Goal: Communication & Community: Answer question/provide support

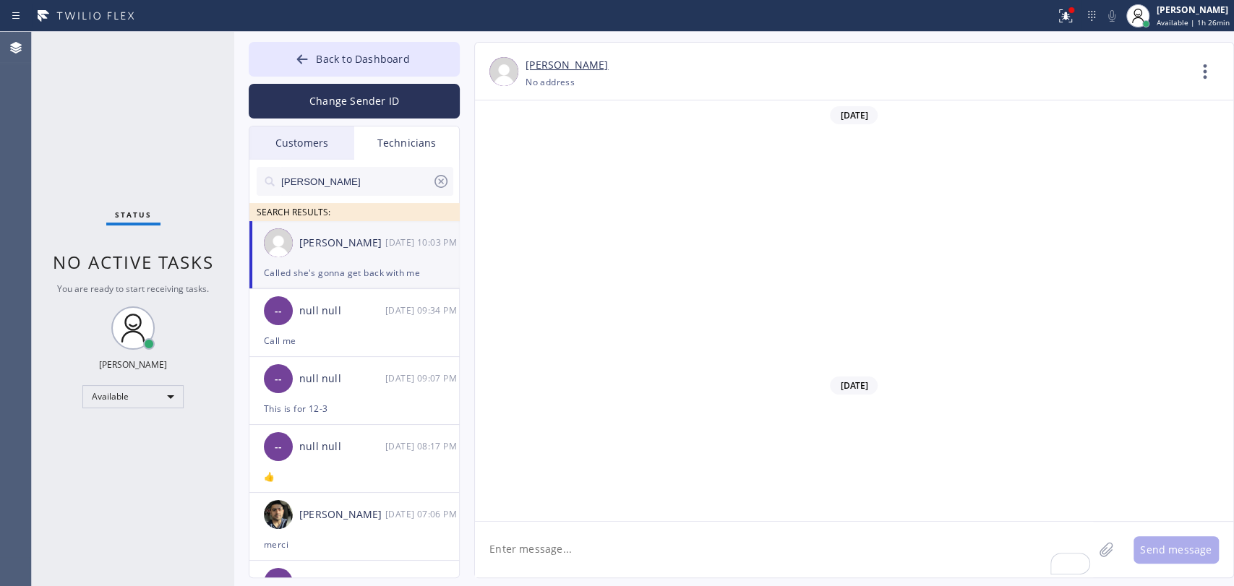
scroll to position [24231, 0]
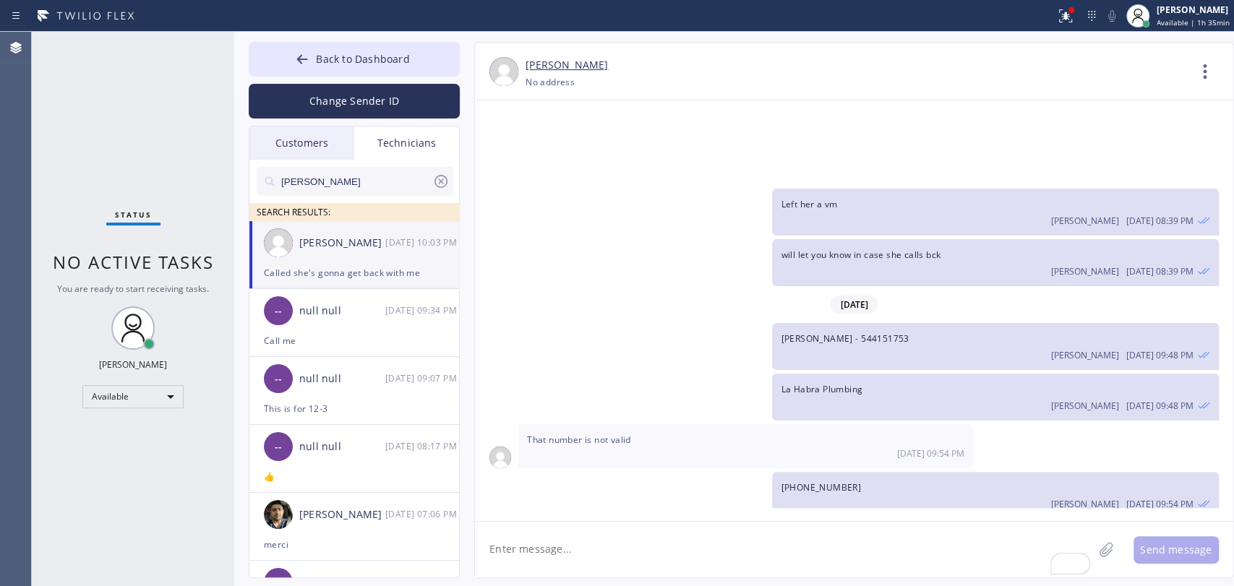
click at [342, 40] on div "Back to Dashboard Change Sender ID Customers Technicians tsknight15@gmail.com S…" at bounding box center [734, 309] width 1000 height 555
click at [354, 47] on button "Back to Dashboard" at bounding box center [354, 59] width 211 height 35
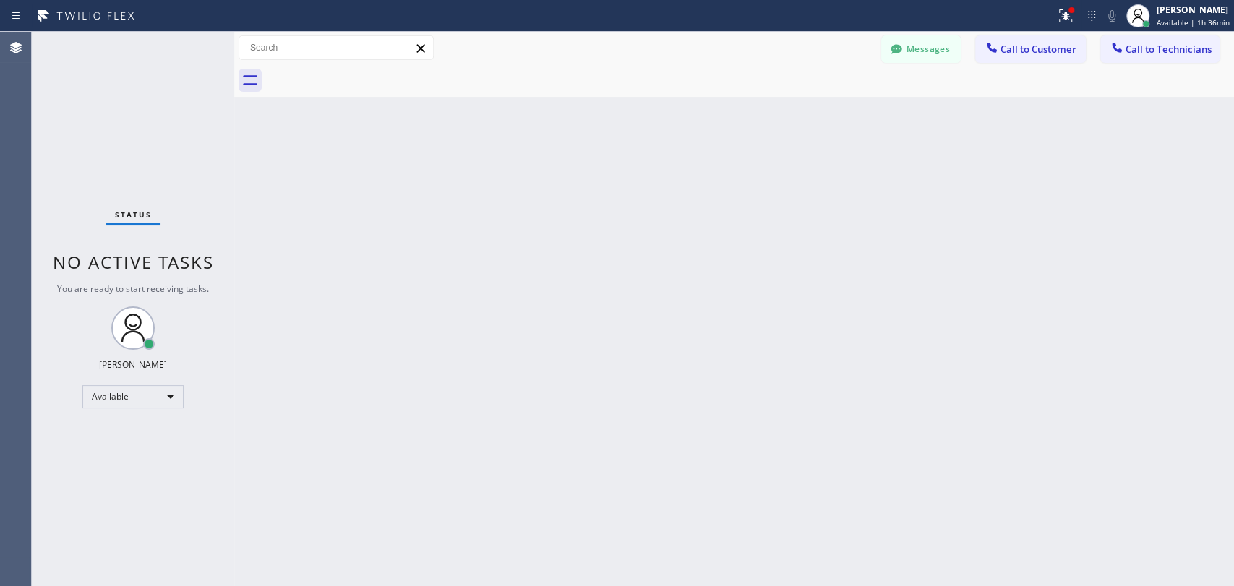
drag, startPoint x: 1205, startPoint y: 59, endPoint x: 1007, endPoint y: 56, distance: 197.4
click at [1203, 59] on button "Call to Technicians" at bounding box center [1160, 48] width 119 height 27
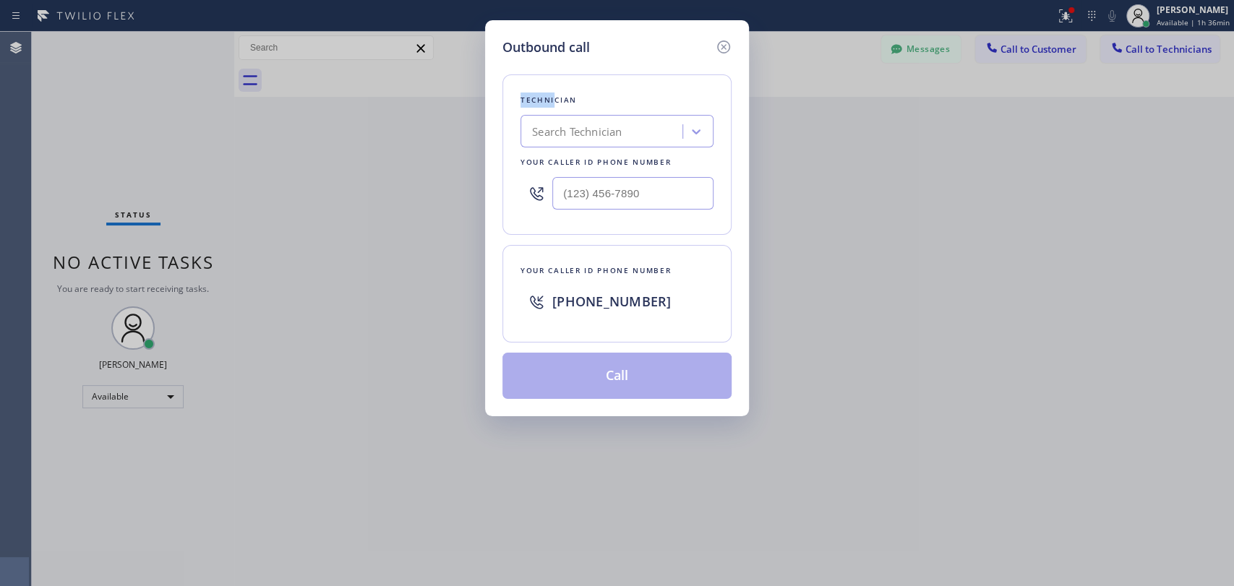
click at [511, 89] on div "Technician Search Technician Your caller id phone number" at bounding box center [617, 154] width 229 height 161
click at [584, 145] on div "Search Technician" at bounding box center [617, 131] width 193 height 33
type input "sham"
click at [578, 162] on div "Shamsuddin Esmati" at bounding box center [617, 162] width 193 height 26
type input "(916) 706-8130"
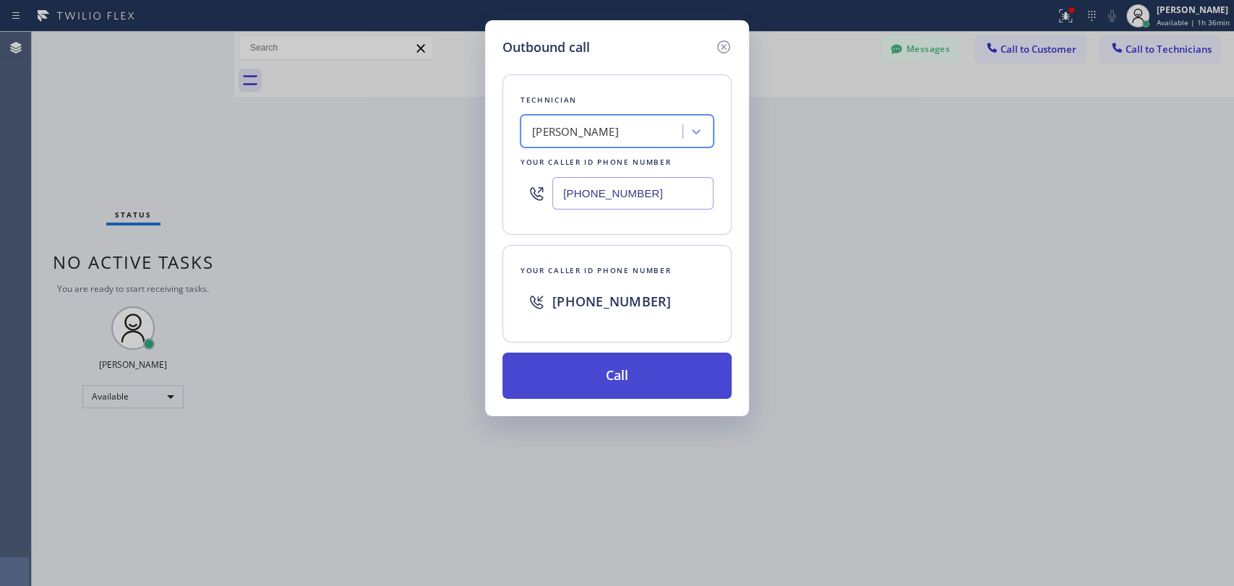
click at [577, 367] on button "Call" at bounding box center [617, 376] width 229 height 46
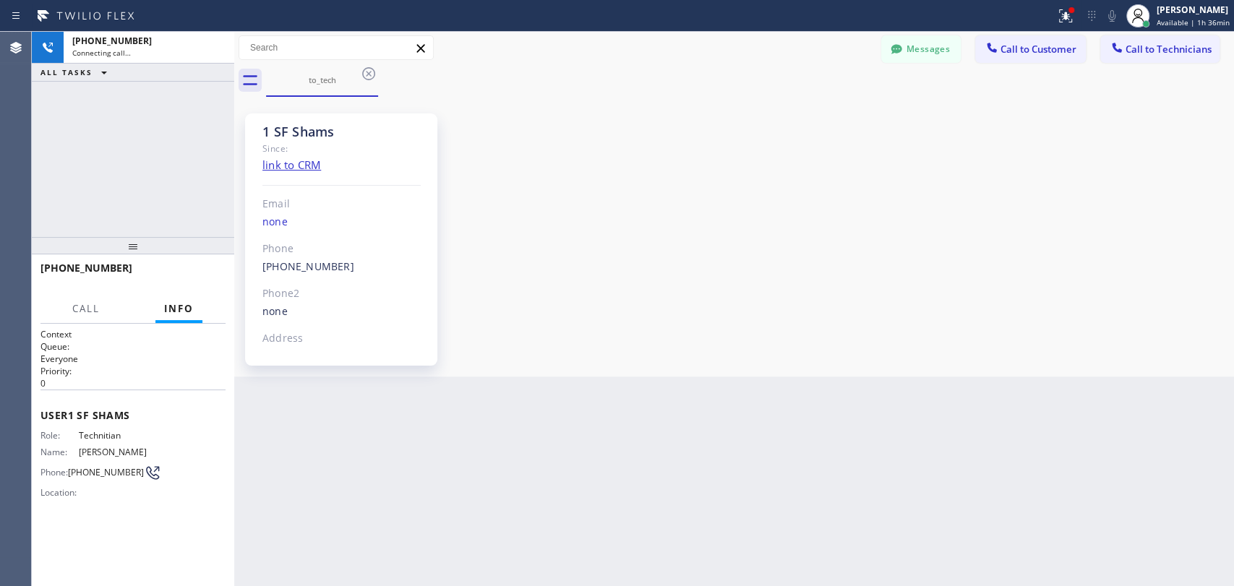
scroll to position [1654, 0]
click at [196, 276] on span "HANG UP" at bounding box center [192, 275] width 44 height 10
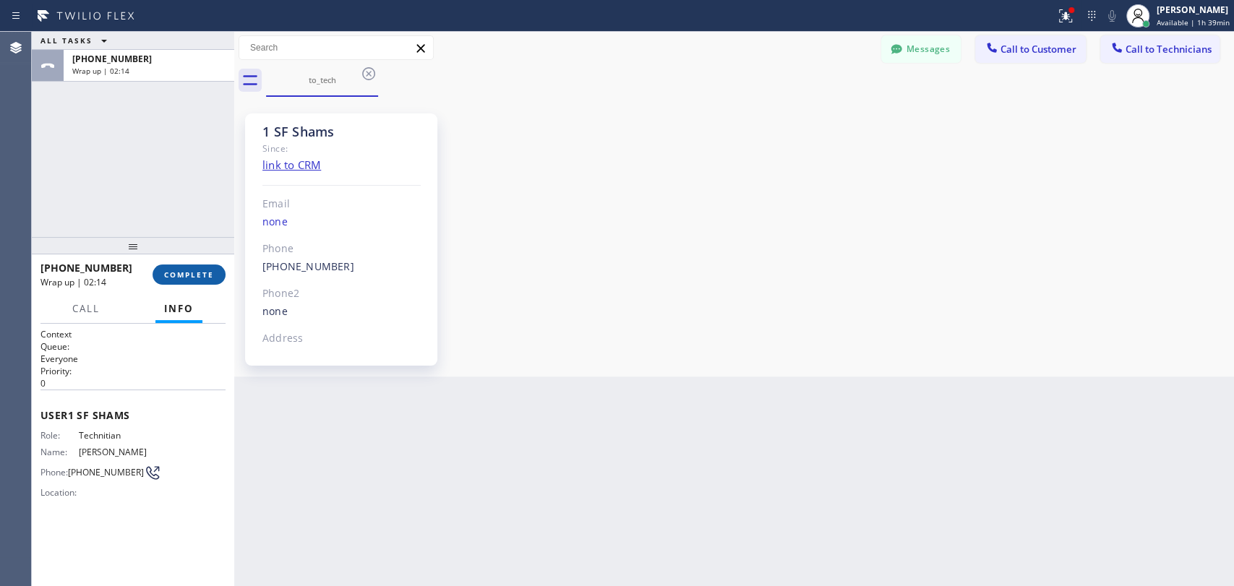
click at [214, 271] on button "COMPLETE" at bounding box center [189, 275] width 73 height 20
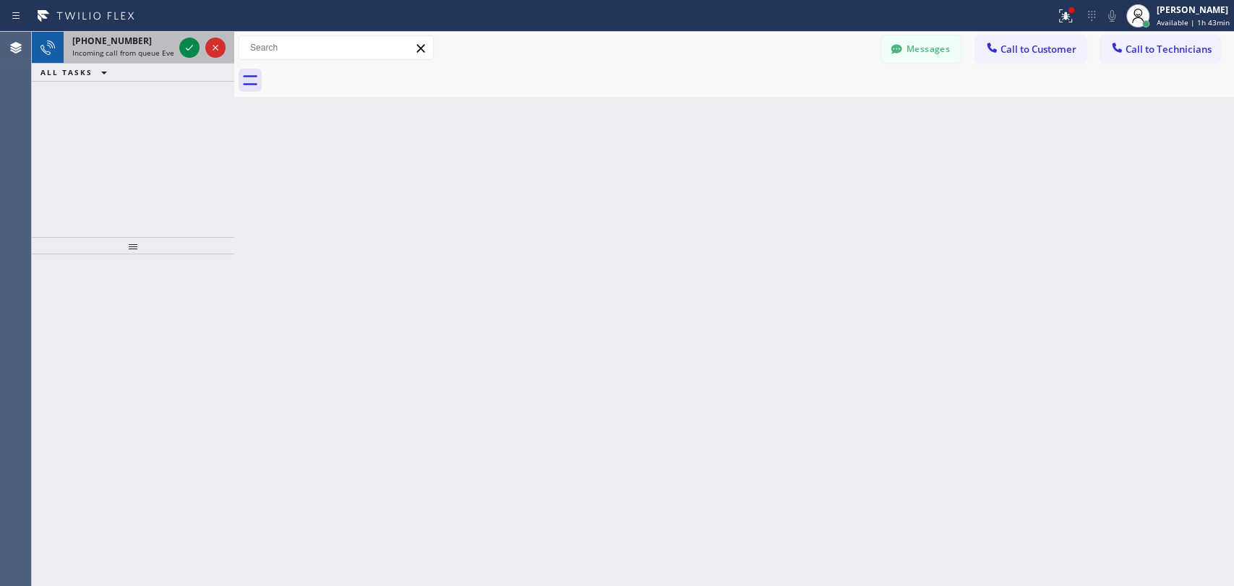
click at [97, 48] on span "Incoming call from queue Everybody" at bounding box center [134, 53] width 125 height 10
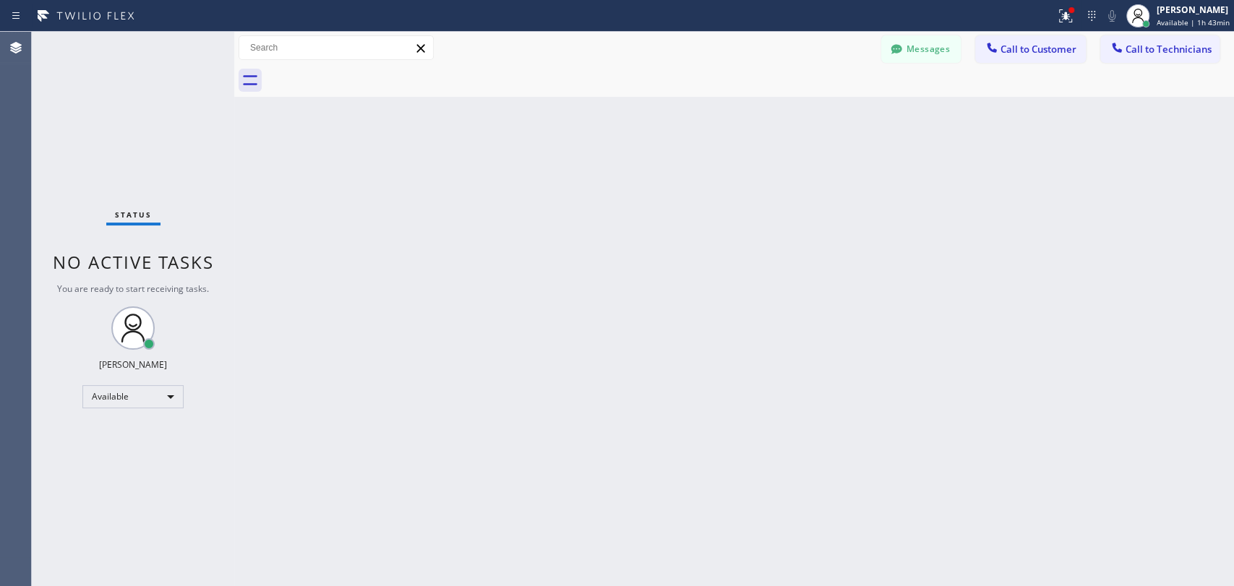
click at [393, 239] on div "Back to Dashboard Change Sender ID Customers Technicians tsknight15@gmail.com S…" at bounding box center [734, 309] width 1000 height 555
click at [555, 205] on div "Back to Dashboard Change Sender ID Customers Technicians tsknight15@gmail.com S…" at bounding box center [734, 309] width 1000 height 555
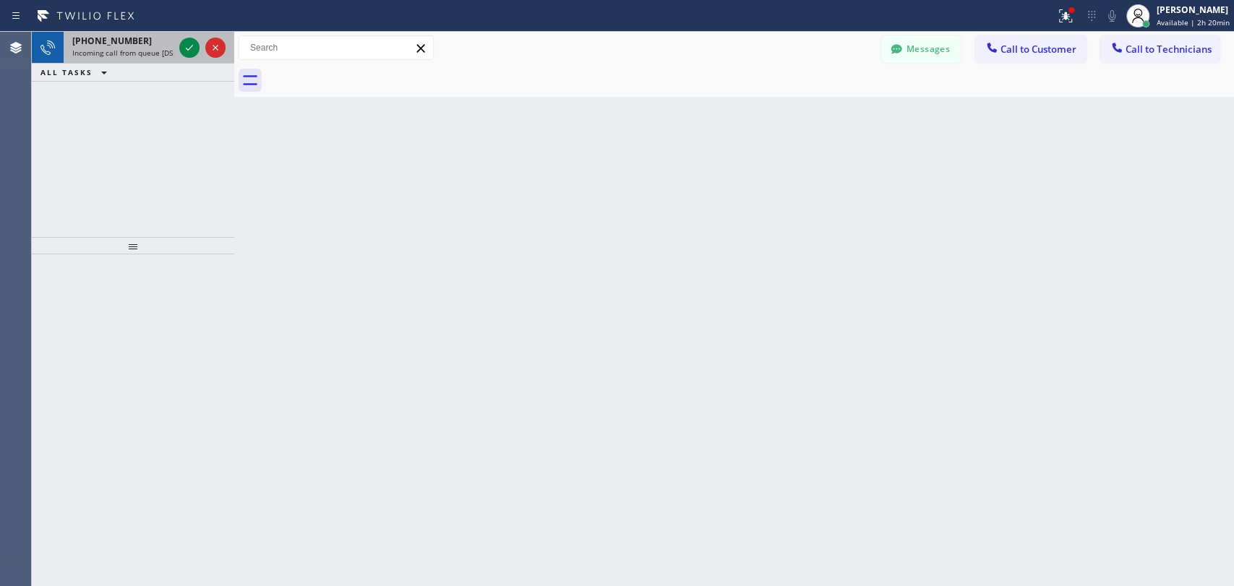
click at [134, 39] on div "+19092358753" at bounding box center [122, 41] width 101 height 12
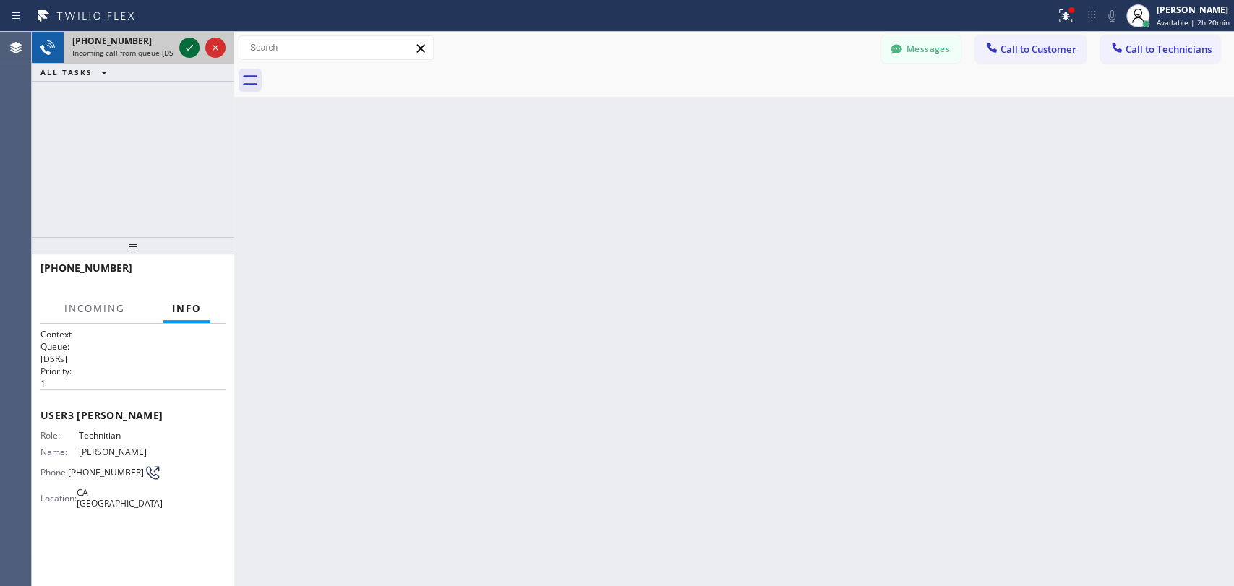
click at [187, 45] on icon at bounding box center [189, 47] width 17 height 17
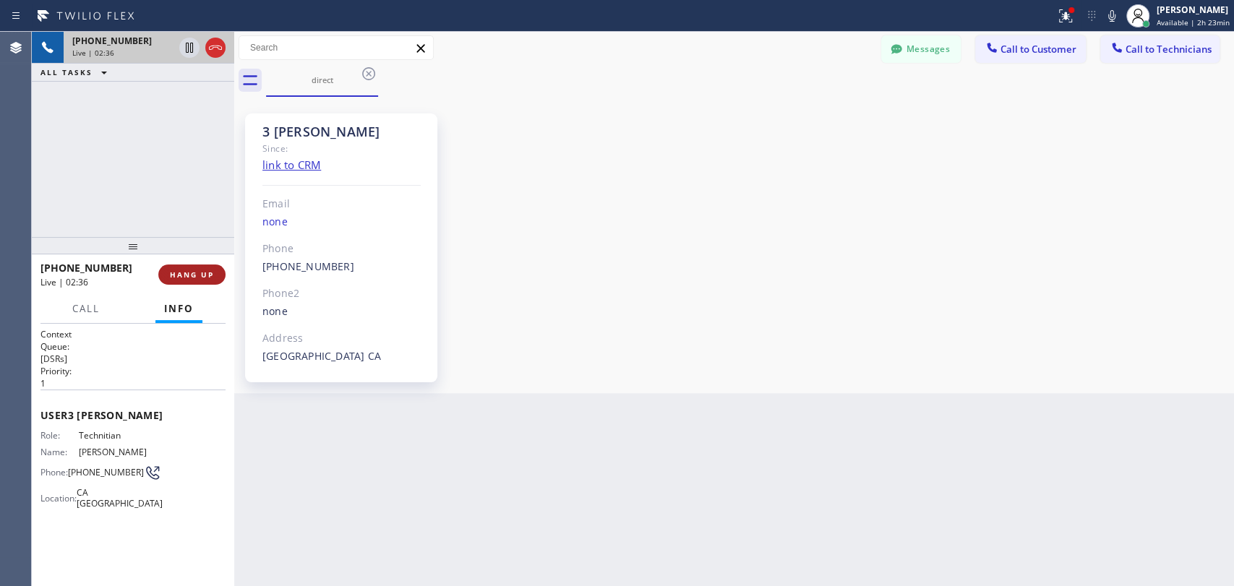
click at [192, 280] on button "HANG UP" at bounding box center [191, 275] width 67 height 20
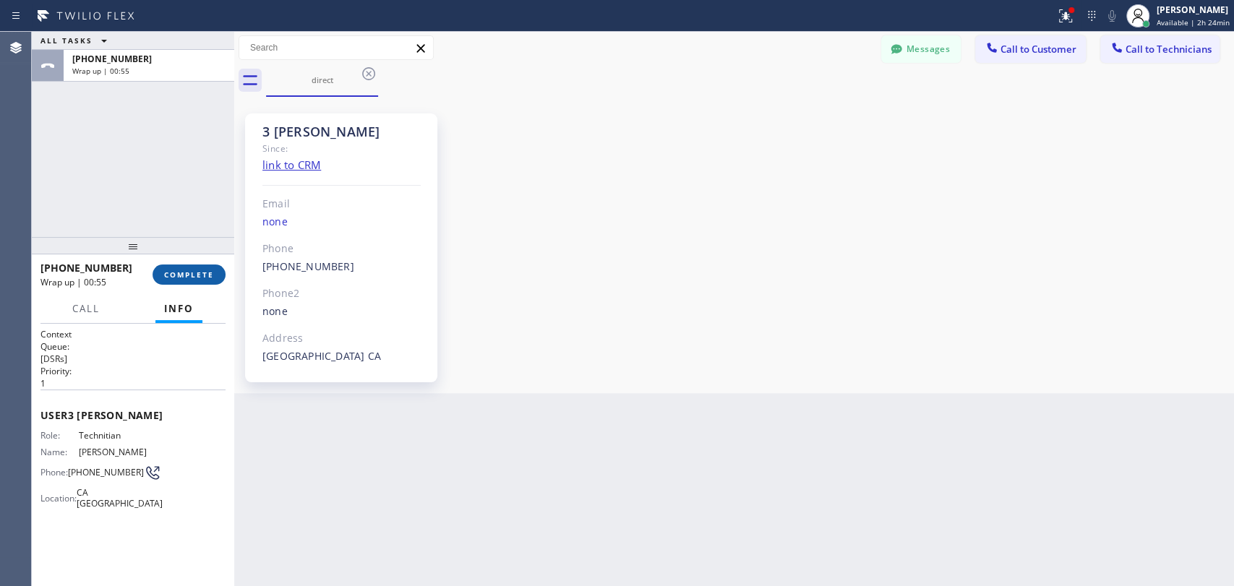
click at [184, 274] on span "COMPLETE" at bounding box center [189, 275] width 50 height 10
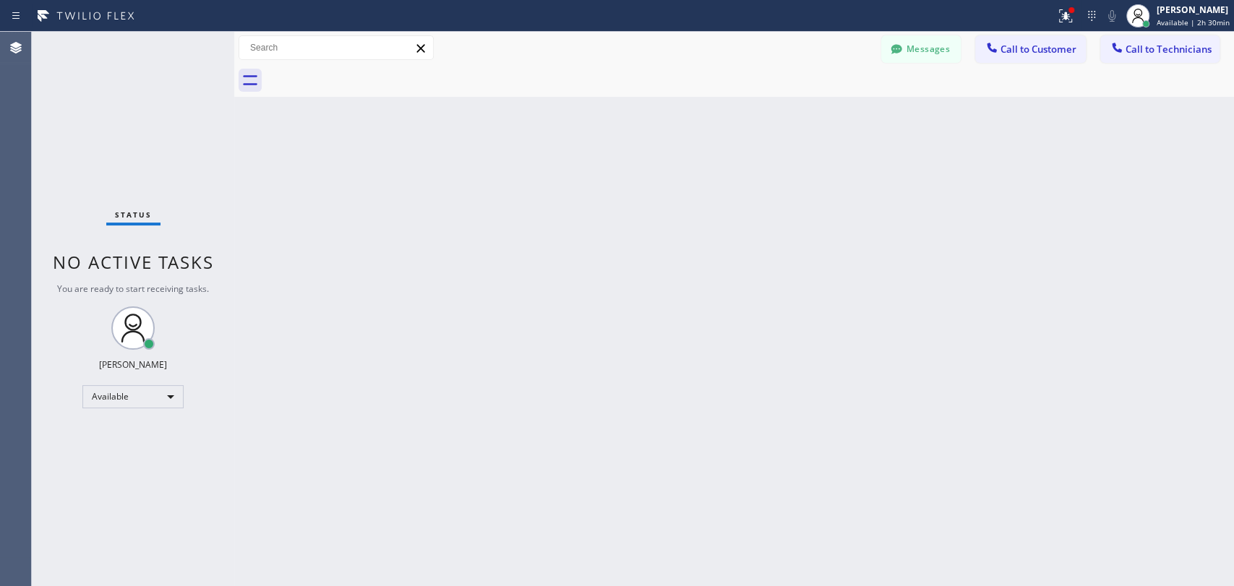
click at [749, 338] on div "Back to Dashboard Change Sender ID Customers Technicians tsknight15@gmail.com S…" at bounding box center [734, 309] width 1000 height 555
click at [758, 354] on div "Back to Dashboard Change Sender ID Customers Technicians tsknight15@gmail.com S…" at bounding box center [734, 309] width 1000 height 555
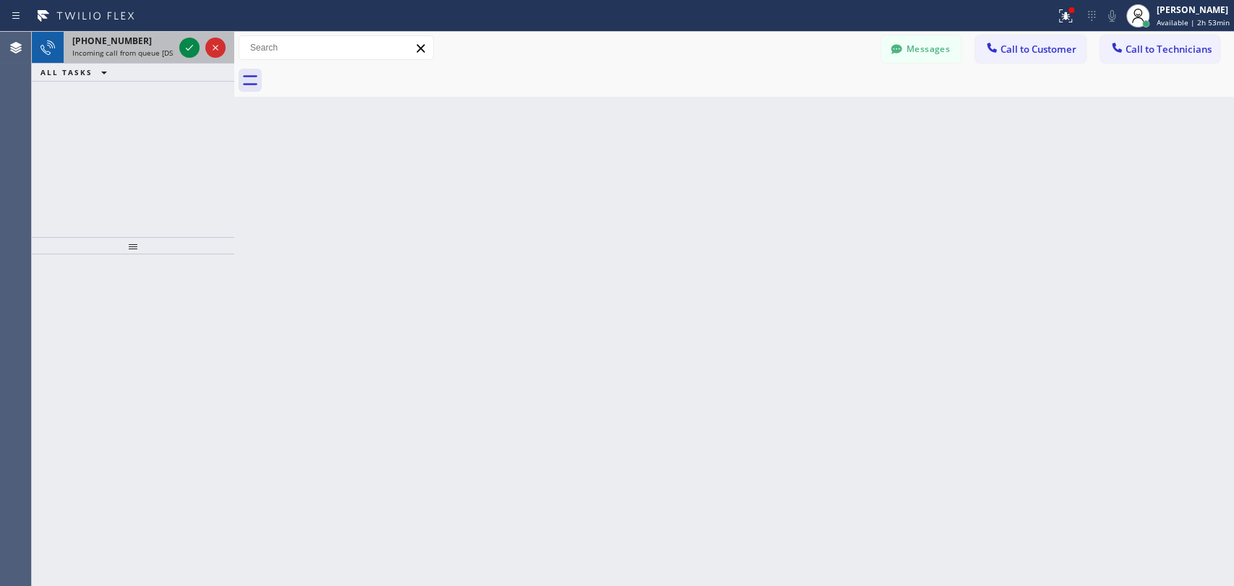
click at [134, 36] on div "+13237171711" at bounding box center [122, 41] width 101 height 12
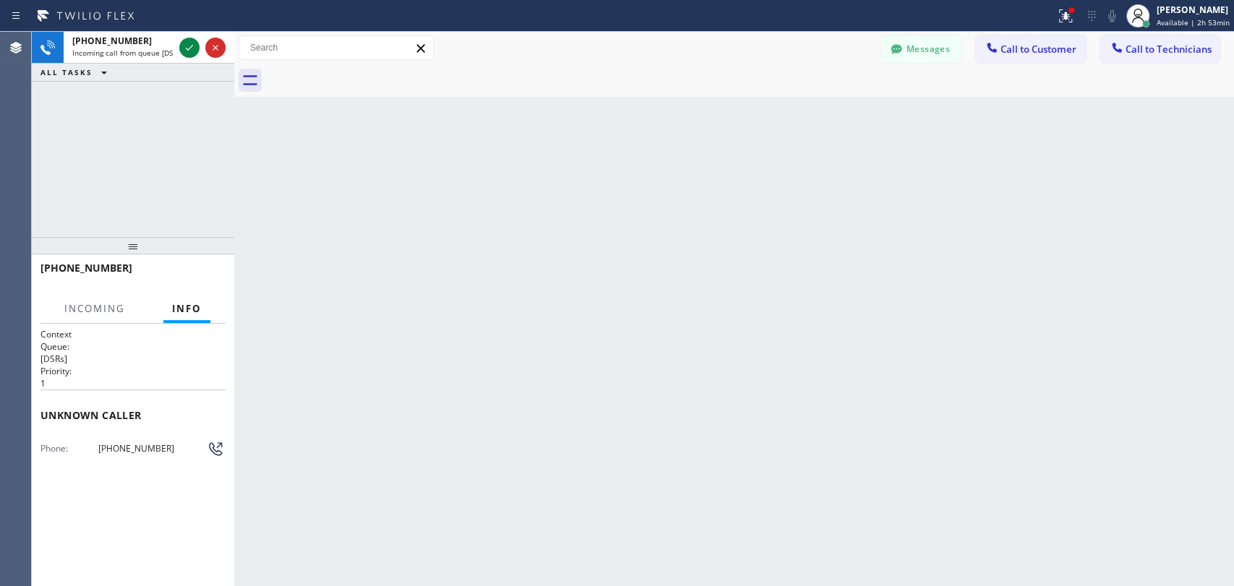
click at [133, 440] on div "Phone: (323) 717-1711" at bounding box center [132, 448] width 185 height 17
click at [189, 43] on icon at bounding box center [189, 47] width 17 height 17
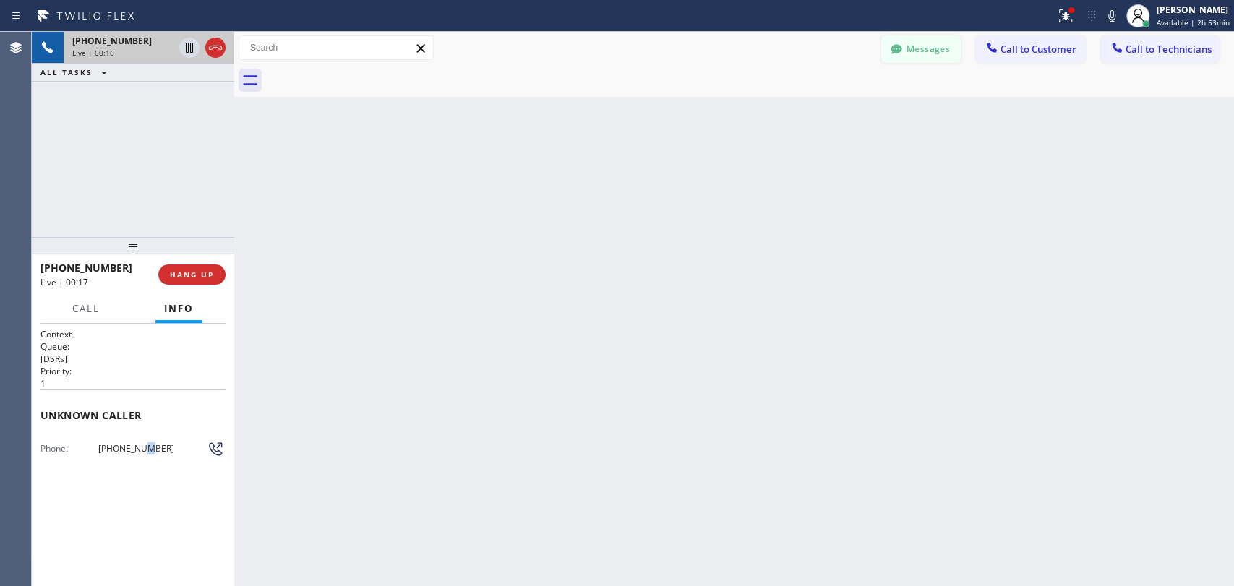
click at [900, 51] on icon at bounding box center [896, 48] width 11 height 9
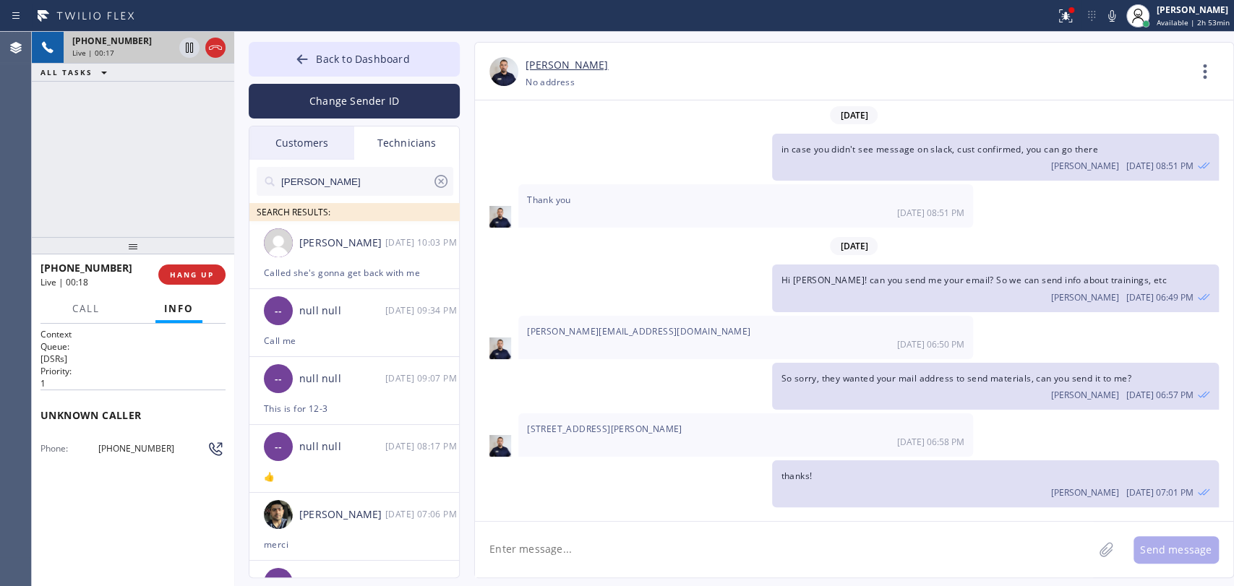
click at [303, 140] on div "Customers" at bounding box center [301, 143] width 105 height 33
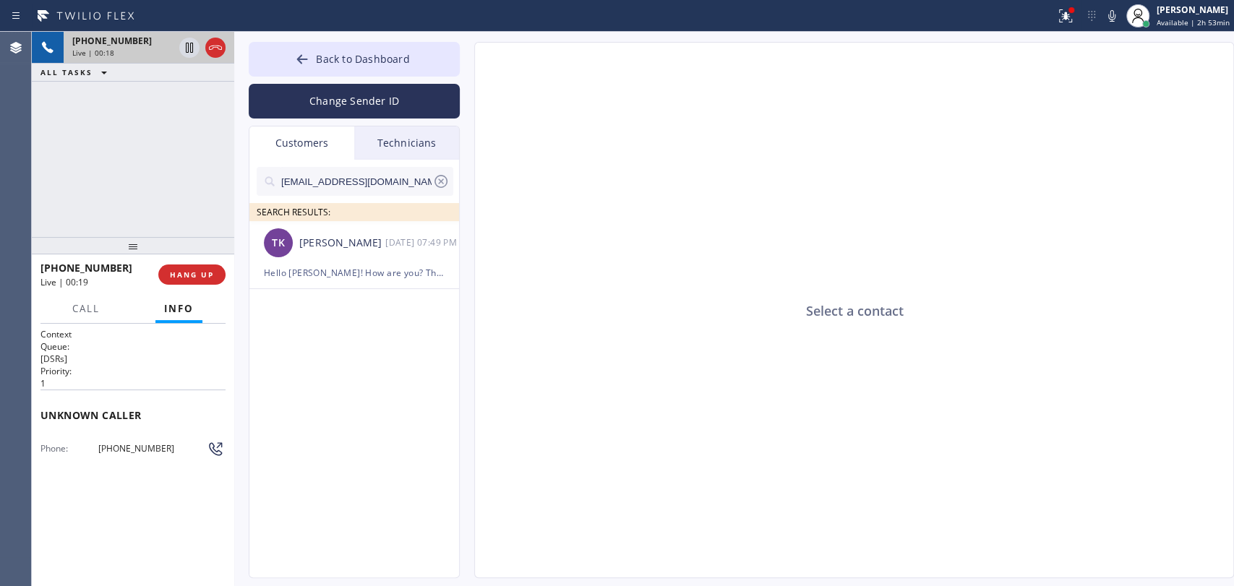
click at [436, 179] on icon at bounding box center [440, 181] width 17 height 17
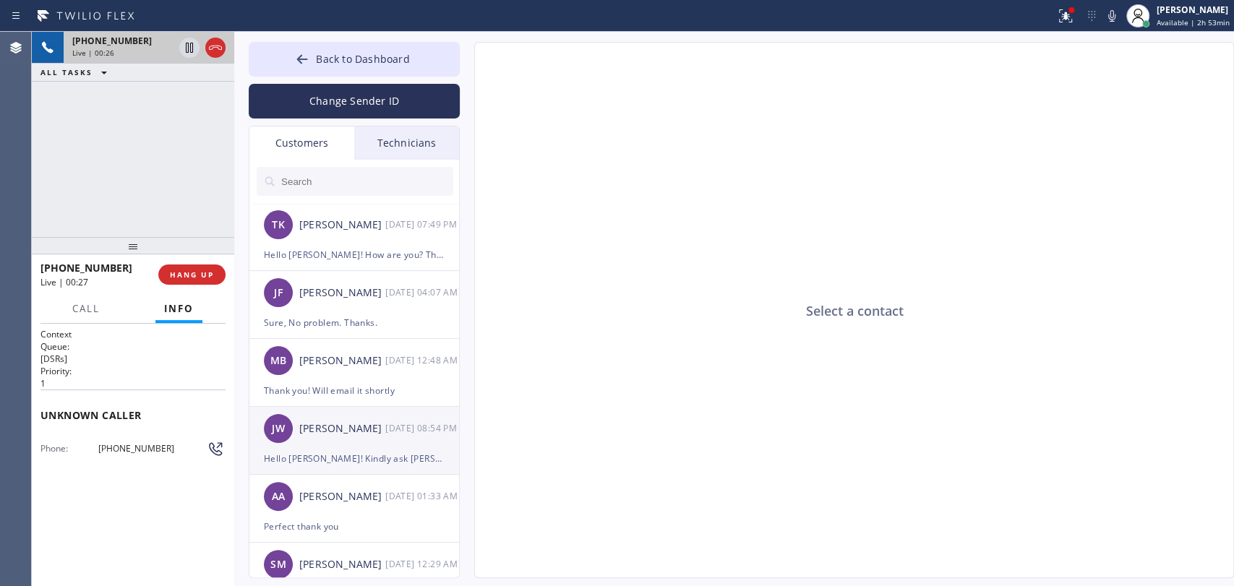
click at [360, 441] on div "JW John Wright 10/10 08:54 PM" at bounding box center [354, 428] width 211 height 43
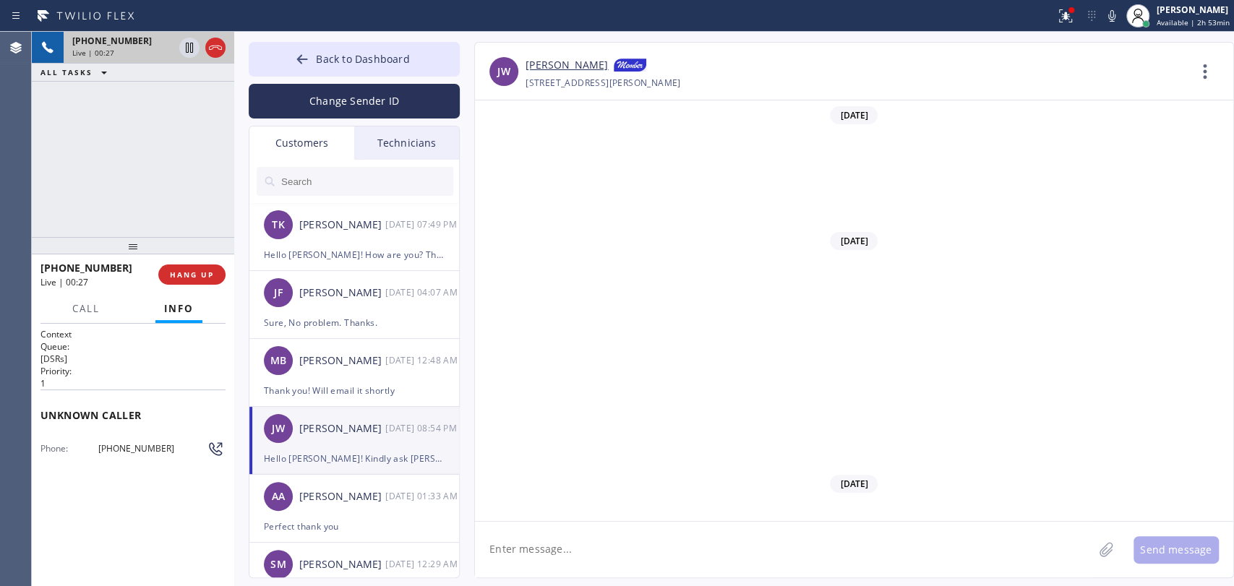
scroll to position [497, 0]
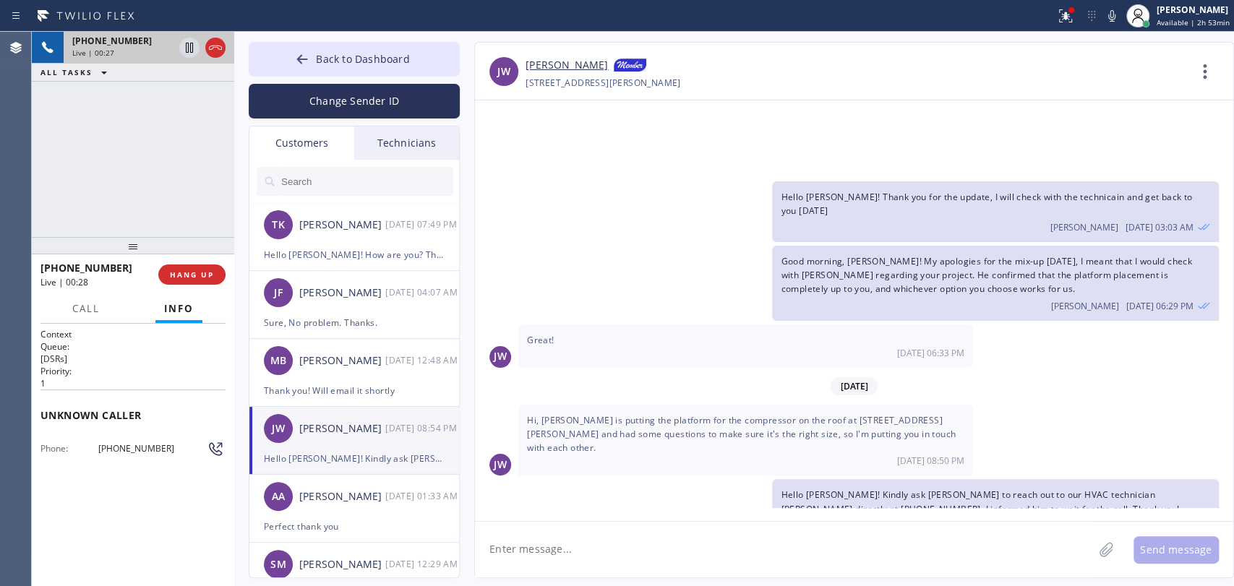
click at [575, 66] on link "[PERSON_NAME]" at bounding box center [567, 65] width 82 height 17
click at [353, 62] on span "Back to Dashboard" at bounding box center [362, 59] width 93 height 14
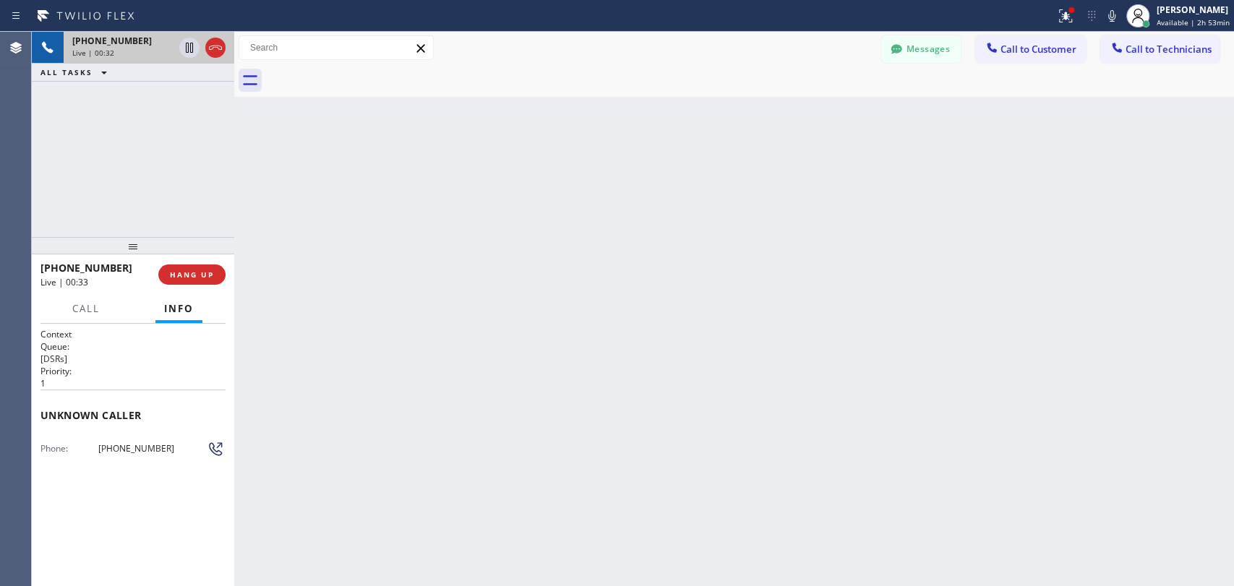
click at [1165, 59] on button "Call to Technicians" at bounding box center [1160, 48] width 119 height 27
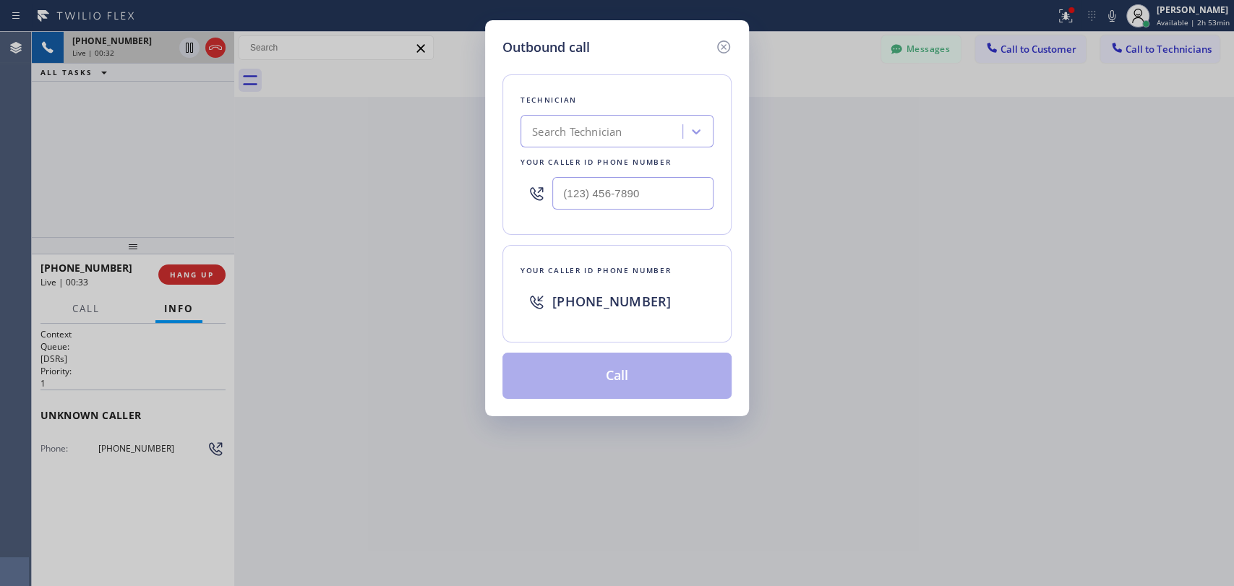
click at [610, 96] on div "Technician" at bounding box center [617, 100] width 193 height 15
click at [606, 111] on div "Technician Search Technician Your caller id phone number" at bounding box center [617, 154] width 229 height 161
click at [613, 129] on div "Search Technician" at bounding box center [577, 132] width 90 height 17
type input "d"
type input "david"
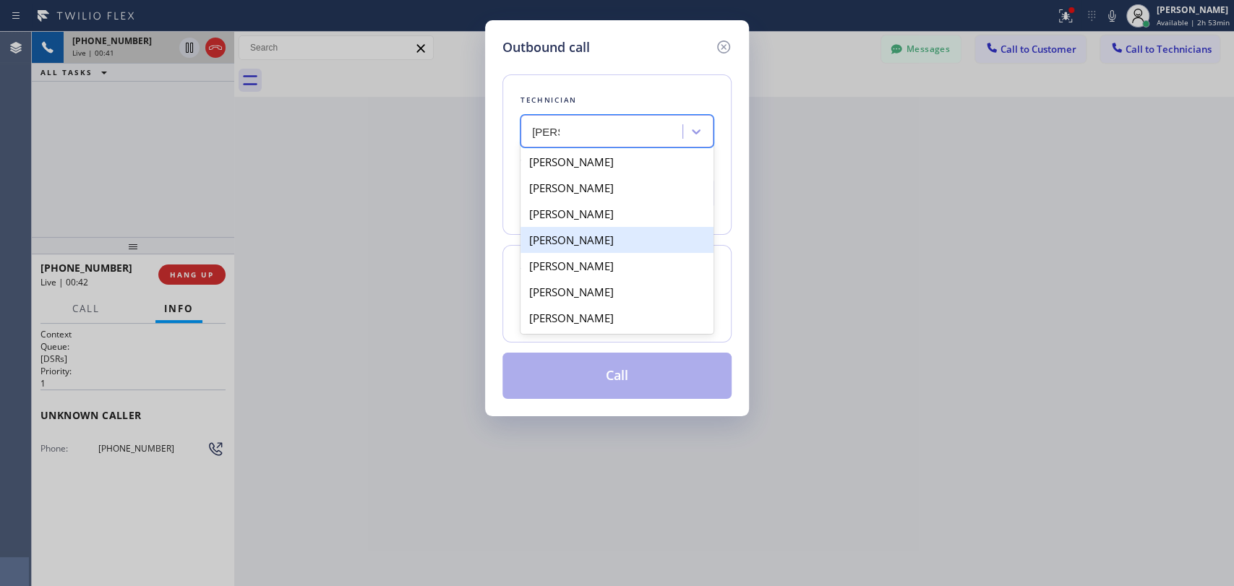
click at [601, 250] on div "David Romero" at bounding box center [617, 240] width 193 height 26
type input "(323) 579-9547"
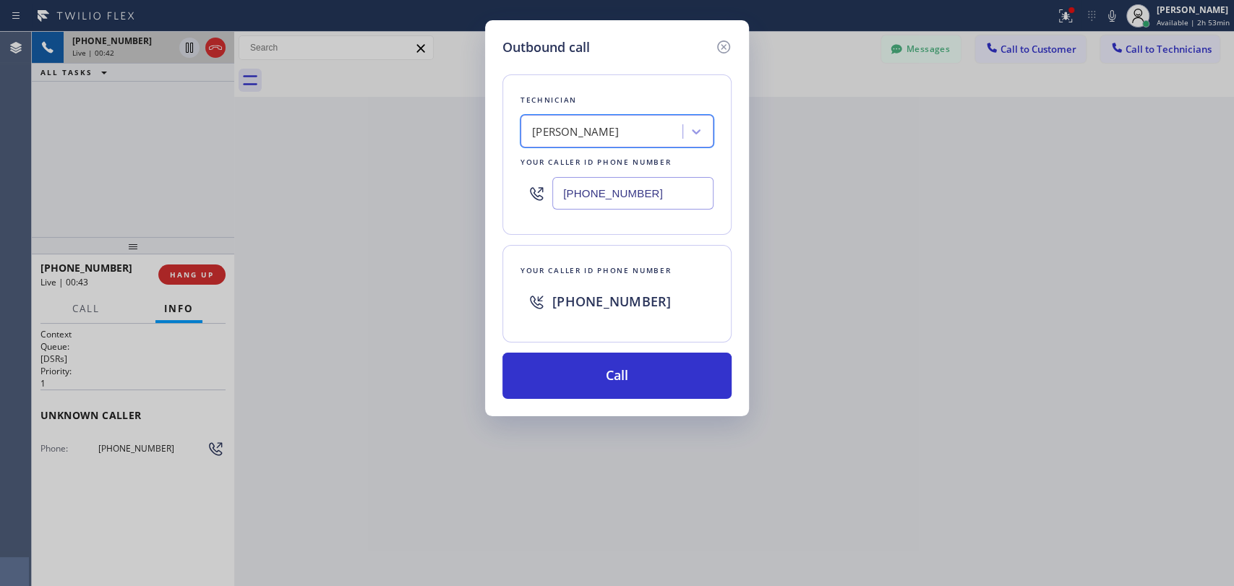
click at [578, 188] on input "(323) 579-9547" at bounding box center [632, 193] width 161 height 33
click at [568, 191] on input "(323) 579-9547" at bounding box center [632, 193] width 161 height 33
click at [723, 43] on icon at bounding box center [723, 46] width 17 height 17
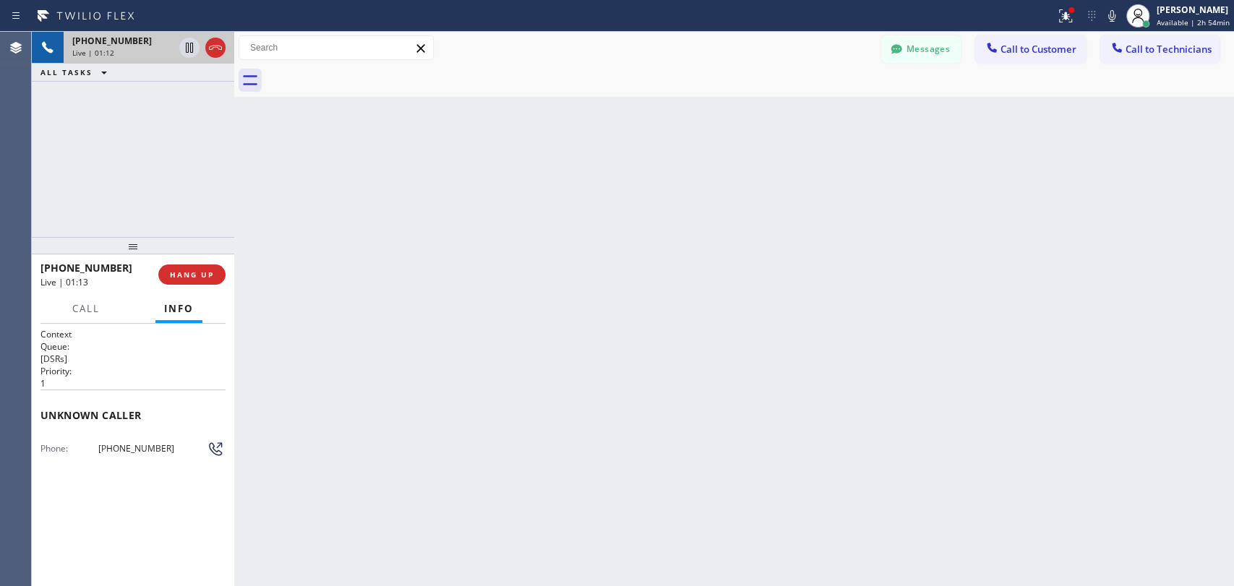
drag, startPoint x: 188, startPoint y: 241, endPoint x: 190, endPoint y: 249, distance: 8.9
click at [190, 249] on div at bounding box center [133, 245] width 202 height 17
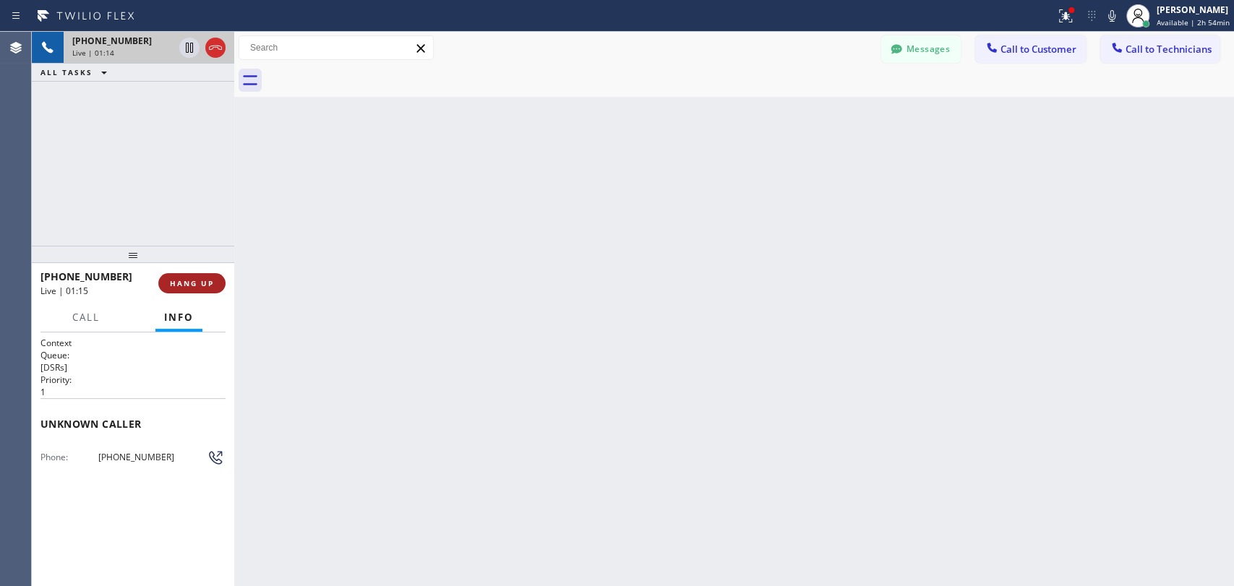
click at [185, 288] on span "HANG UP" at bounding box center [192, 283] width 44 height 10
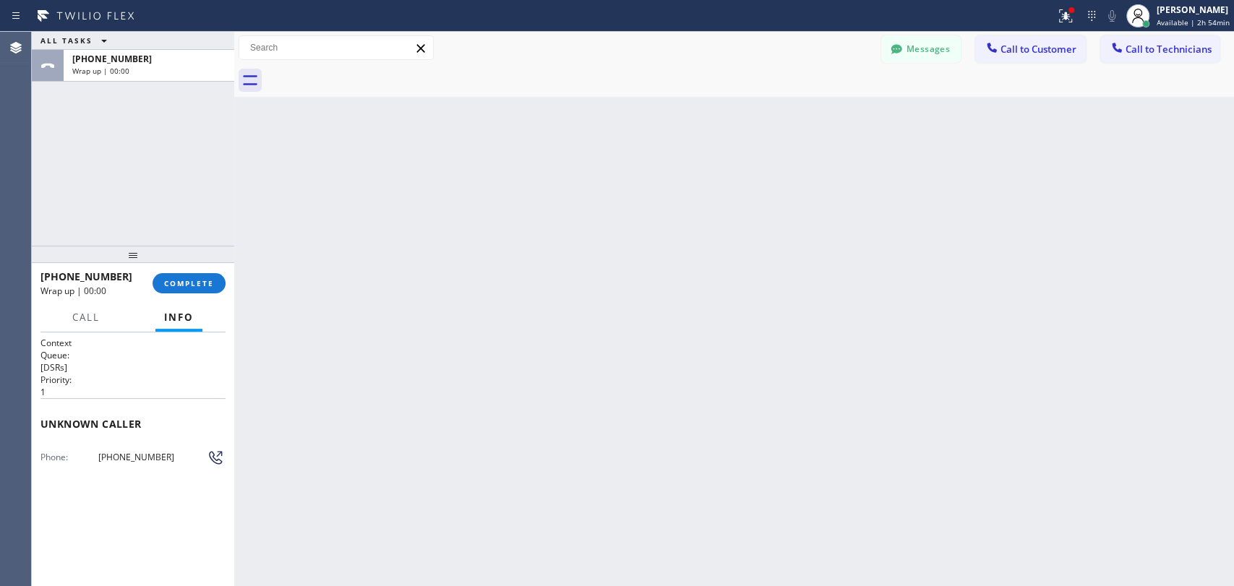
click at [212, 293] on button "COMPLETE" at bounding box center [189, 283] width 73 height 20
click at [707, 369] on div "Back to Dashboard Change Sender ID Customers Technicians TK Travis Knight 10/15…" at bounding box center [734, 309] width 1000 height 555
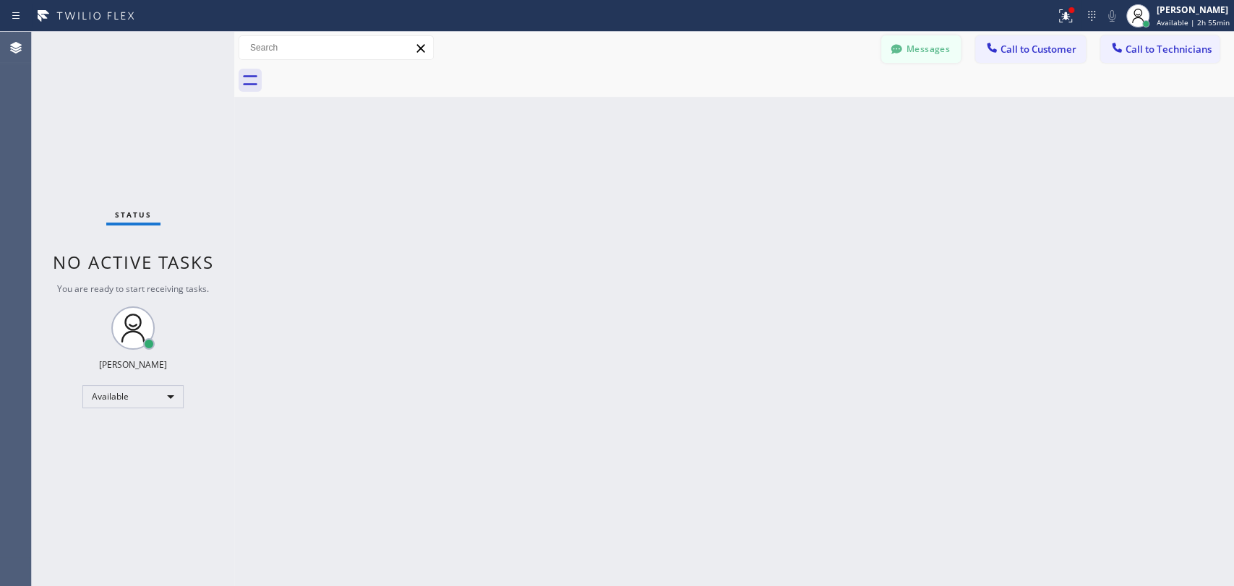
click at [906, 57] on button "Messages" at bounding box center [921, 48] width 80 height 27
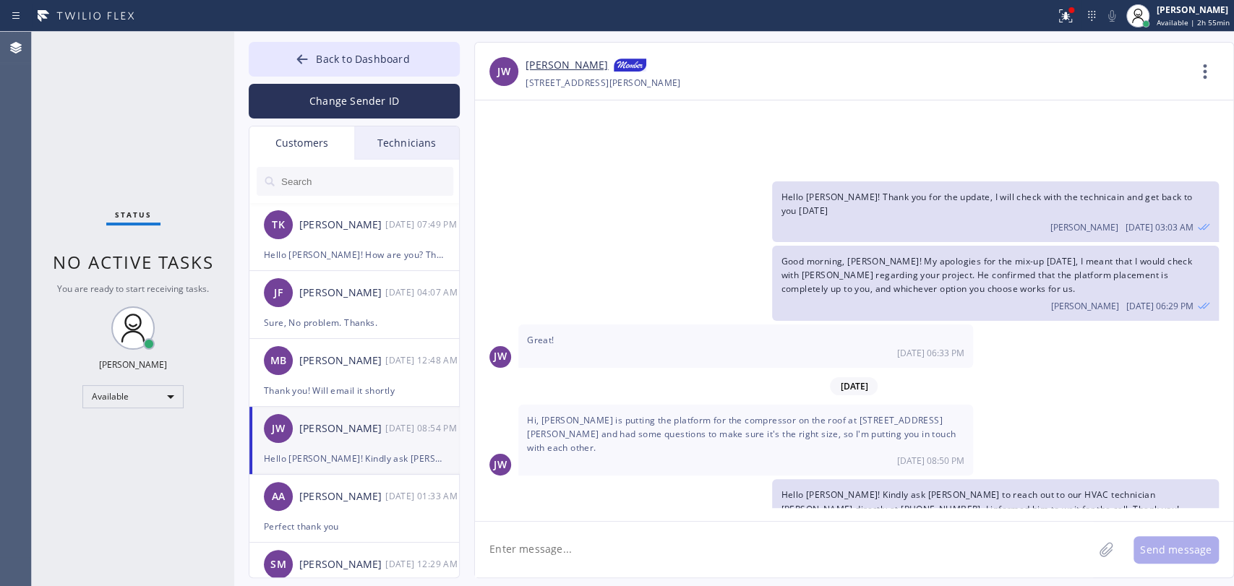
click at [408, 139] on div "Technicians" at bounding box center [406, 143] width 105 height 33
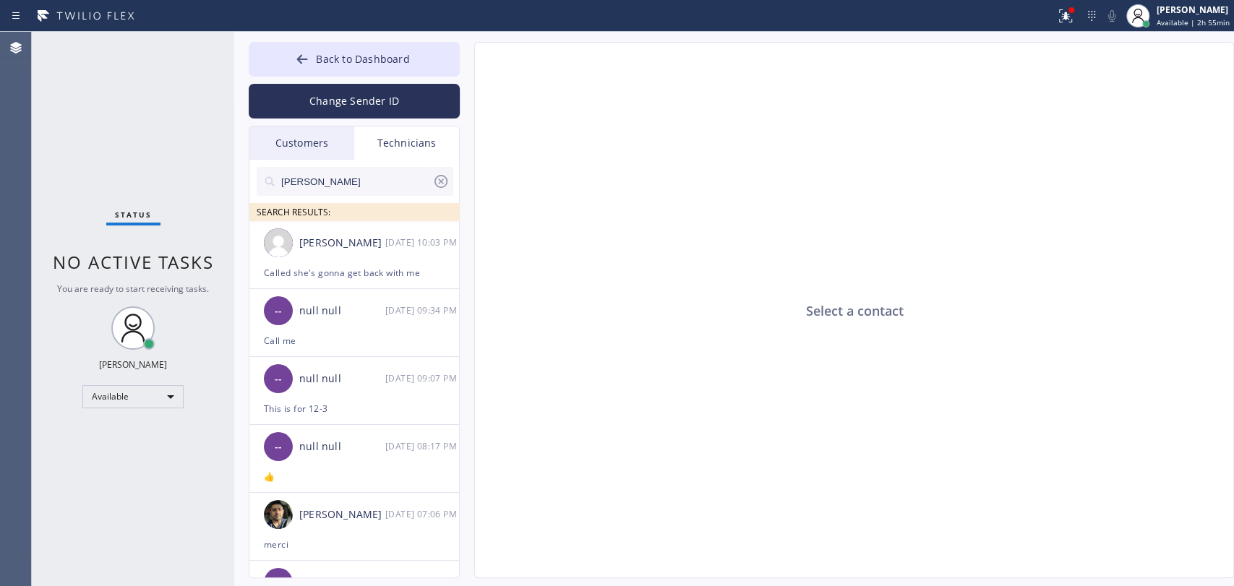
click at [379, 176] on input "[PERSON_NAME]" at bounding box center [356, 181] width 153 height 29
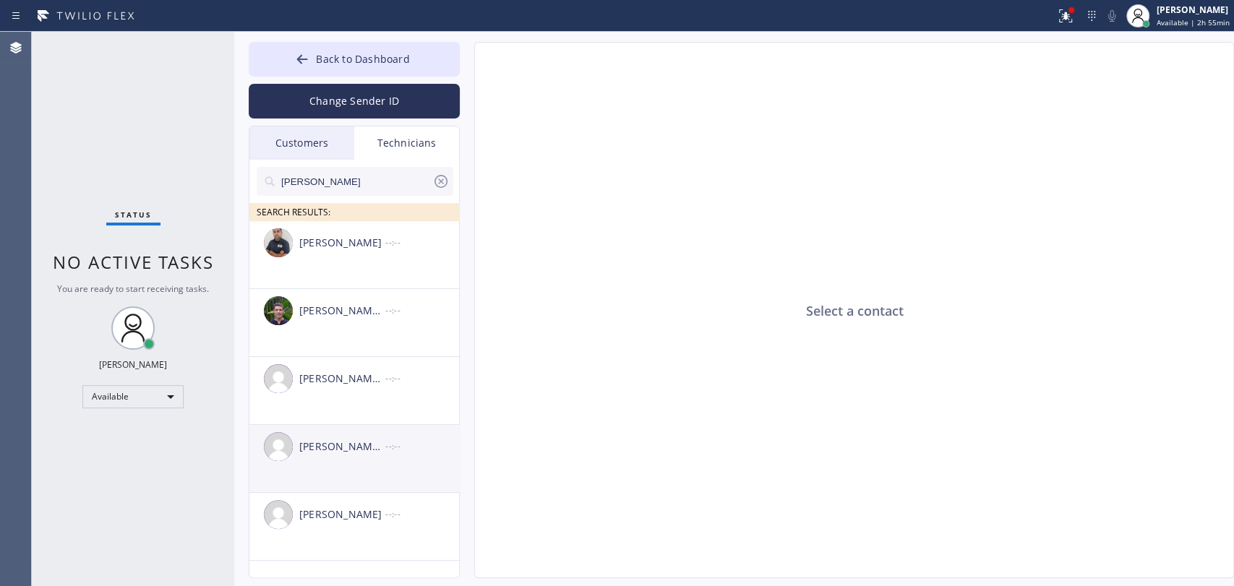
type input "michael"
click at [343, 457] on div "Michael Jr Garcia --:--" at bounding box center [354, 446] width 211 height 43
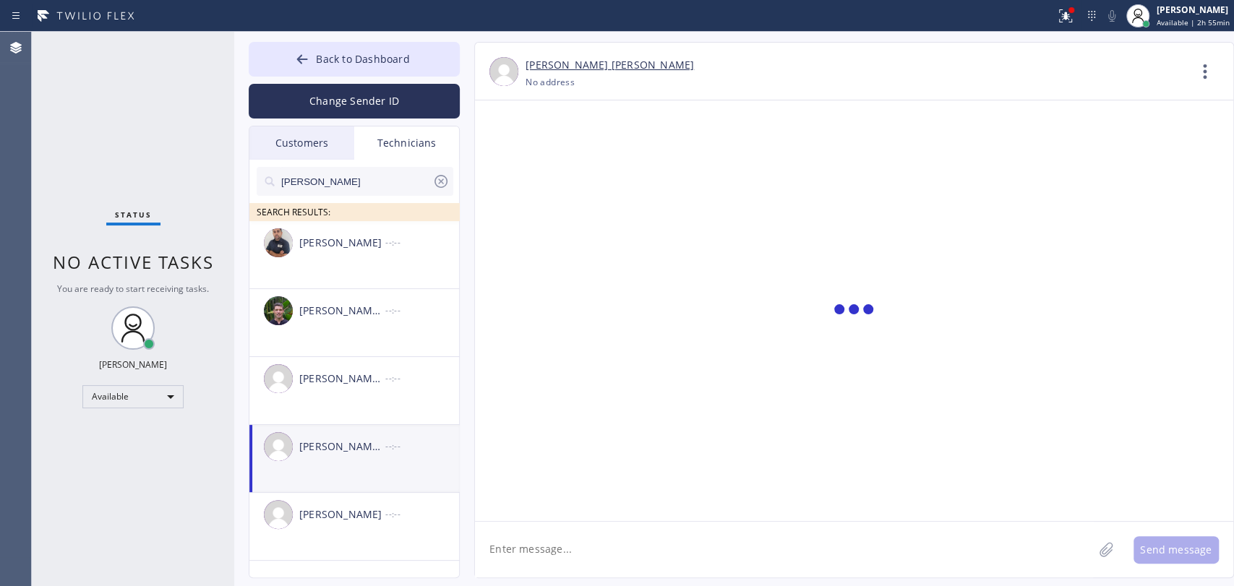
click at [519, 524] on textarea at bounding box center [784, 550] width 618 height 56
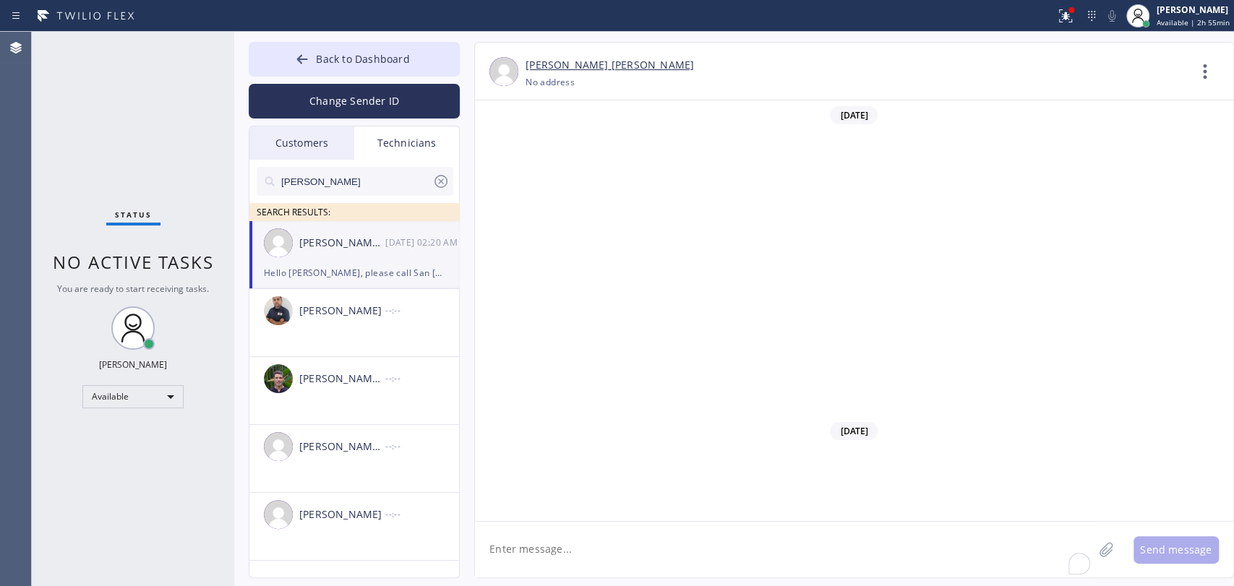
click at [531, 540] on textarea "To enrich screen reader interactions, please activate Accessibility in Grammarl…" at bounding box center [784, 550] width 618 height 56
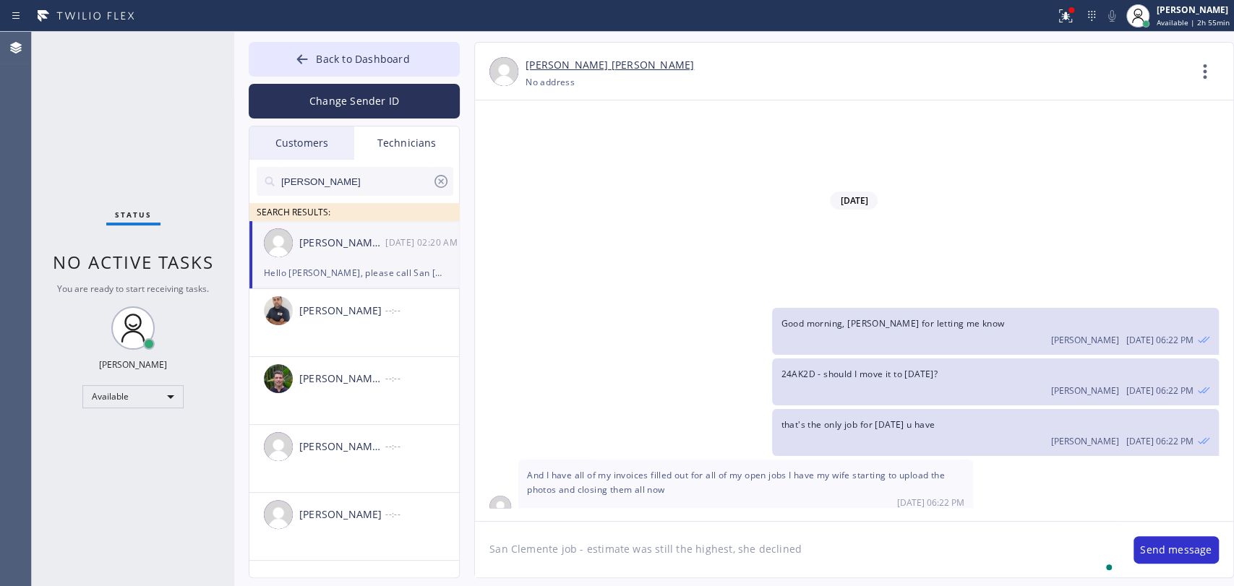
type textarea "San Clemente job - estimate was still the highest, she declined"
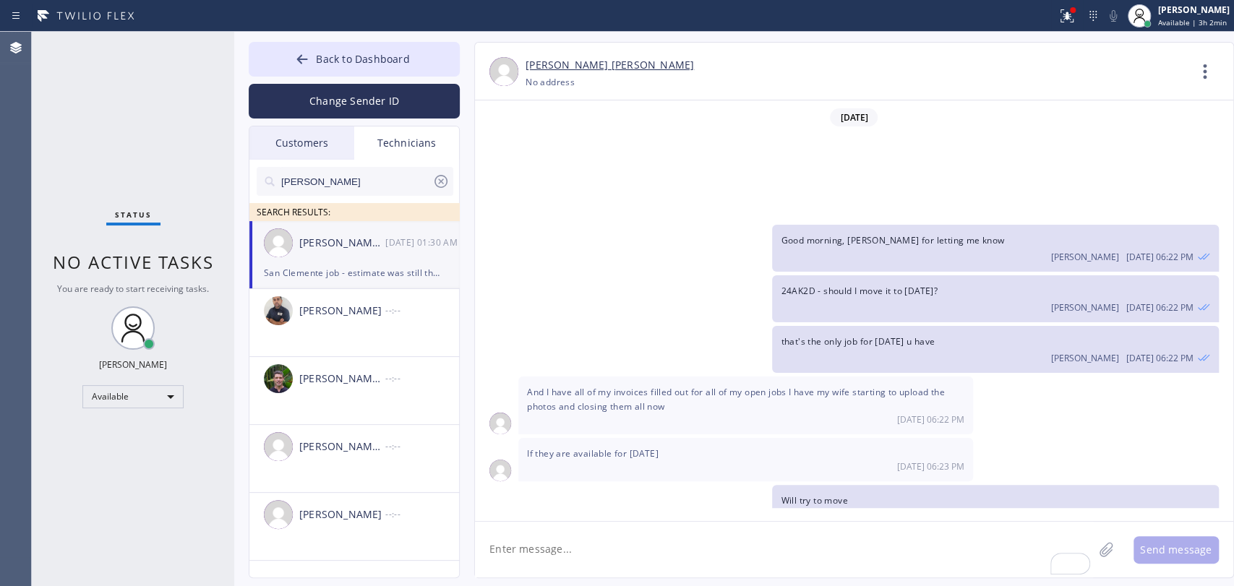
click at [386, 167] on input "michael" at bounding box center [356, 181] width 153 height 29
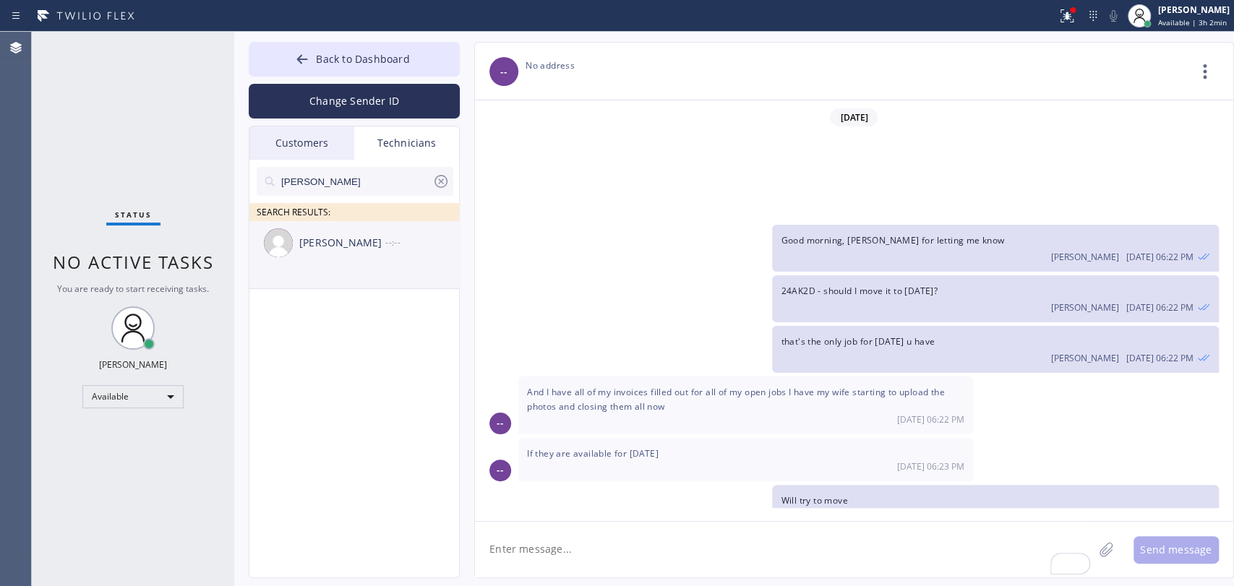
type input "Hovik"
click at [327, 251] on div "Hovik Khachaturyan --:--" at bounding box center [354, 242] width 211 height 43
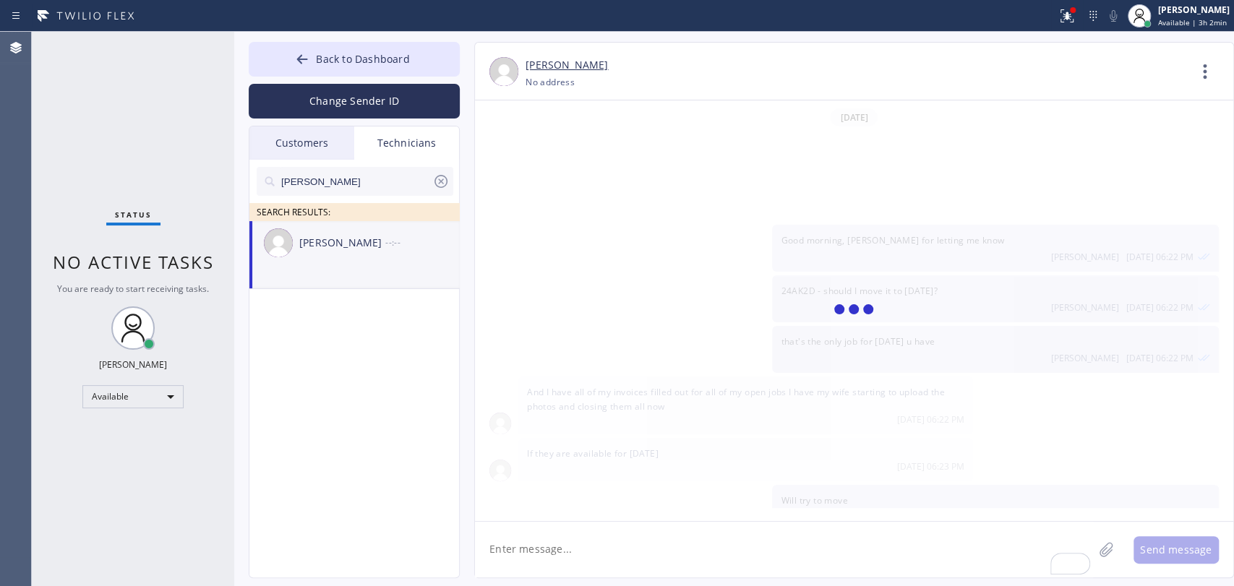
click at [536, 550] on textarea "To enrich screen reader interactions, please activate Accessibility in Grammarl…" at bounding box center [784, 550] width 618 height 56
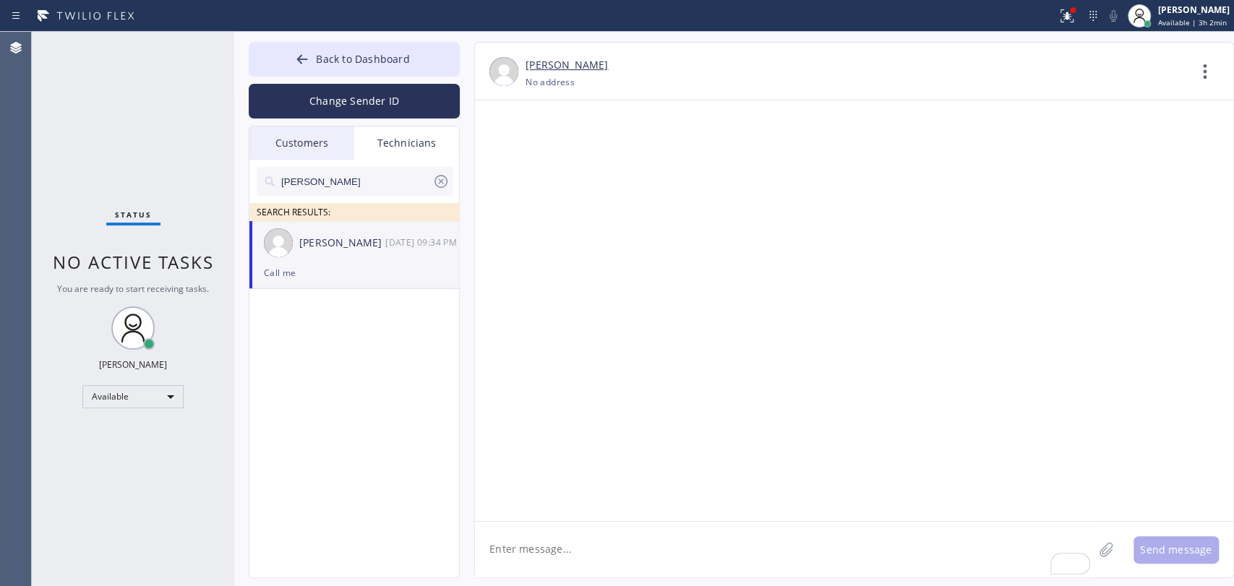
paste textarea "they are building an adu and need a plumber to do an estimate for the plumbing …"
type textarea "they are building an adu and need a plumber to do an estimate for the plumbing …"
type textarea "Can u take it for [DATE]?"
type textarea "11-2"
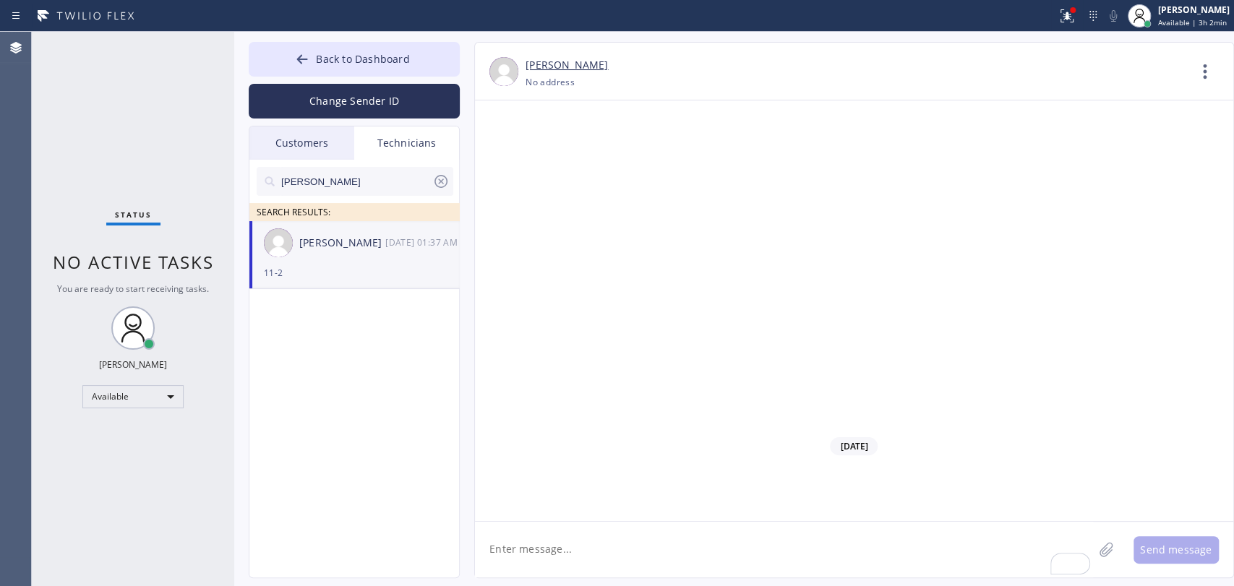
scroll to position [129730, 0]
type textarea "it's a new construction"
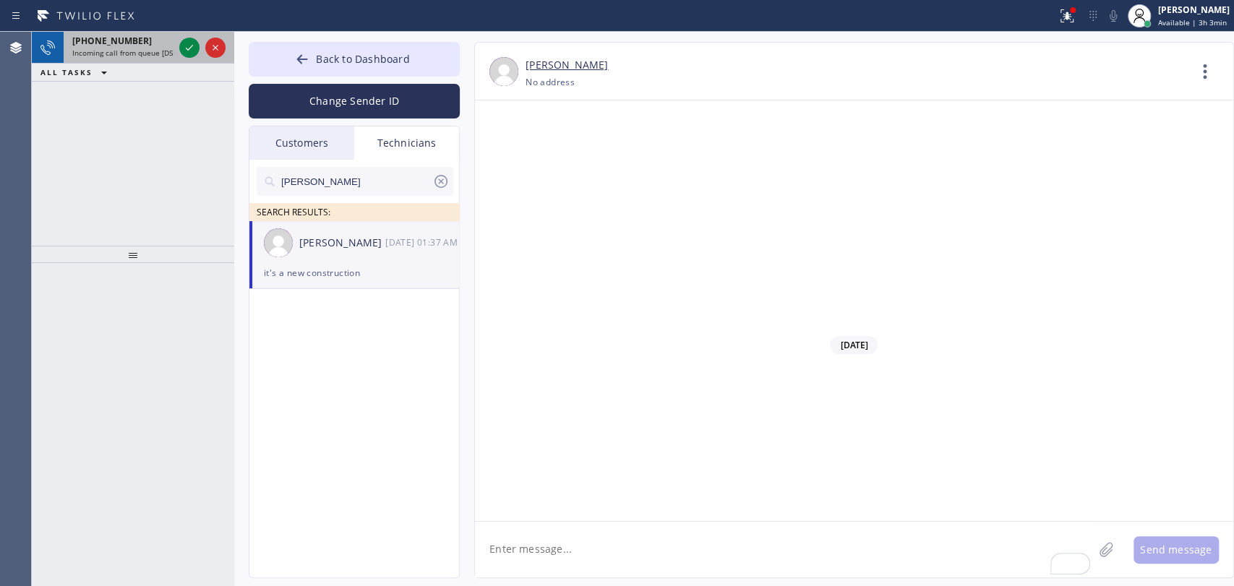
click at [101, 61] on div "+18189669606 Incoming call from queue [DSRs]" at bounding box center [120, 48] width 113 height 32
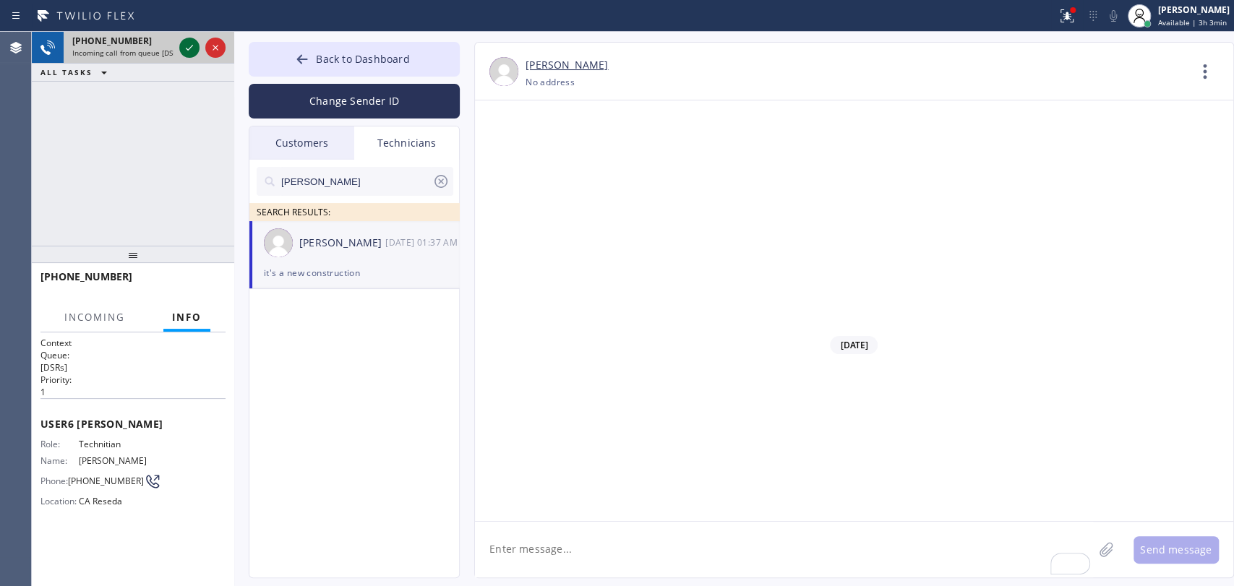
click at [191, 48] on icon at bounding box center [189, 47] width 17 height 17
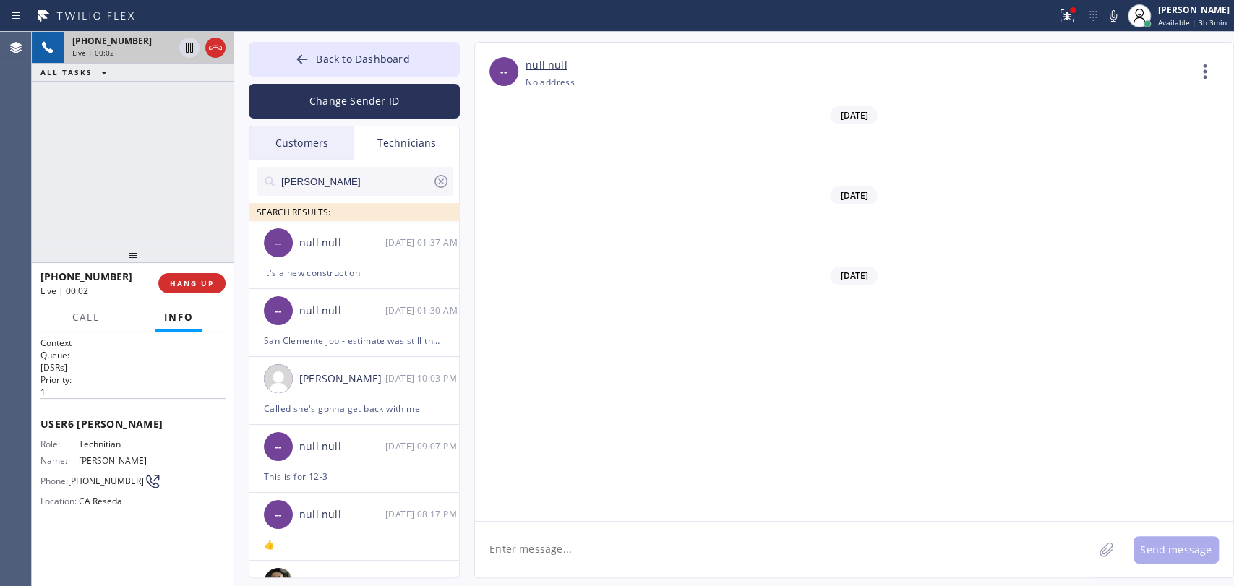
scroll to position [129781, 0]
click at [209, 287] on span "HANG UP" at bounding box center [192, 283] width 44 height 10
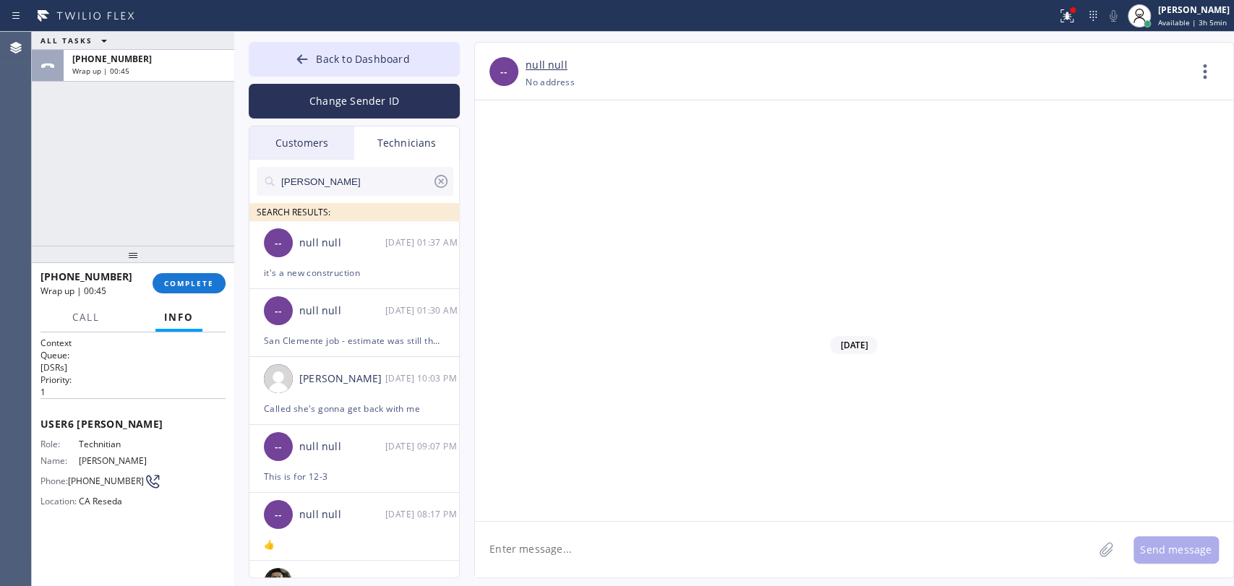
click at [192, 298] on div "+18189669606 Wrap up | 00:45 COMPLETE" at bounding box center [132, 284] width 185 height 38
click at [192, 294] on div "+18189669606 Wrap up | 00:45 COMPLETE" at bounding box center [132, 284] width 185 height 38
click at [211, 279] on span "COMPLETE" at bounding box center [189, 283] width 50 height 10
click at [185, 224] on div "ALL TASKS ALL TASKS ACTIVE TASKS TASKS IN WRAP UP +18189669606 Wrap up | 00:50" at bounding box center [133, 139] width 202 height 214
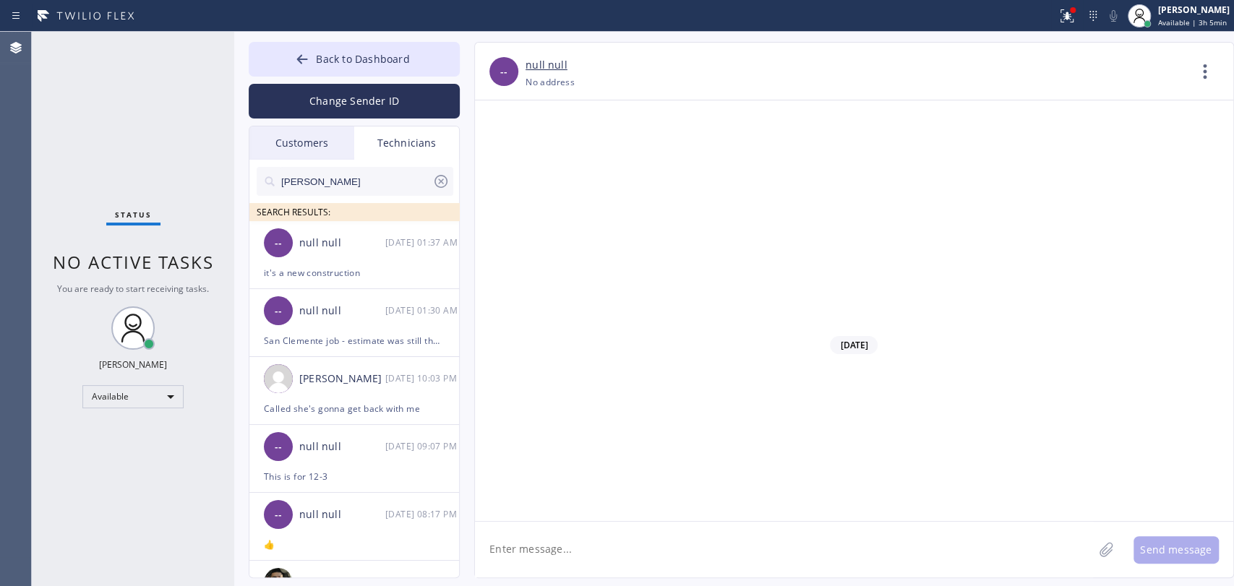
click at [343, 140] on div "Customers" at bounding box center [301, 143] width 105 height 33
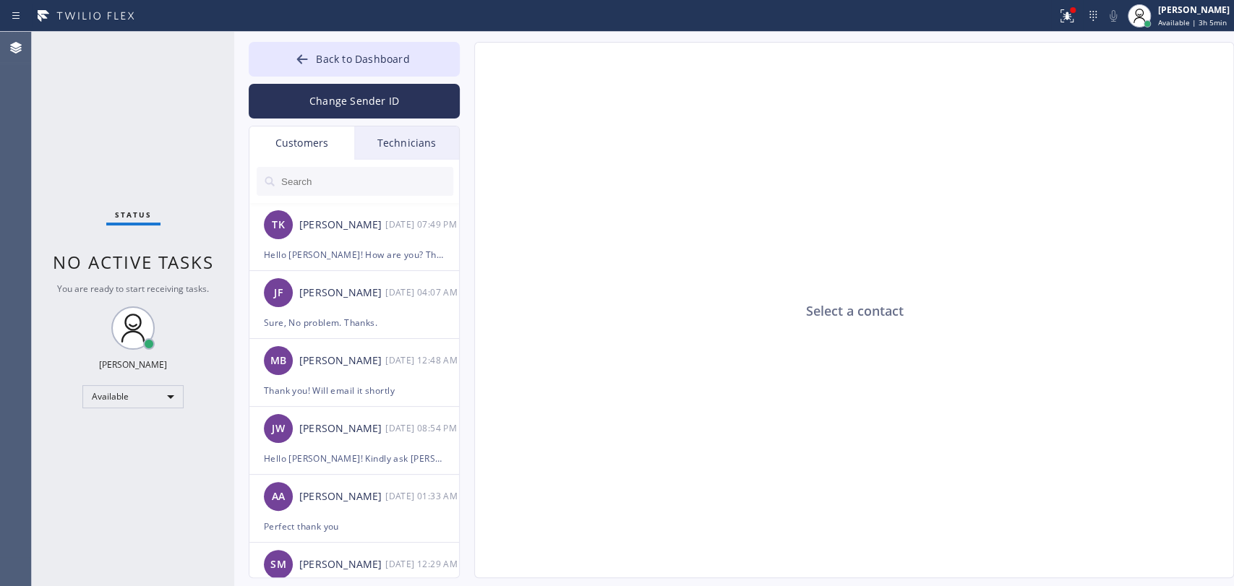
click at [339, 179] on input "text" at bounding box center [367, 181] width 174 height 29
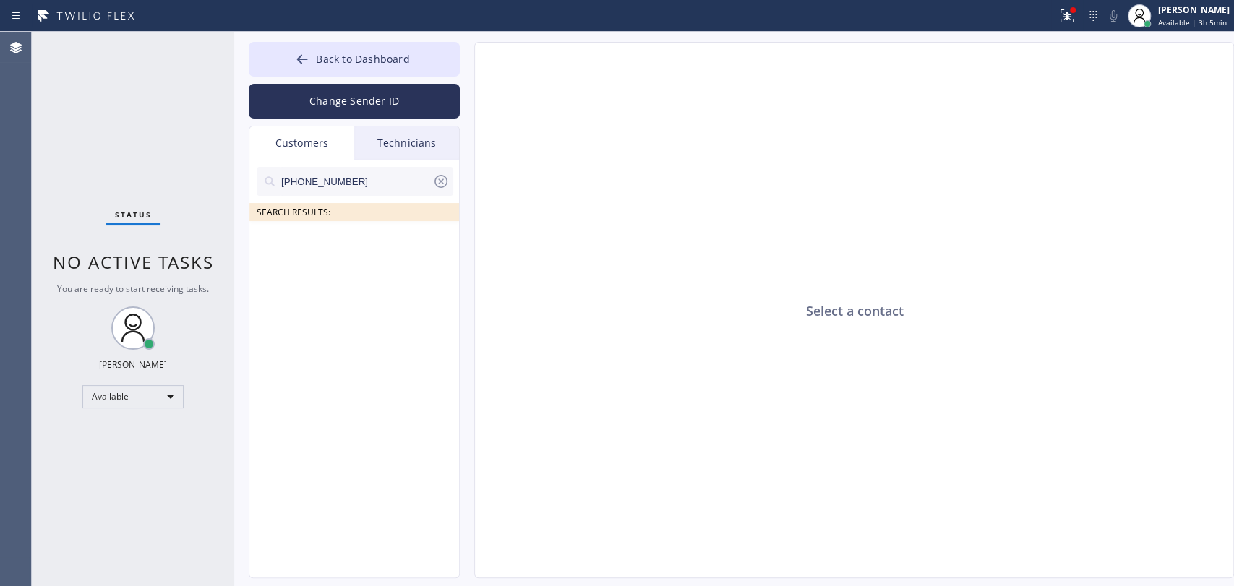
click at [449, 185] on icon at bounding box center [440, 181] width 17 height 17
click at [384, 181] on input "text" at bounding box center [367, 181] width 174 height 29
paste input "ilaijune@gmail.com"
type input "ilaijune@gmail.com"
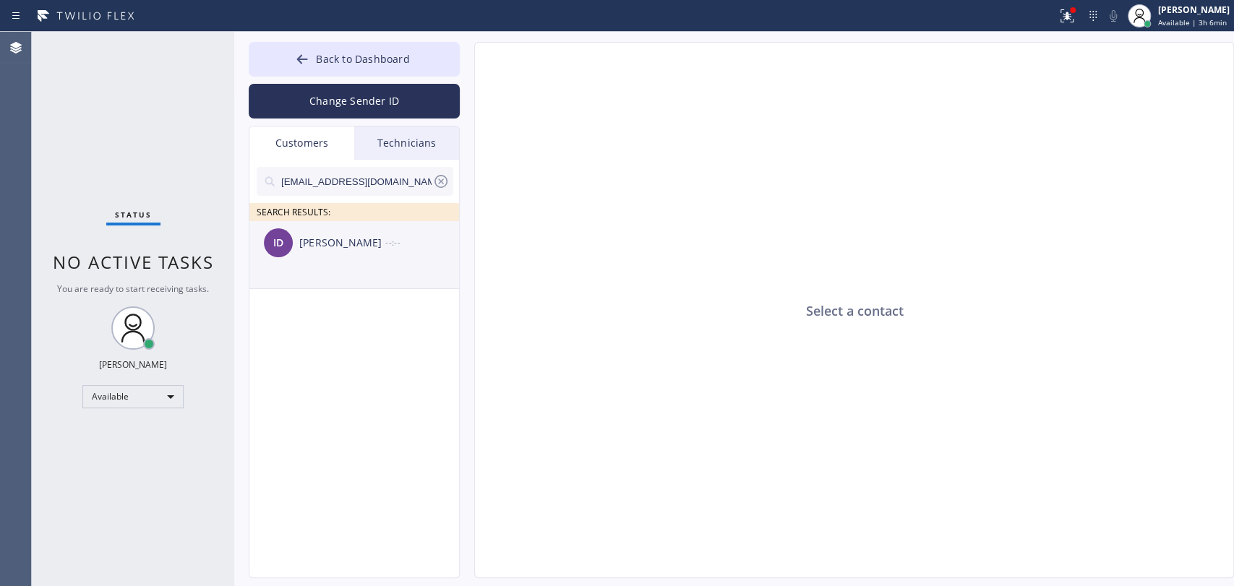
click at [368, 257] on div "ID Ilai Dardashti --:--" at bounding box center [354, 242] width 211 height 43
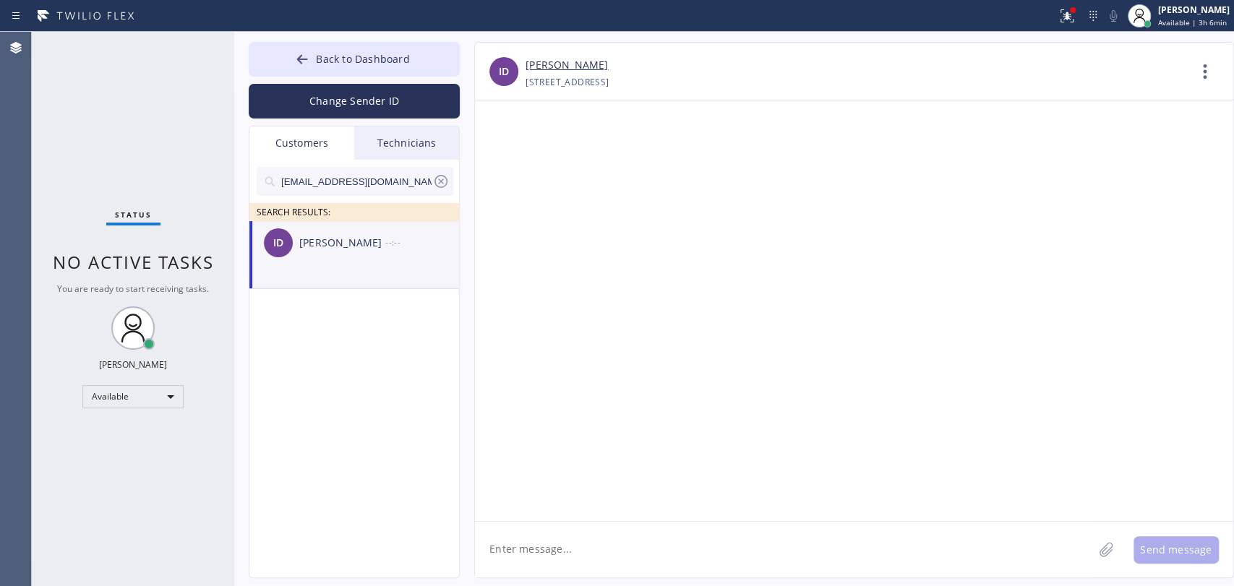
click at [599, 539] on textarea at bounding box center [784, 550] width 618 height 56
paste textarea "Ilai"
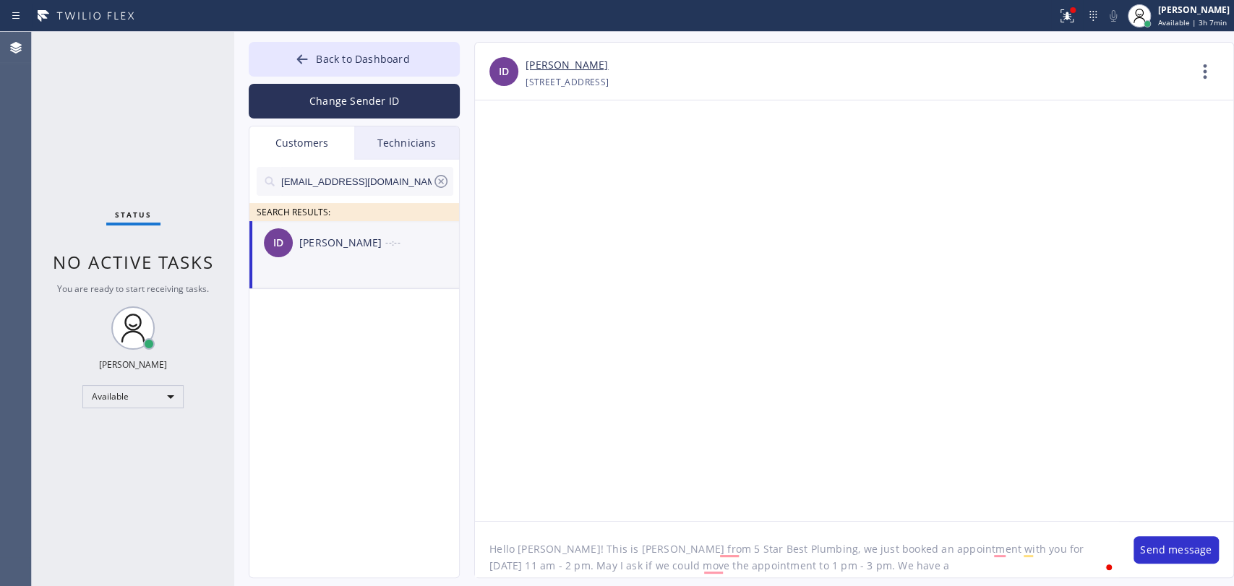
click at [794, 567] on textarea "Hello Ilai! This is Alex from 5 Star Best Plumbing, we just booked an appointme…" at bounding box center [797, 550] width 644 height 56
drag, startPoint x: 794, startPoint y: 567, endPoint x: 1053, endPoint y: 560, distance: 258.9
click at [1053, 560] on textarea "Hello Ilai! This is Alex from 5 Star Best Plumbing, we just booked an appointme…" at bounding box center [797, 550] width 644 height 56
drag, startPoint x: 1062, startPoint y: 553, endPoint x: 1067, endPoint y: 563, distance: 10.7
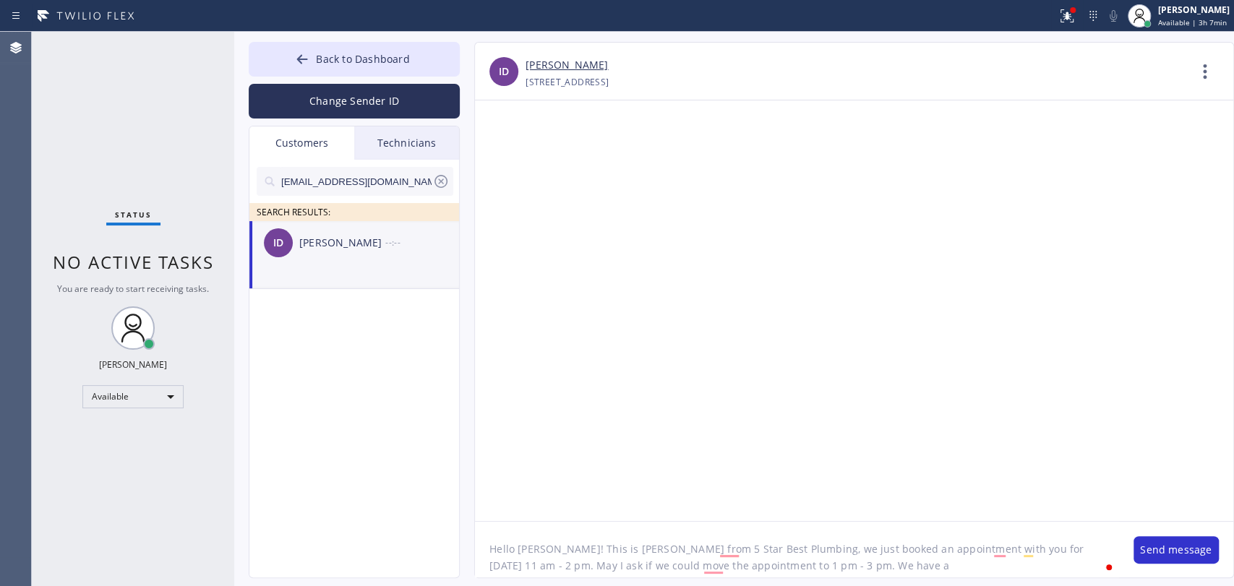
click at [1067, 563] on textarea "Hello Ilai! This is Alex from 5 Star Best Plumbing, we just booked an appointme…" at bounding box center [797, 550] width 644 height 56
paste textarea "Would it be possible to move the time to 10 AM – 1 PM instead of 9 AM – 12 PM? …"
click at [655, 560] on textarea "Hello Ilai! This is Alex from 5 Star Best Plumbing, we just booked an appointme…" at bounding box center [797, 550] width 644 height 56
drag, startPoint x: 826, startPoint y: 563, endPoint x: 746, endPoint y: 557, distance: 80.4
click at [746, 559] on textarea "Hello Ilai! This is Alex from 5 Star Best Plumbing, we just booked an appointme…" at bounding box center [797, 550] width 644 height 56
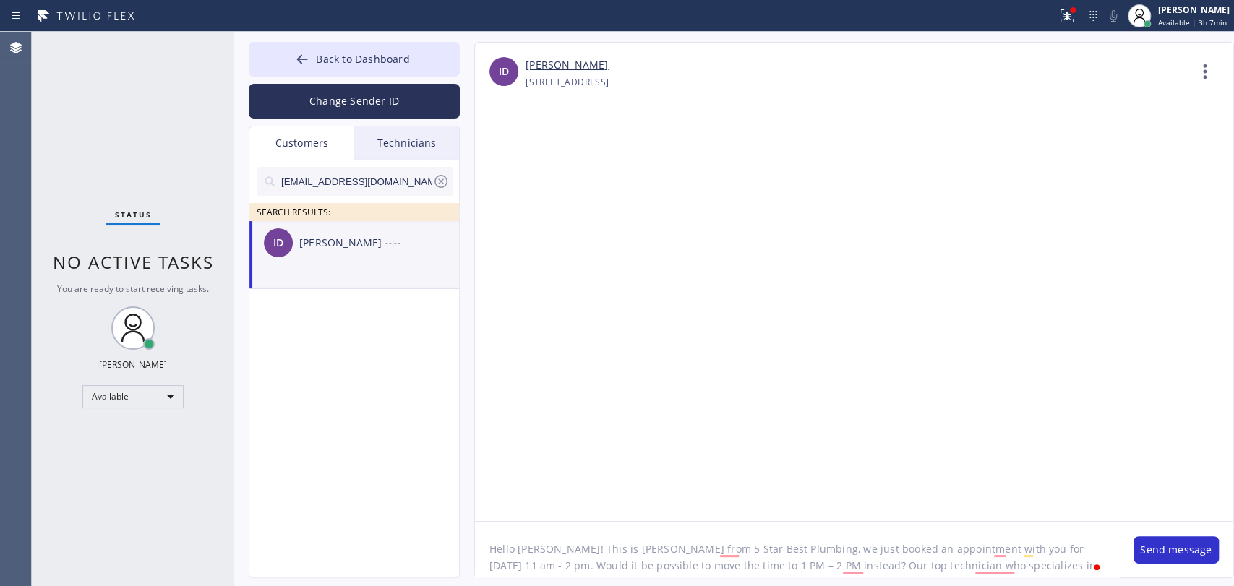
scroll to position [13, 0]
click at [972, 550] on textarea "Hello Ilai! This is Alex from 5 Star Best Plumbing, we just booked an appointme…" at bounding box center [797, 550] width 644 height 56
click at [974, 550] on textarea "Hello Ilai! This is Alex from 5 Star Best Plumbing, we just booked an appointme…" at bounding box center [797, 550] width 644 height 56
click at [525, 572] on textarea "Hello Ilai! This is Alex from 5 Star Best Plumbing, we just booked an appointme…" at bounding box center [797, 550] width 644 height 56
click at [1005, 553] on textarea "Hello Ilai! This is Alex from 5 Star Best Plumbing, we just booked an appointme…" at bounding box center [797, 550] width 644 height 56
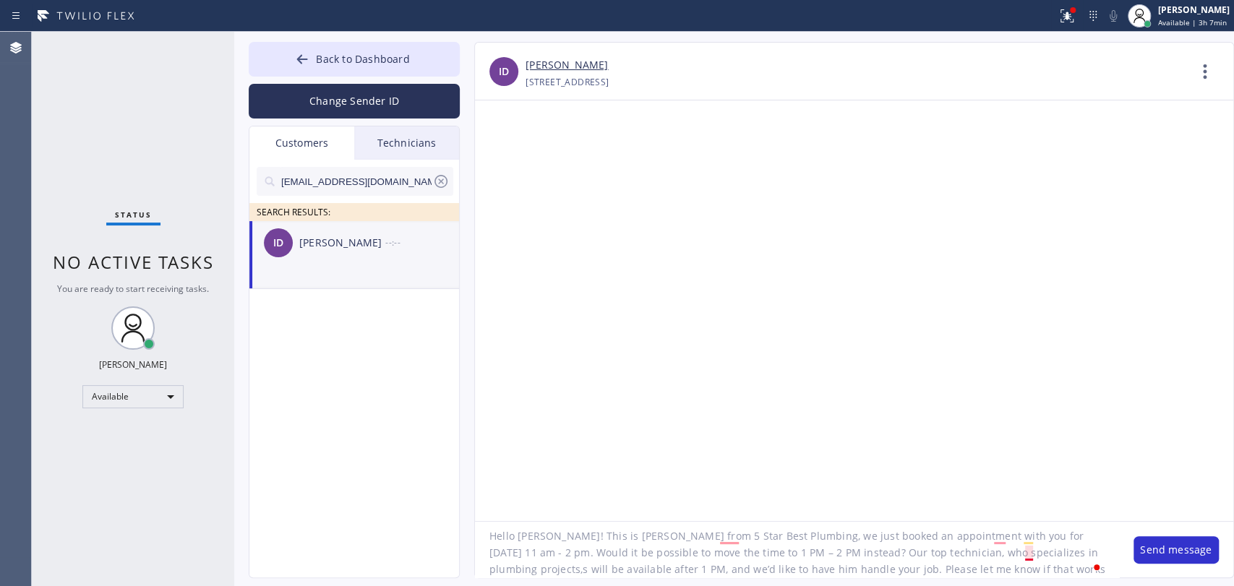
drag, startPoint x: 1030, startPoint y: 552, endPoint x: 1041, endPoint y: 555, distance: 11.9
click at [1030, 553] on textarea "Hello Ilai! This is Alex from 5 Star Best Plumbing, we just booked an appointme…" at bounding box center [797, 550] width 644 height 56
click at [939, 552] on textarea "Hello [PERSON_NAME]! This is [PERSON_NAME] from 5 Star Best Plumbing, we just b…" at bounding box center [797, 550] width 644 height 56
click at [932, 552] on textarea "Hello [PERSON_NAME]! This is [PERSON_NAME] from 5 Star Best Plumbing, we just b…" at bounding box center [797, 550] width 644 height 56
click at [1012, 554] on textarea "Hello [PERSON_NAME]! This is [PERSON_NAME] from 5 Star Best Plumbing, we just b…" at bounding box center [797, 550] width 644 height 56
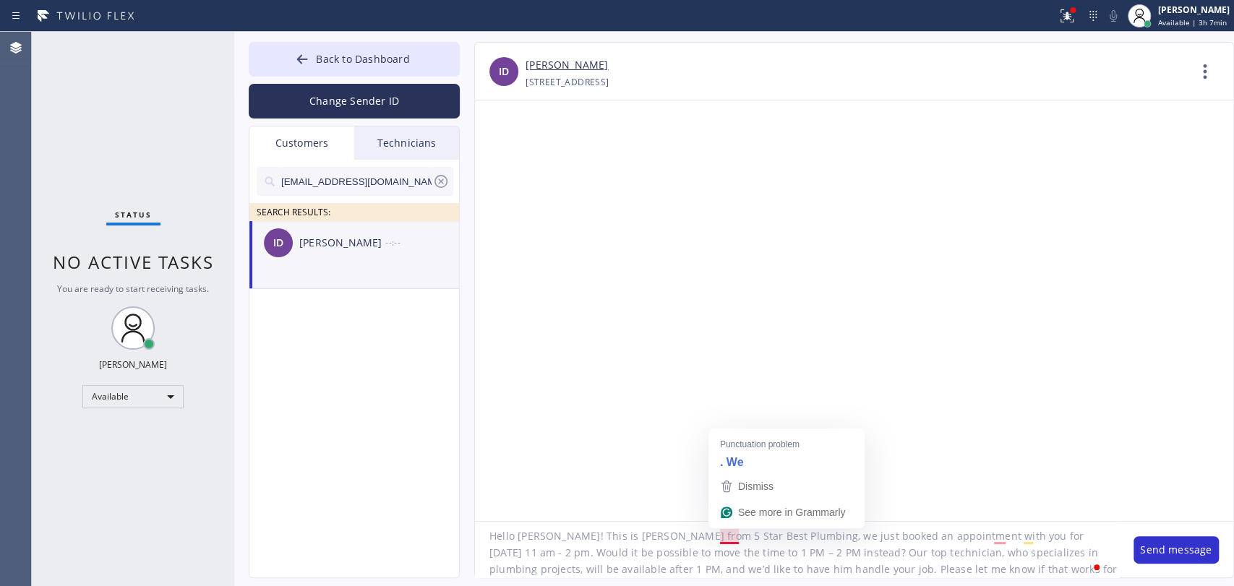
click at [764, 543] on textarea "Hello [PERSON_NAME]! This is [PERSON_NAME] from 5 Star Best Plumbing, we just b…" at bounding box center [797, 550] width 644 height 56
type textarea "Hello [PERSON_NAME]! This is [PERSON_NAME] from 5 Star Best Plumbing, we just b…"
click at [1171, 548] on button "Send message" at bounding box center [1176, 550] width 85 height 27
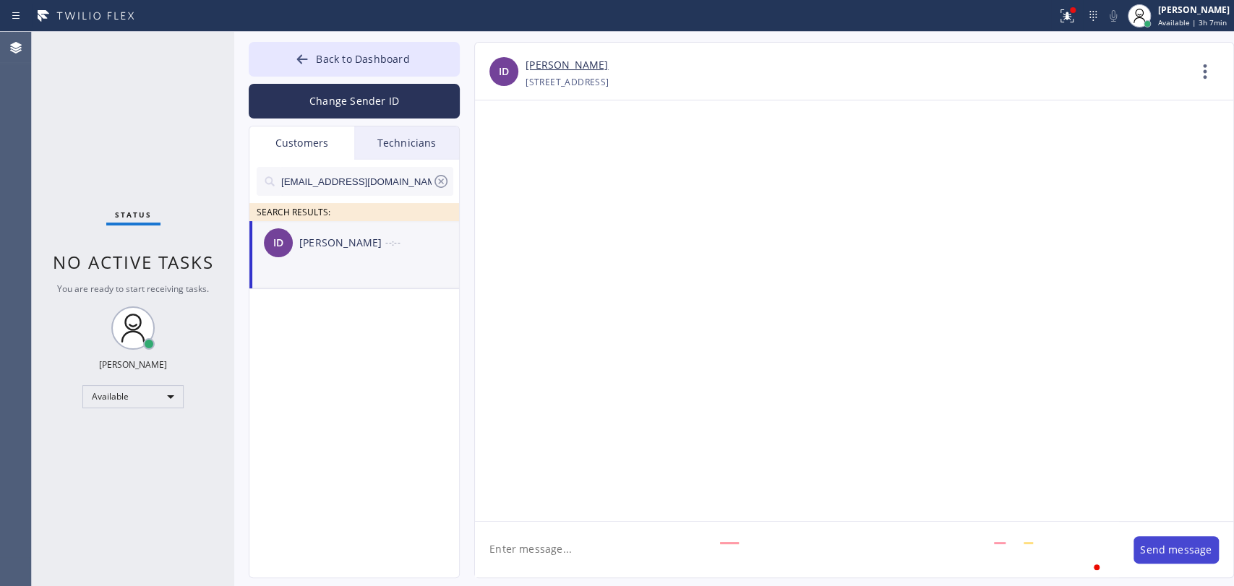
scroll to position [0, 0]
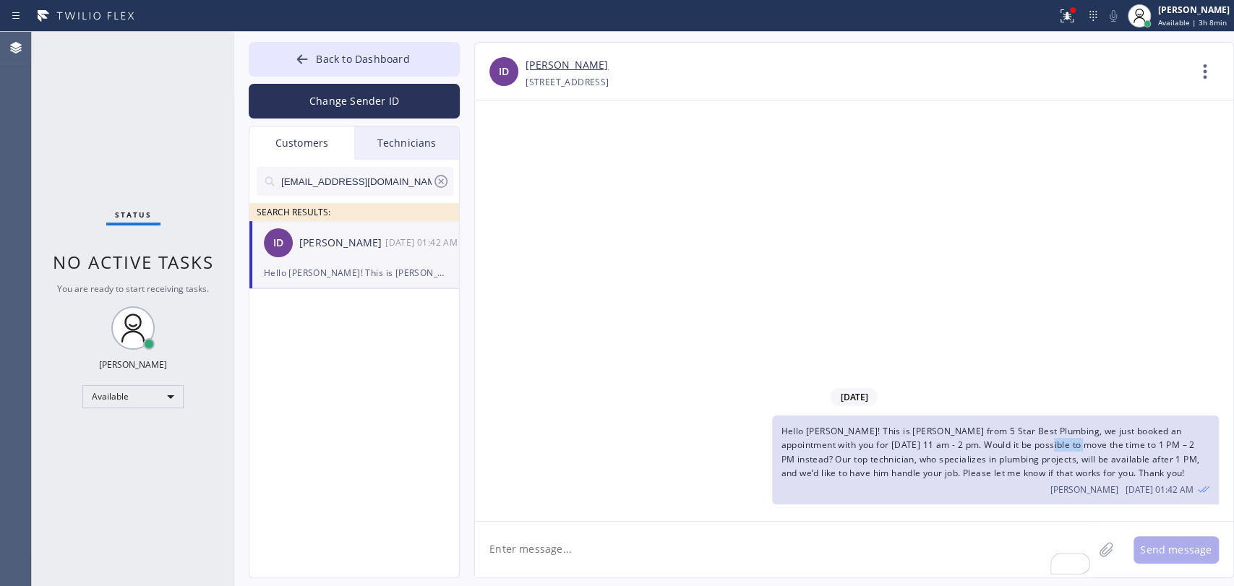
drag, startPoint x: 1051, startPoint y: 447, endPoint x: 1062, endPoint y: 447, distance: 10.8
click at [1062, 447] on span "Hello [PERSON_NAME]! This is [PERSON_NAME] from 5 Star Best Plumbing, we just b…" at bounding box center [990, 452] width 419 height 54
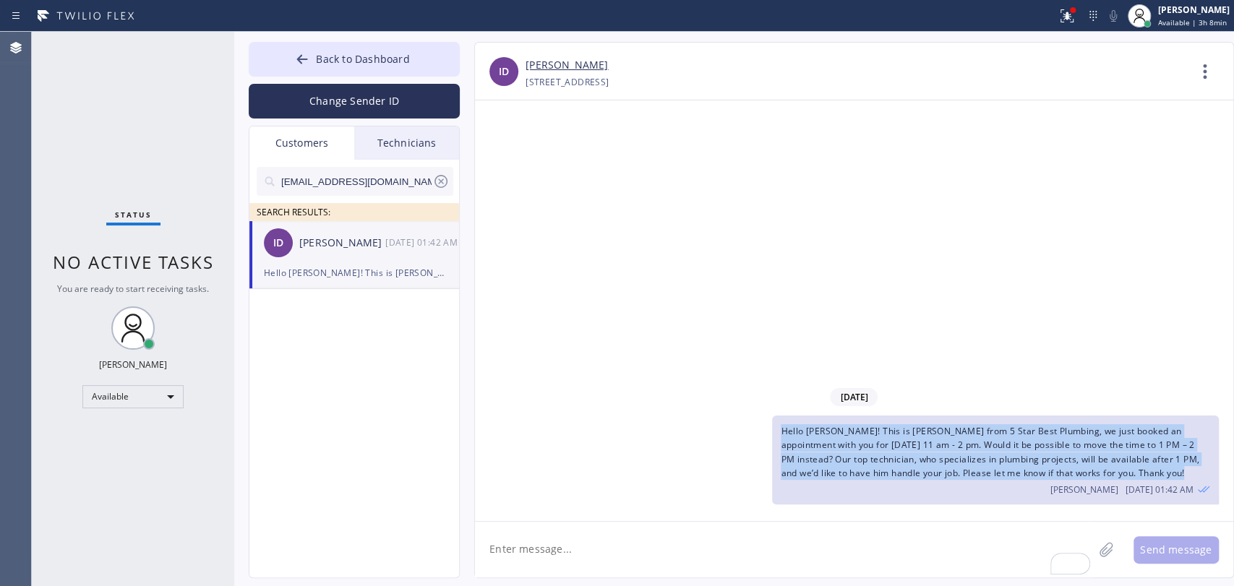
click at [1063, 447] on span "Hello [PERSON_NAME]! This is [PERSON_NAME] from 5 Star Best Plumbing, we just b…" at bounding box center [990, 452] width 419 height 54
click at [1075, 447] on span "Hello [PERSON_NAME]! This is [PERSON_NAME] from 5 Star Best Plumbing, we just b…" at bounding box center [990, 452] width 419 height 54
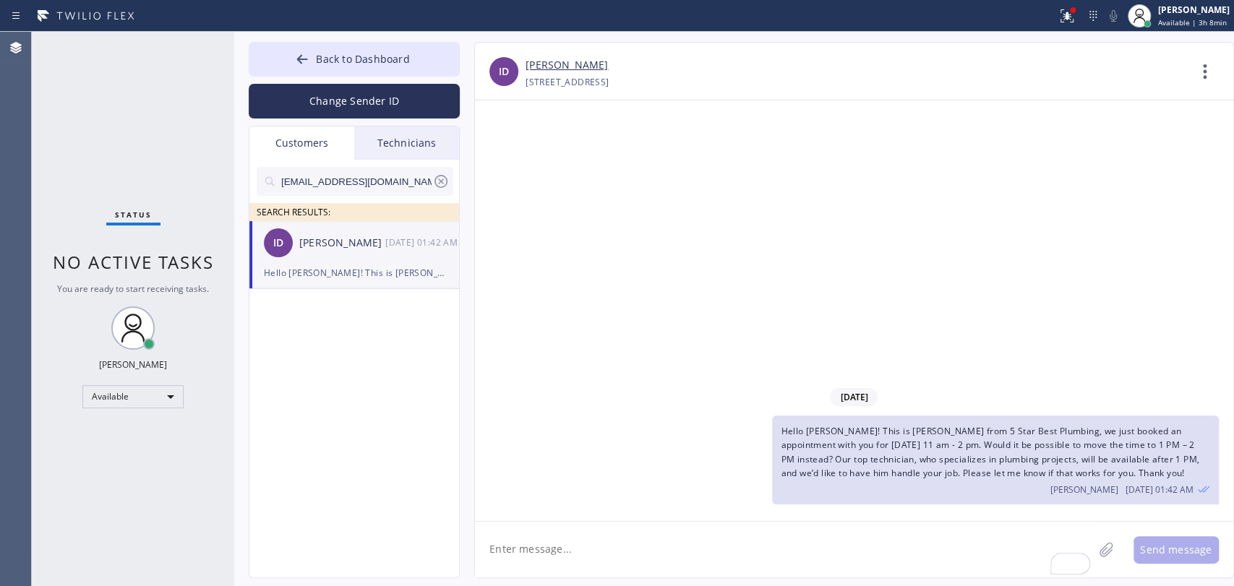
click at [1072, 446] on span "Hello [PERSON_NAME]! This is [PERSON_NAME] from 5 Star Best Plumbing, we just b…" at bounding box center [990, 452] width 419 height 54
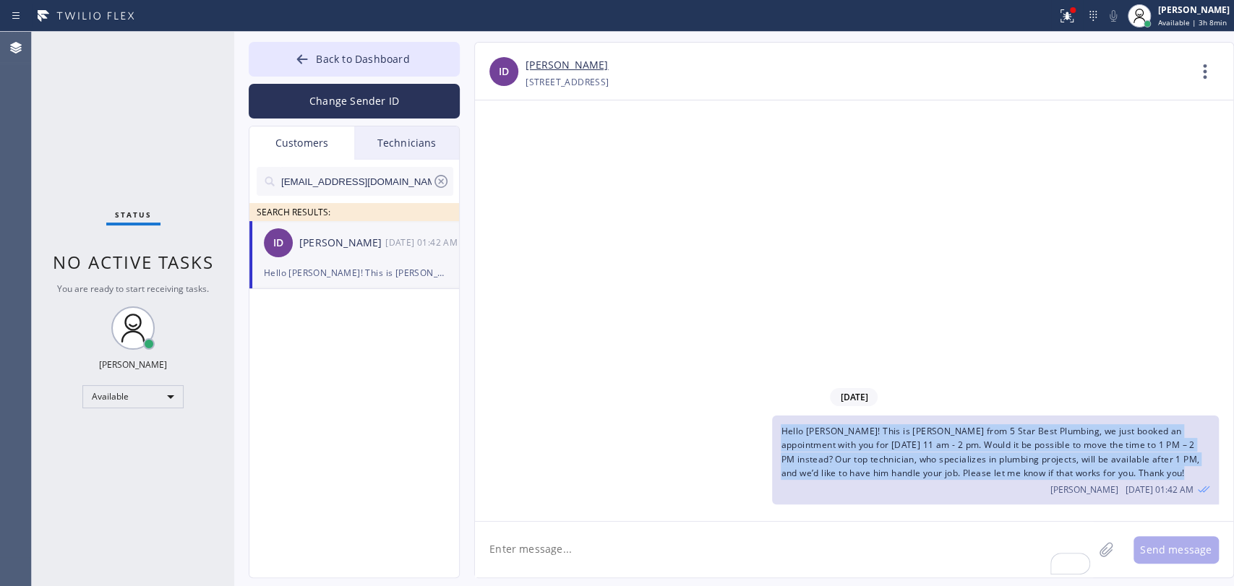
click at [1072, 446] on span "Hello [PERSON_NAME]! This is [PERSON_NAME] from 5 Star Best Plumbing, we just b…" at bounding box center [990, 452] width 419 height 54
click at [1087, 447] on span "Hello [PERSON_NAME]! This is [PERSON_NAME] from 5 Star Best Plumbing, we just b…" at bounding box center [990, 452] width 419 height 54
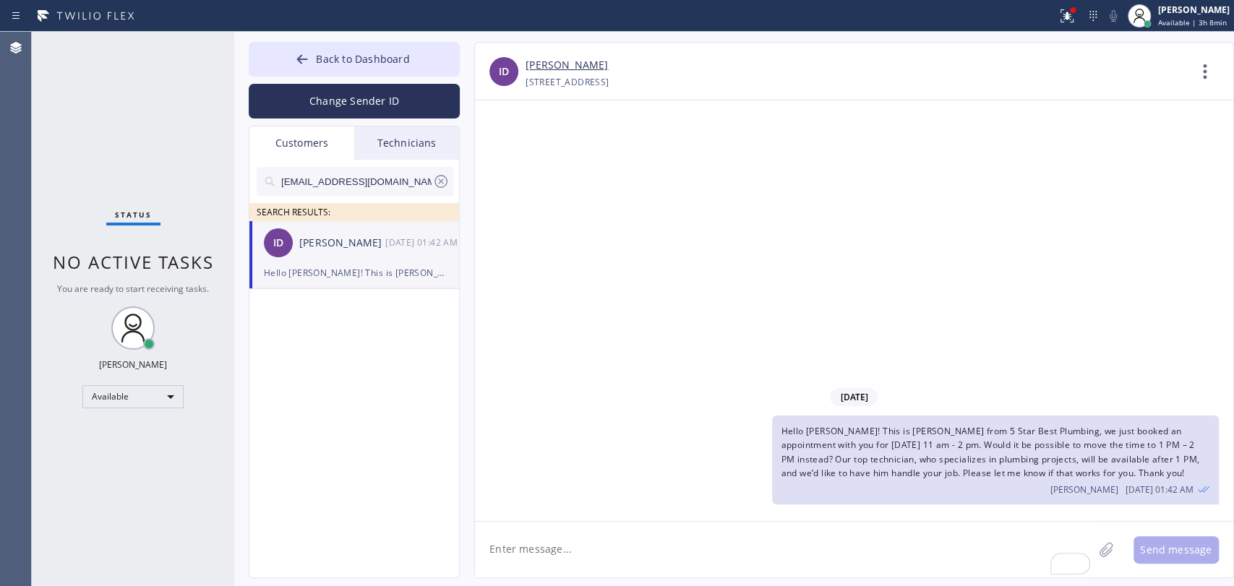
click at [820, 542] on textarea "To enrich screen reader interactions, please activate Accessibility in Grammarl…" at bounding box center [784, 550] width 618 height 56
click at [1018, 445] on span "Hello [PERSON_NAME]! This is [PERSON_NAME] from 5 Star Best Plumbing, we just b…" at bounding box center [990, 452] width 419 height 54
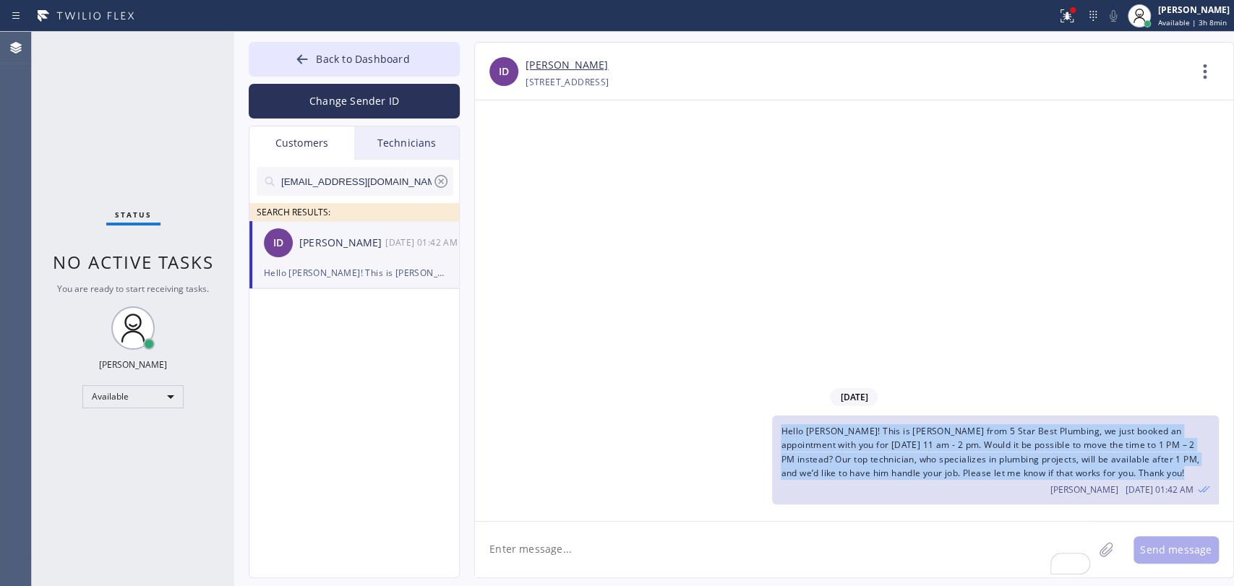
click at [1018, 445] on span "Hello [PERSON_NAME]! This is [PERSON_NAME] from 5 Star Best Plumbing, we just b…" at bounding box center [990, 452] width 419 height 54
click at [1016, 441] on span "Hello [PERSON_NAME]! This is [PERSON_NAME] from 5 Star Best Plumbing, we just b…" at bounding box center [990, 452] width 419 height 54
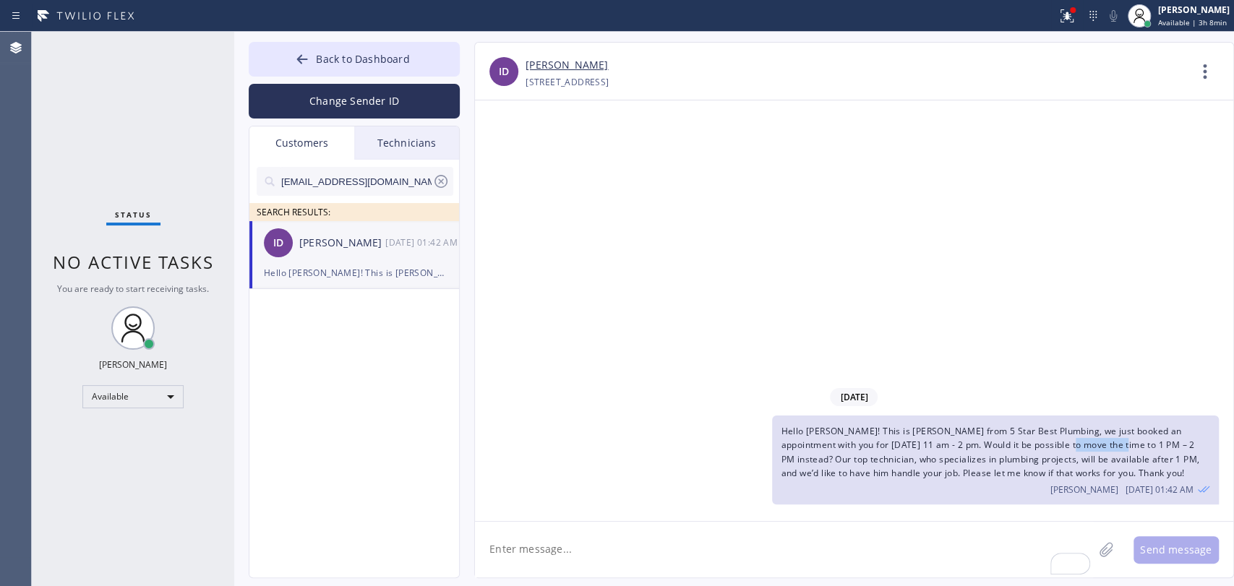
drag, startPoint x: 1054, startPoint y: 441, endPoint x: 1106, endPoint y: 443, distance: 52.8
click at [1106, 443] on span "Hello [PERSON_NAME]! This is [PERSON_NAME] from 5 Star Best Plumbing, we just b…" at bounding box center [990, 452] width 419 height 54
click at [1124, 443] on span "Hello [PERSON_NAME]! This is [PERSON_NAME] from 5 Star Best Plumbing, we just b…" at bounding box center [990, 452] width 419 height 54
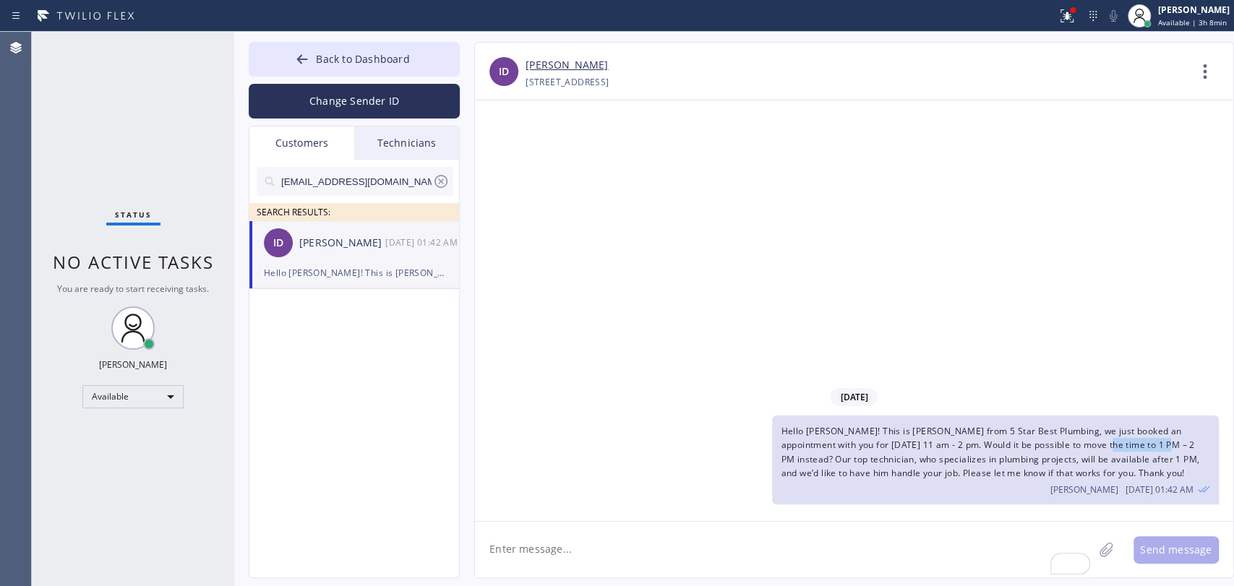
drag, startPoint x: 1153, startPoint y: 447, endPoint x: 1085, endPoint y: 448, distance: 67.3
click at [1087, 448] on span "Hello [PERSON_NAME]! This is [PERSON_NAME] from 5 Star Best Plumbing, we just b…" at bounding box center [990, 452] width 419 height 54
click at [1085, 448] on span "Hello [PERSON_NAME]! This is [PERSON_NAME] from 5 Star Best Plumbing, we just b…" at bounding box center [990, 452] width 419 height 54
drag, startPoint x: 870, startPoint y: 463, endPoint x: 991, endPoint y: 464, distance: 121.5
click at [988, 464] on div "Hello Ilai! This is Alex from 5 Star Best Plumbing, we just booked an appointme…" at bounding box center [995, 460] width 446 height 89
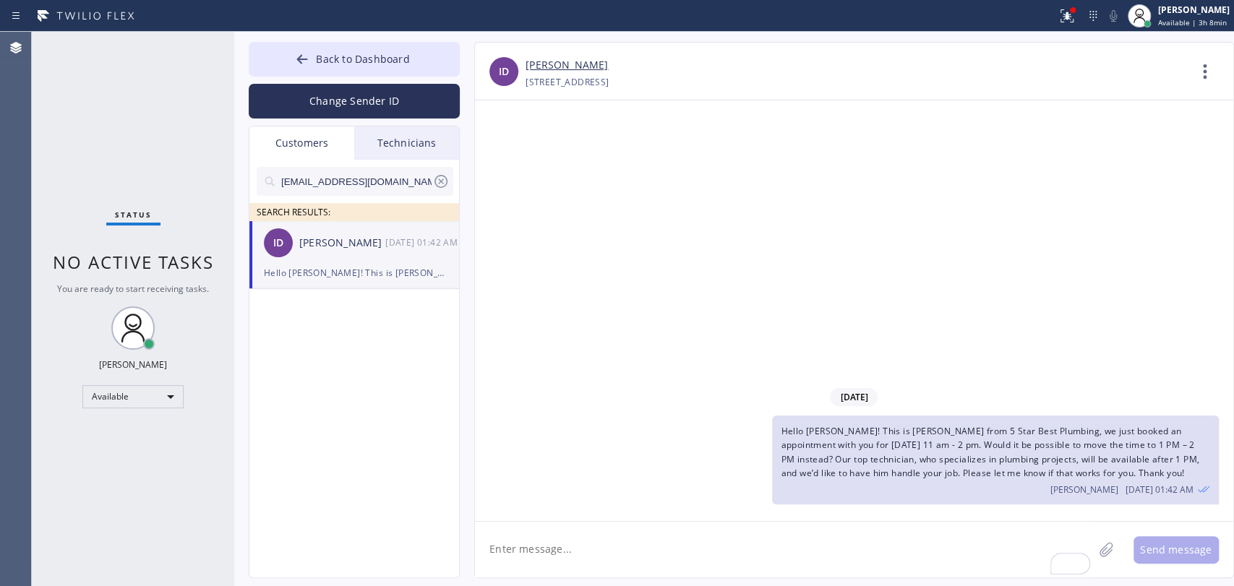
click at [995, 464] on div "Hello Ilai! This is Alex from 5 Star Best Plumbing, we just booked an appointme…" at bounding box center [995, 460] width 446 height 89
click at [453, 179] on div "ilaijune@gmail.com" at bounding box center [355, 181] width 197 height 29
click at [443, 178] on icon at bounding box center [440, 181] width 17 height 17
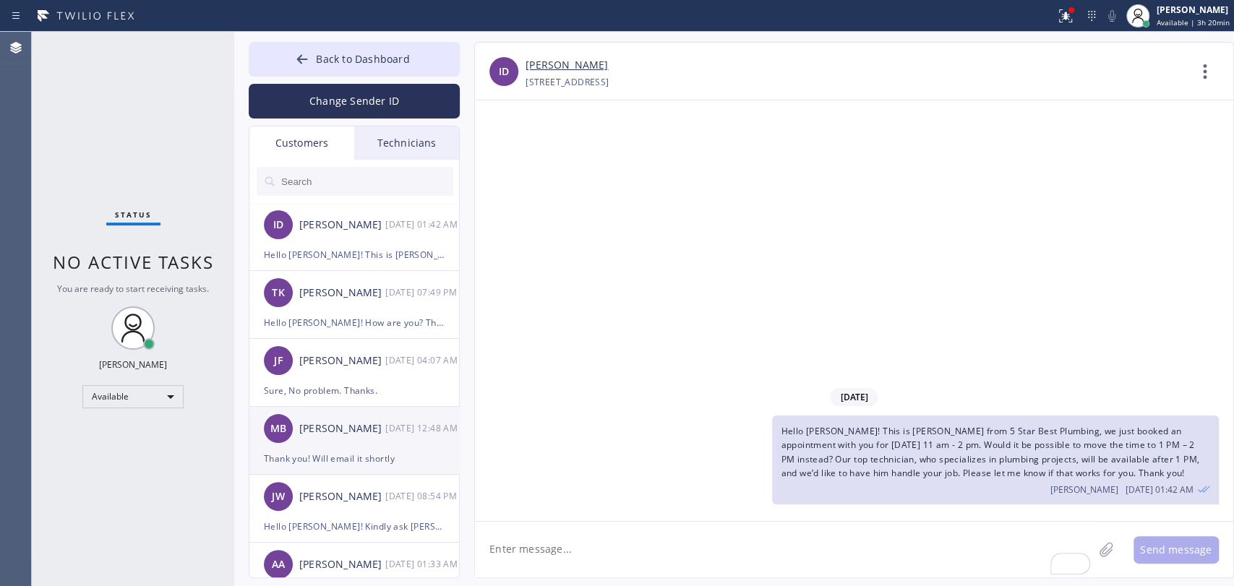
click at [333, 456] on div "Thank you! Will email it shortly" at bounding box center [354, 458] width 181 height 17
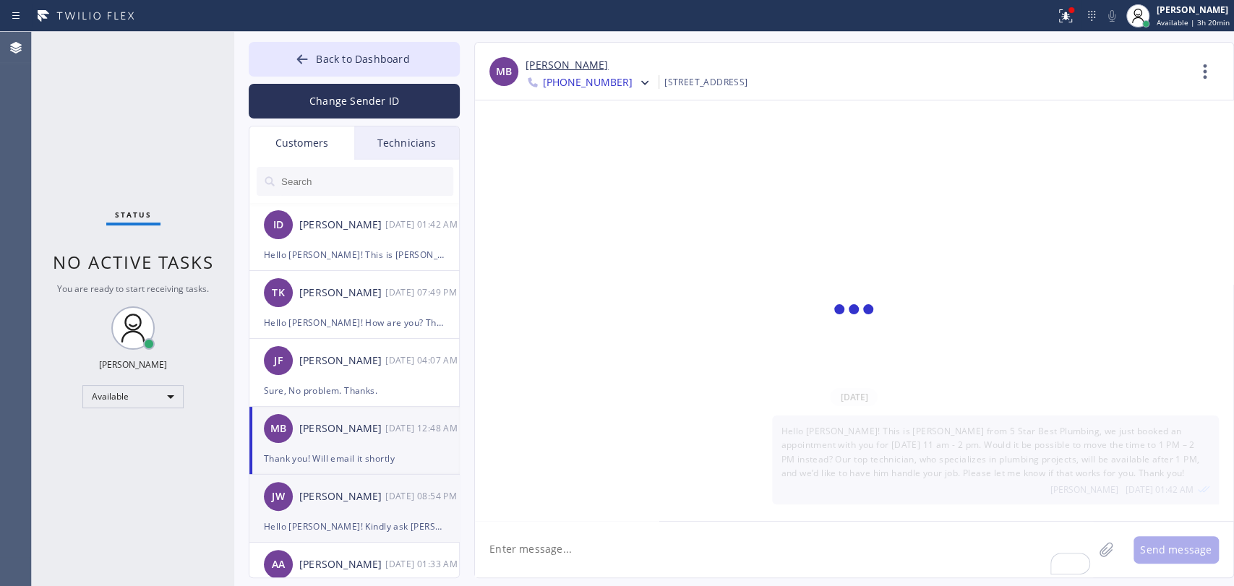
click at [341, 499] on div "[PERSON_NAME]" at bounding box center [342, 497] width 86 height 17
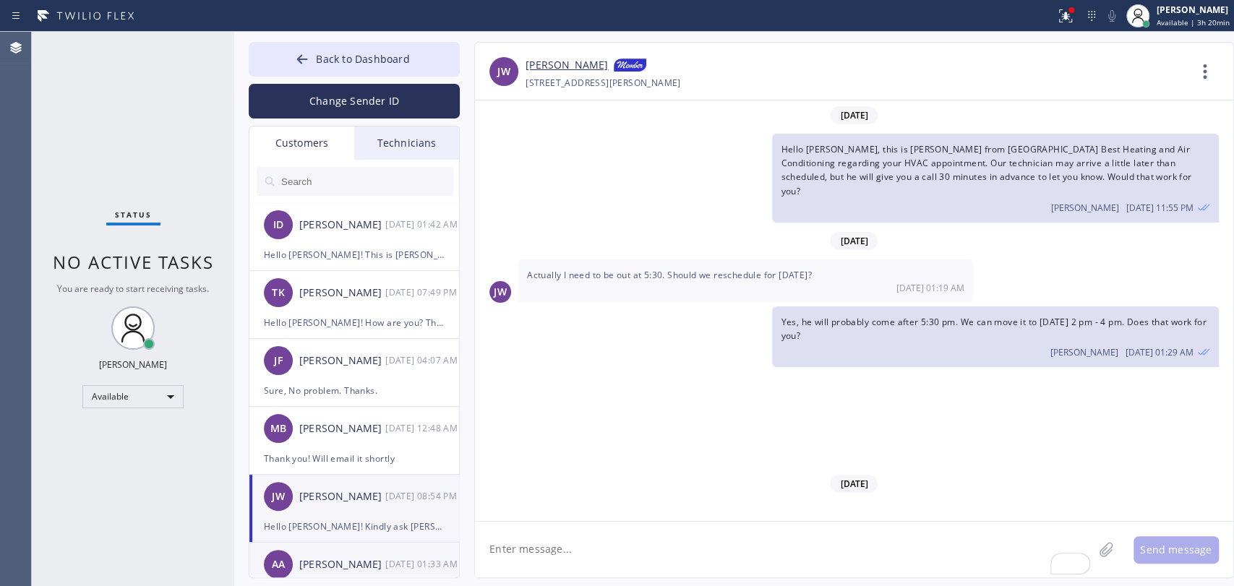
scroll to position [497, 0]
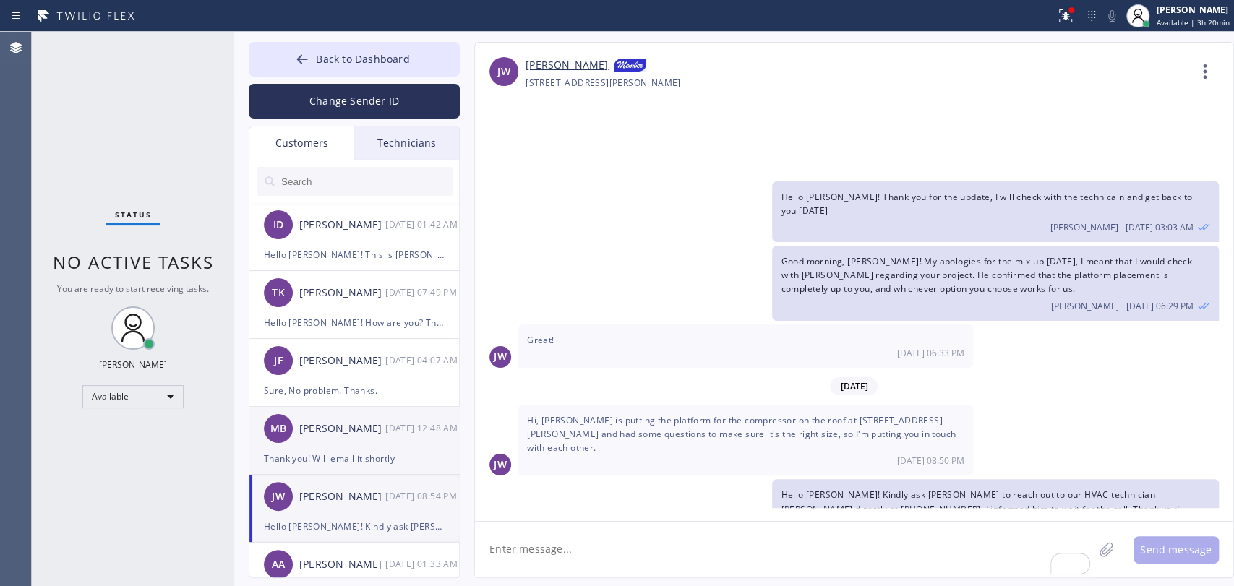
click at [341, 466] on div "Thank you! Will email it shortly" at bounding box center [354, 458] width 181 height 17
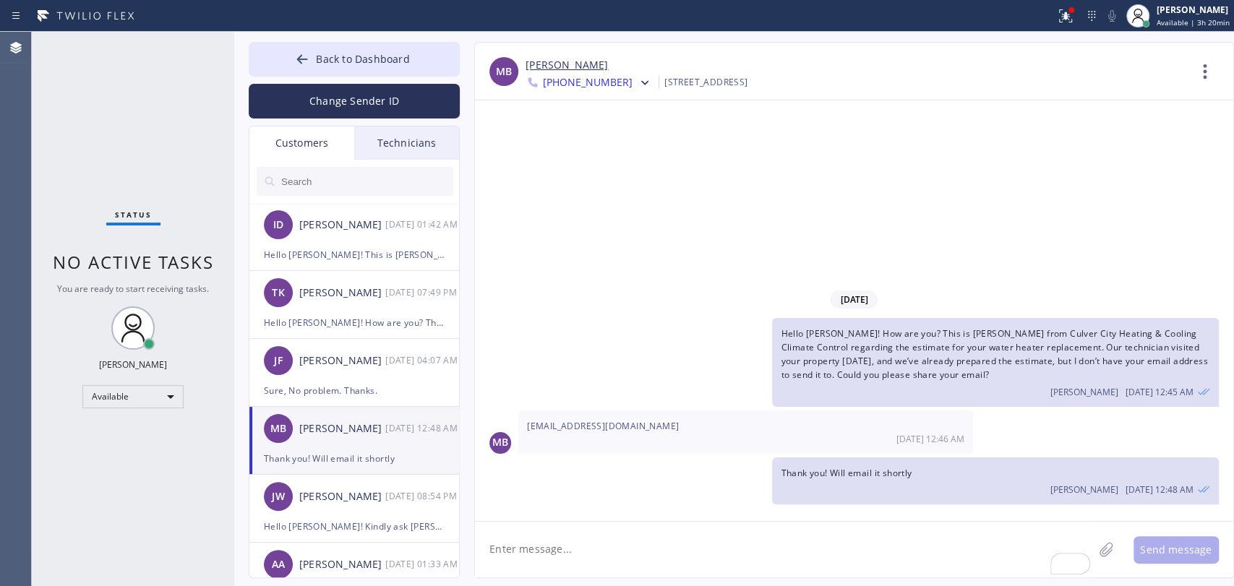
scroll to position [0, 0]
click at [582, 560] on textarea "To enrich screen reader interactions, please activate Accessibility in Grammarl…" at bounding box center [784, 550] width 618 height 56
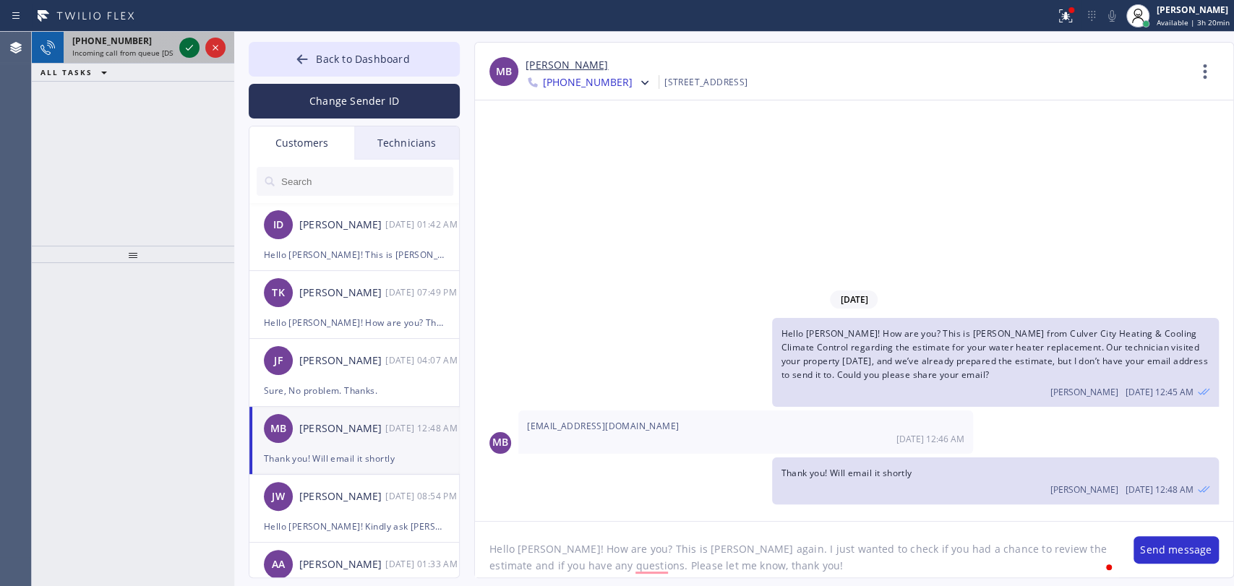
type textarea "Hello Mark! How are you? This is Alex again. I just wanted to check if you had …"
click at [193, 50] on icon at bounding box center [189, 47] width 17 height 17
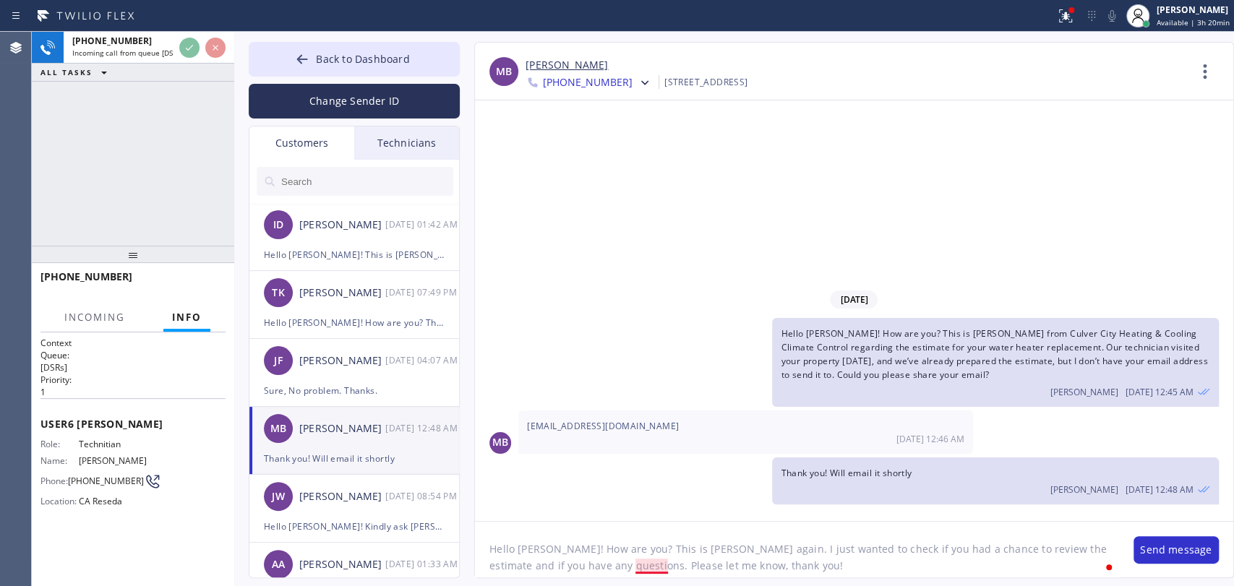
click at [654, 552] on textarea "Hello Mark! How are you? This is Alex again. I just wanted to check if you had …" at bounding box center [797, 550] width 644 height 56
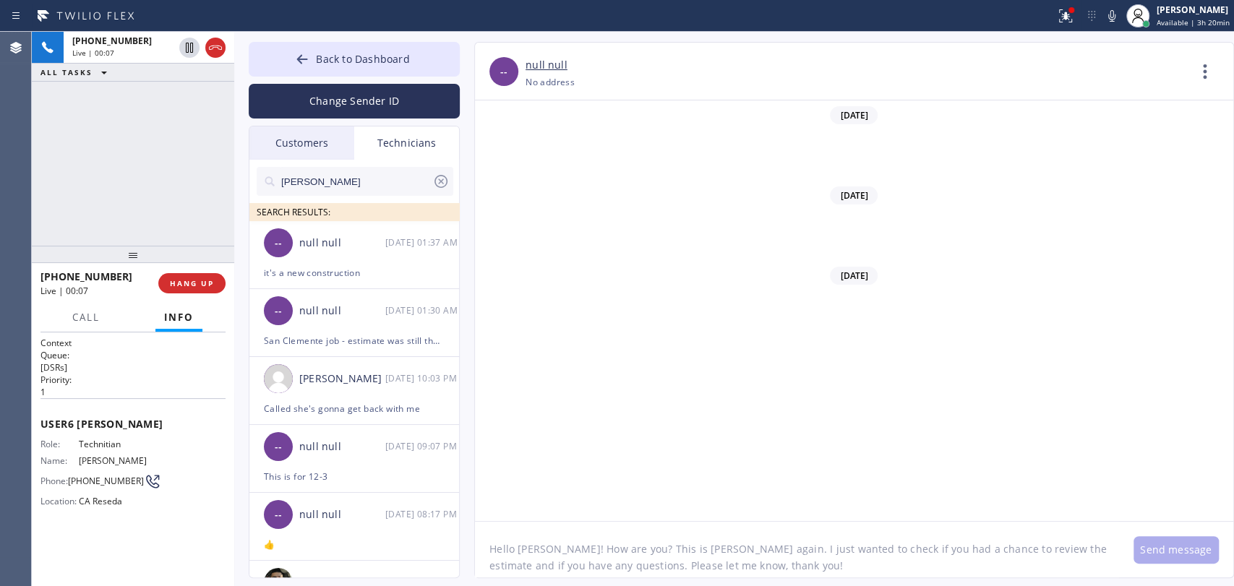
scroll to position [129781, 0]
click at [324, 142] on div "Customers" at bounding box center [301, 143] width 105 height 33
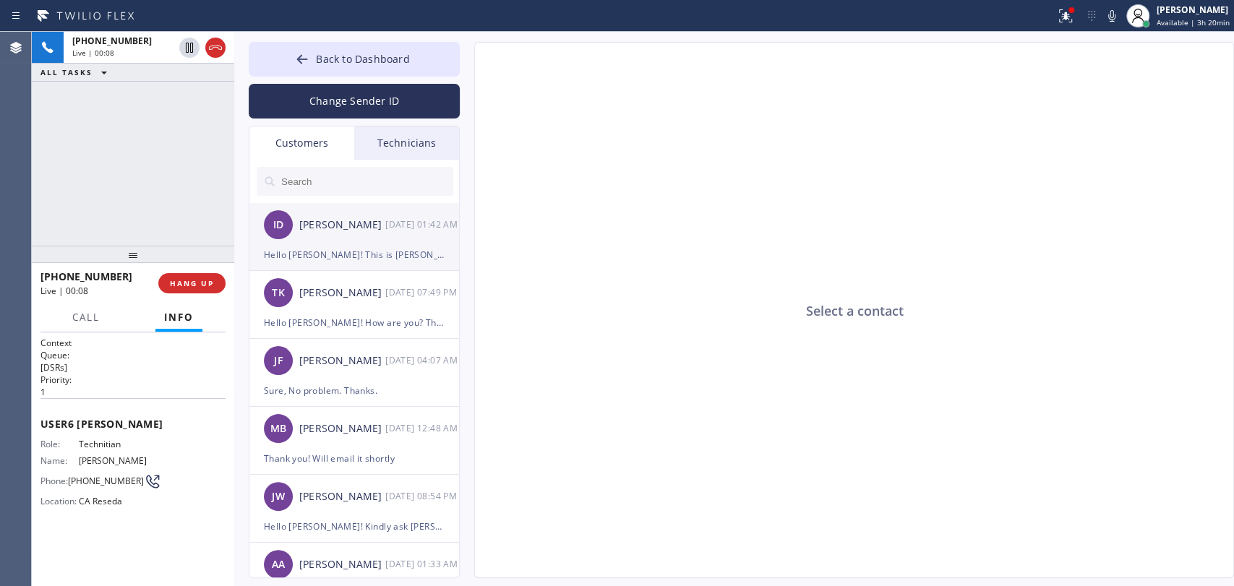
click at [356, 236] on div "ID Ilai Dardashti 10/16 01:42 AM" at bounding box center [354, 224] width 211 height 43
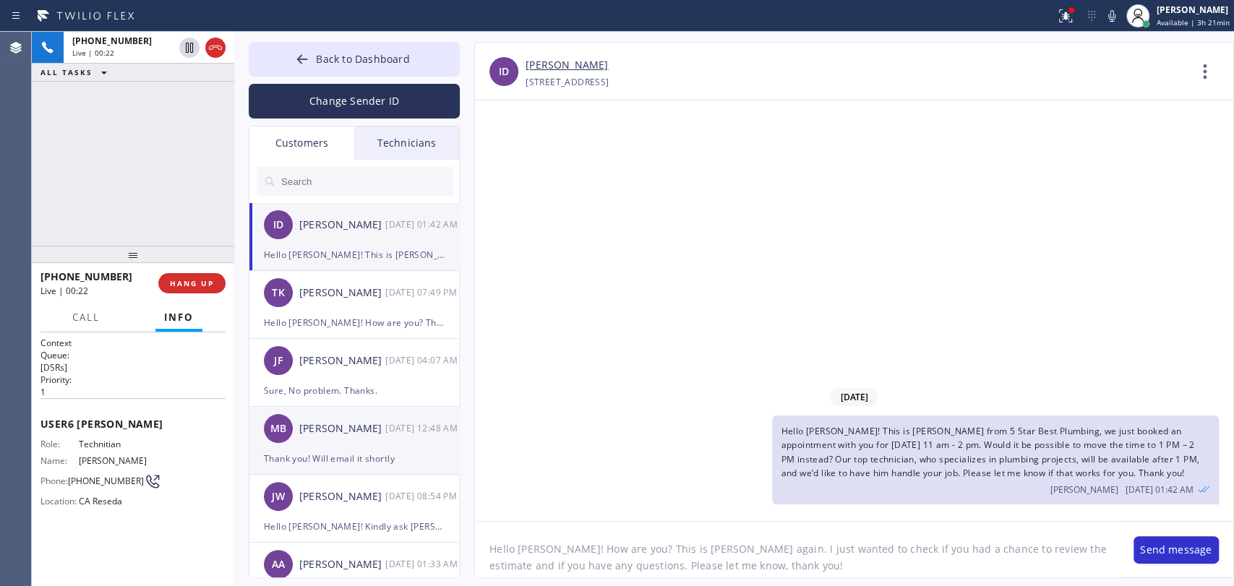
click at [343, 441] on div "MB Mark Buckland 10/14 12:48 AM" at bounding box center [354, 428] width 211 height 43
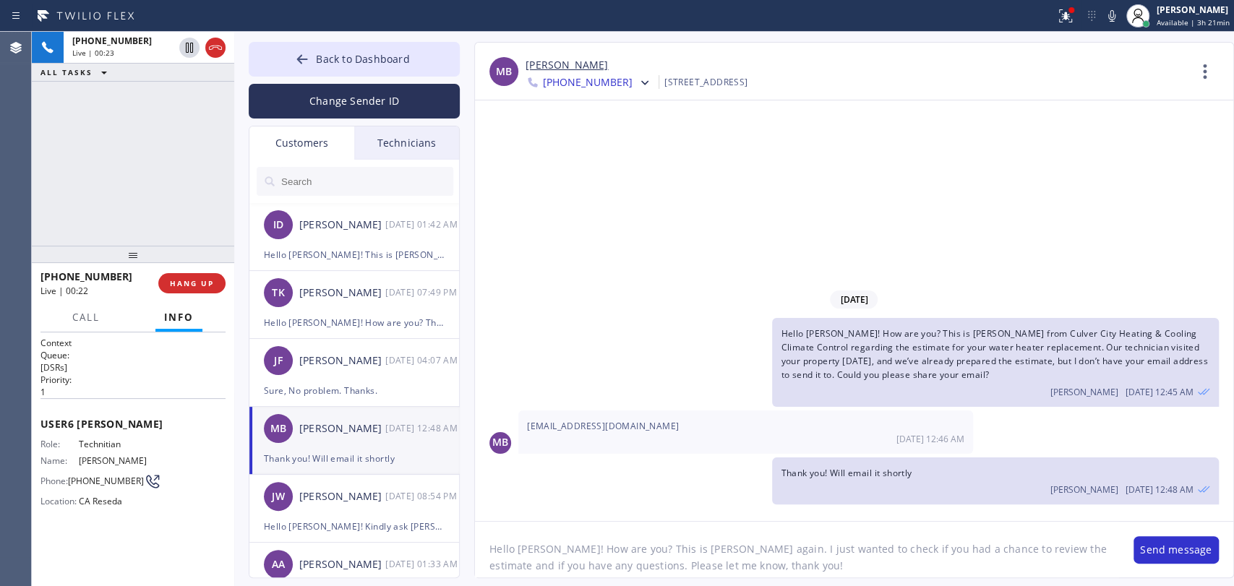
click at [699, 561] on textarea "Hello Mark! How are you? This is Alex again. I just wanted to check if you had …" at bounding box center [797, 550] width 644 height 56
paste textarea "i Mark! Hope you’re doing well. This is Alex — just wanted to check if you’ve h…"
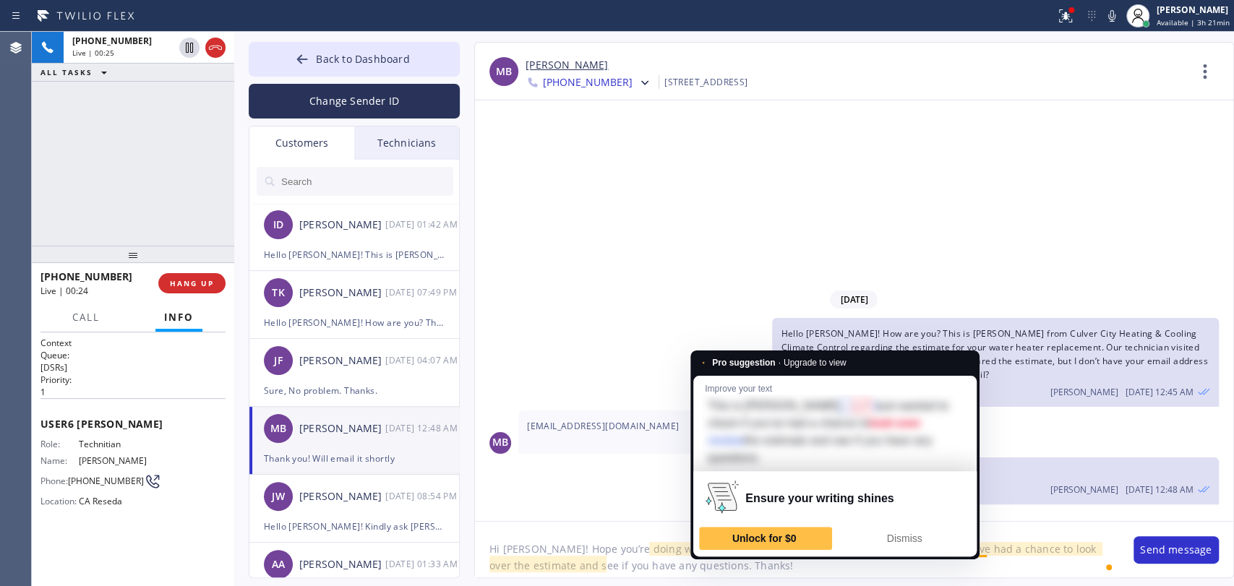
click at [710, 552] on textarea "Hi Mark! Hope you’re doing well. This is Alex — just wanted to check if you’ve …" at bounding box center [797, 550] width 644 height 56
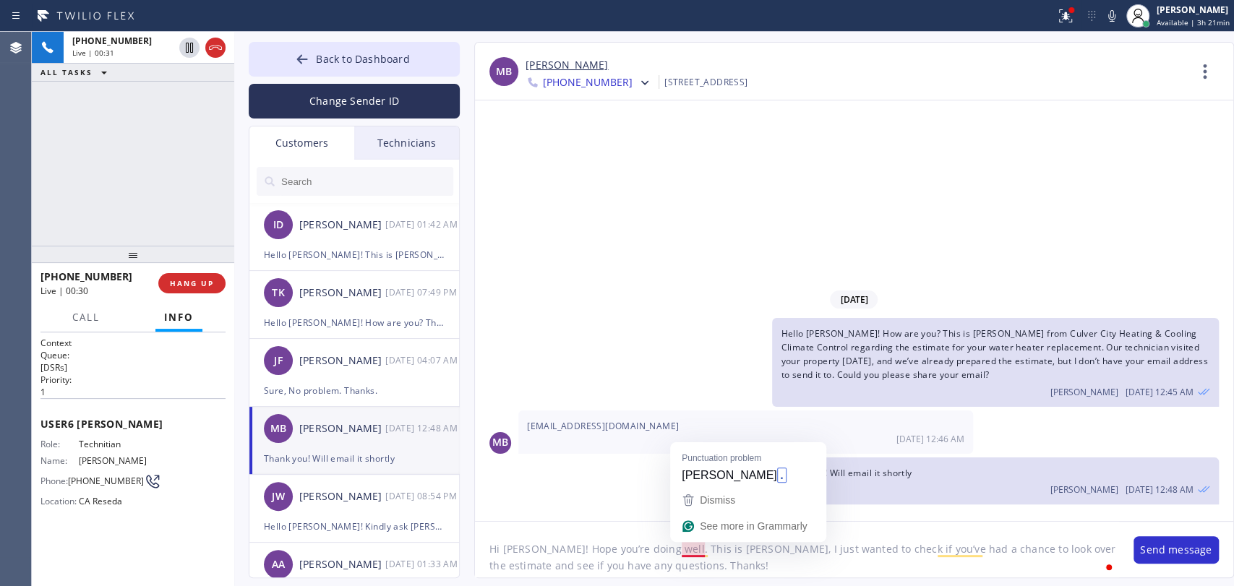
click at [652, 569] on textarea "Hi [PERSON_NAME]! Hope you’re doing well. This is [PERSON_NAME], I just wanted …" at bounding box center [797, 550] width 644 height 56
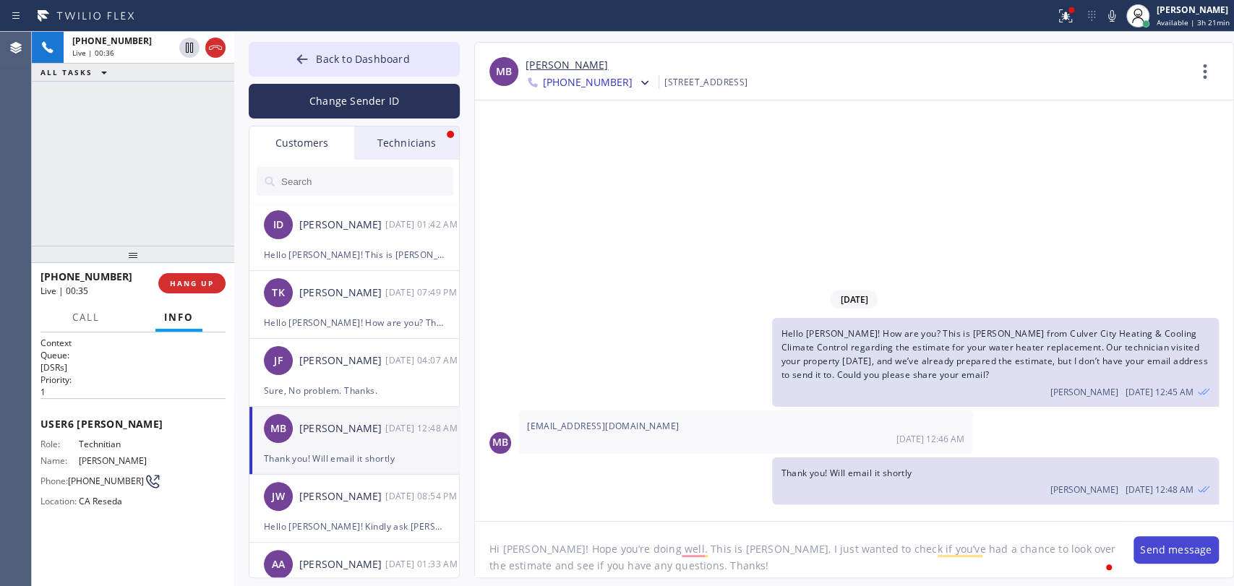
type textarea "Hi [PERSON_NAME]! Hope you’re doing well. This is [PERSON_NAME], I just wanted …"
click at [1180, 563] on button "Send message" at bounding box center [1176, 550] width 85 height 27
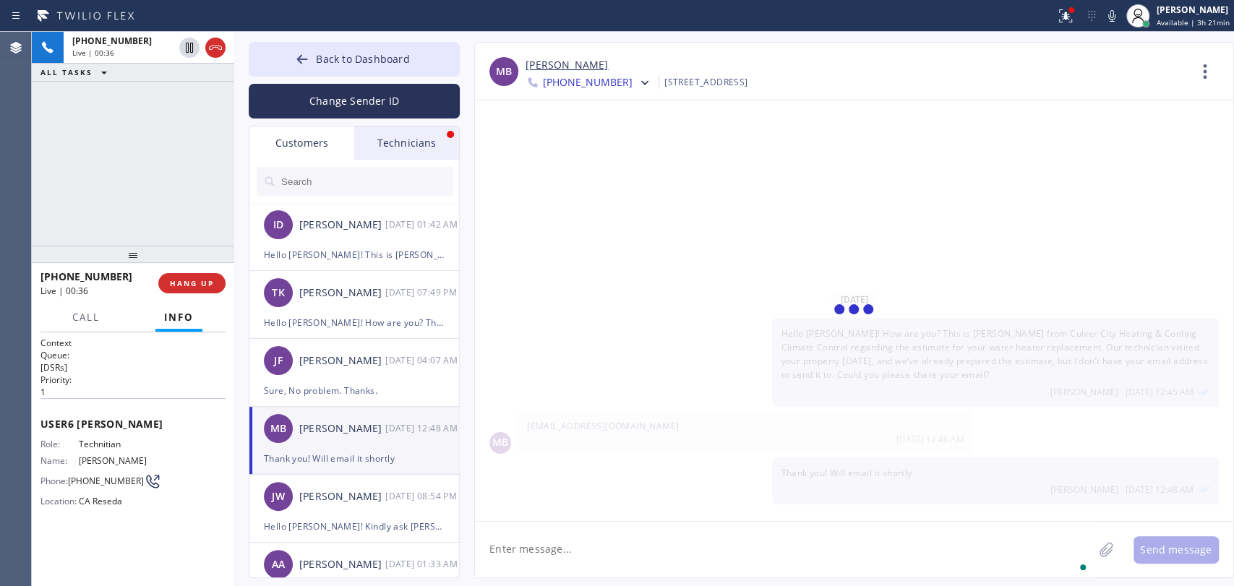
click at [410, 135] on div "Technicians" at bounding box center [406, 143] width 105 height 33
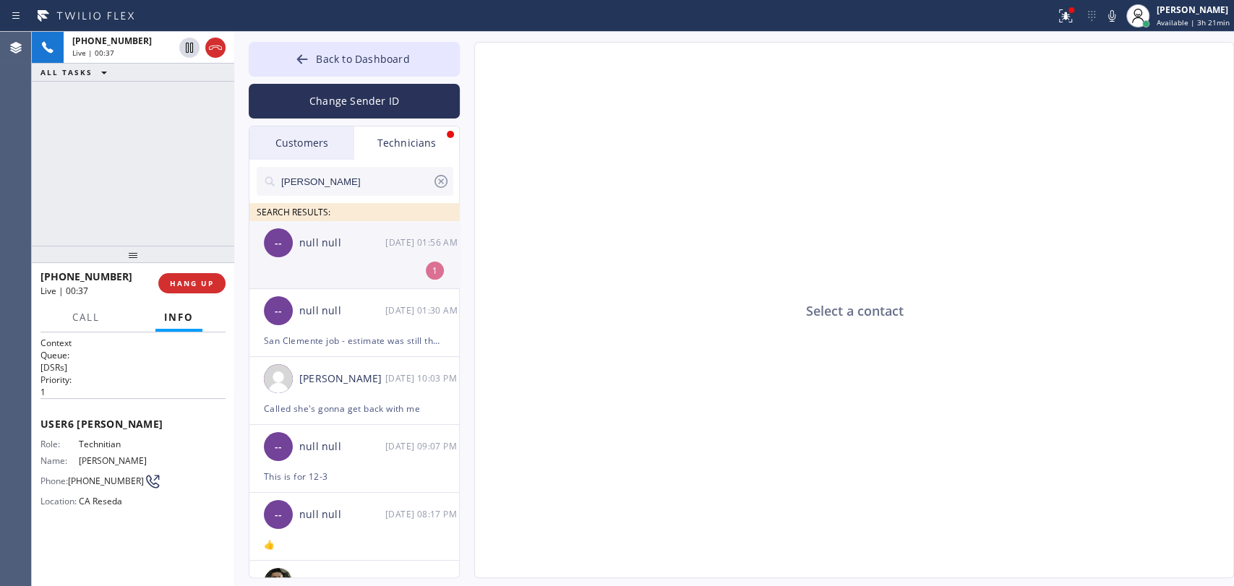
click at [321, 262] on div "-- null null 10/16 01:56 AM" at bounding box center [354, 242] width 211 height 43
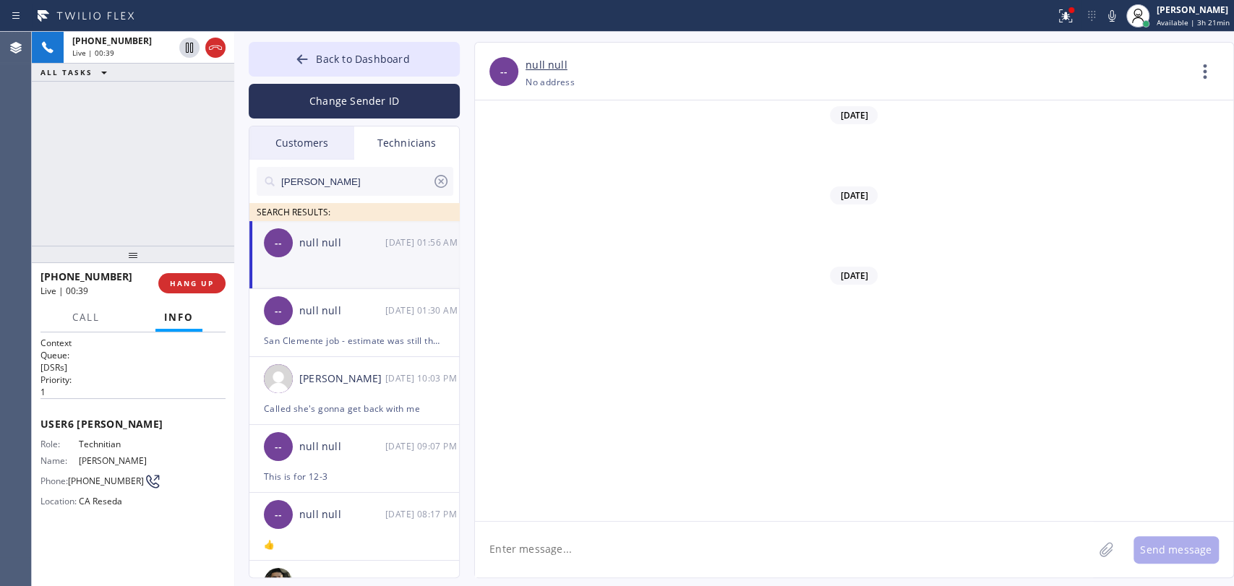
scroll to position [129899, 0]
click at [283, 140] on div "Customers" at bounding box center [301, 143] width 105 height 33
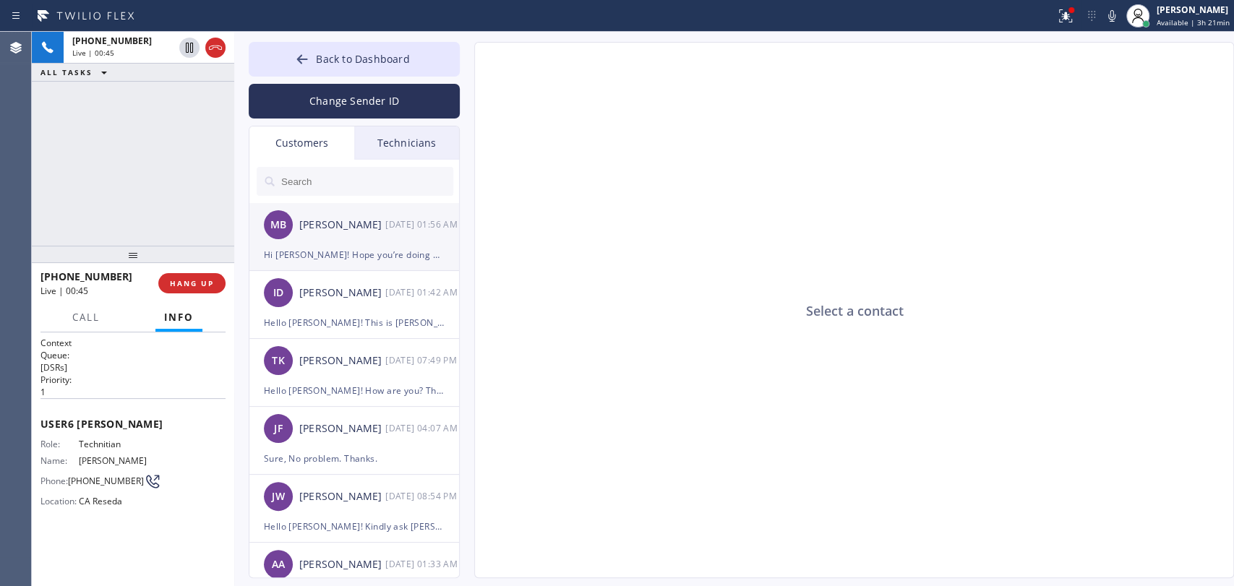
click at [354, 258] on div "Hi [PERSON_NAME]! Hope you’re doing well. This is [PERSON_NAME], I just wanted …" at bounding box center [354, 255] width 181 height 17
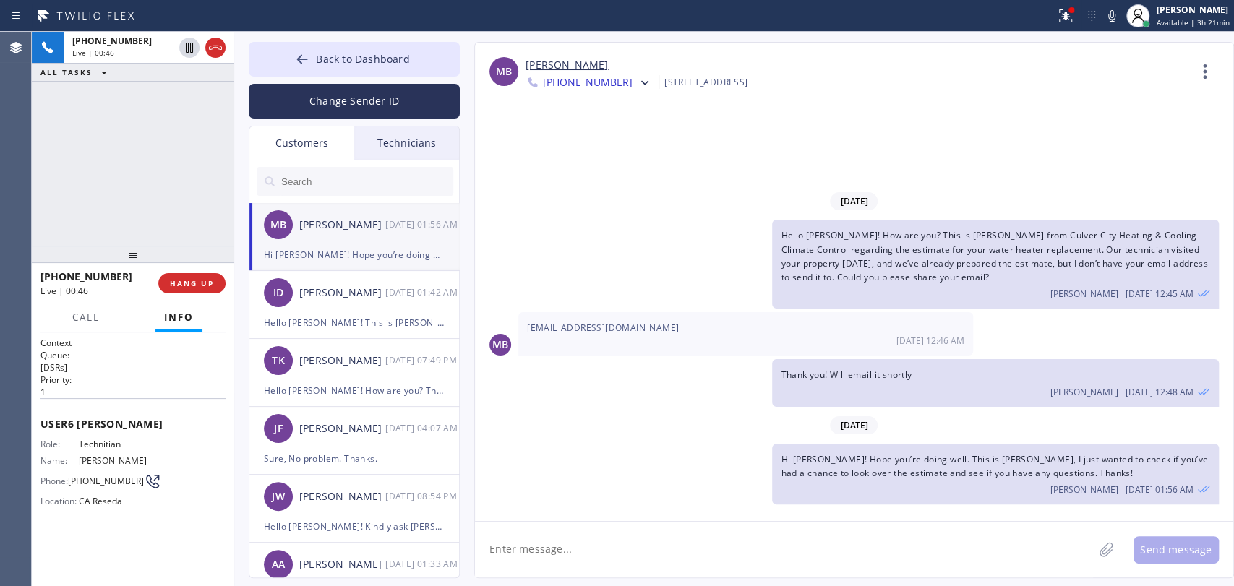
click at [855, 476] on span "Hi [PERSON_NAME]! Hope you’re doing well. This is [PERSON_NAME], I just wanted …" at bounding box center [994, 466] width 427 height 26
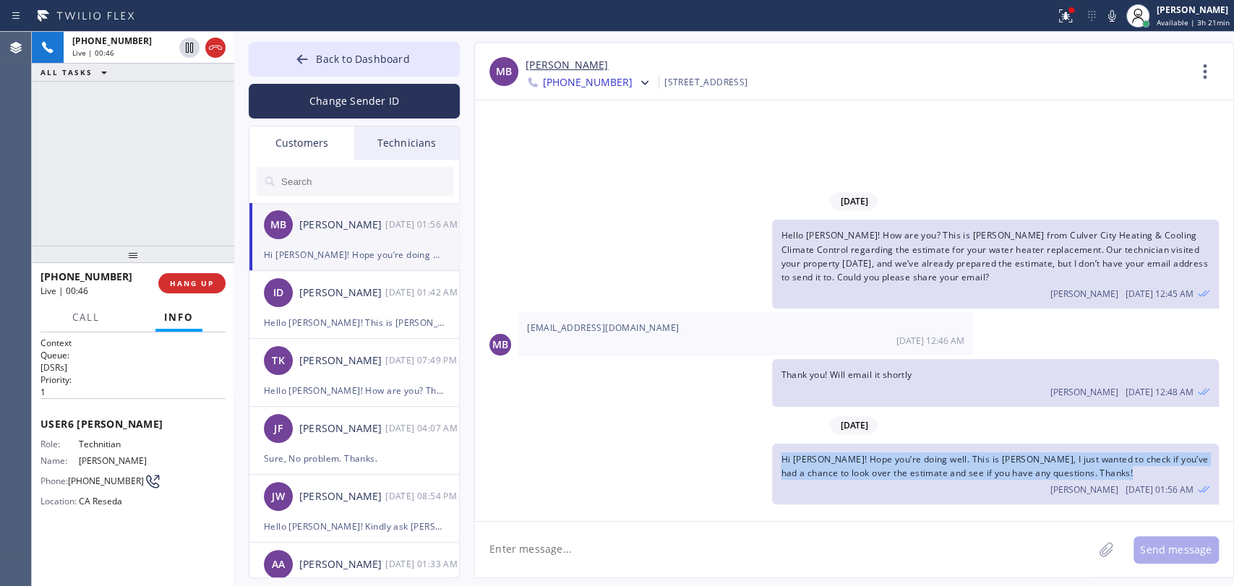
click at [855, 476] on span "Hi [PERSON_NAME]! Hope you’re doing well. This is [PERSON_NAME], I just wanted …" at bounding box center [994, 466] width 427 height 26
click at [852, 467] on span "Hi [PERSON_NAME]! Hope you’re doing well. This is [PERSON_NAME], I just wanted …" at bounding box center [994, 466] width 427 height 26
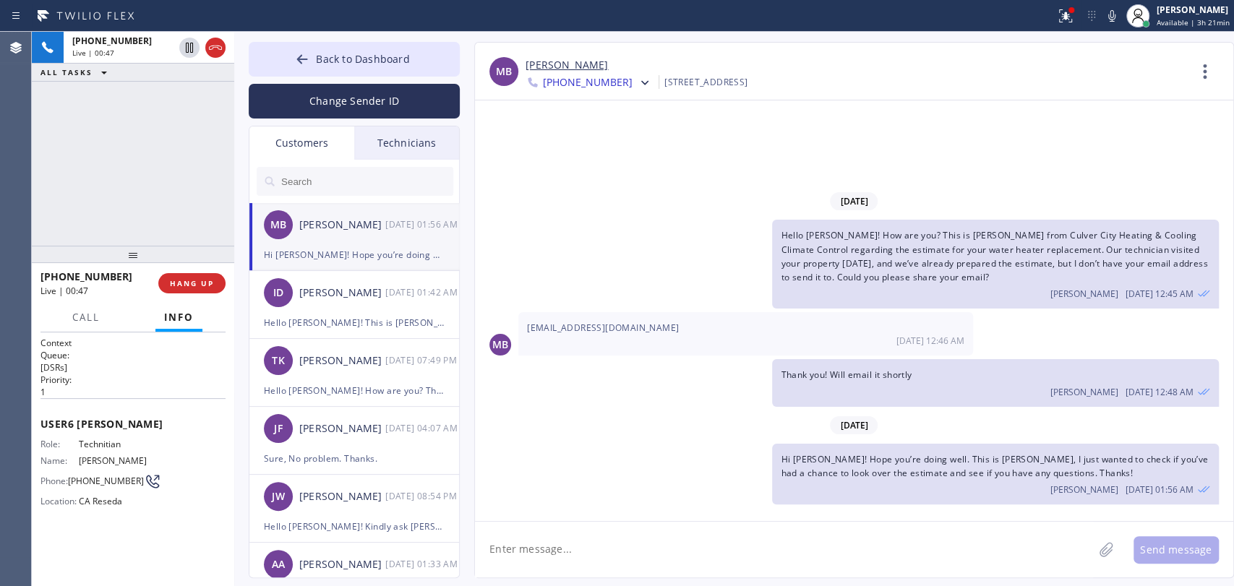
click at [393, 143] on div "Technicians" at bounding box center [406, 143] width 105 height 33
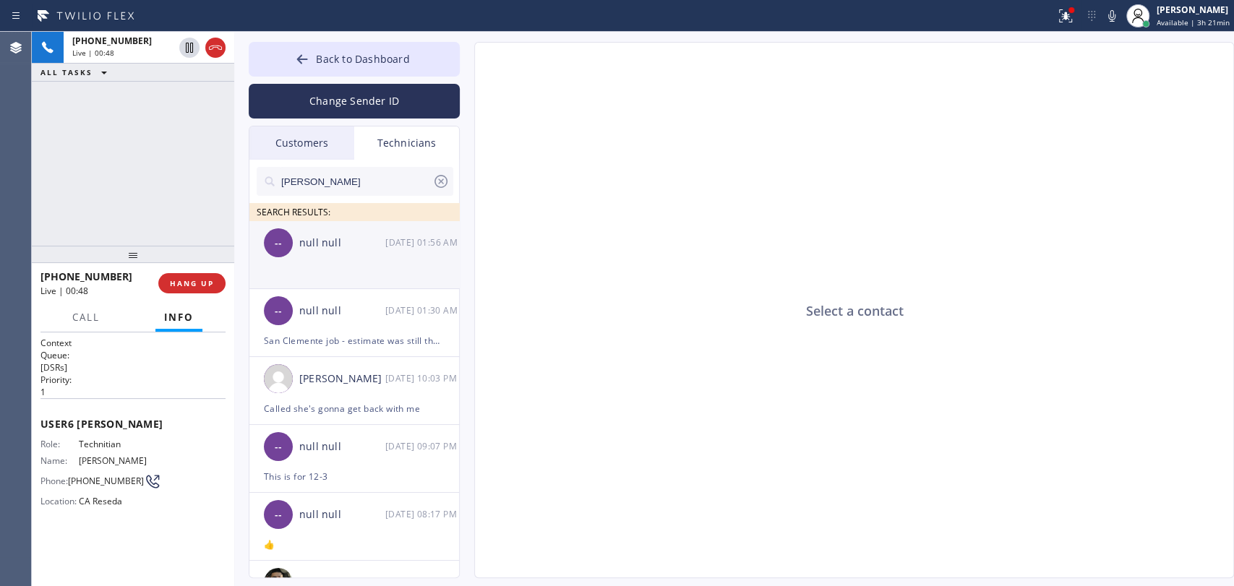
click at [298, 267] on li "-- null null 10/16 01:56 AM" at bounding box center [354, 255] width 211 height 68
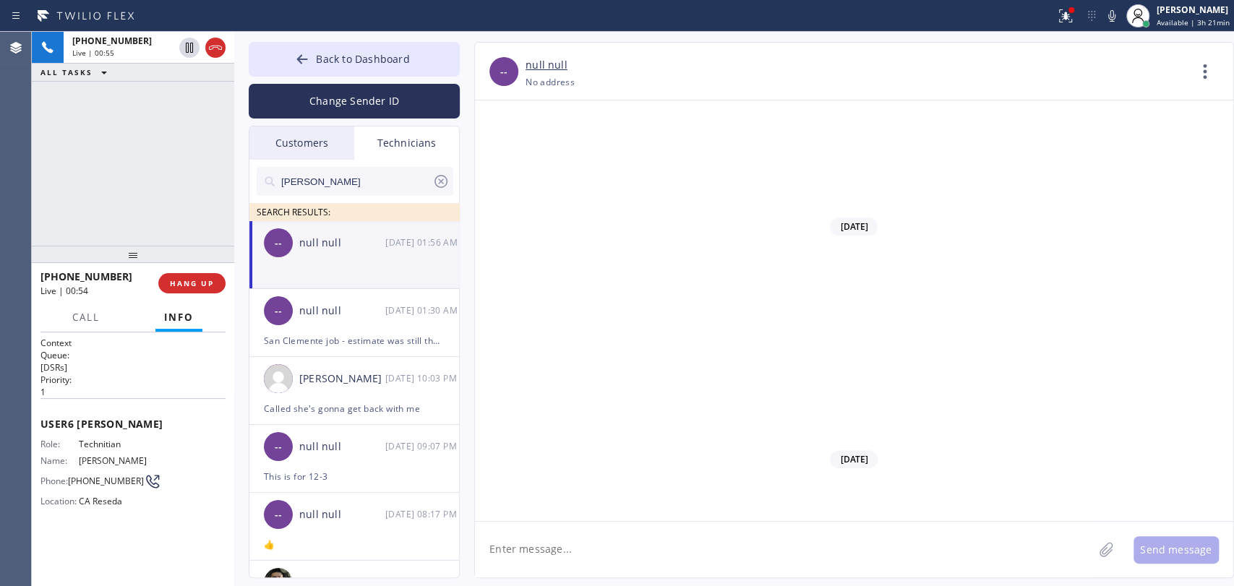
click at [278, 148] on div "Customers" at bounding box center [301, 143] width 105 height 33
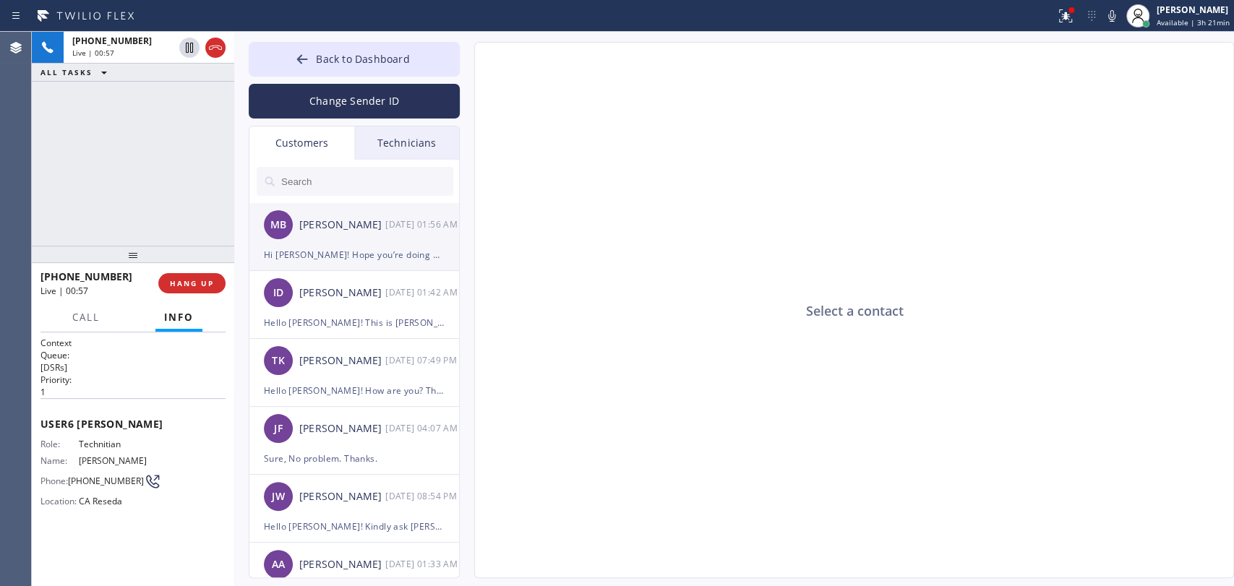
click at [320, 257] on div "Hi [PERSON_NAME]! Hope you’re doing well. This is [PERSON_NAME], I just wanted …" at bounding box center [354, 255] width 181 height 17
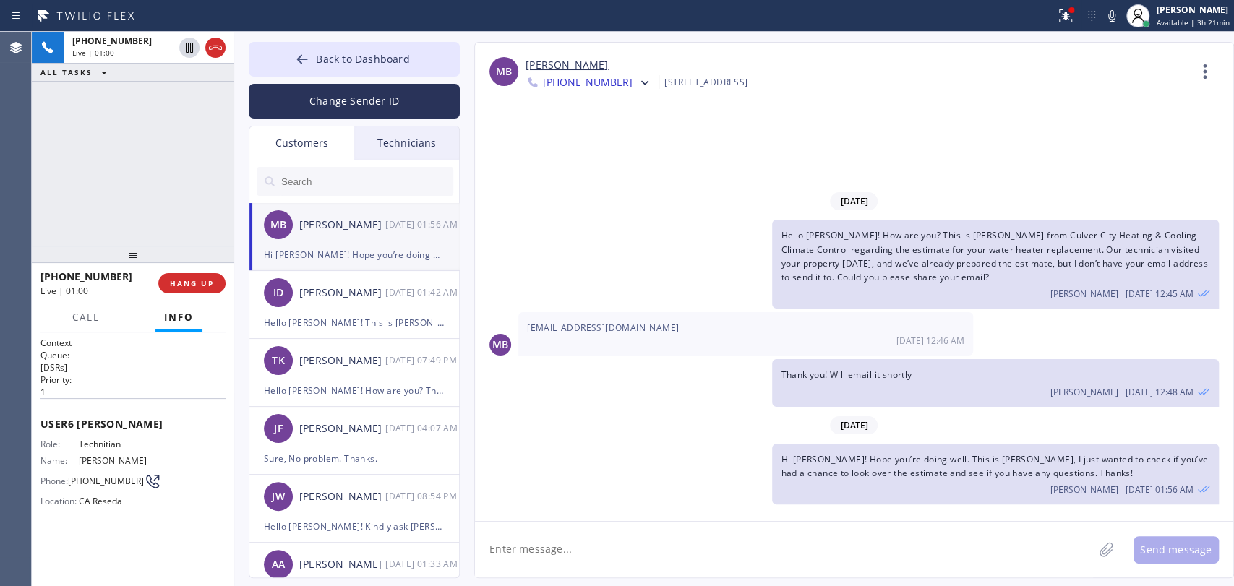
click at [369, 146] on div "Technicians" at bounding box center [406, 143] width 105 height 33
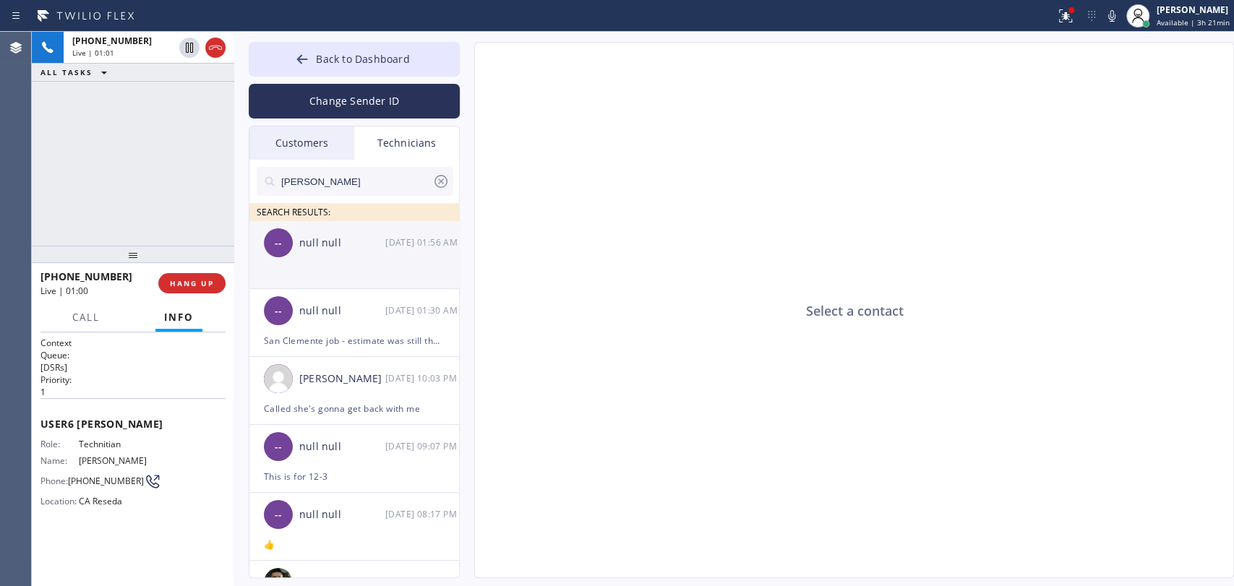
click at [336, 252] on div "-- null null 10/16 01:56 AM" at bounding box center [354, 242] width 211 height 43
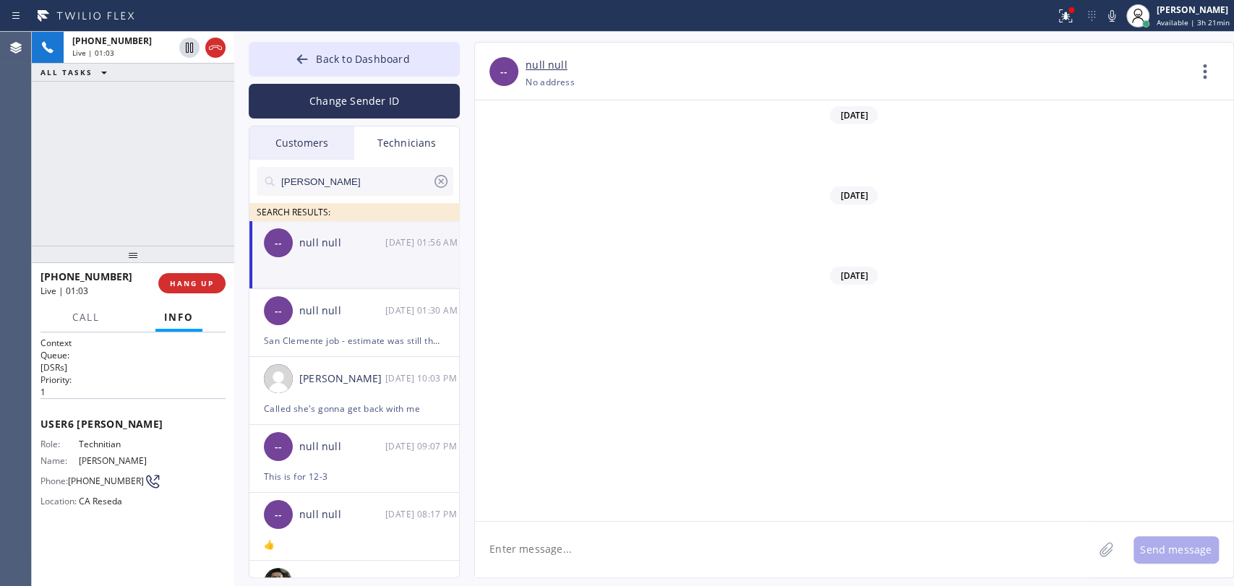
scroll to position [129899, 0]
click at [575, 525] on textarea at bounding box center [784, 550] width 618 height 56
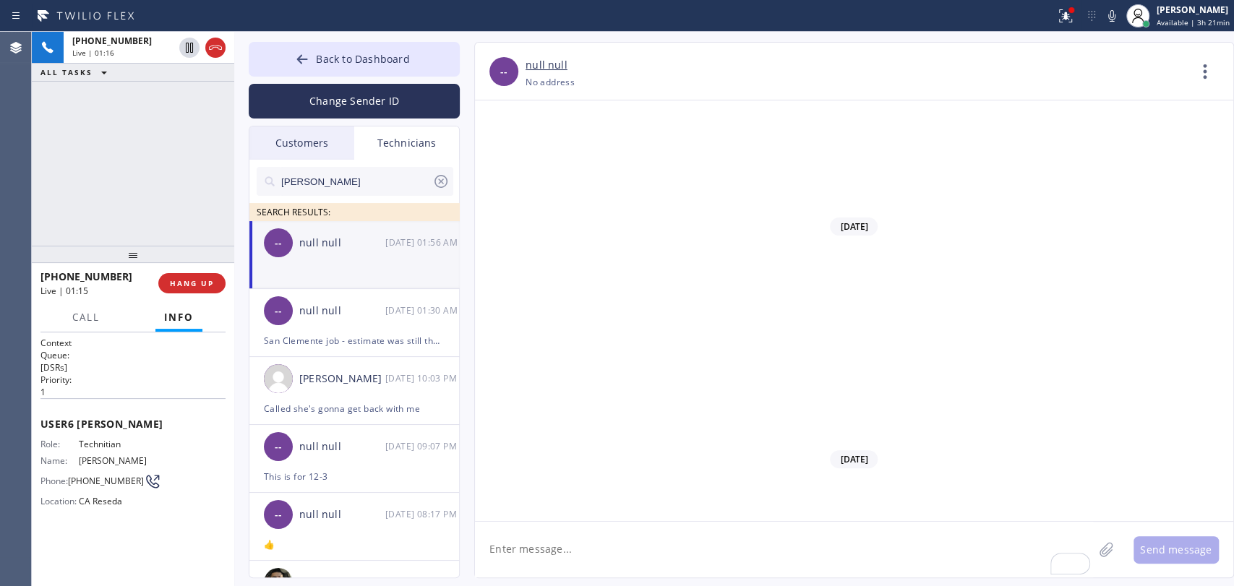
click at [580, 337] on div "01/21/2025 -- Hi Alex, nice to meet you. I will save your number thank you for …" at bounding box center [854, 305] width 758 height 408
click at [193, 283] on span "COMPLETE" at bounding box center [189, 283] width 50 height 10
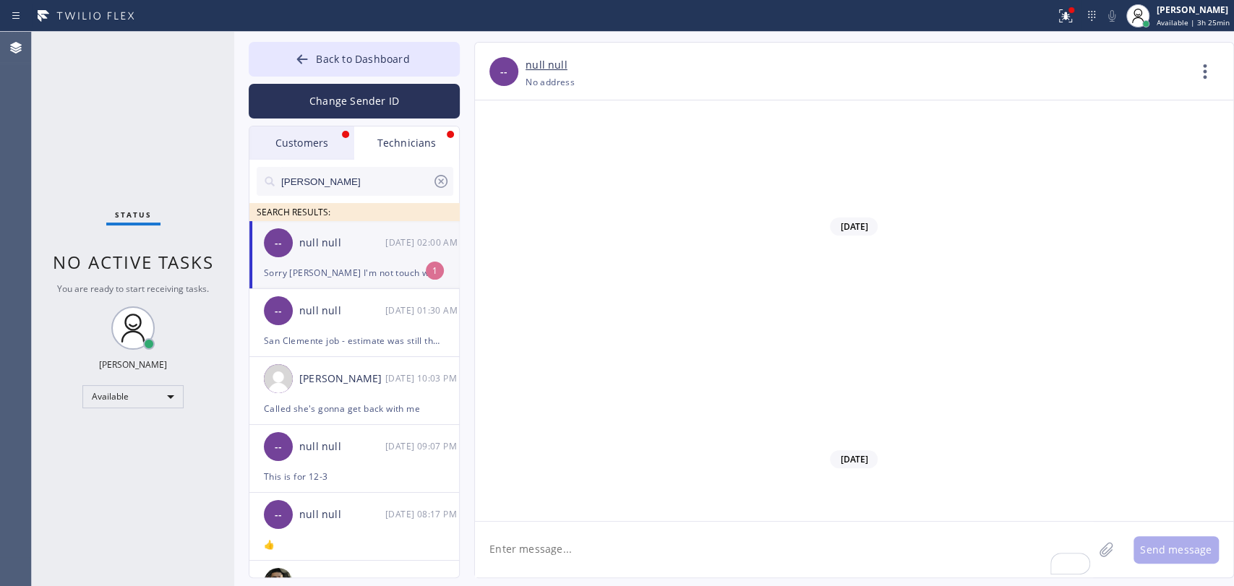
scroll to position [129960, 0]
drag, startPoint x: 683, startPoint y: 468, endPoint x: 693, endPoint y: 467, distance: 10.1
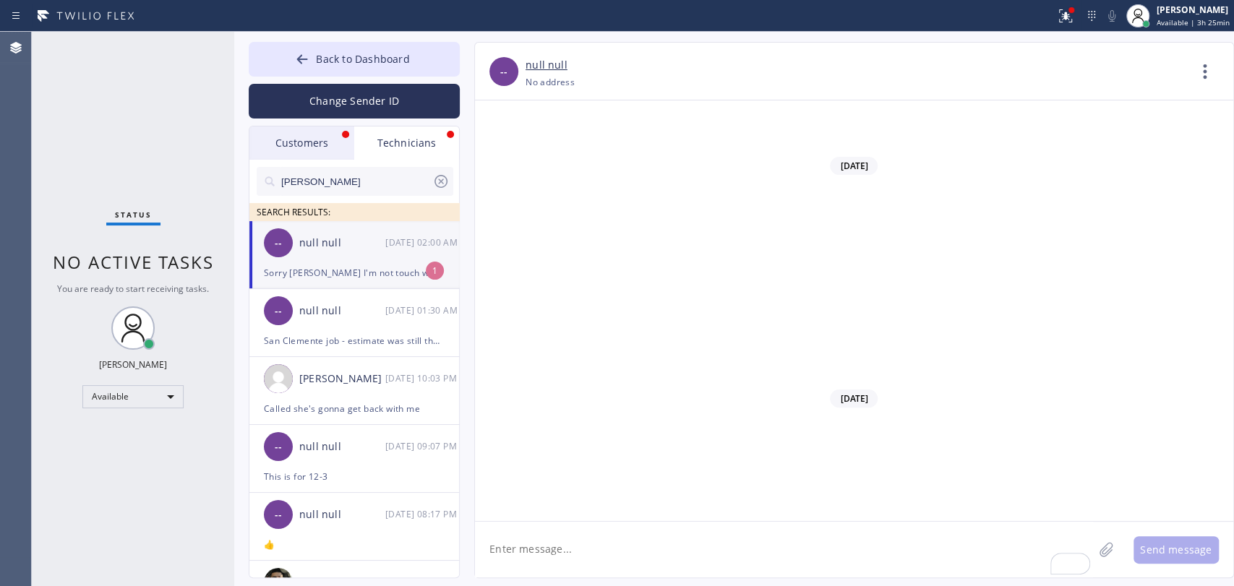
click at [313, 146] on div "Customers" at bounding box center [301, 143] width 105 height 33
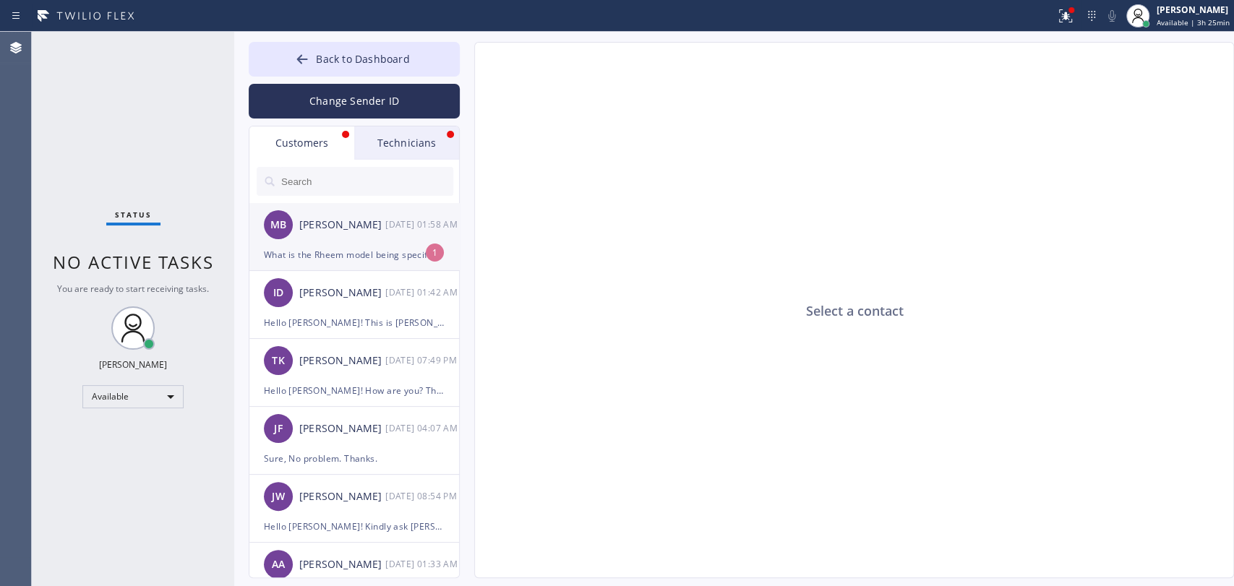
click at [331, 219] on div "[PERSON_NAME]" at bounding box center [342, 225] width 86 height 17
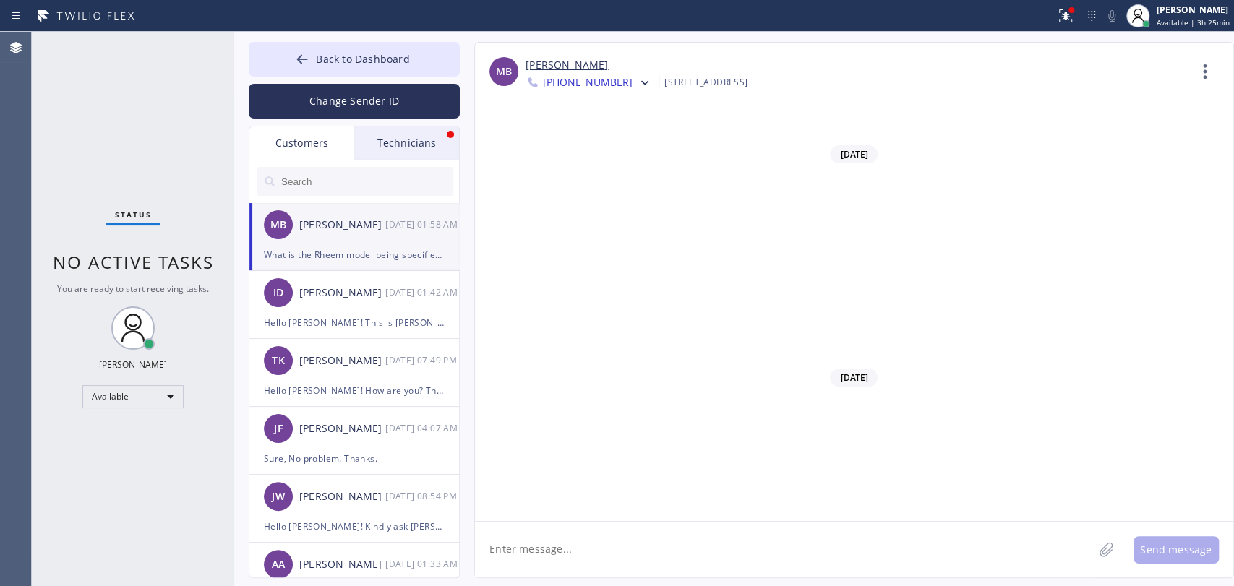
click at [364, 231] on div "[PERSON_NAME]" at bounding box center [342, 225] width 86 height 17
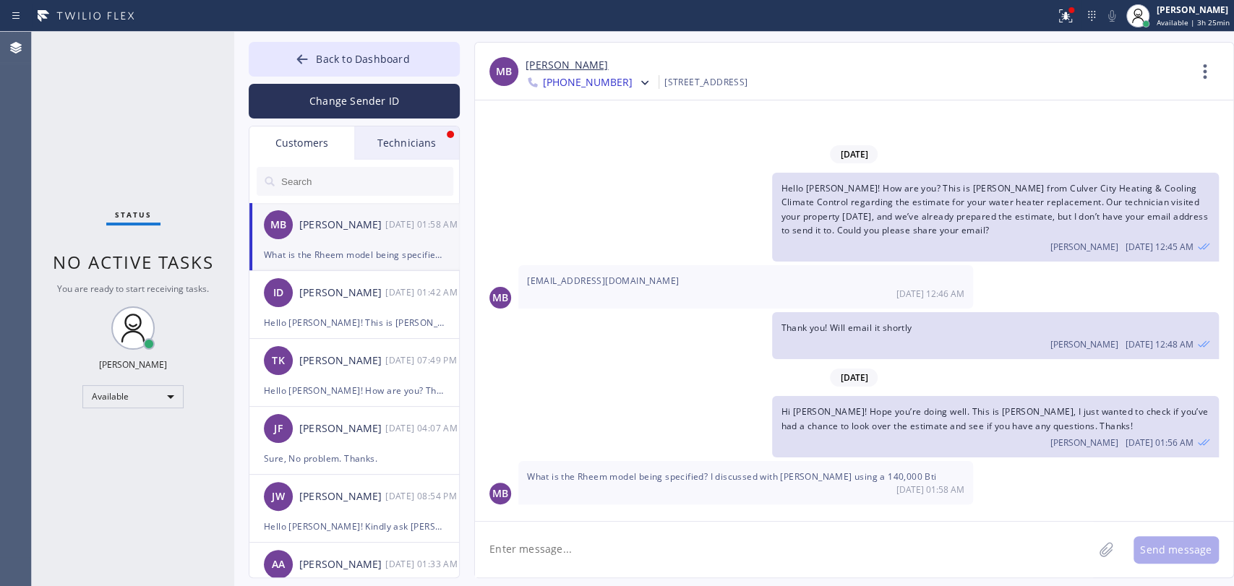
click at [732, 479] on span "What is the Rheem model being specified? I discussed with [PERSON_NAME] using a…" at bounding box center [731, 477] width 409 height 12
drag, startPoint x: 732, startPoint y: 479, endPoint x: 745, endPoint y: 480, distance: 13.8
click at [735, 480] on span "What is the Rheem model being specified? I discussed with [PERSON_NAME] using a…" at bounding box center [731, 477] width 409 height 12
click at [753, 480] on span "What is the Rheem model being specified? I discussed with [PERSON_NAME] using a…" at bounding box center [731, 477] width 409 height 12
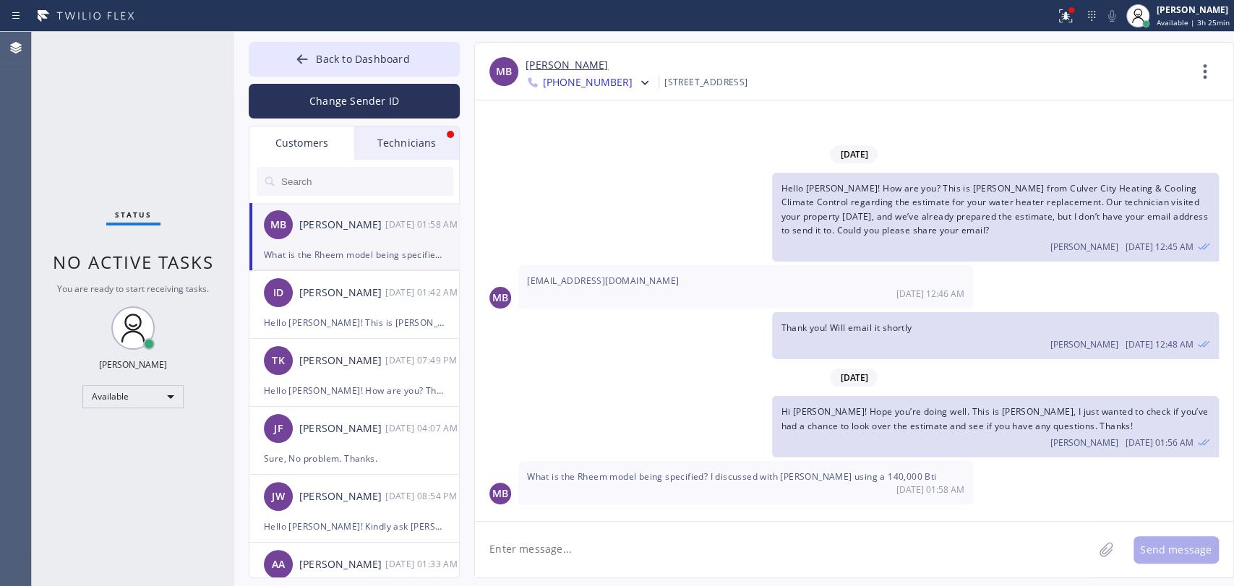
click at [393, 150] on div "Technicians" at bounding box center [406, 143] width 105 height 33
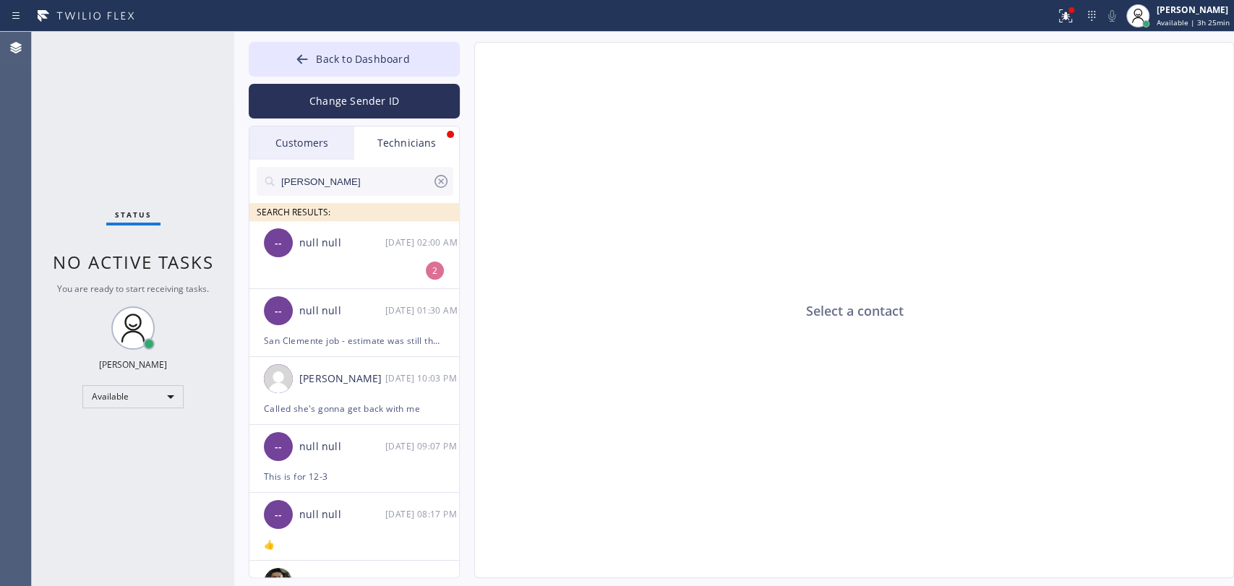
click at [375, 184] on input "Hovik" at bounding box center [356, 181] width 153 height 29
click at [375, 188] on input "Hovik" at bounding box center [356, 181] width 153 height 29
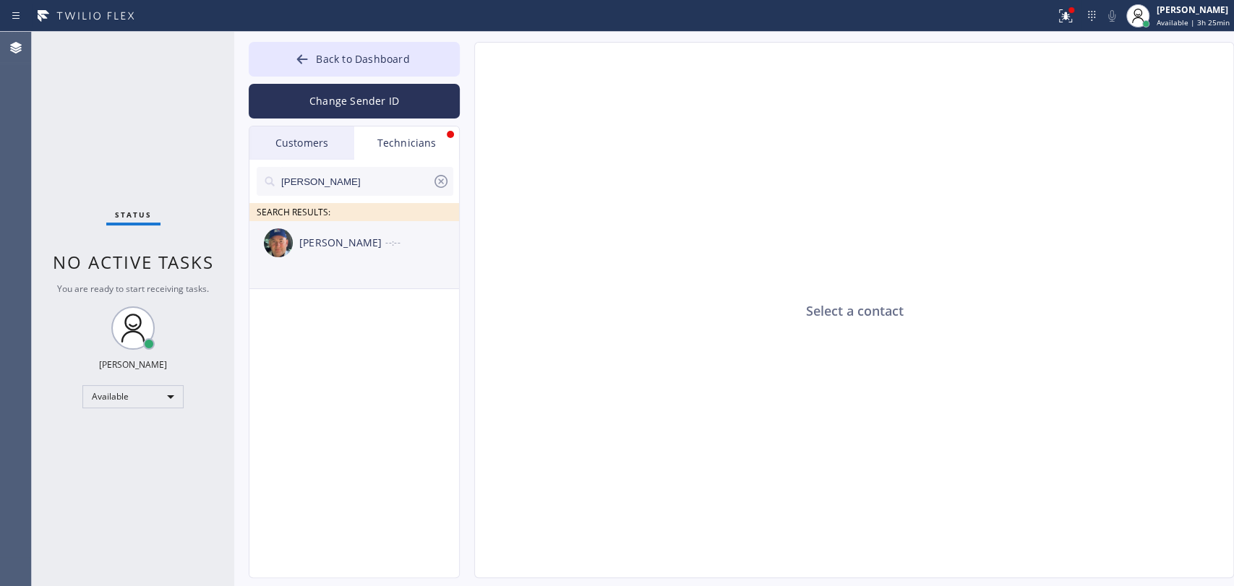
type input "[PERSON_NAME]"
click at [374, 236] on div "[PERSON_NAME]" at bounding box center [342, 243] width 86 height 17
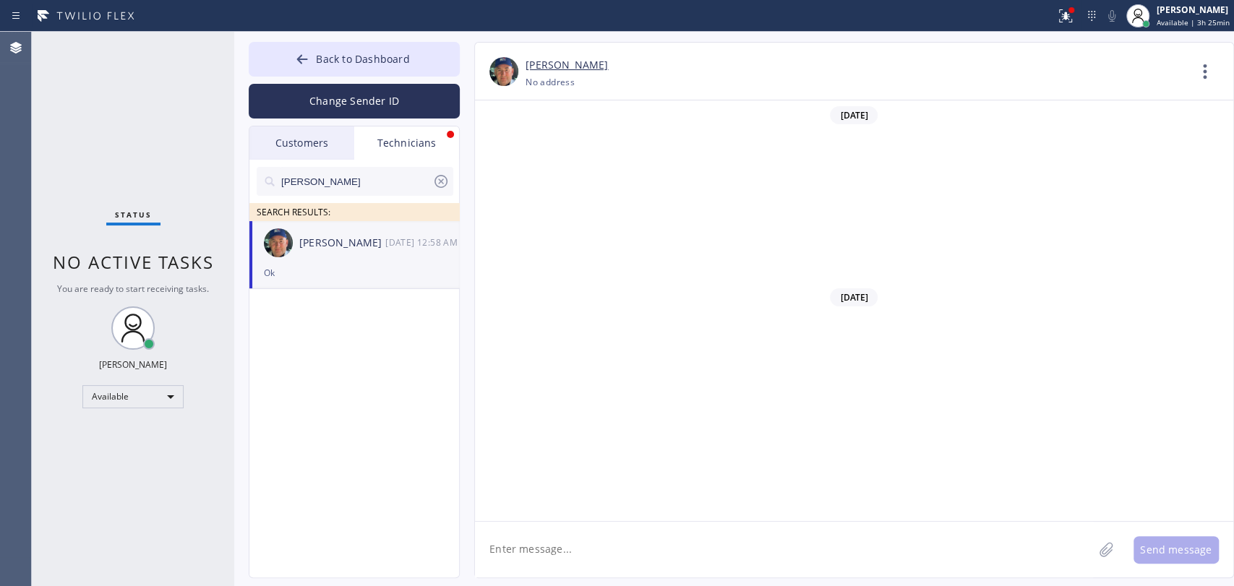
click at [1199, 50] on div "Nikolai Suvorov +13474173881 Choose phone number No address Contact Full Inform…" at bounding box center [854, 72] width 758 height 58
click at [1204, 73] on icon at bounding box center [1205, 71] width 35 height 35
click at [1048, 145] on li "Call to Technician" at bounding box center [1118, 148] width 210 height 38
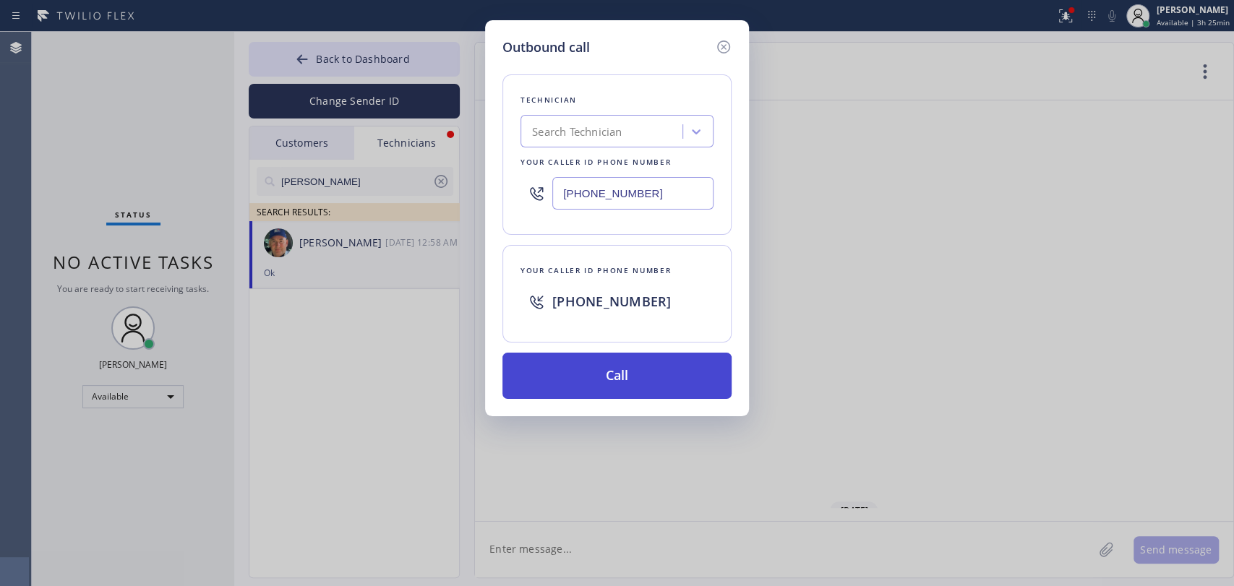
click at [588, 369] on button "Call" at bounding box center [617, 376] width 229 height 46
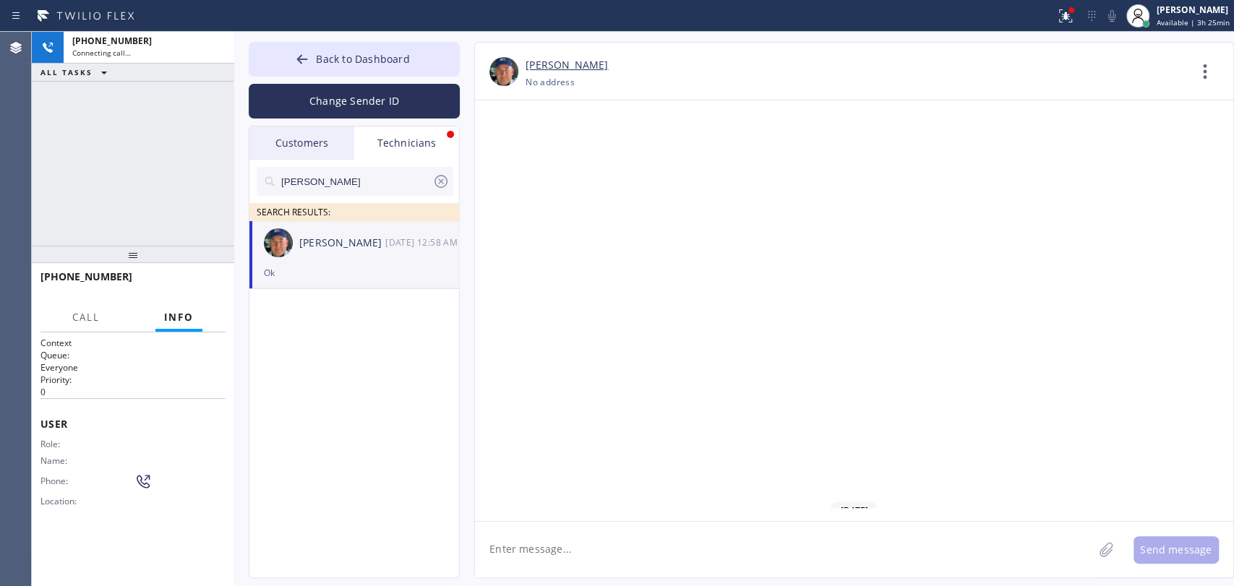
click at [336, 150] on div "Customers" at bounding box center [301, 143] width 105 height 33
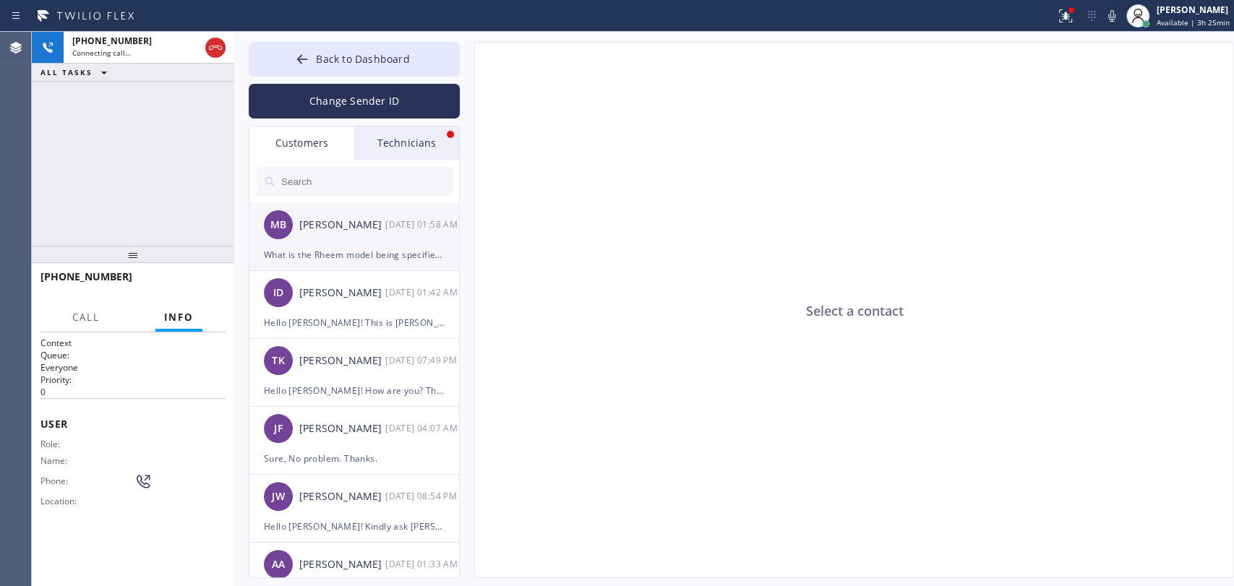
click at [341, 218] on div "[PERSON_NAME]" at bounding box center [342, 225] width 86 height 17
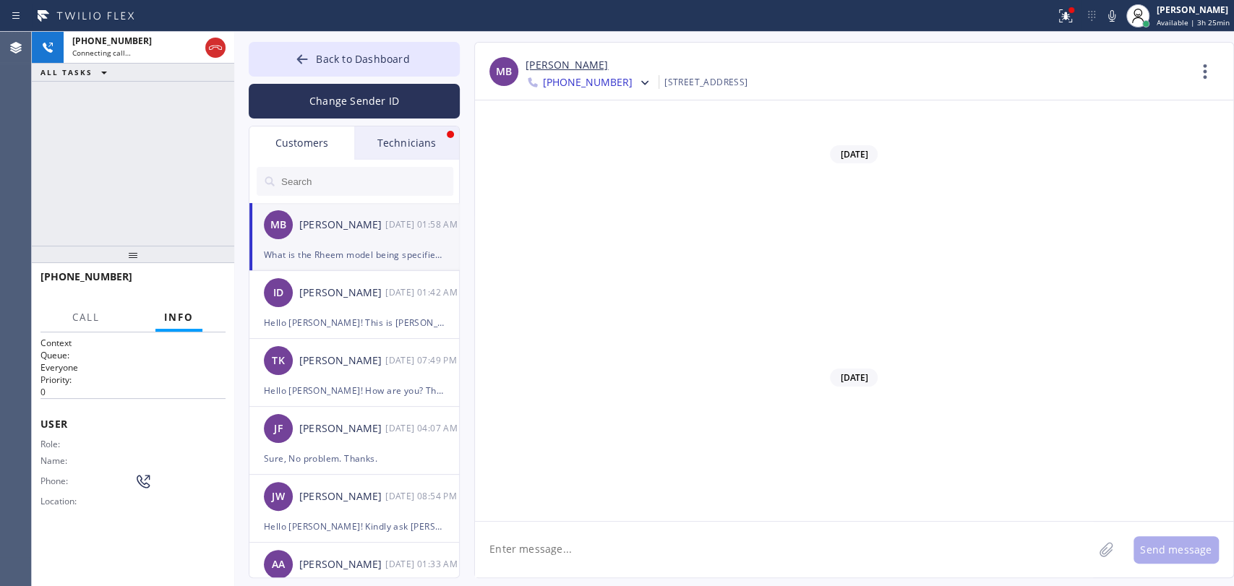
click at [570, 59] on link "[PERSON_NAME]" at bounding box center [567, 65] width 82 height 17
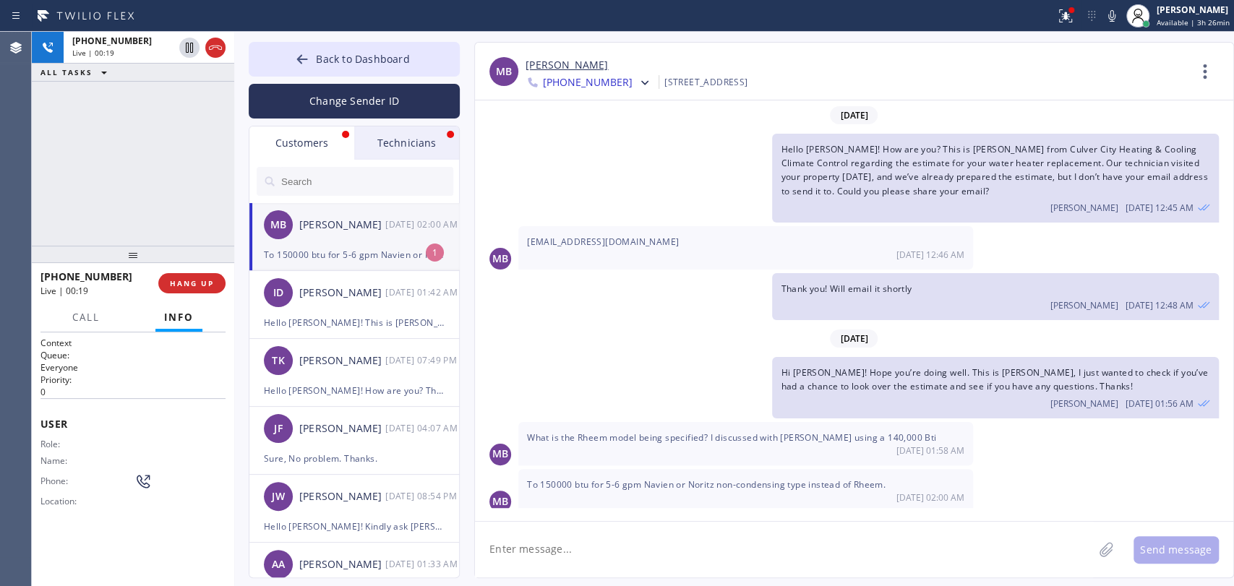
scroll to position [4, 0]
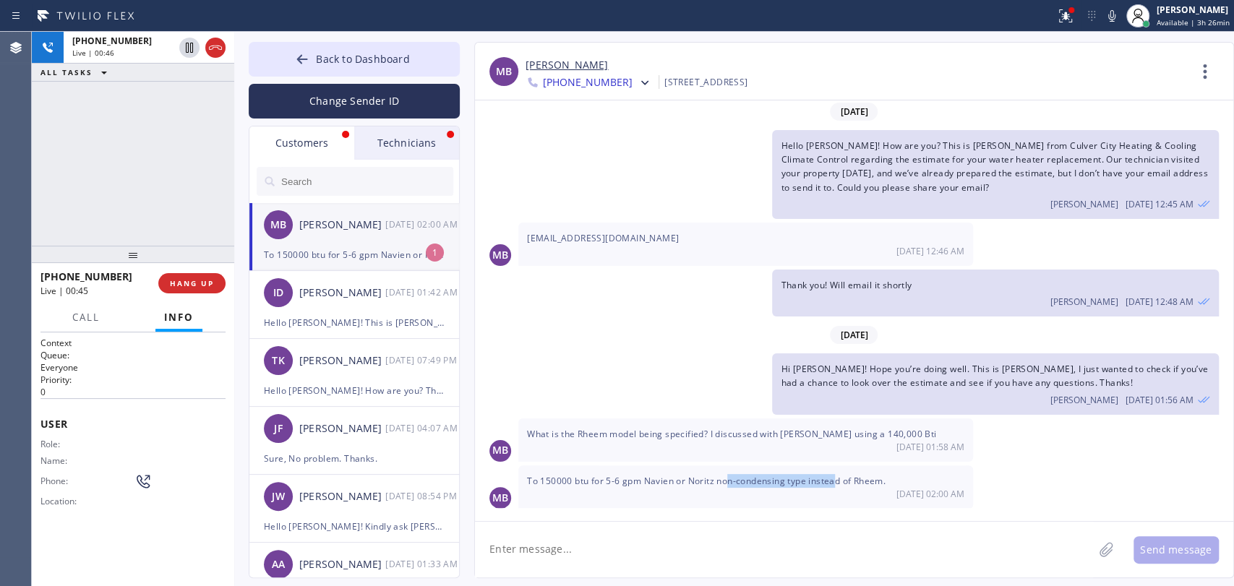
drag, startPoint x: 810, startPoint y: 479, endPoint x: 834, endPoint y: 479, distance: 24.6
click at [834, 479] on div "To 150000 btu for 5-6 gpm Navien or Noritz non-condensing type instead of Rheem…" at bounding box center [745, 487] width 455 height 43
click at [834, 479] on span "To 150000 btu for 5-6 gpm Navien or Noritz non-condensing type instead of Rheem." at bounding box center [706, 481] width 359 height 12
click at [776, 475] on span "To 150000 btu for 5-6 gpm Navien or Noritz non-condensing type instead of Rheem." at bounding box center [706, 481] width 359 height 12
click at [774, 475] on span "To 150000 btu for 5-6 gpm Navien or Noritz non-condensing type instead of Rheem." at bounding box center [706, 481] width 359 height 12
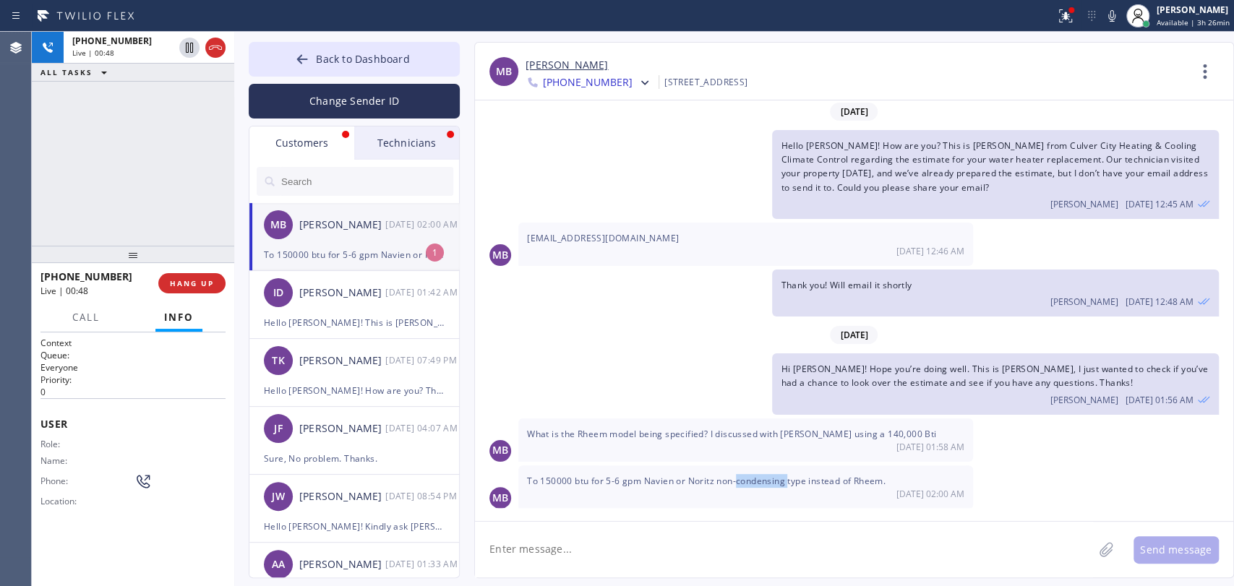
click at [774, 475] on span "To 150000 btu for 5-6 gpm Navien or Noritz non-condensing type instead of Rheem." at bounding box center [706, 481] width 359 height 12
click at [730, 441] on div "[DATE] 01:58 AM" at bounding box center [745, 447] width 437 height 12
click at [391, 156] on div "Technicians" at bounding box center [406, 143] width 105 height 33
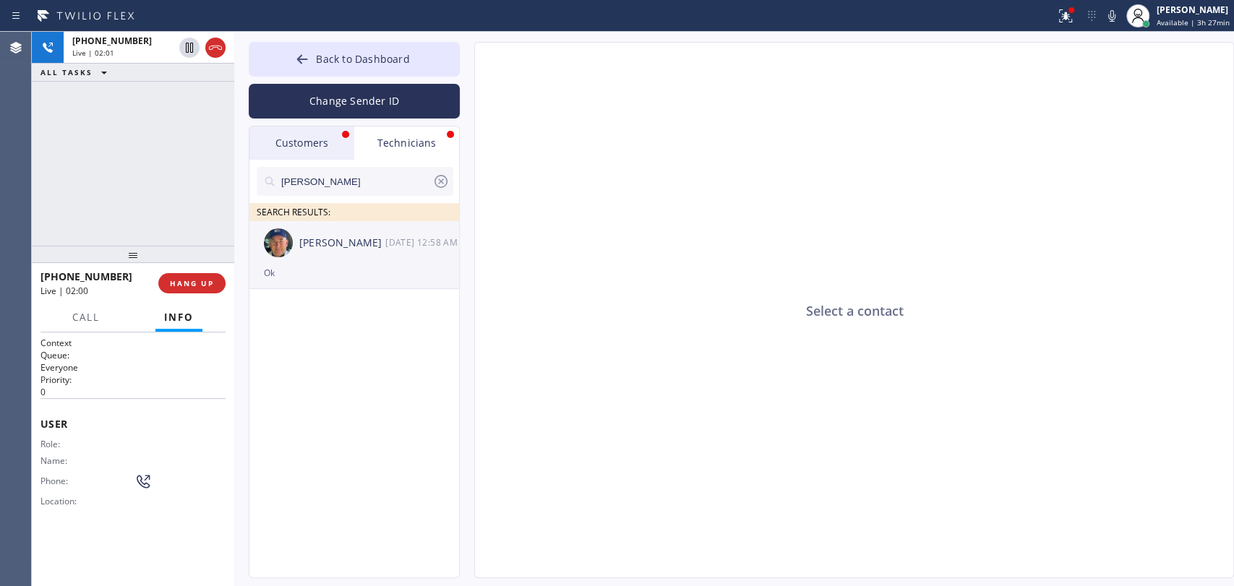
click at [353, 262] on div "Nikolai Suvorov 10/15 12:58 AM" at bounding box center [354, 242] width 211 height 43
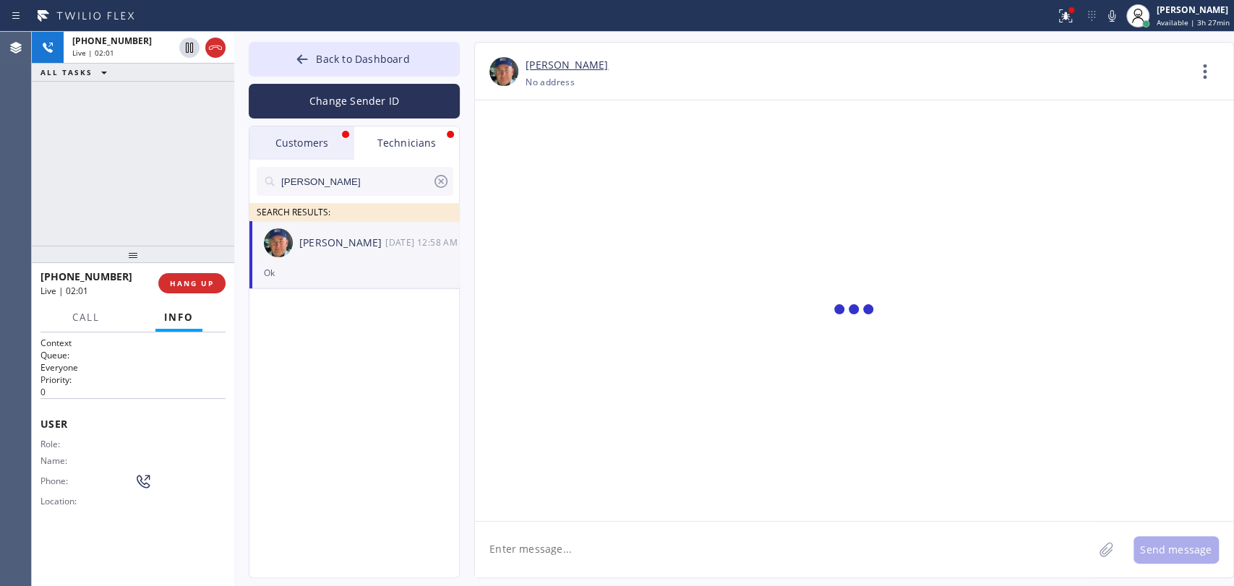
click at [295, 139] on div "Customers" at bounding box center [301, 143] width 105 height 33
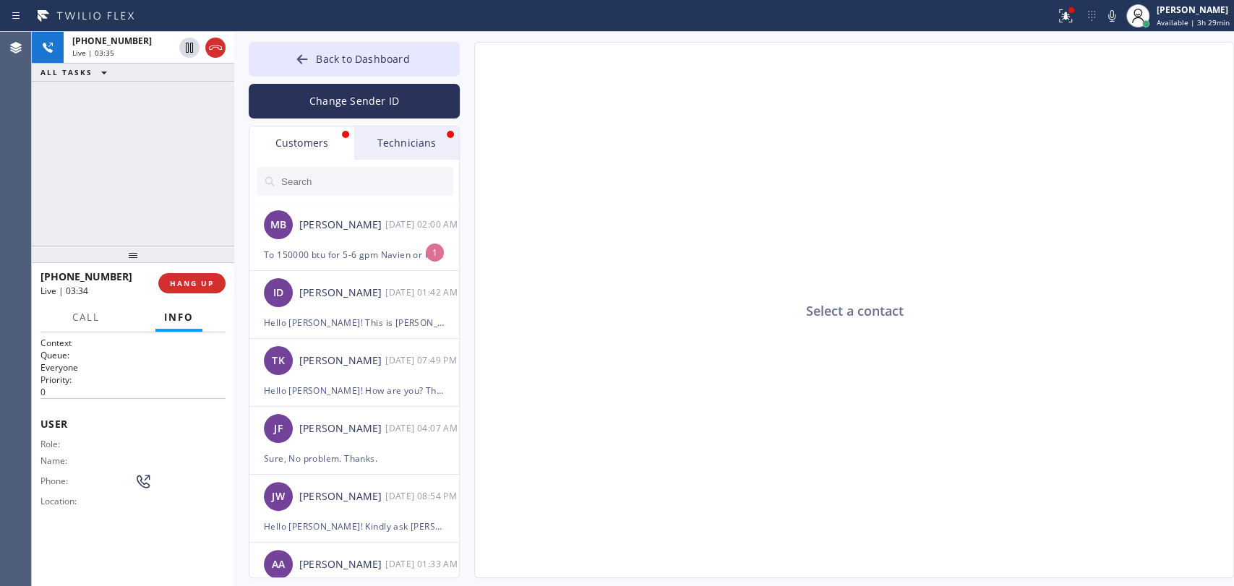
click at [410, 150] on div "Technicians" at bounding box center [406, 143] width 105 height 33
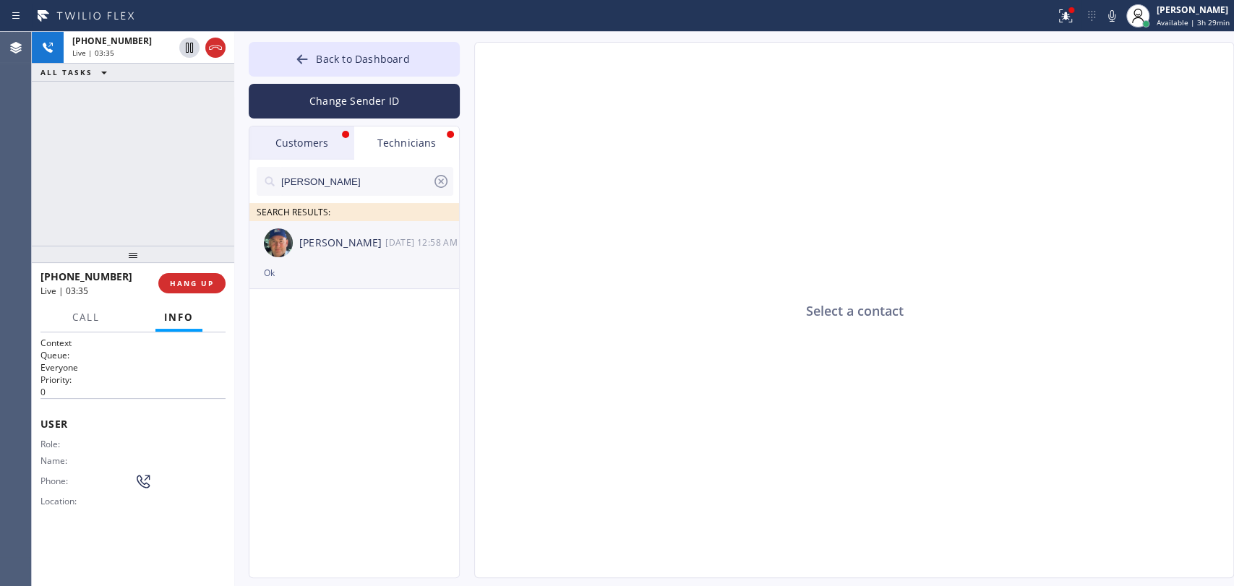
click at [369, 228] on div "Nikolai Suvorov 10/15 12:58 AM" at bounding box center [354, 242] width 211 height 43
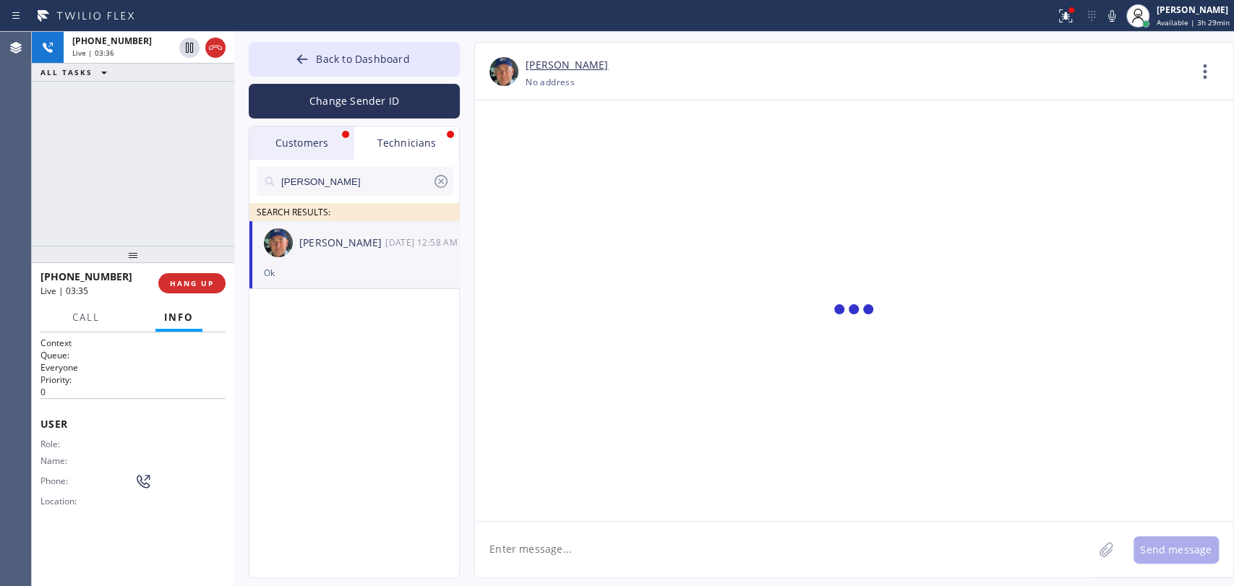
click at [325, 150] on div "Customers" at bounding box center [301, 143] width 105 height 33
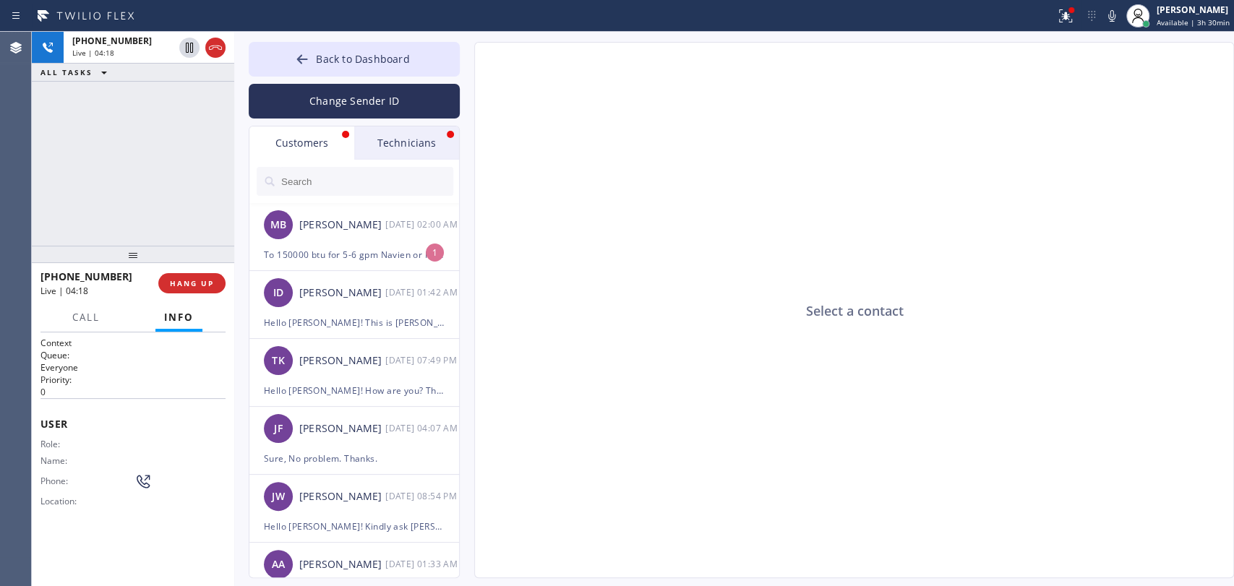
click at [399, 136] on div "Technicians" at bounding box center [406, 143] width 105 height 33
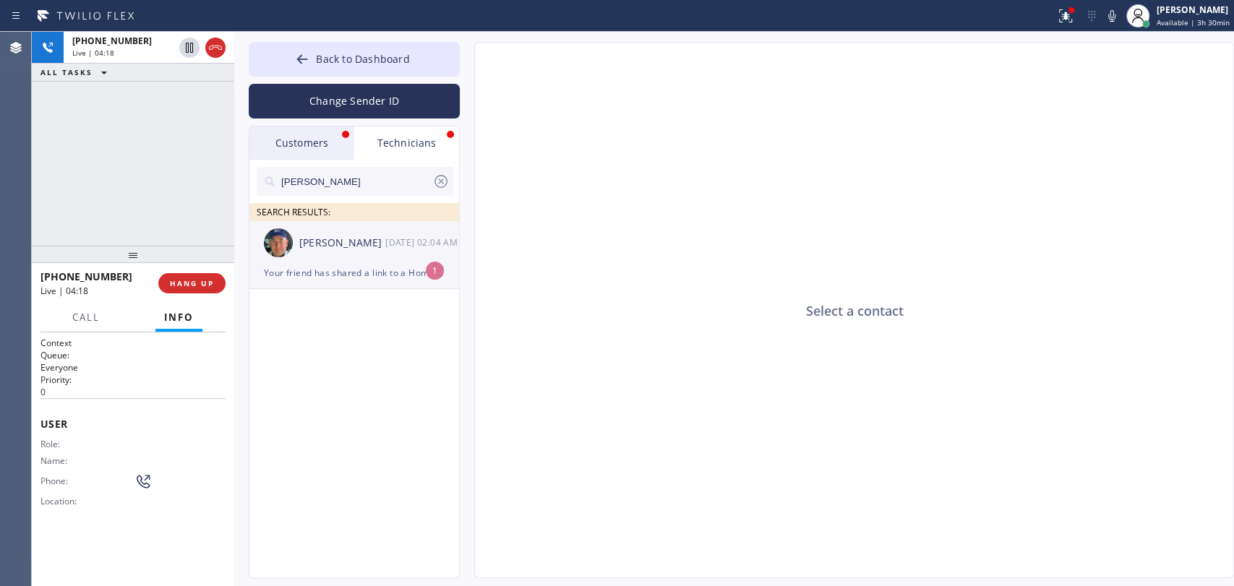
click at [334, 257] on div "Nikolai Suvorov 10/16 02:04 AM" at bounding box center [354, 242] width 211 height 43
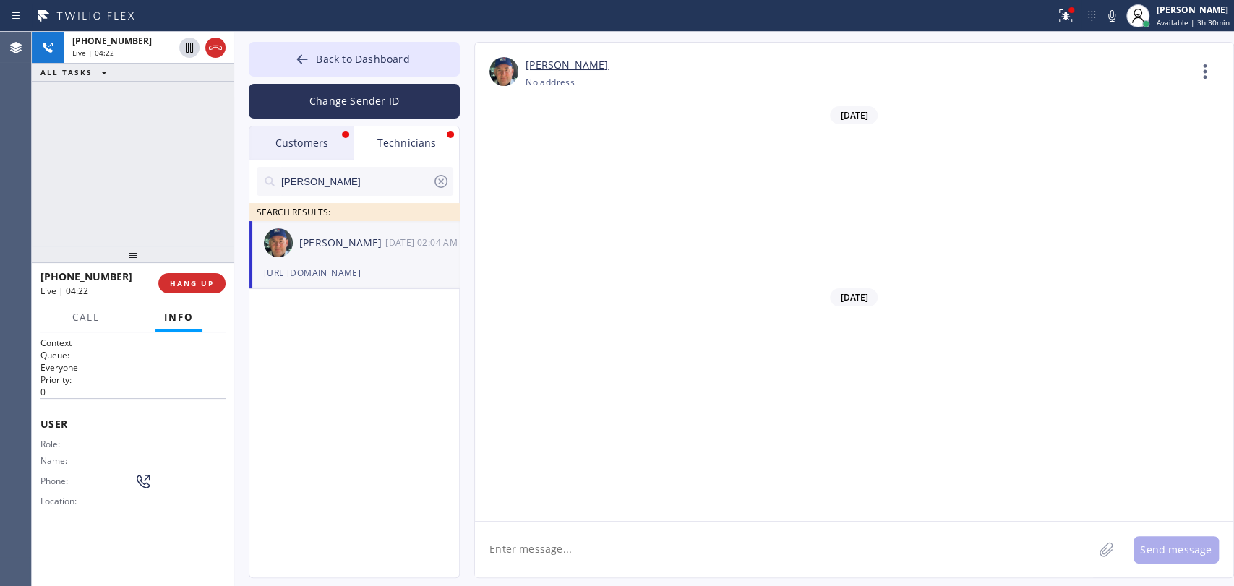
scroll to position [164310, 0]
drag, startPoint x: 809, startPoint y: 481, endPoint x: 522, endPoint y: 461, distance: 287.7
copy span "[URL][DOMAIN_NAME]"
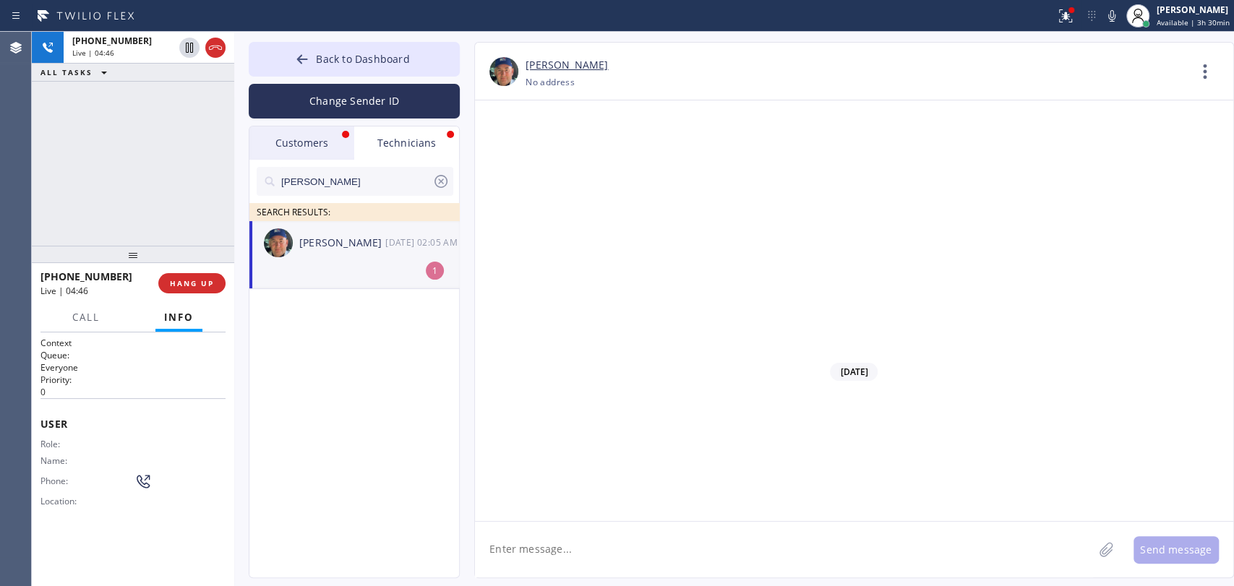
click at [347, 273] on li "Nikolai Suvorov 10/16 02:05 AM 1" at bounding box center [354, 255] width 211 height 68
click at [298, 143] on div "Customers" at bounding box center [301, 143] width 105 height 33
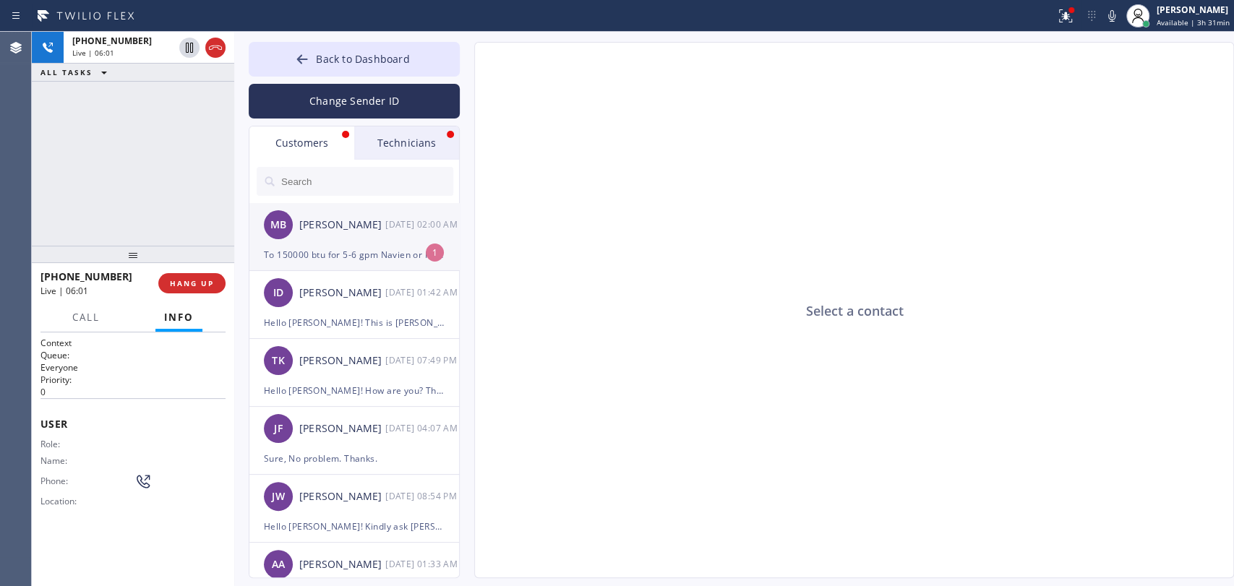
click at [336, 251] on div "To 150000 btu for 5-6 gpm Navien or Noritz non-condensing type instead of Rheem." at bounding box center [354, 255] width 181 height 17
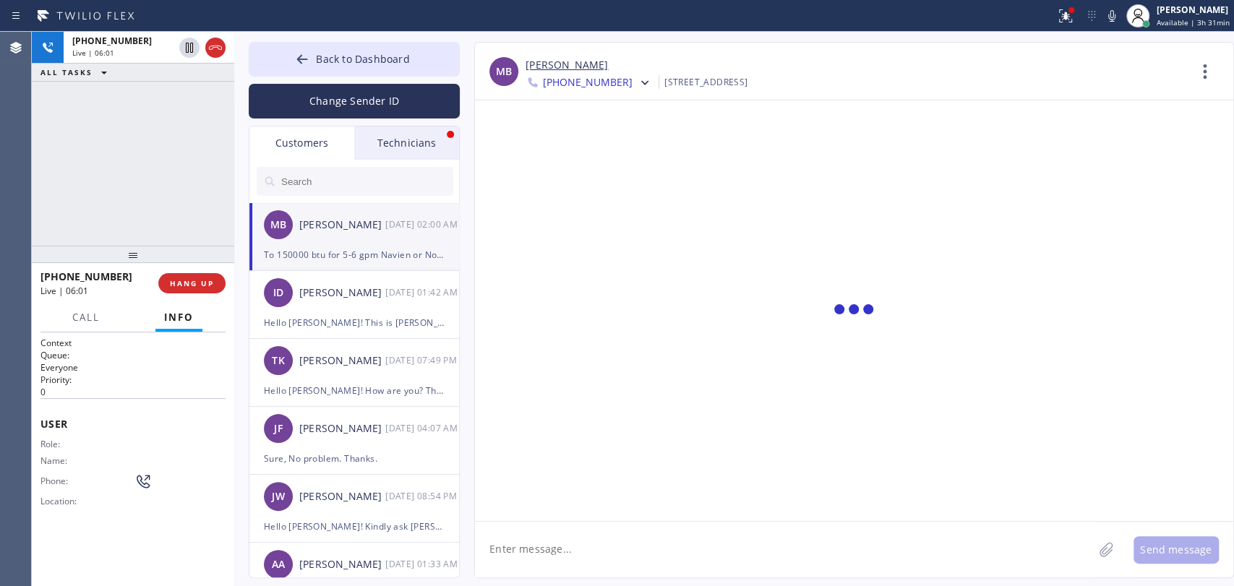
scroll to position [4, 0]
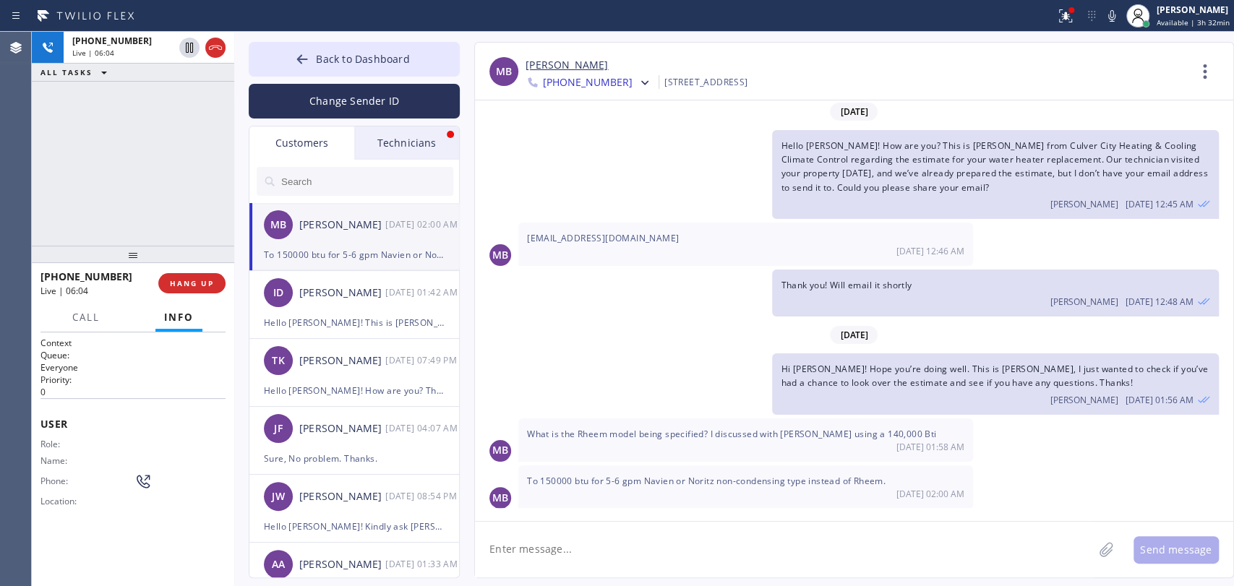
click at [413, 153] on div "Technicians" at bounding box center [406, 143] width 105 height 33
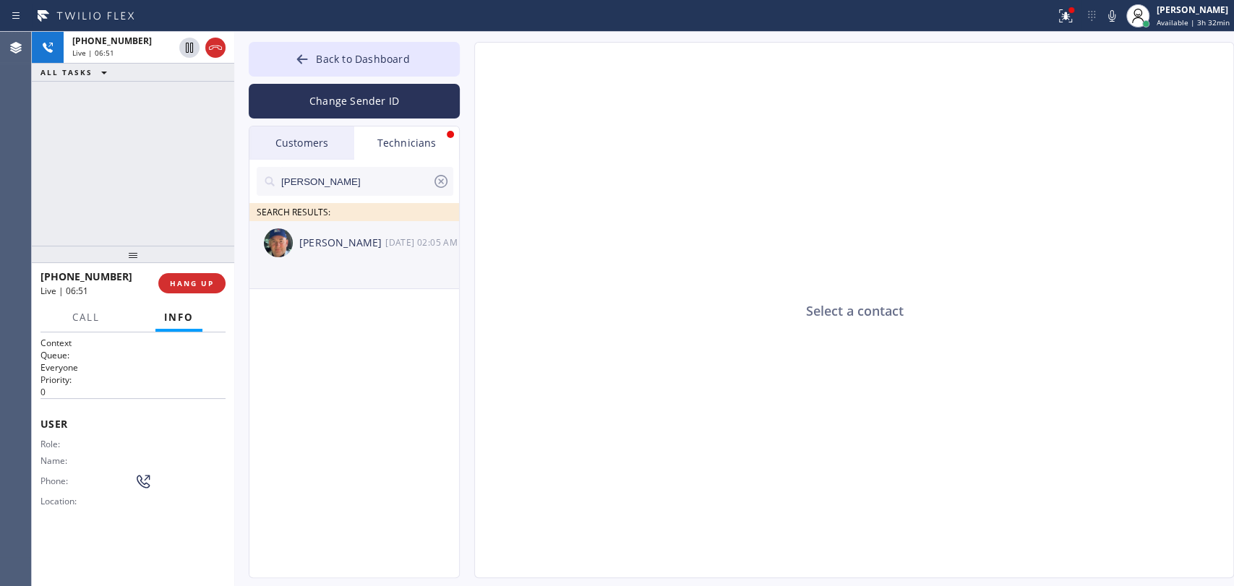
drag, startPoint x: 378, startPoint y: 229, endPoint x: 398, endPoint y: 255, distance: 32.0
click at [379, 229] on div "[PERSON_NAME] [DATE] 02:05 AM" at bounding box center [354, 242] width 211 height 43
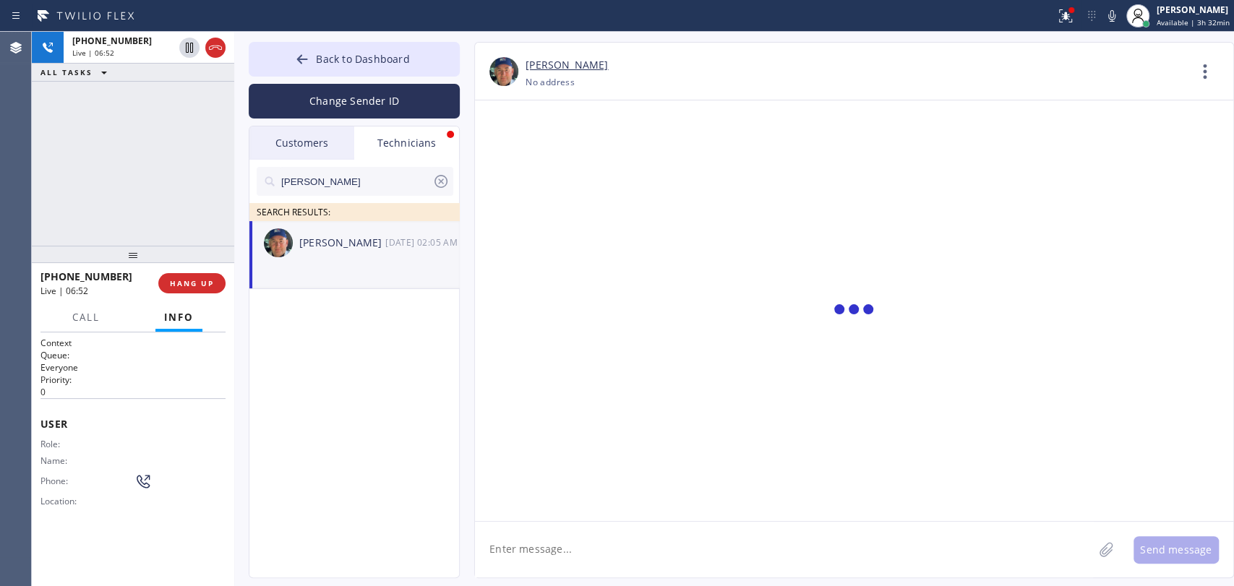
click at [562, 543] on textarea at bounding box center [784, 550] width 618 height 56
click at [550, 556] on textarea "[PERSON_NAME] performace plus 9.5 gpm outdoor" at bounding box center [797, 550] width 644 height 56
type textarea "[PERSON_NAME] performace plus 9.5 gpm outdoor"
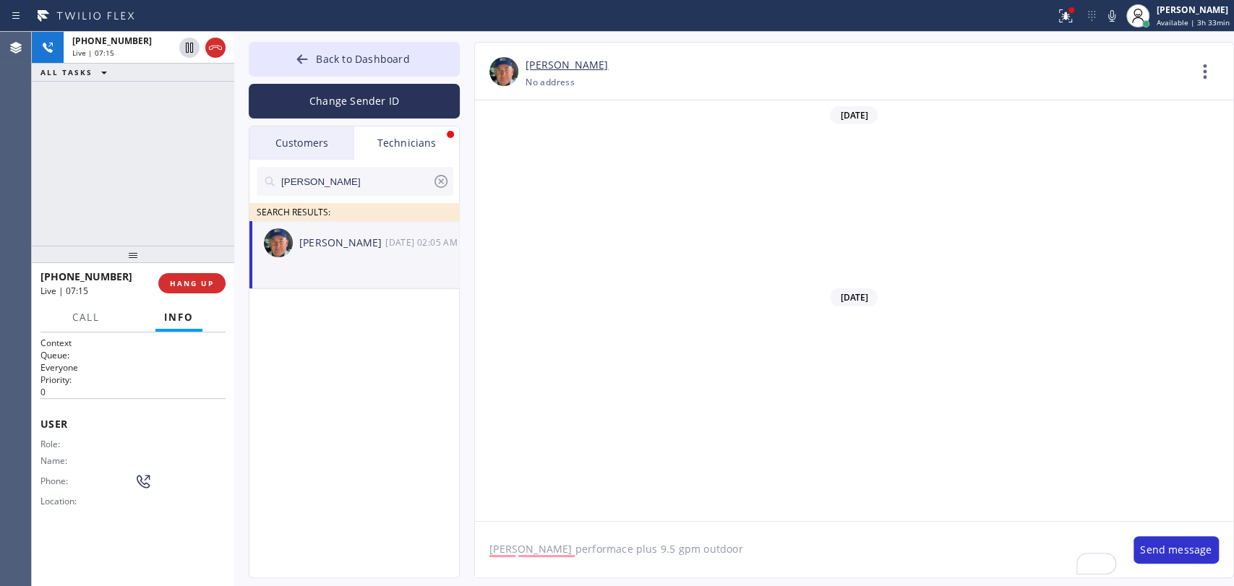
click at [302, 135] on div "Customers" at bounding box center [301, 143] width 105 height 33
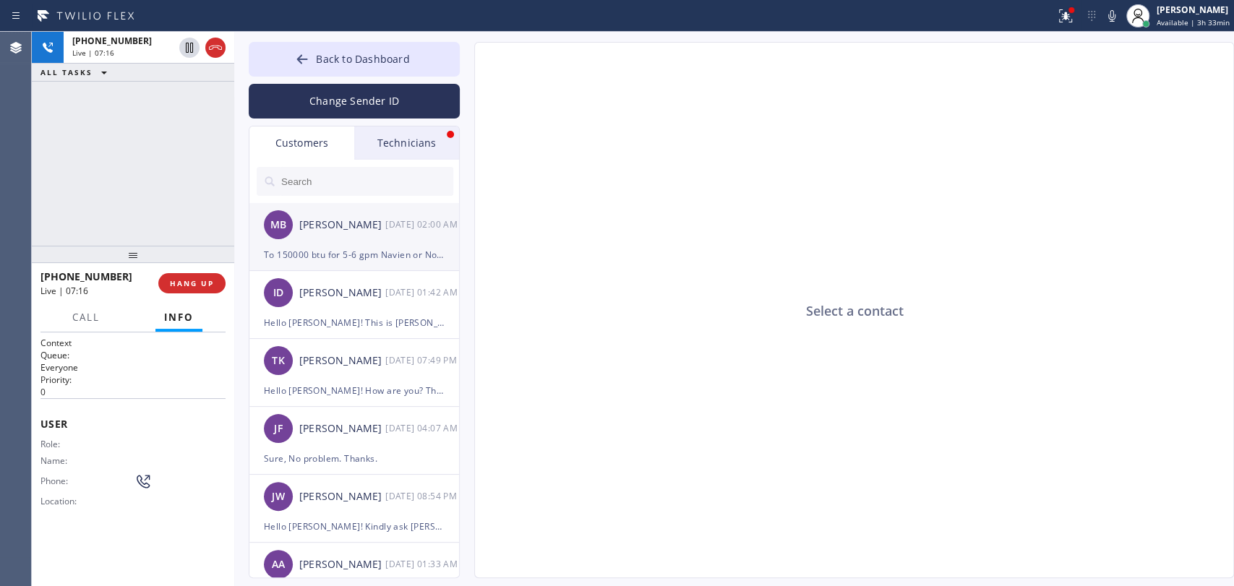
click at [335, 249] on div "To 150000 btu for 5-6 gpm Navien or Noritz non-condensing type instead of Rheem." at bounding box center [354, 255] width 181 height 17
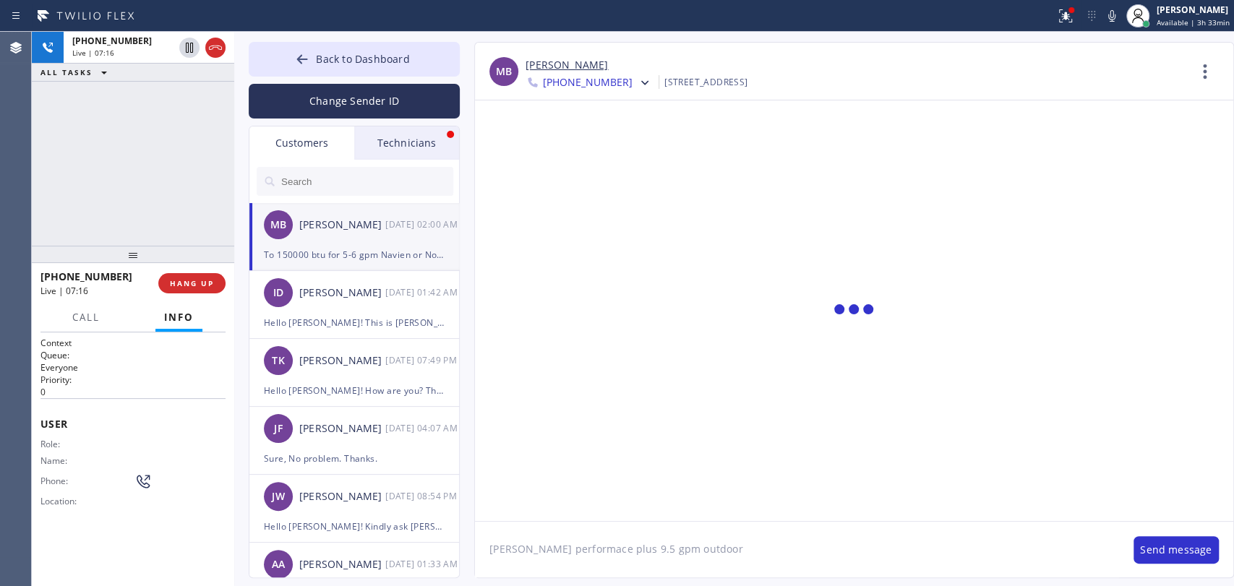
scroll to position [4, 0]
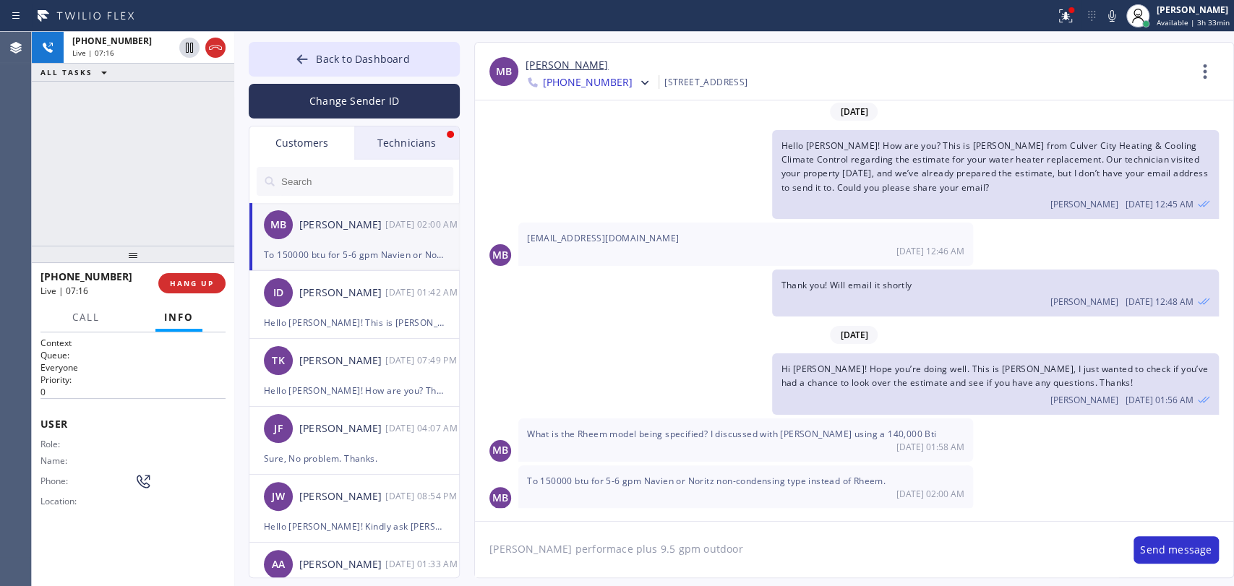
click at [588, 557] on textarea "[PERSON_NAME] performace plus 9.5 gpm outdoor" at bounding box center [797, 550] width 644 height 56
paste textarea "[PERSON_NAME] performace plus 9.5 gpm outdoor"
click at [586, 547] on textarea "The estimate is for [PERSON_NAME] performace plus 9.5 gpm outdoor" at bounding box center [797, 550] width 644 height 56
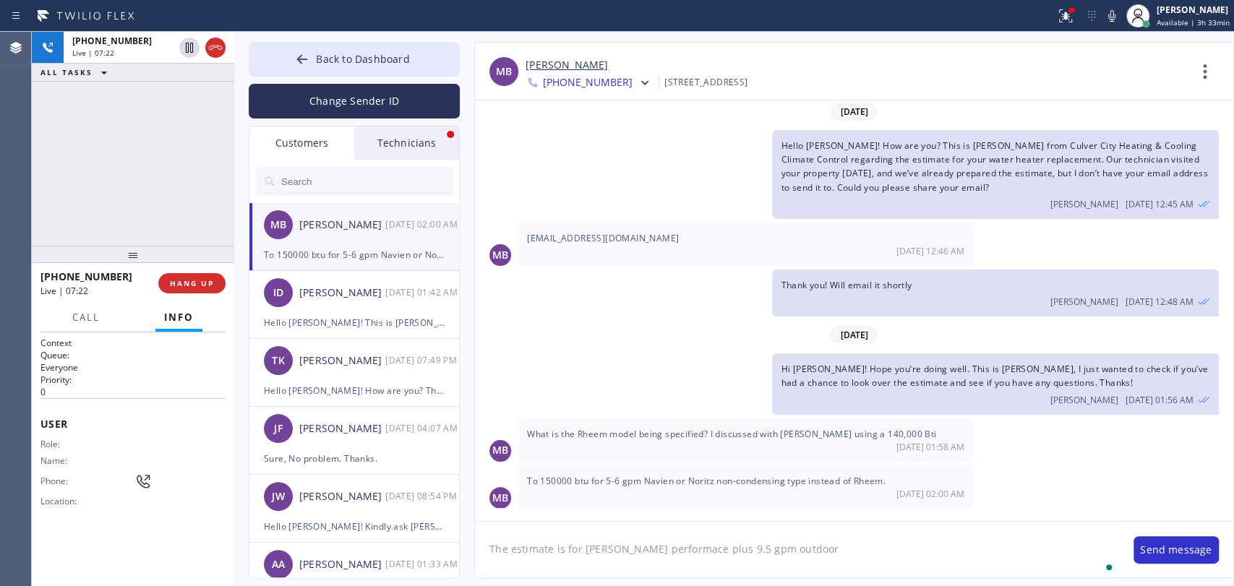
click at [792, 542] on textarea "The estimate is for [PERSON_NAME] performace plus 9.5 gpm outdoor" at bounding box center [797, 550] width 644 height 56
click at [887, 547] on textarea "The estimate is for [PERSON_NAME] performance plus 9.5 gpm outdoor (RTG95XLN-2)" at bounding box center [797, 550] width 644 height 56
click at [615, 548] on textarea "The estimate is for [PERSON_NAME] performance plus 9.5 gpm outdoor (RTG95XLN-2)" at bounding box center [797, 550] width 644 height 56
click at [603, 550] on textarea "The estimate is for [PERSON_NAME] performance plus 9.5 gpm outdoor (RTG95XLN-2)" at bounding box center [797, 550] width 644 height 56
click at [970, 551] on textarea "The estimate is for Rheem performance plus 9.5 gpm outdoor (RTG95XLN-2)" at bounding box center [797, 550] width 644 height 56
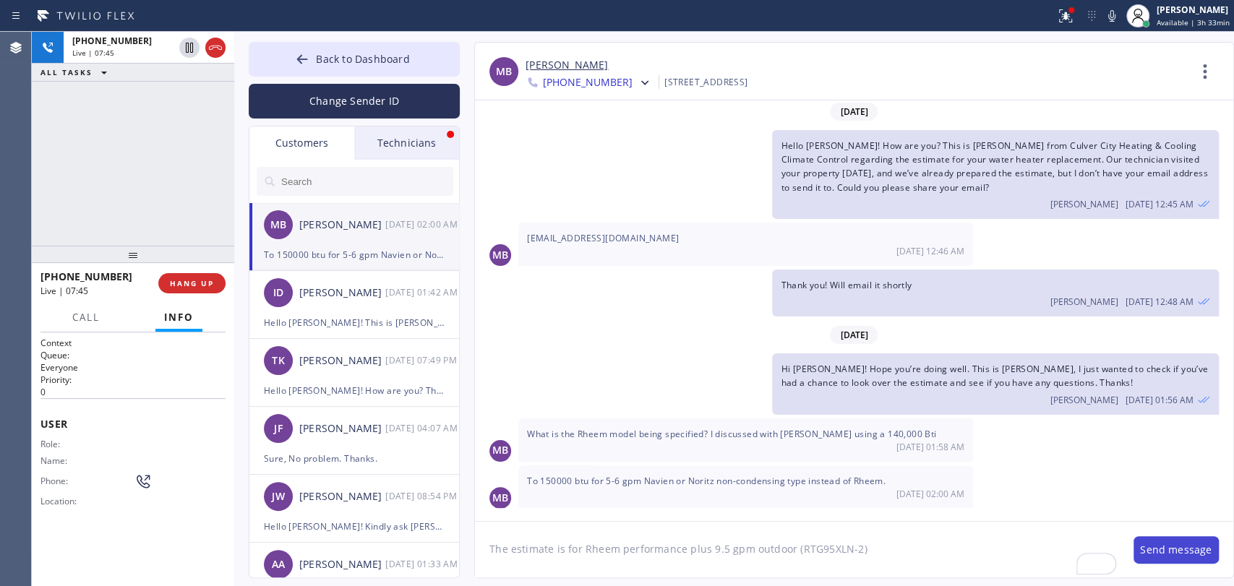
type textarea "The estimate is for Rheem performance plus 9.5 gpm outdoor (RTG95XLN-2)"
click at [1202, 548] on button "Send message" at bounding box center [1176, 550] width 85 height 27
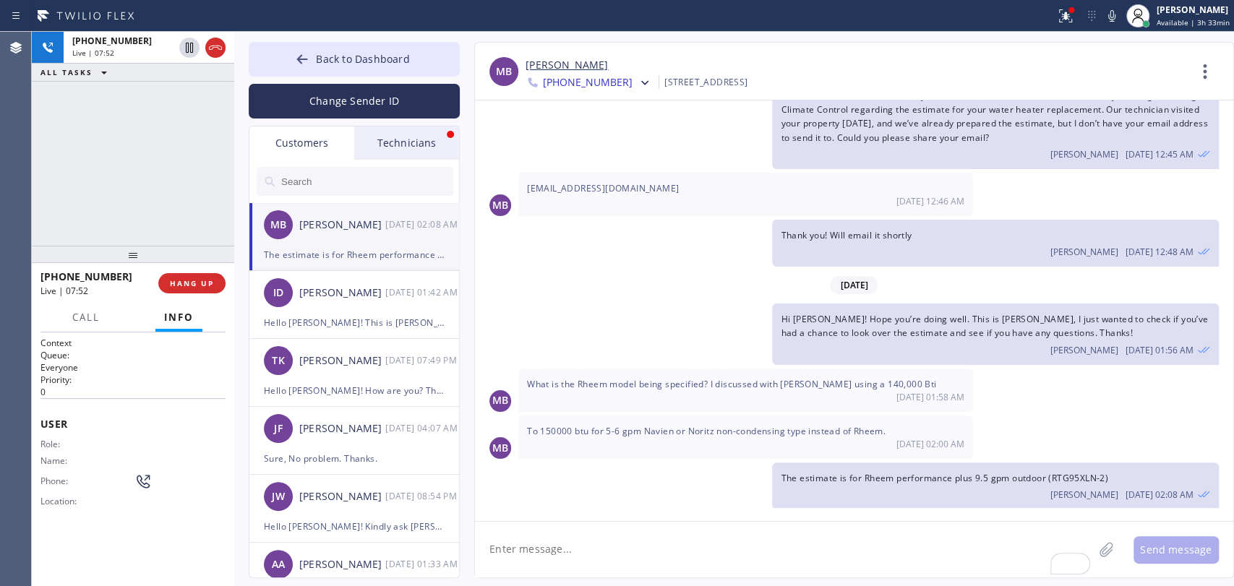
click at [428, 147] on div "Technicians" at bounding box center [406, 143] width 105 height 33
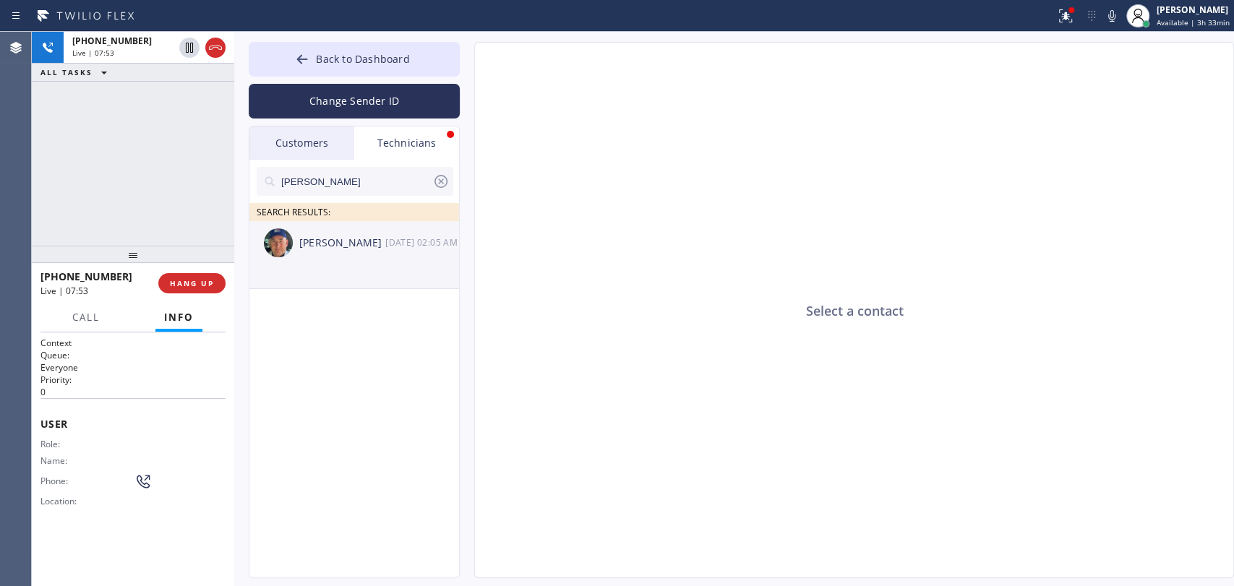
click at [353, 262] on div "[PERSON_NAME] [DATE] 02:05 AM" at bounding box center [354, 242] width 211 height 43
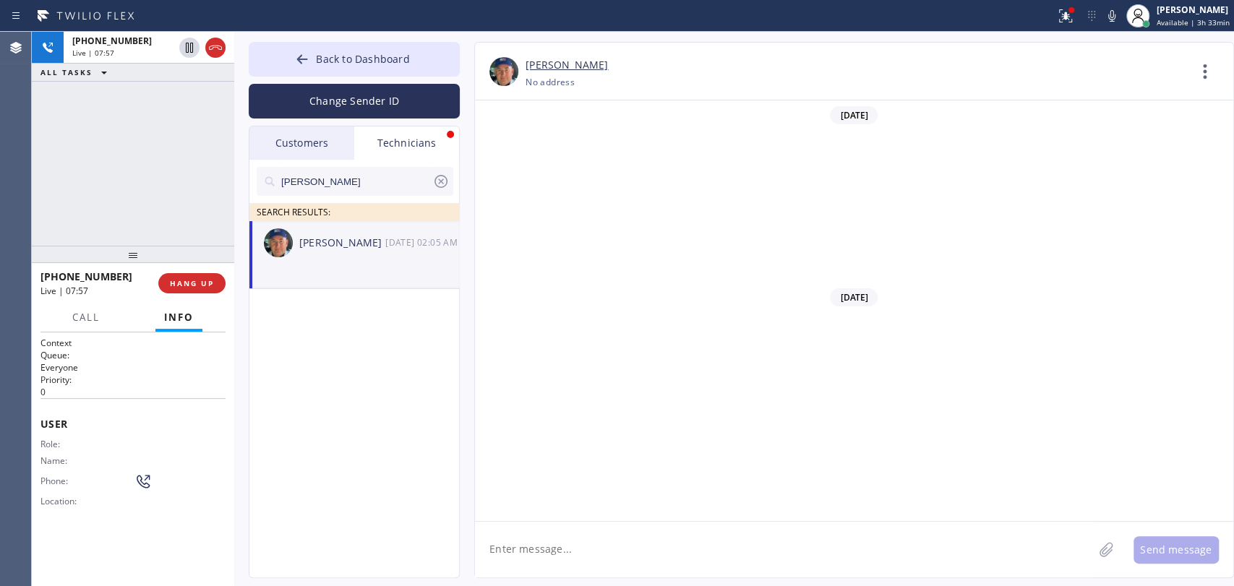
scroll to position [164430, 0]
click at [290, 140] on div "Customers" at bounding box center [301, 143] width 105 height 33
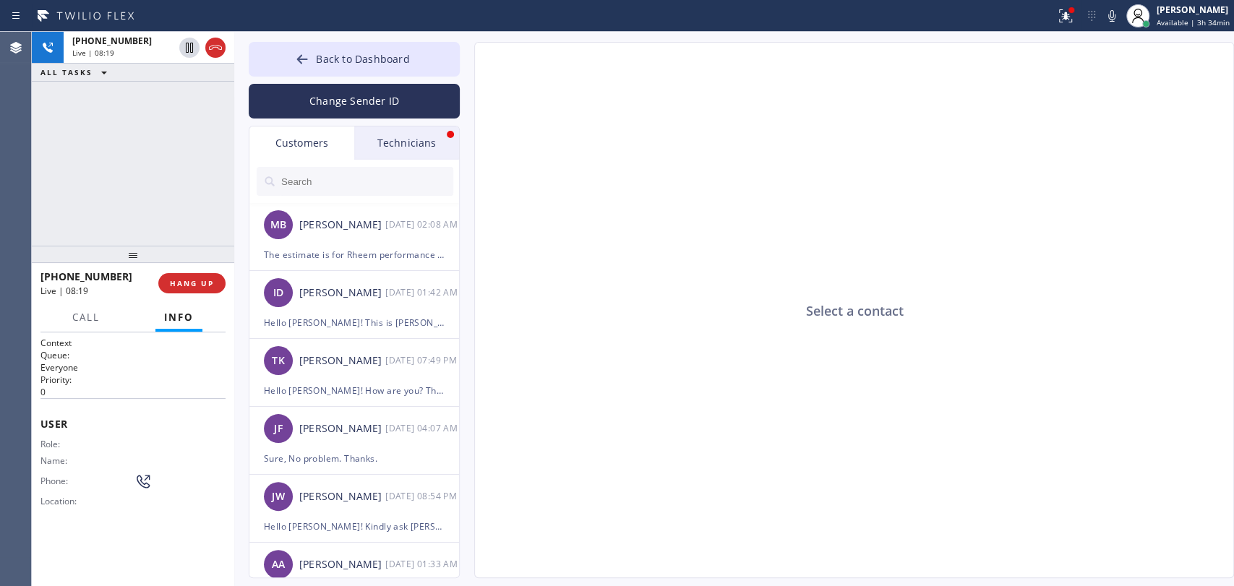
drag, startPoint x: 414, startPoint y: 139, endPoint x: 402, endPoint y: 151, distance: 16.9
click at [414, 140] on div "Technicians" at bounding box center [406, 143] width 105 height 33
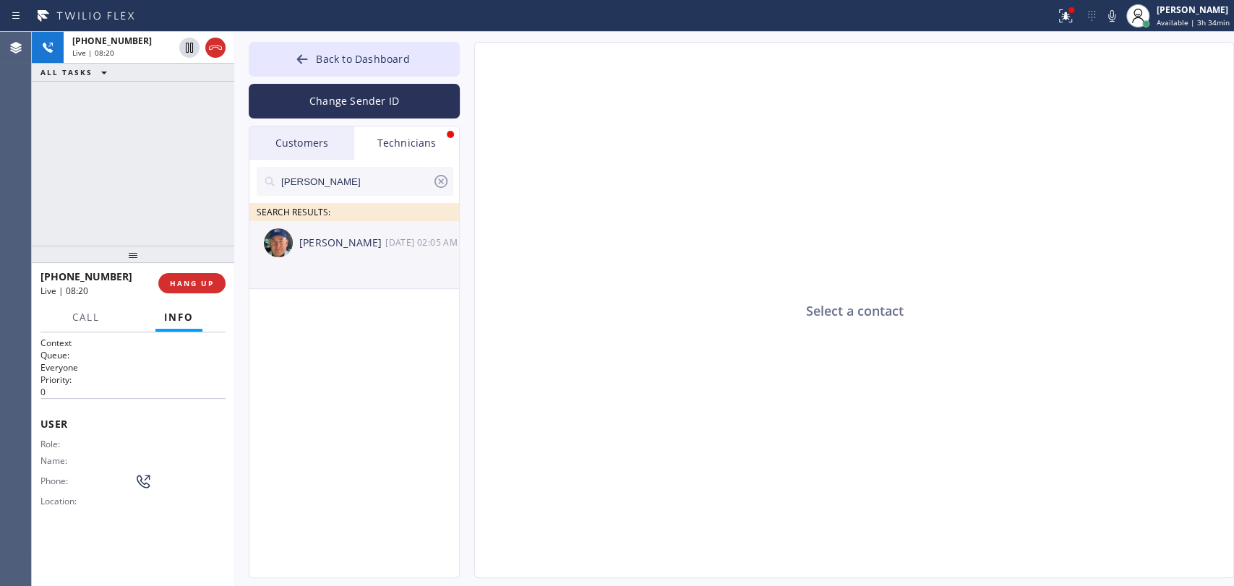
click at [343, 246] on div "[PERSON_NAME]" at bounding box center [342, 243] width 86 height 17
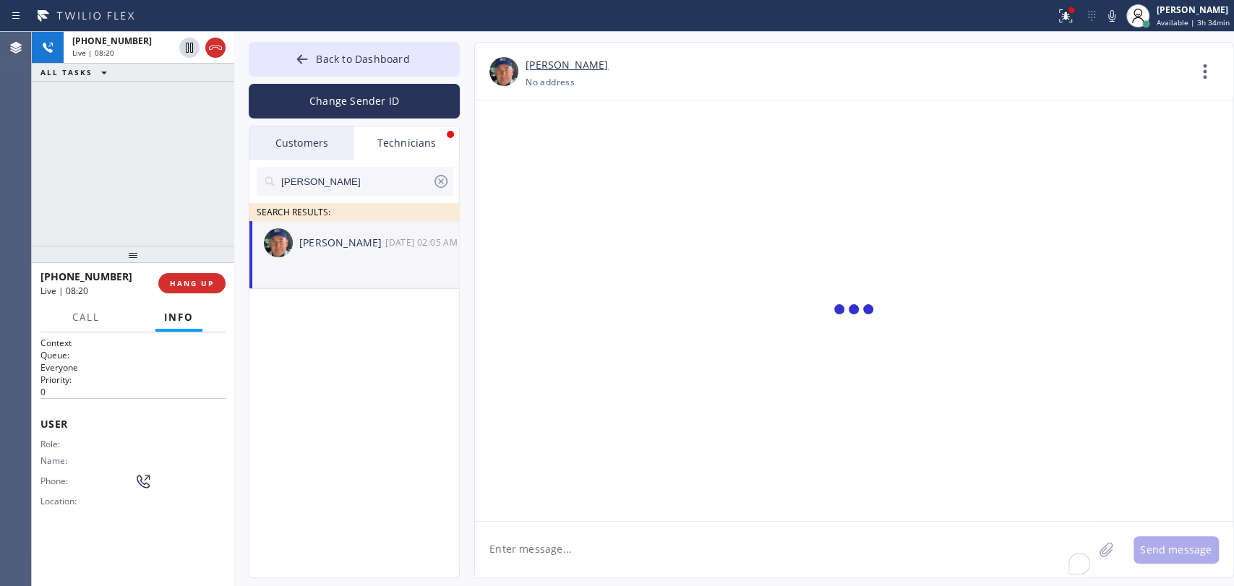
click at [596, 564] on textarea "To enrich screen reader interactions, please activate Accessibility in Grammarl…" at bounding box center [784, 550] width 618 height 56
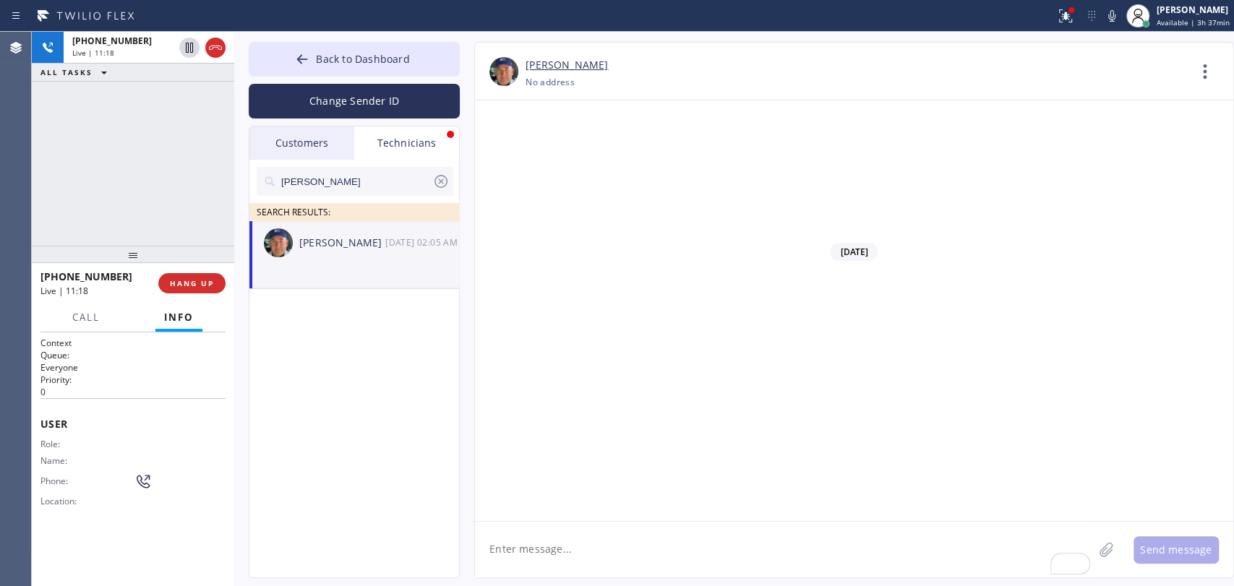
click at [385, 144] on div "Technicians" at bounding box center [406, 143] width 105 height 33
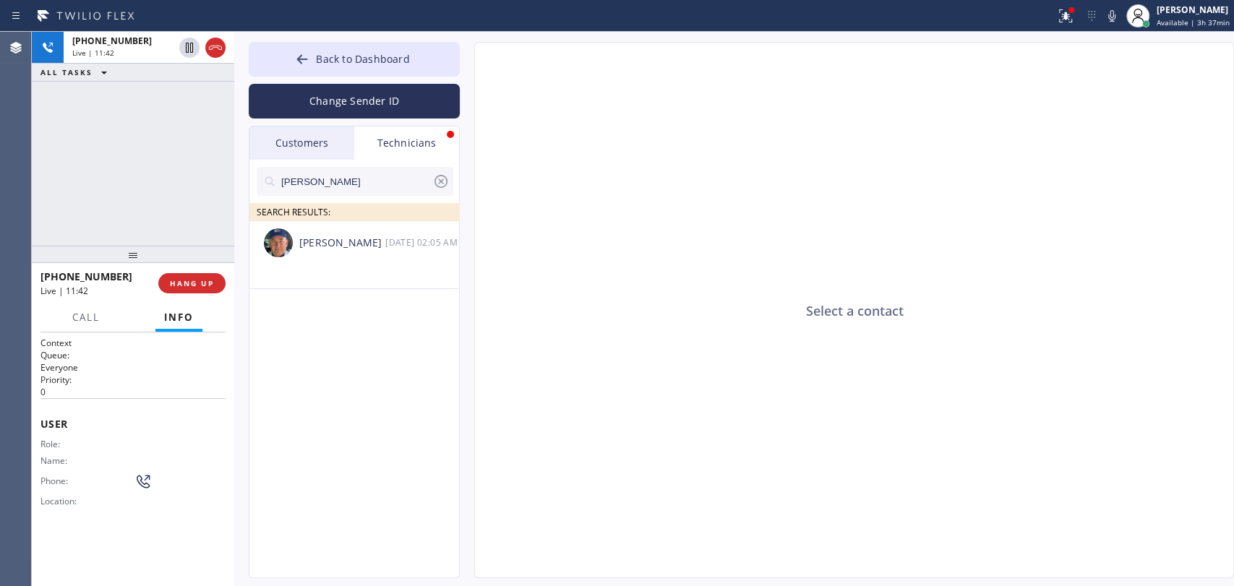
click at [441, 192] on div at bounding box center [440, 184] width 17 height 23
click at [146, 189] on div "[PHONE_NUMBER] Live | 11:43 ALL TASKS ALL TASKS ACTIVE TASKS TASKS IN WRAP UP" at bounding box center [133, 139] width 202 height 214
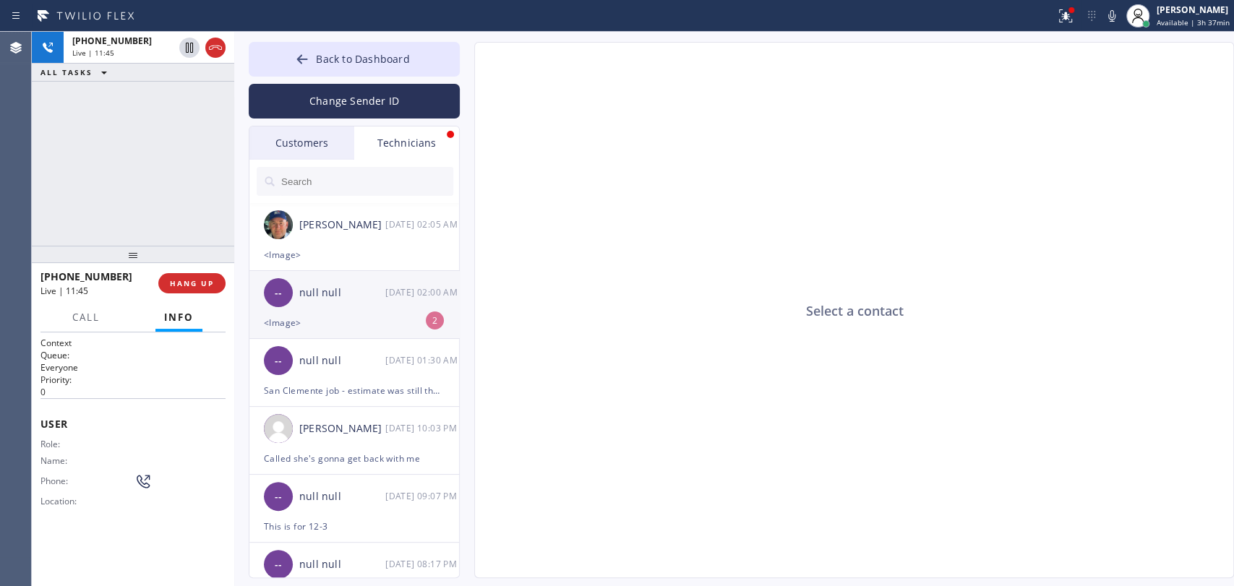
click at [380, 308] on div "-- null null [DATE] 02:00 AM" at bounding box center [354, 292] width 211 height 43
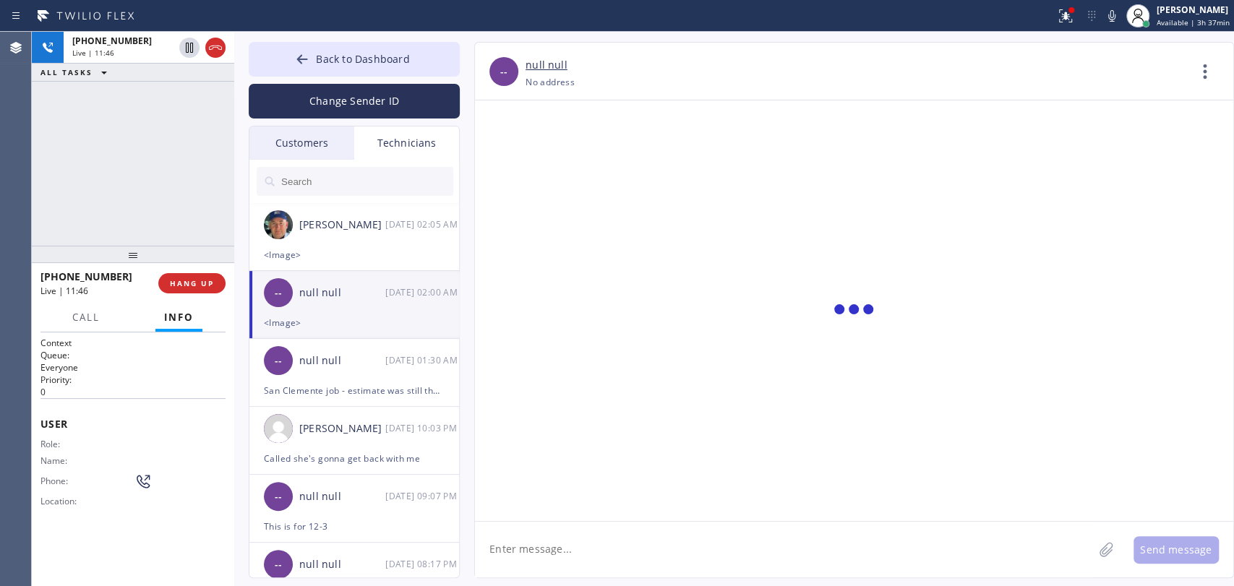
click at [580, 541] on textarea at bounding box center [784, 550] width 618 height 56
click at [189, 282] on span "HANG UP" at bounding box center [192, 283] width 44 height 10
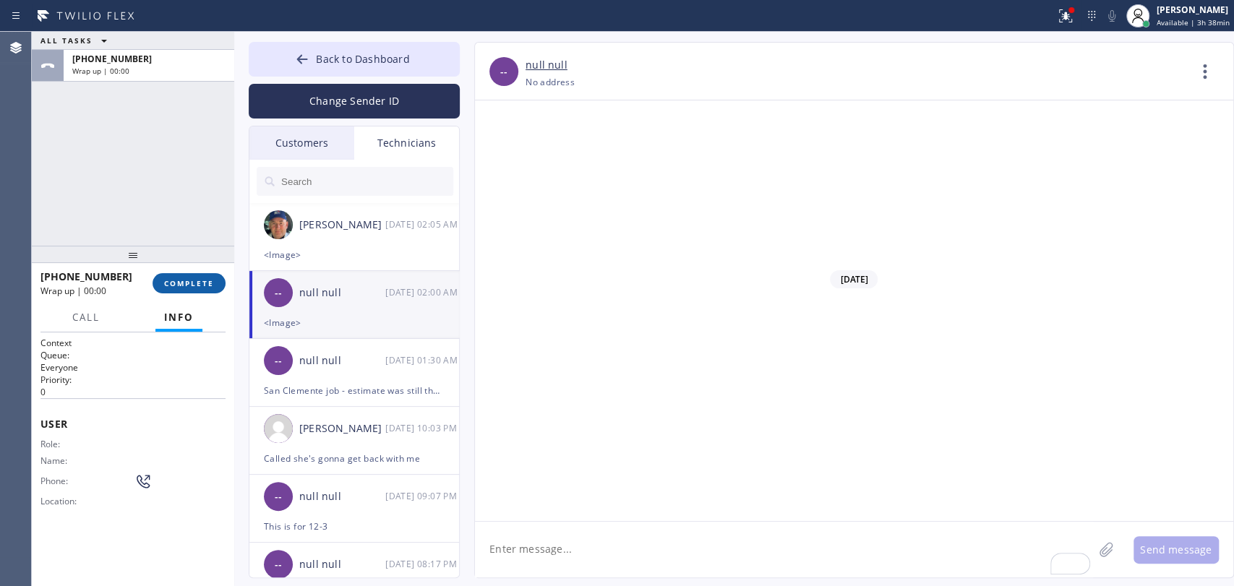
click at [191, 283] on span "COMPLETE" at bounding box center [189, 283] width 50 height 10
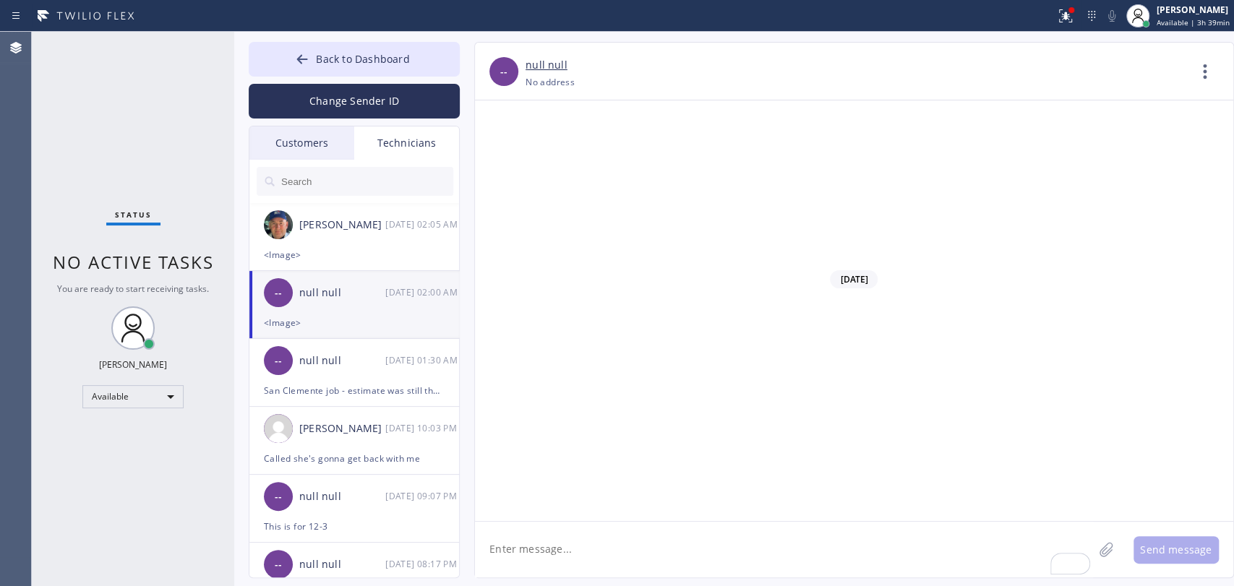
click at [313, 141] on div "Customers" at bounding box center [301, 143] width 105 height 33
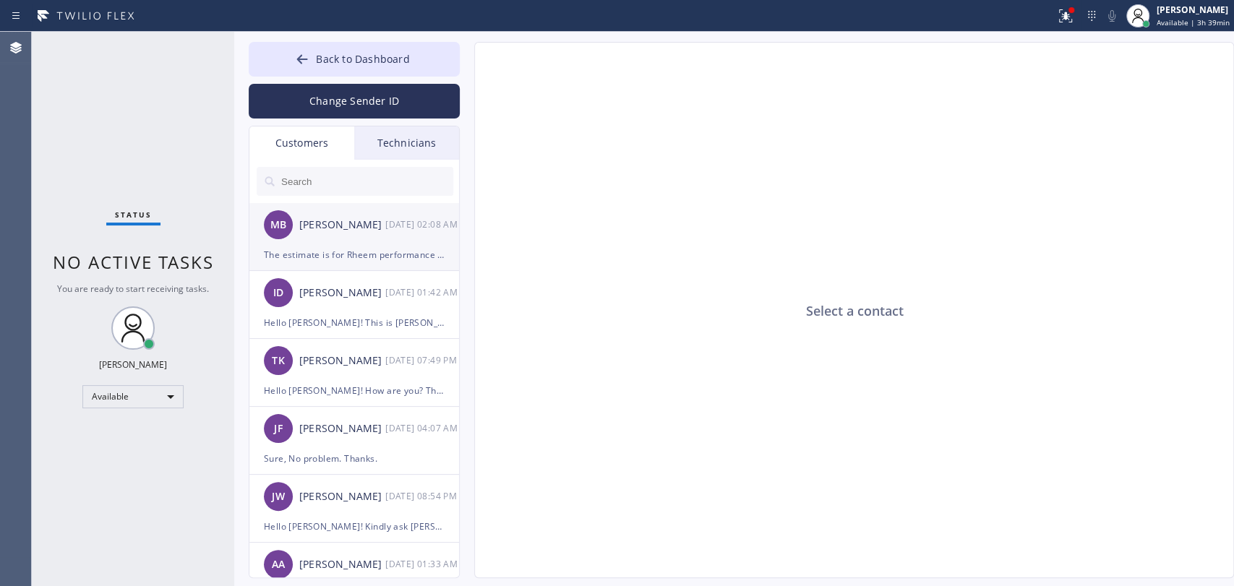
click at [376, 221] on div "[PERSON_NAME]" at bounding box center [342, 225] width 86 height 17
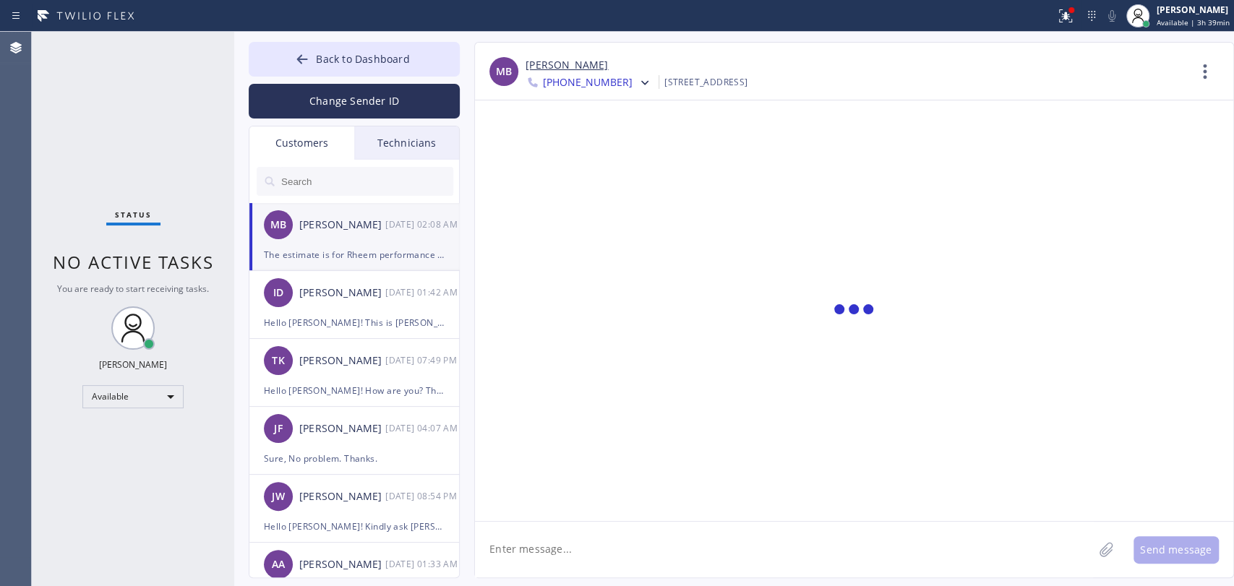
scroll to position [54, 0]
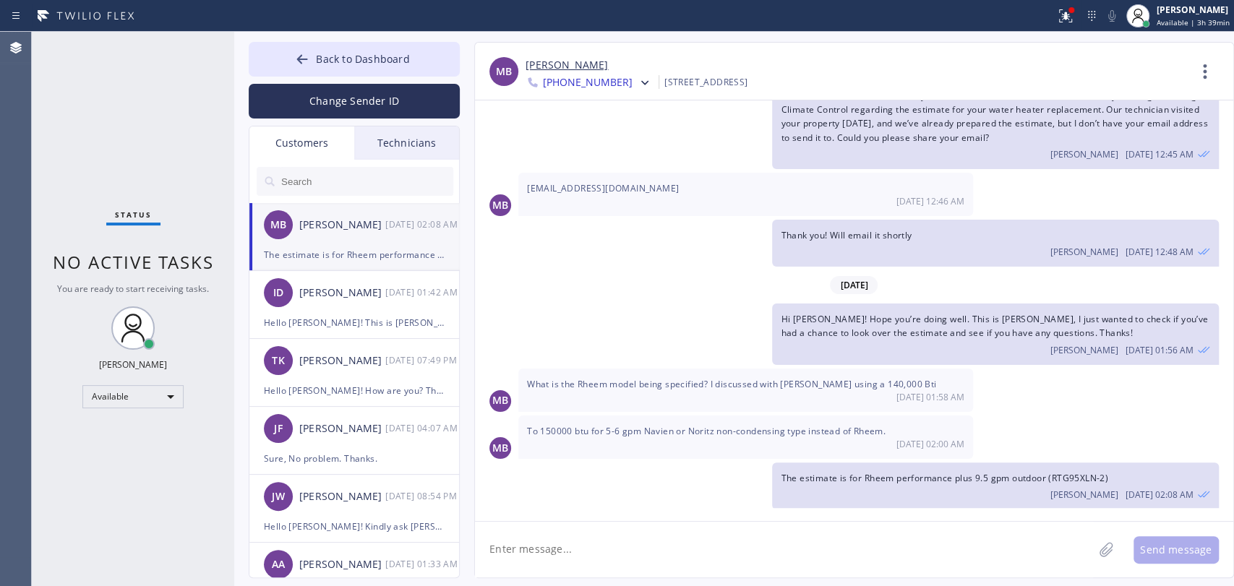
click at [862, 472] on span "The estimate is for Rheem performance plus 9.5 gpm outdoor (RTG95XLN-2)" at bounding box center [944, 478] width 327 height 12
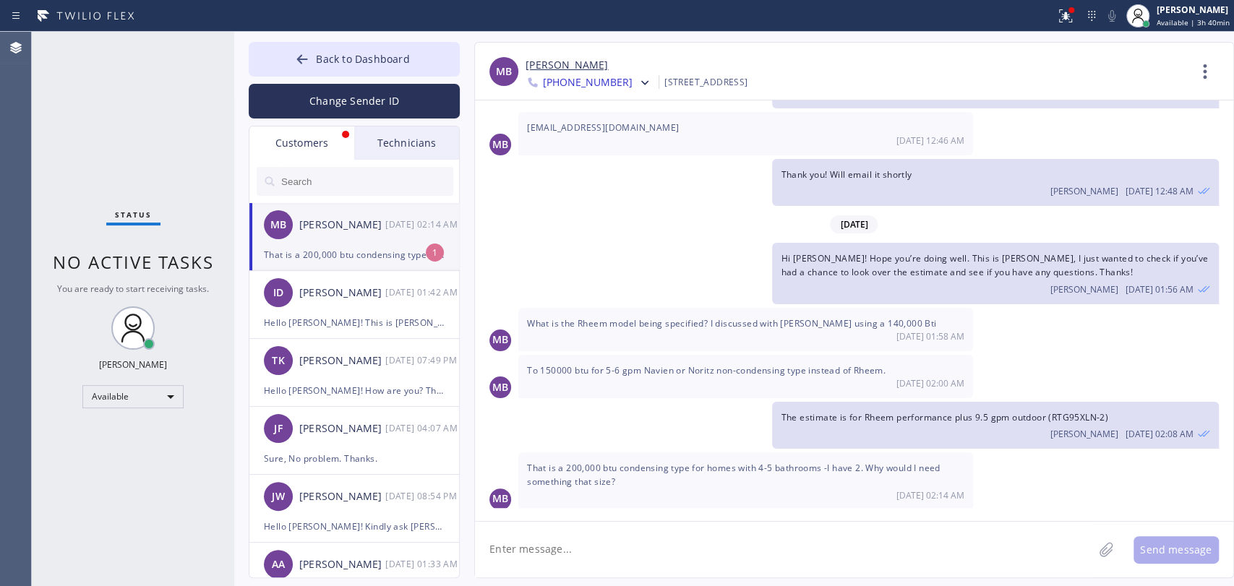
click at [733, 470] on div "That is a 200,000 btu condensing type for homes with 4-5 bathrooms -I have 2. W…" at bounding box center [745, 481] width 455 height 57
click at [735, 470] on div "That is a 200,000 btu condensing type for homes with 4-5 bathrooms -I have 2. W…" at bounding box center [745, 481] width 455 height 57
click at [745, 464] on span "That is a 200,000 btu condensing type for homes with 4-5 bathrooms -I have 2. W…" at bounding box center [734, 475] width 414 height 26
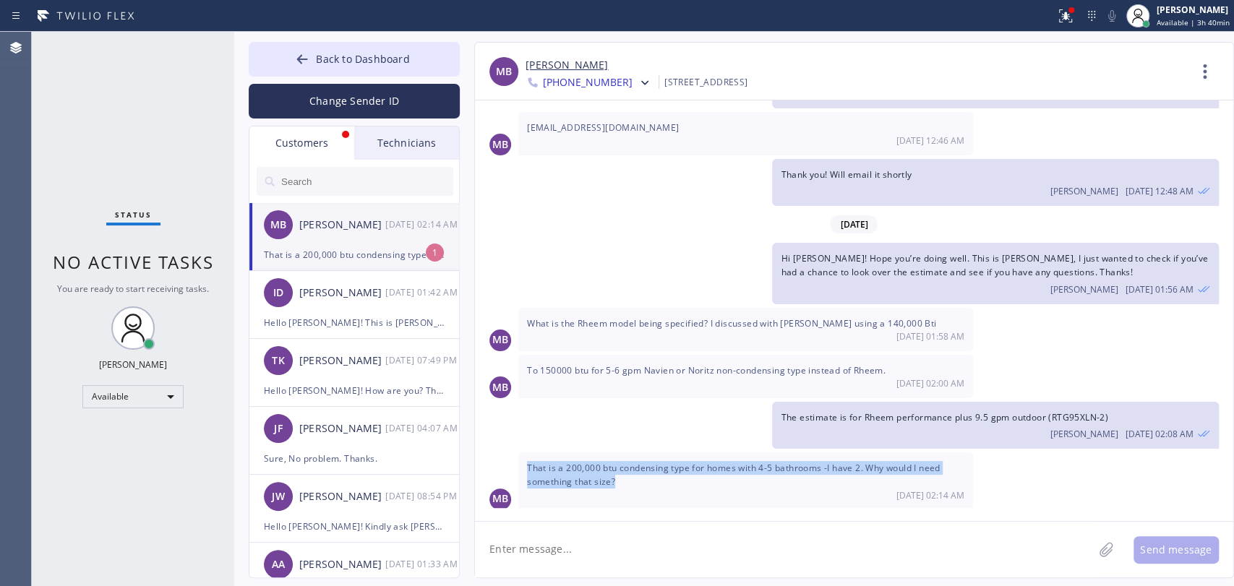
click at [745, 464] on span "That is a 200,000 btu condensing type for homes with 4-5 bathrooms -I have 2. W…" at bounding box center [734, 475] width 414 height 26
click at [745, 462] on span "That is a 200,000 btu condensing type for homes with 4-5 bathrooms -I have 2. W…" at bounding box center [734, 475] width 414 height 26
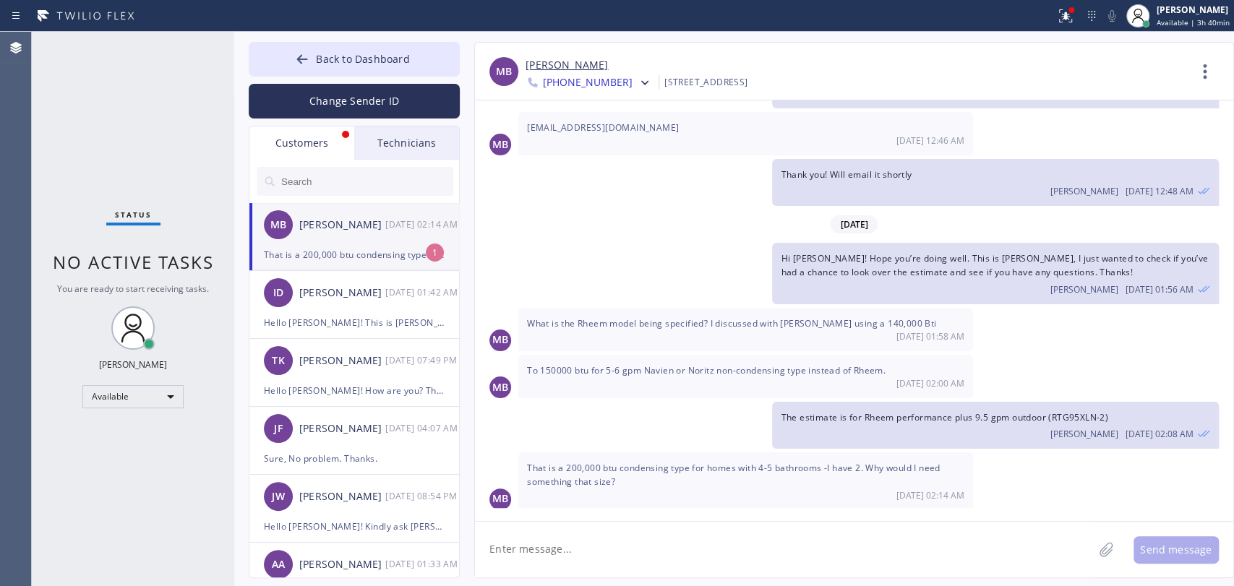
click at [645, 464] on span "That is a 200,000 btu condensing type for homes with 4-5 bathrooms -I have 2. W…" at bounding box center [734, 475] width 414 height 26
click at [398, 233] on div "[DATE] 02:14 AM" at bounding box center [422, 224] width 75 height 17
click at [694, 462] on span "That is a 200,000 btu condensing type for homes with 4-5 bathrooms -I have 2. W…" at bounding box center [734, 475] width 414 height 26
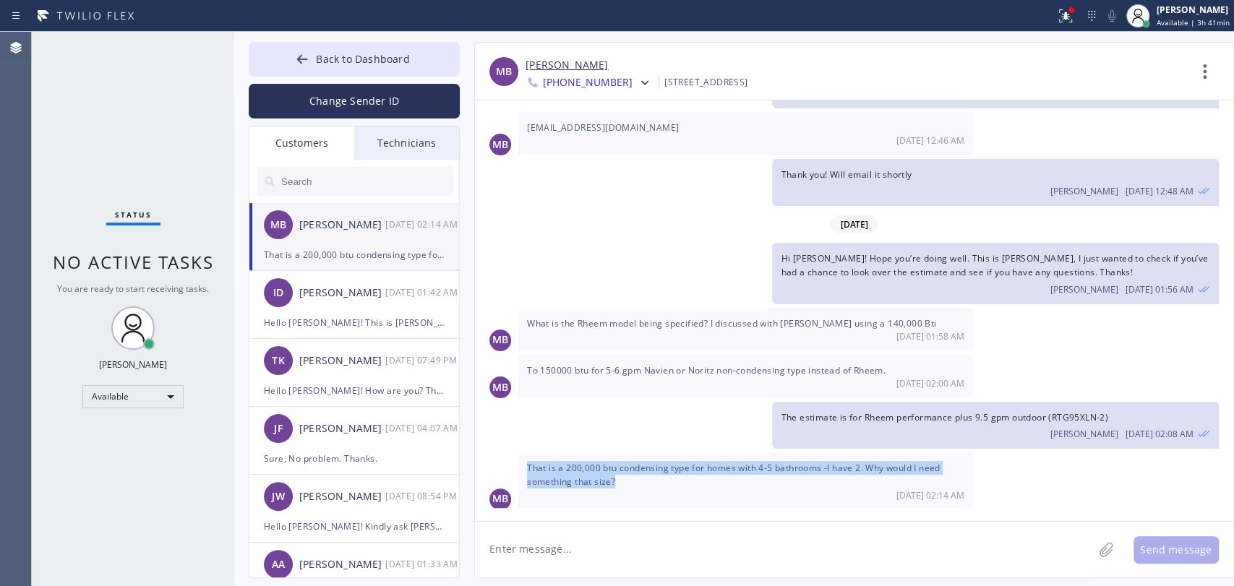
click at [694, 462] on span "That is a 200,000 btu condensing type for homes with 4-5 bathrooms -I have 2. W…" at bounding box center [734, 475] width 414 height 26
click at [696, 454] on div "That is a 200,000 btu condensing type for homes with 4-5 bathrooms -I have 2. W…" at bounding box center [745, 481] width 455 height 57
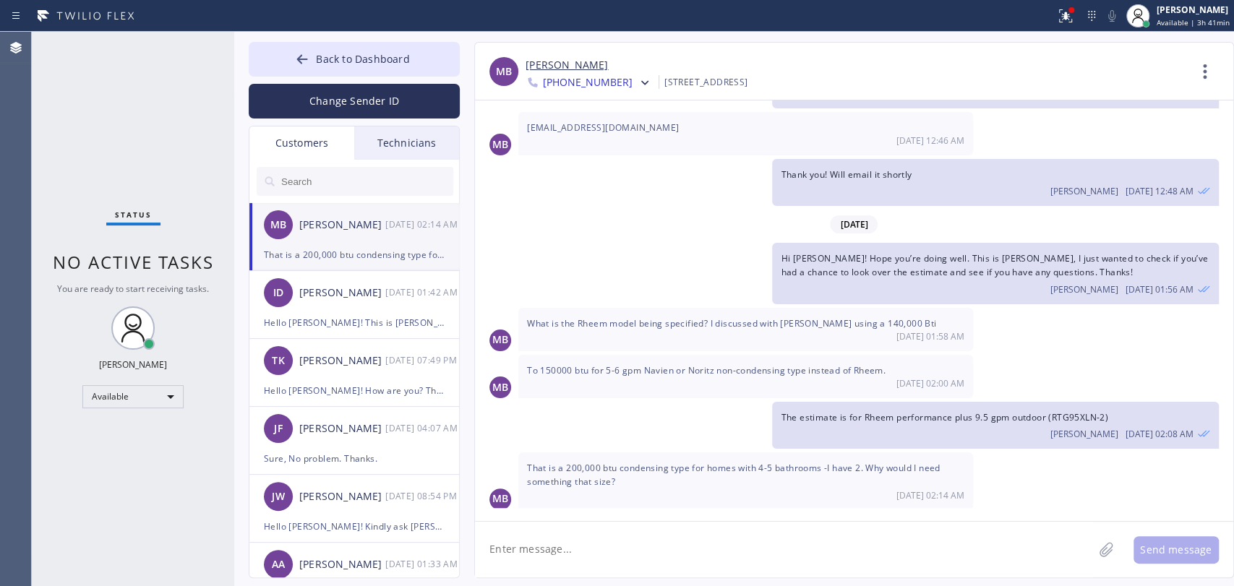
click at [812, 403] on div "The estimate is for Rheem performance plus 9.5 gpm outdoor (RTG95XLN-2) [PERSON…" at bounding box center [995, 425] width 446 height 47
click at [812, 411] on span "The estimate is for Rheem performance plus 9.5 gpm outdoor (RTG95XLN-2)" at bounding box center [944, 417] width 327 height 12
click at [812, 417] on span "The estimate is for Rheem performance plus 9.5 gpm outdoor (RTG95XLN-2)" at bounding box center [944, 417] width 327 height 12
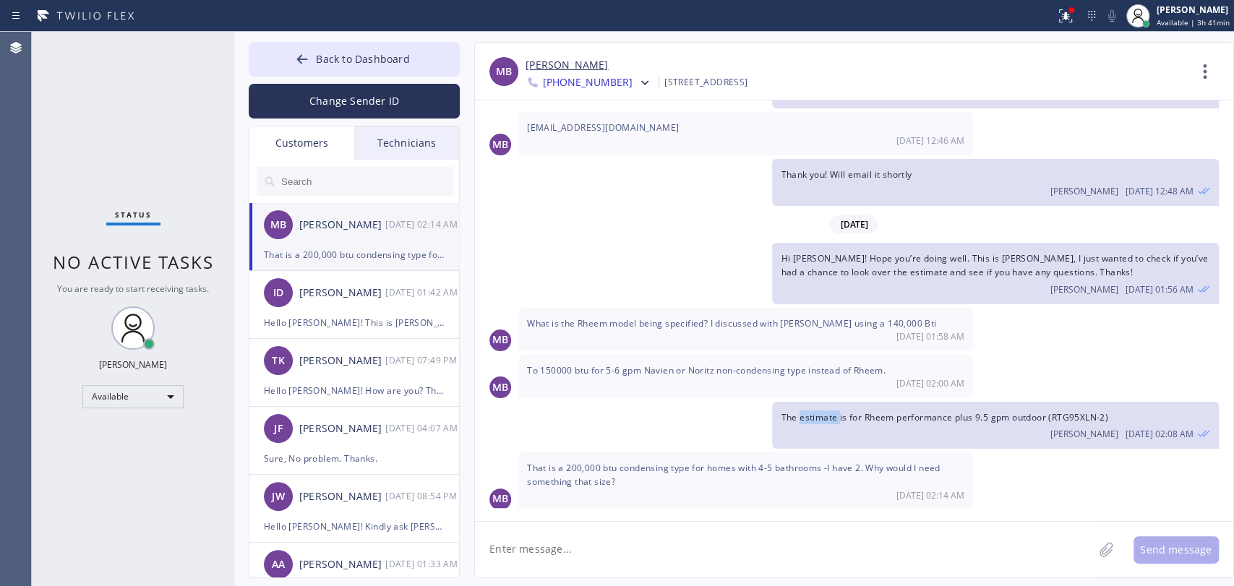
click at [812, 417] on span "The estimate is for Rheem performance plus 9.5 gpm outdoor (RTG95XLN-2)" at bounding box center [944, 417] width 327 height 12
click at [804, 464] on span "That is a 200,000 btu condensing type for homes with 4-5 bathrooms -I have 2. W…" at bounding box center [734, 475] width 414 height 26
click at [538, 549] on textarea at bounding box center [784, 550] width 618 height 56
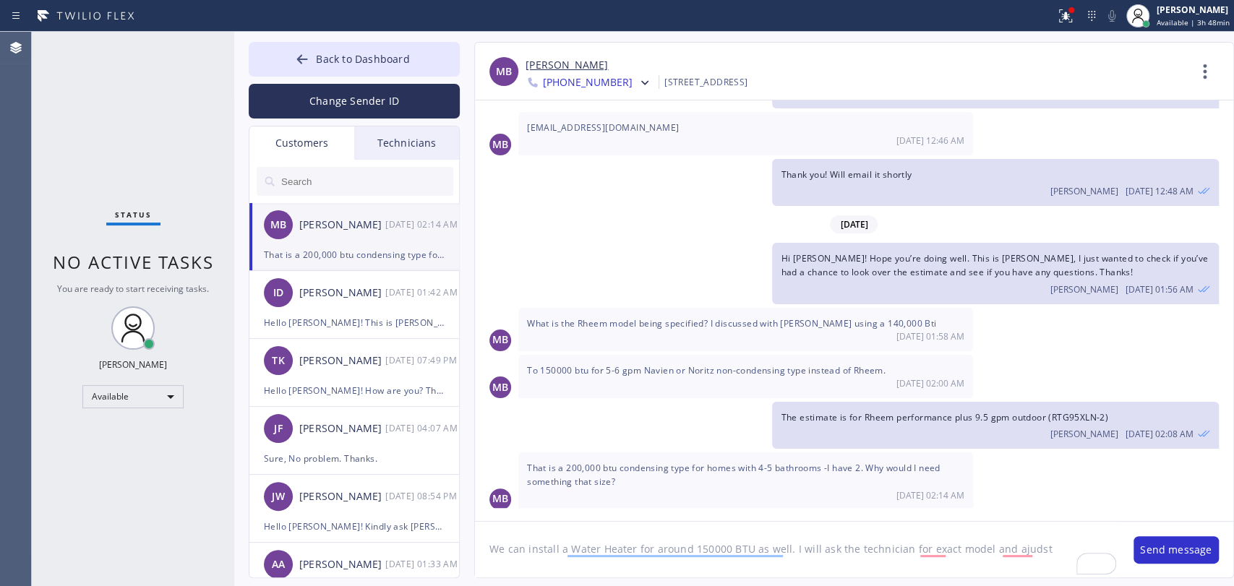
click at [1037, 551] on textarea "We can install a Water Heater for around 150000 BTU as well. I will ask the tec…" at bounding box center [797, 550] width 644 height 56
click at [1030, 550] on textarea "We can install a Water Heater for around 150000 BTU as well. I will ask the tec…" at bounding box center [797, 550] width 644 height 56
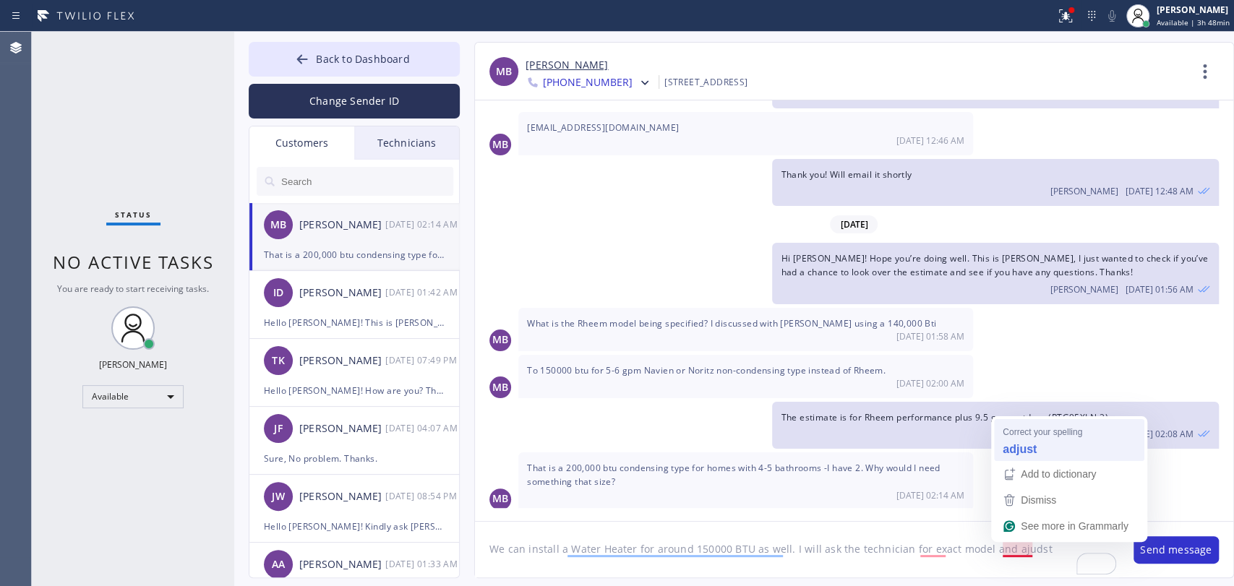
type textarea "We can install a Water Heater for around 150000 BTU as well. I will ask the tec…"
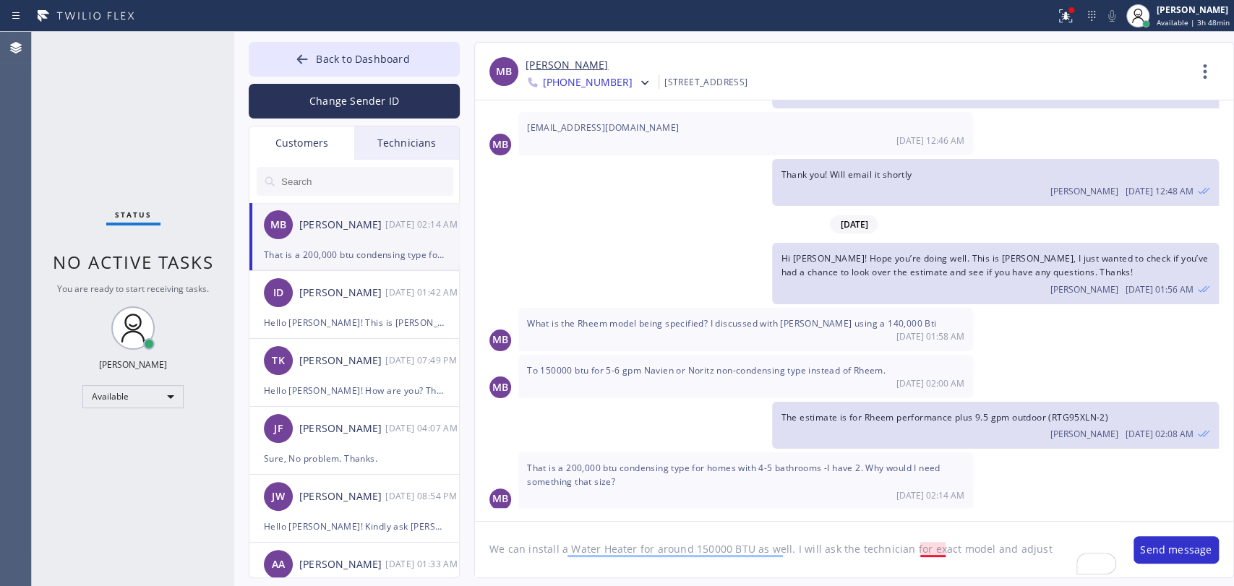
click at [934, 543] on textarea "We can install a Water Heater for around 150000 BTU as well. I will ask the tec…" at bounding box center [797, 550] width 644 height 56
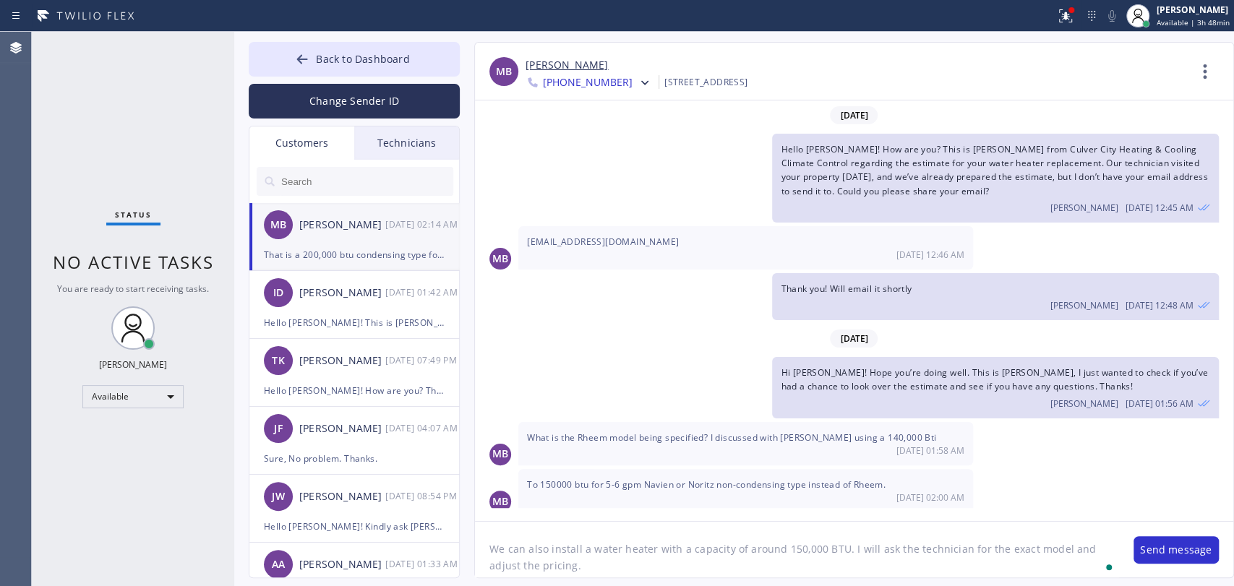
scroll to position [114, 0]
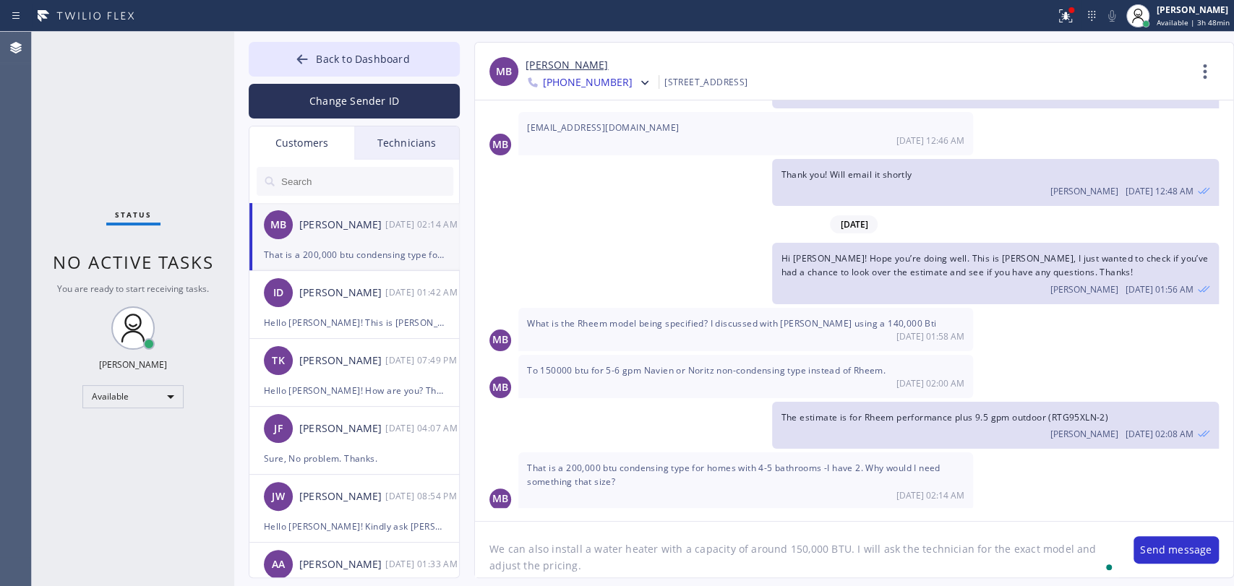
click at [832, 576] on textarea "We can also install a water heater with a capacity of around 150,000 BTU. I wil…" at bounding box center [797, 550] width 644 height 56
type textarea "We can also install a water heater with a capacity of around 150,000 BTU. I wil…"
click at [910, 468] on span "That is a 200,000 btu condensing type for homes with 4-5 bathrooms -I have 2. W…" at bounding box center [734, 475] width 414 height 26
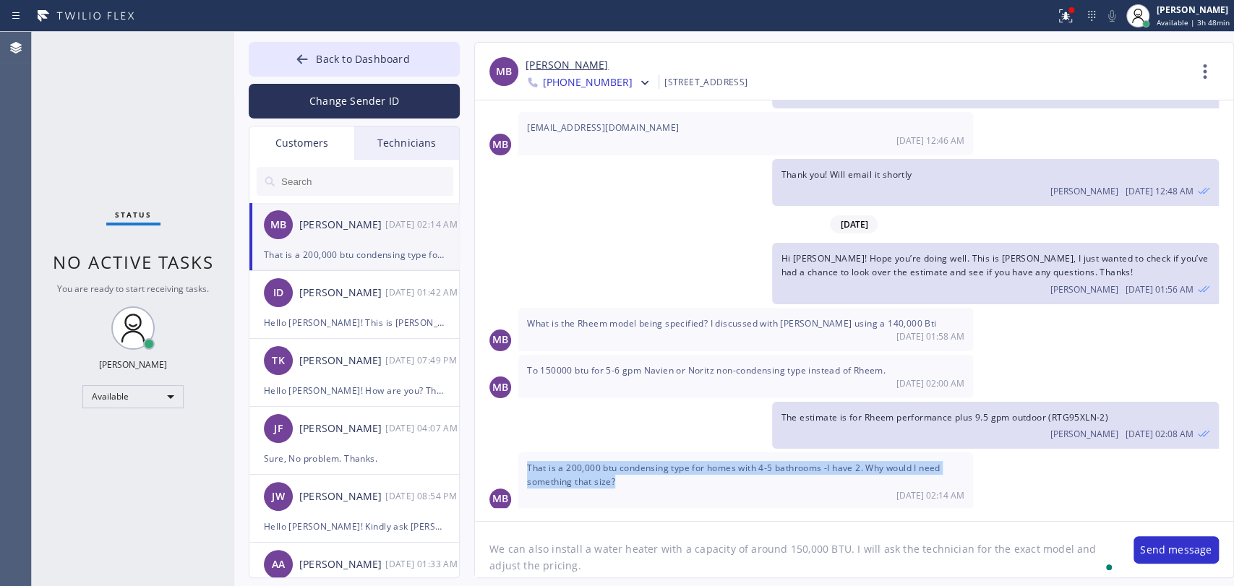
click at [910, 468] on span "That is a 200,000 btu condensing type for homes with 4-5 bathrooms -I have 2. W…" at bounding box center [734, 475] width 414 height 26
click at [909, 466] on span "That is a 200,000 btu condensing type for homes with 4-5 bathrooms -I have 2. W…" at bounding box center [734, 475] width 414 height 26
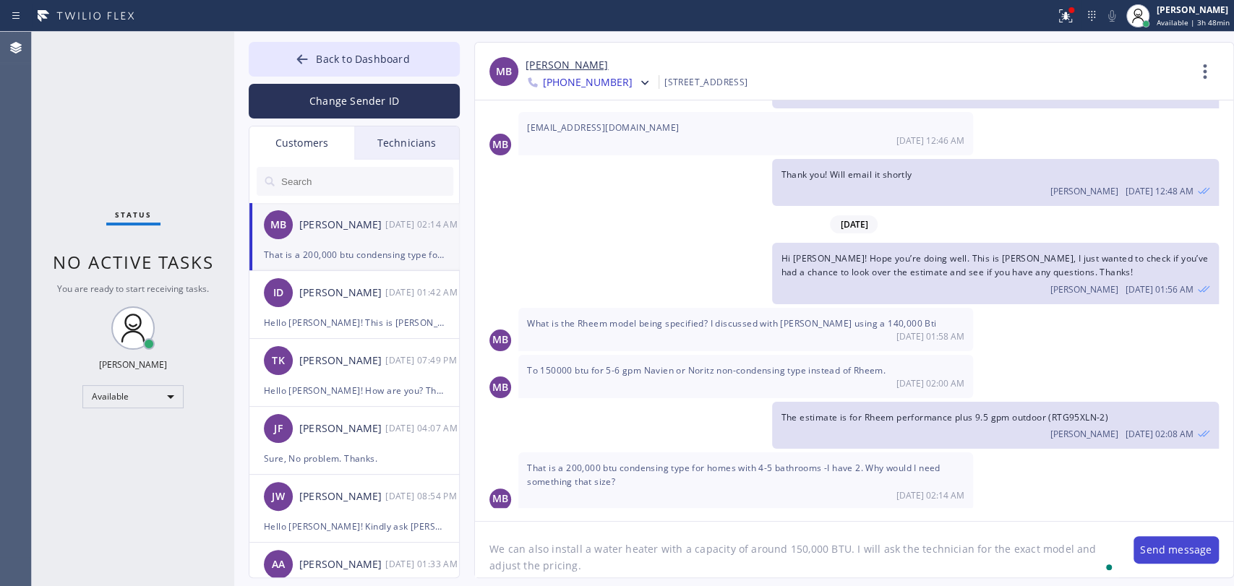
click at [1142, 557] on button "Send message" at bounding box center [1176, 550] width 85 height 27
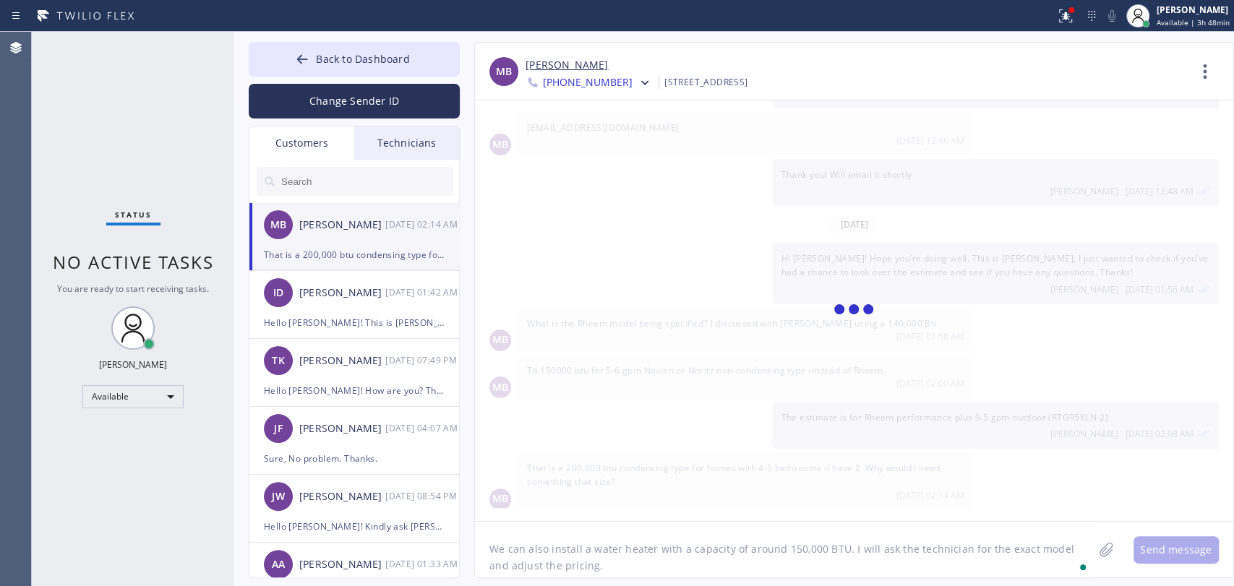
scroll to position [179, 0]
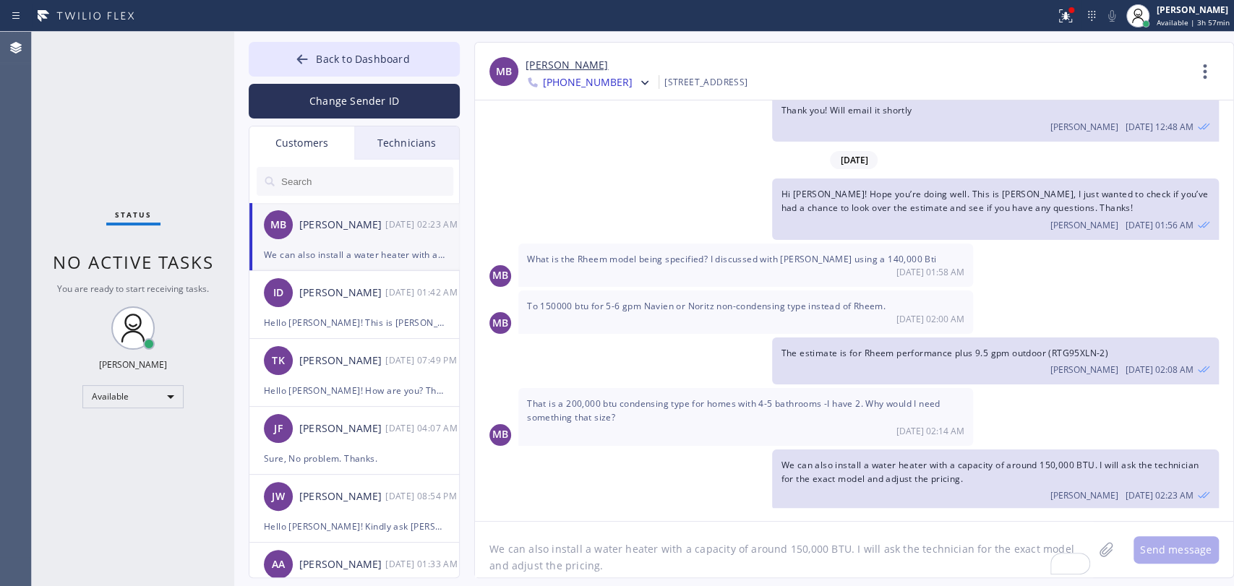
click at [328, 221] on div "[PERSON_NAME]" at bounding box center [342, 225] width 86 height 17
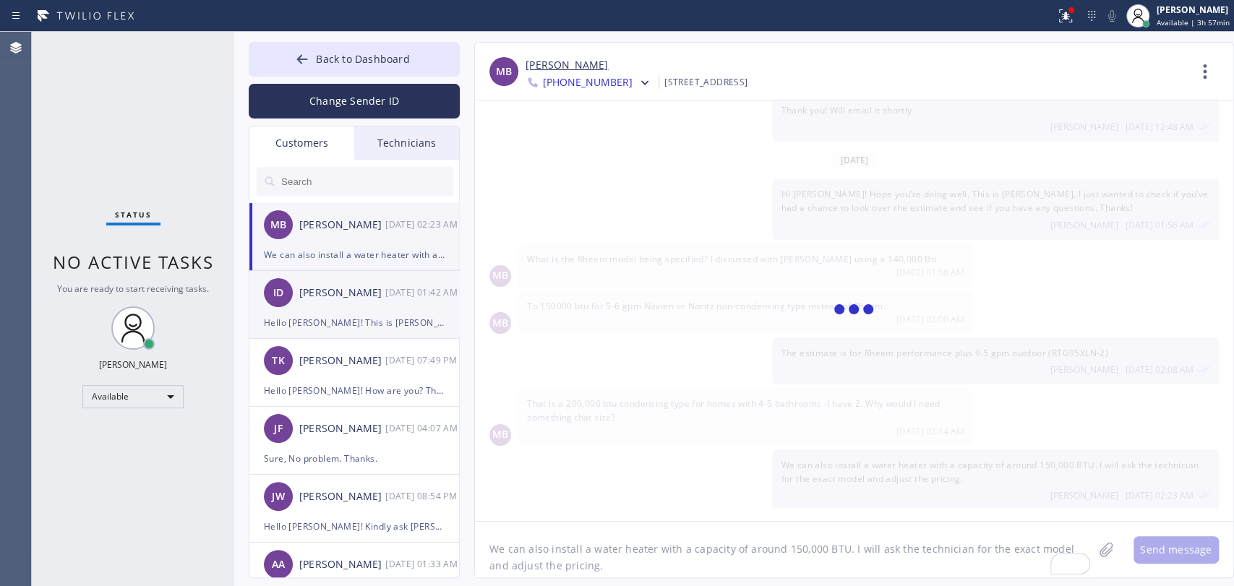
click at [330, 296] on div "[PERSON_NAME]" at bounding box center [342, 293] width 86 height 17
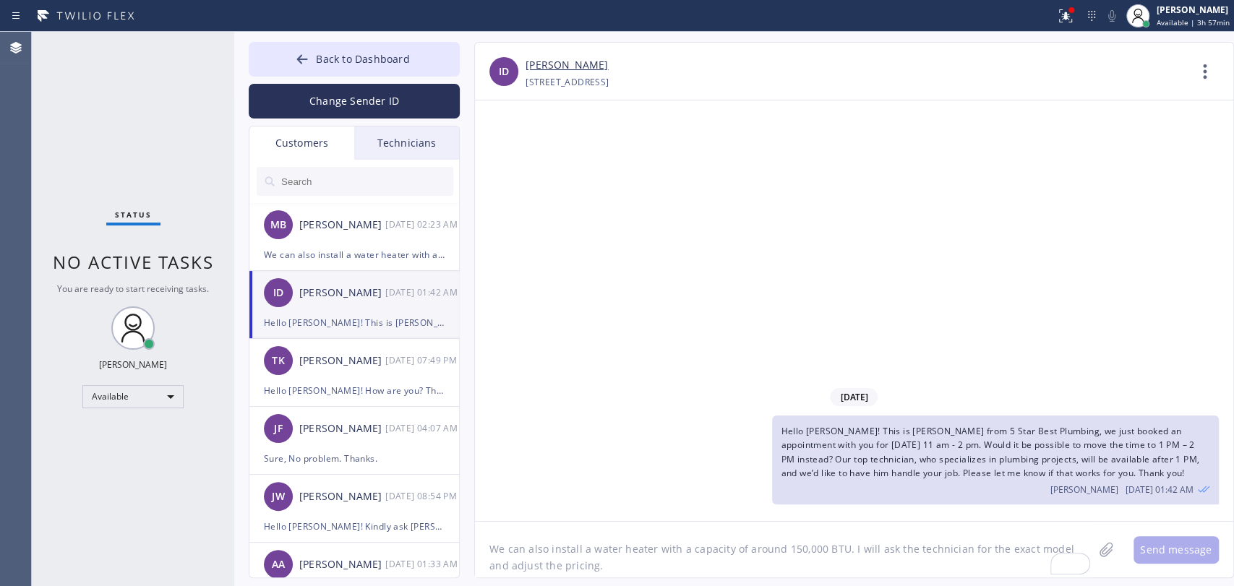
scroll to position [0, 0]
click at [560, 74] on div "14947 Friar Street Los Angeles, 91411 CA" at bounding box center [567, 82] width 83 height 17
click at [557, 69] on link "[PERSON_NAME]" at bounding box center [567, 65] width 82 height 17
click at [322, 225] on div "[PERSON_NAME]" at bounding box center [342, 225] width 86 height 17
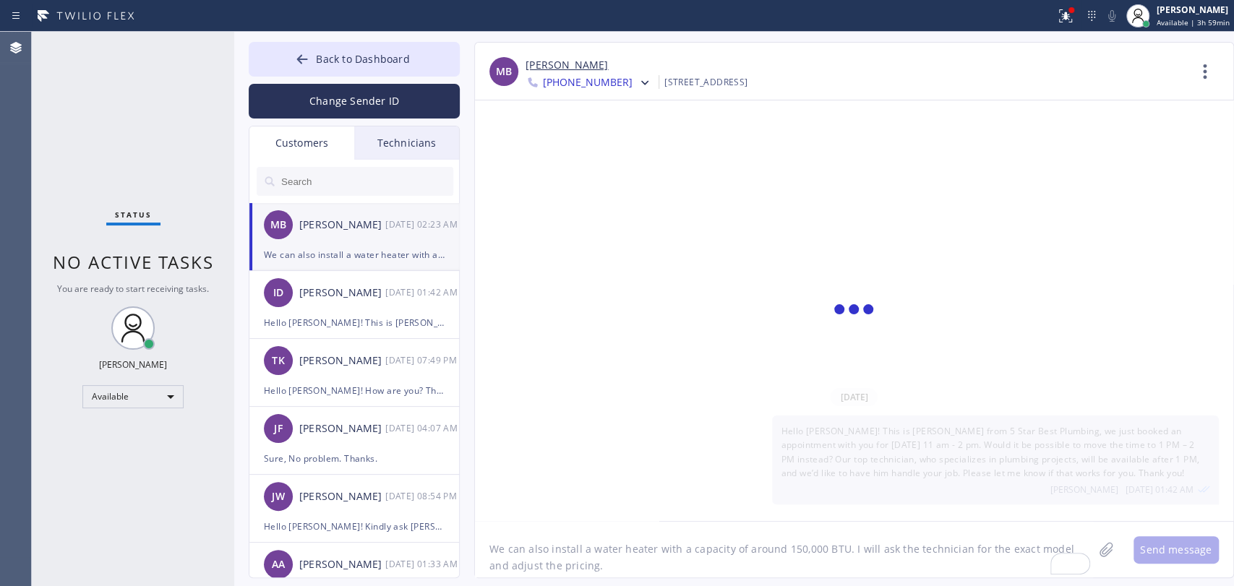
scroll to position [179, 0]
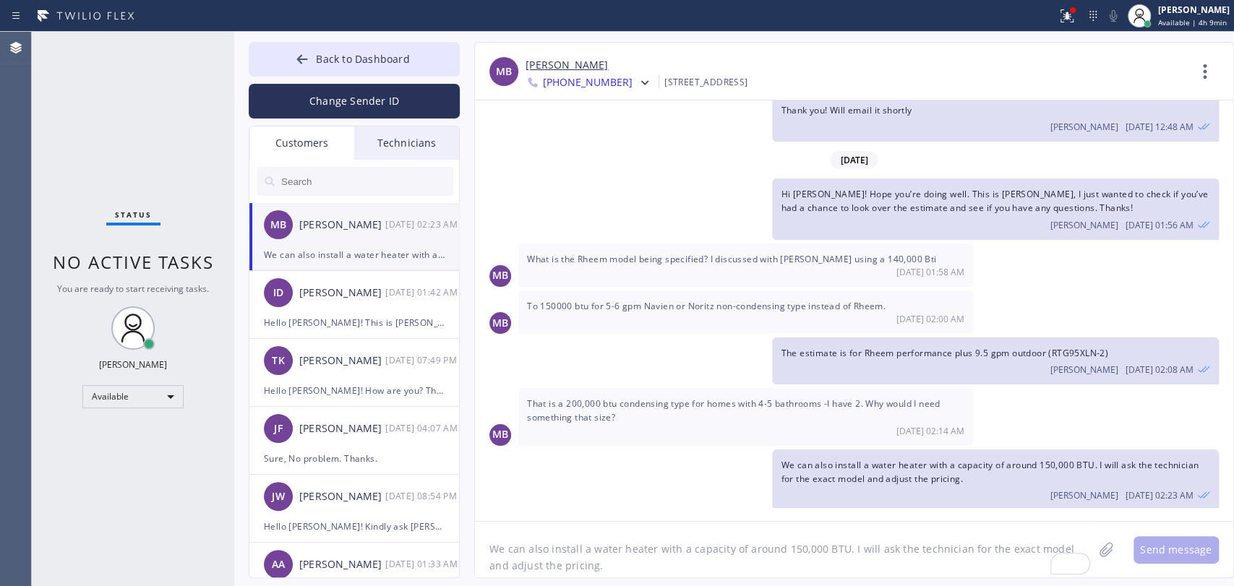
click at [615, 406] on div "That is a 200,000 btu condensing type for homes with 4-5 bathrooms -I have 2. W…" at bounding box center [745, 416] width 455 height 57
click at [615, 404] on div "That is a 200,000 btu condensing type for homes with 4-5 bathrooms -I have 2. W…" at bounding box center [745, 416] width 455 height 57
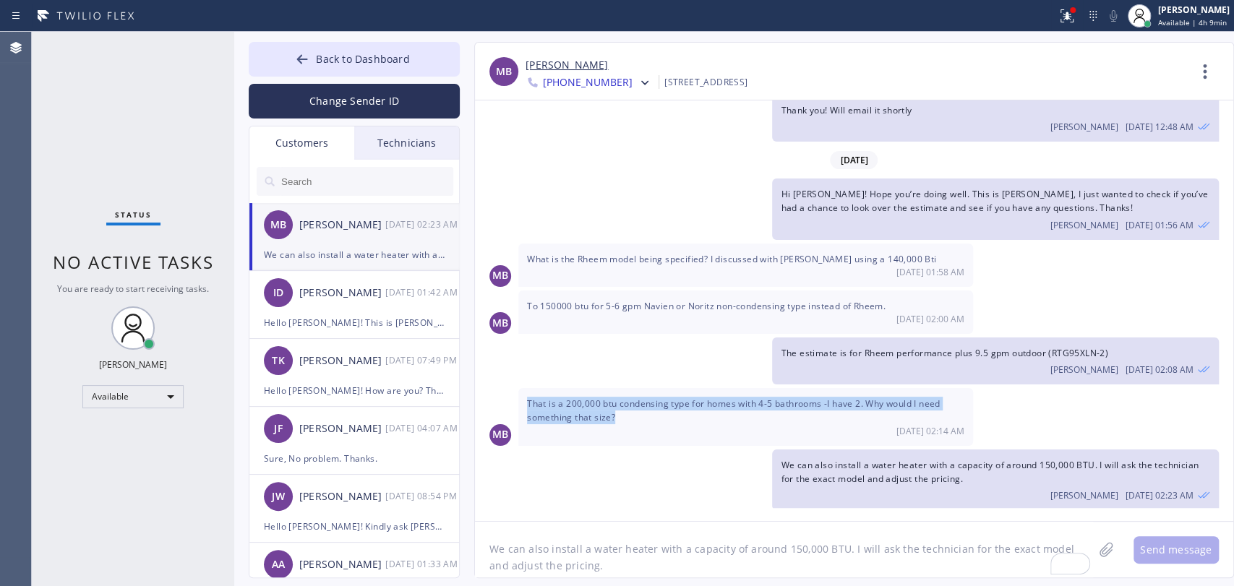
click at [615, 403] on span "That is a 200,000 btu condensing type for homes with 4-5 bathrooms -I have 2. W…" at bounding box center [734, 411] width 414 height 26
click at [612, 398] on span "That is a 200,000 btu condensing type for homes with 4-5 bathrooms -I have 2. W…" at bounding box center [734, 411] width 414 height 26
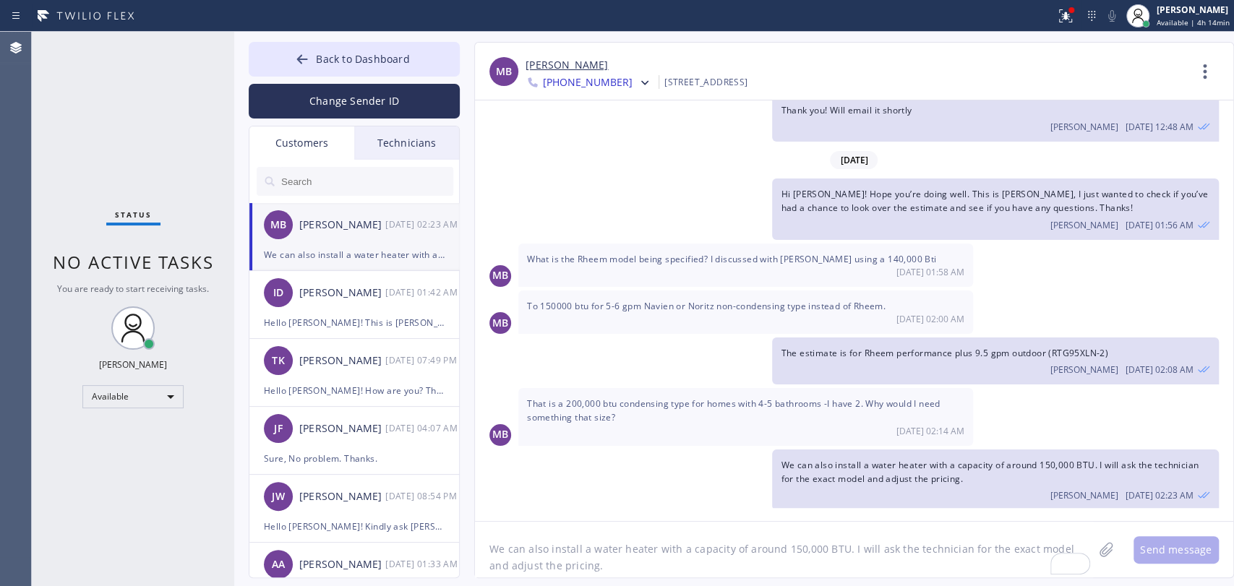
click at [301, 267] on li "MB Mark Buckland 10/16 02:23 AM We can also install a water heater with a capac…" at bounding box center [354, 237] width 211 height 68
click at [304, 278] on div "ID Ilai Dardashti 10/16 01:42 AM" at bounding box center [354, 292] width 211 height 43
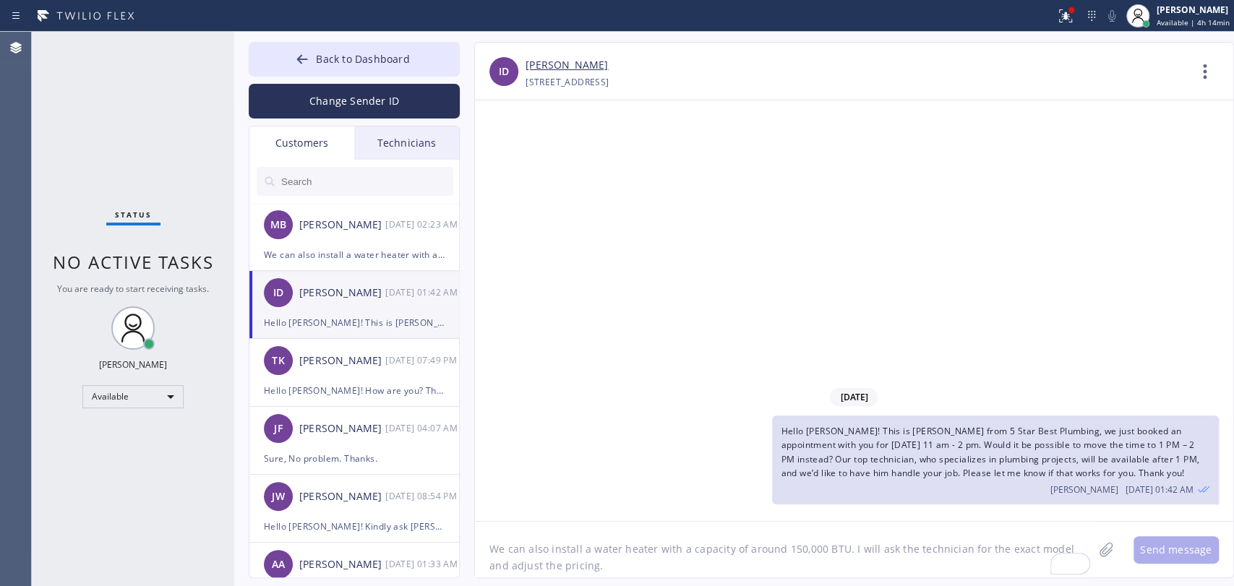
scroll to position [0, 0]
drag, startPoint x: 422, startPoint y: 135, endPoint x: 405, endPoint y: 148, distance: 21.7
click at [422, 136] on div "Technicians" at bounding box center [406, 143] width 105 height 33
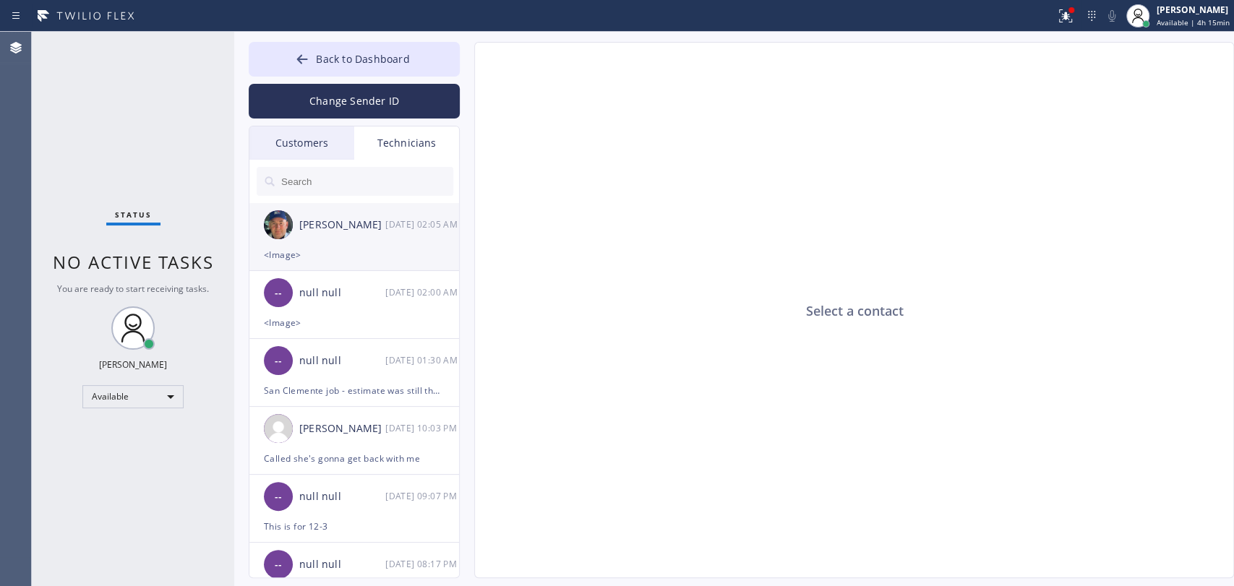
click at [295, 240] on div "[PERSON_NAME] [DATE] 02:05 AM" at bounding box center [354, 224] width 211 height 43
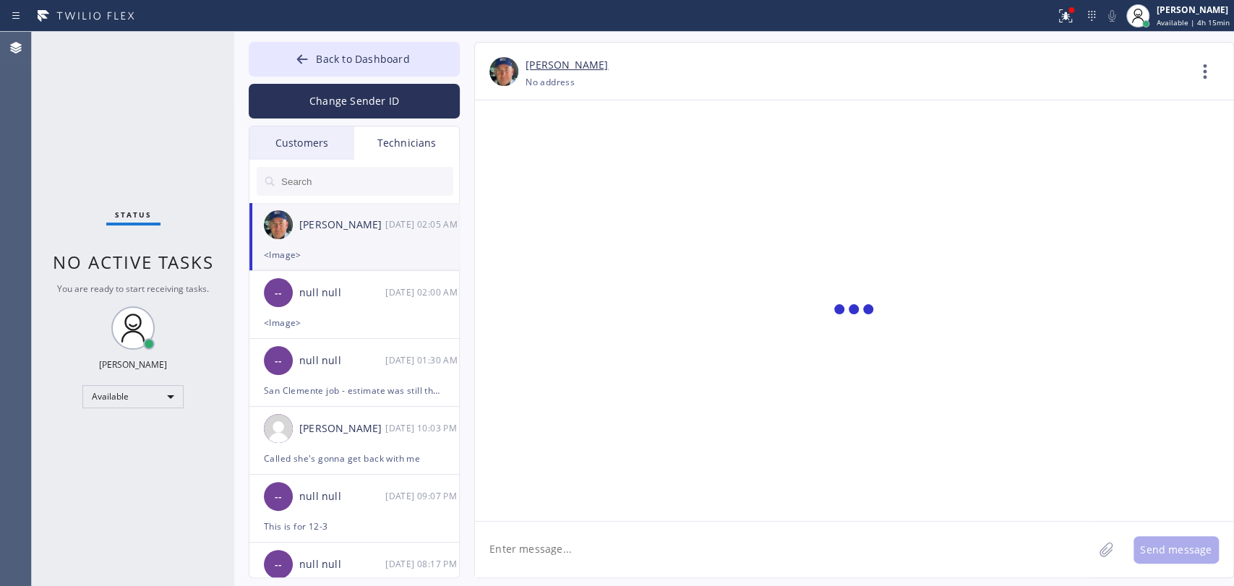
click at [315, 182] on input "text" at bounding box center [367, 181] width 174 height 29
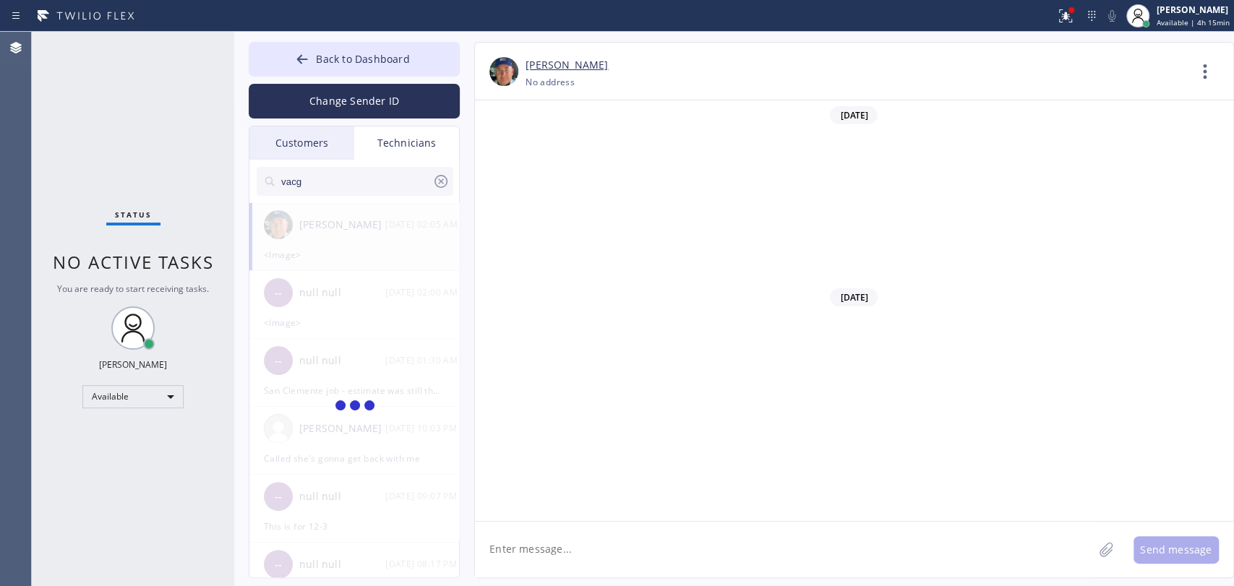
click at [315, 176] on input "vacg" at bounding box center [356, 181] width 153 height 29
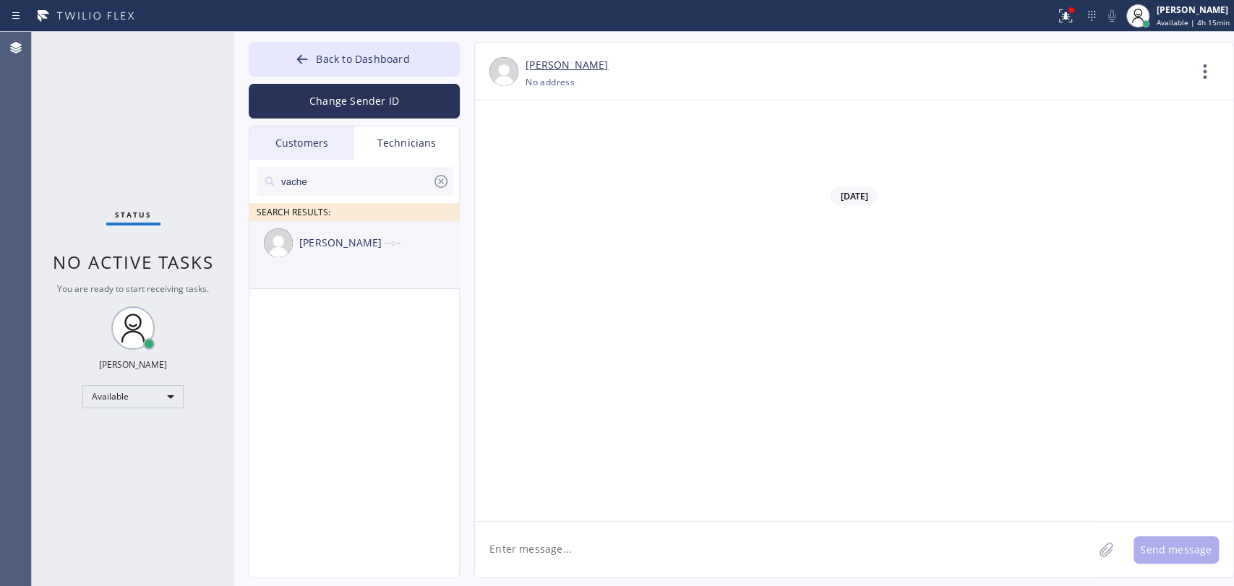
type input "vache"
click at [356, 266] on li "Vache Katabyan --:--" at bounding box center [354, 255] width 211 height 68
drag, startPoint x: 526, startPoint y: 481, endPoint x: 529, endPoint y: 495, distance: 14.7
click at [527, 482] on div at bounding box center [854, 311] width 758 height 421
click at [534, 540] on textarea at bounding box center [784, 550] width 618 height 56
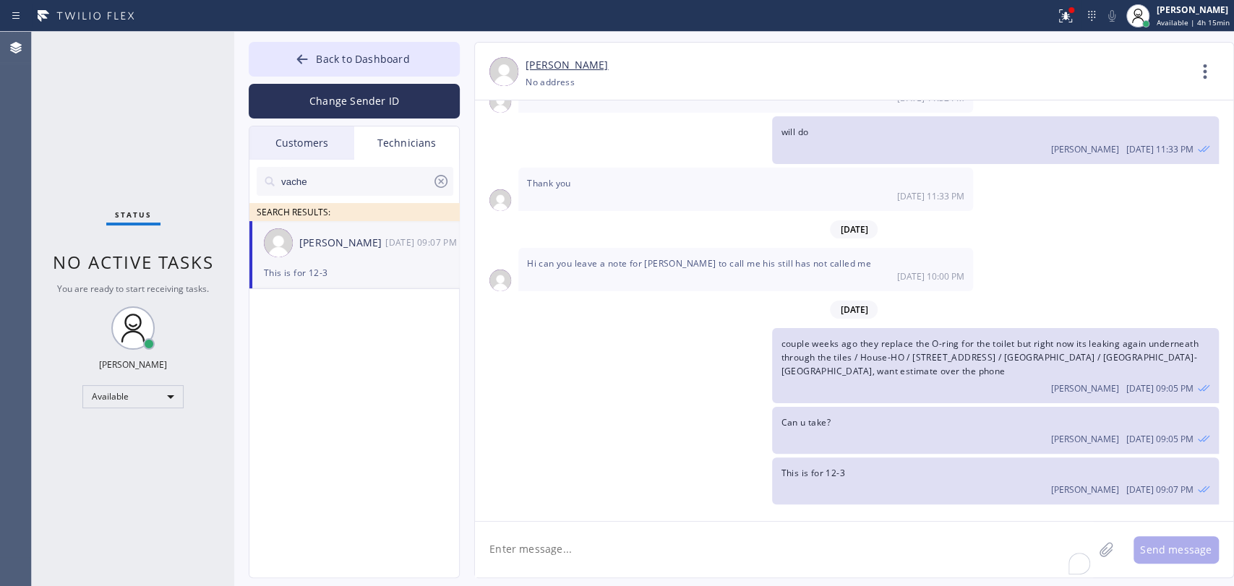
scroll to position [39409, 0]
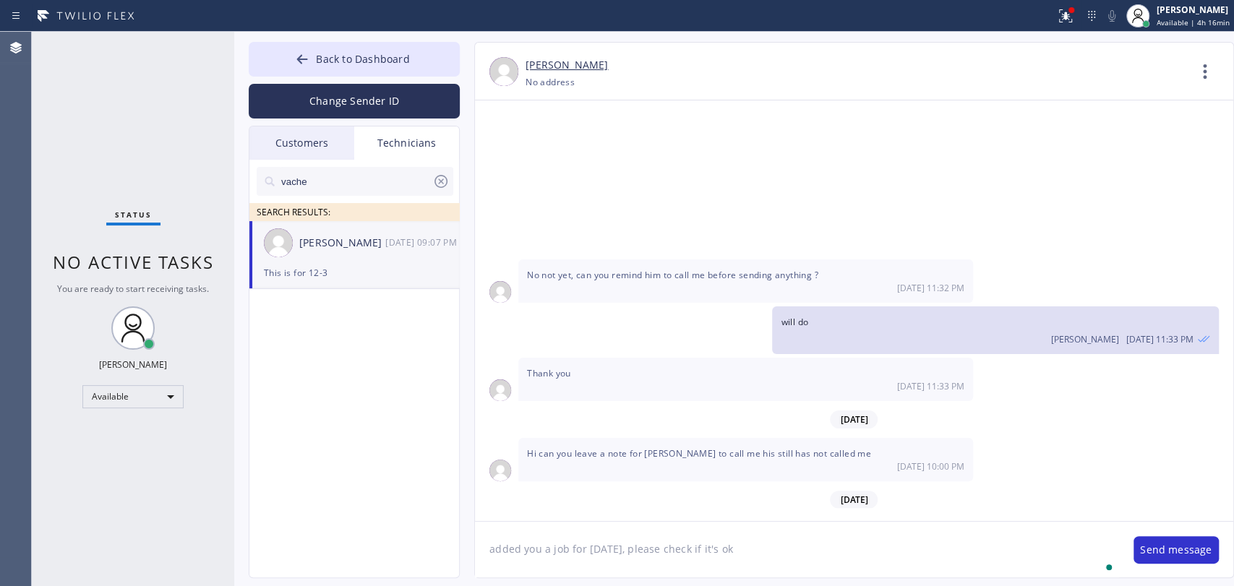
type textarea "added you a job for tomorrow, please check if it's ok"
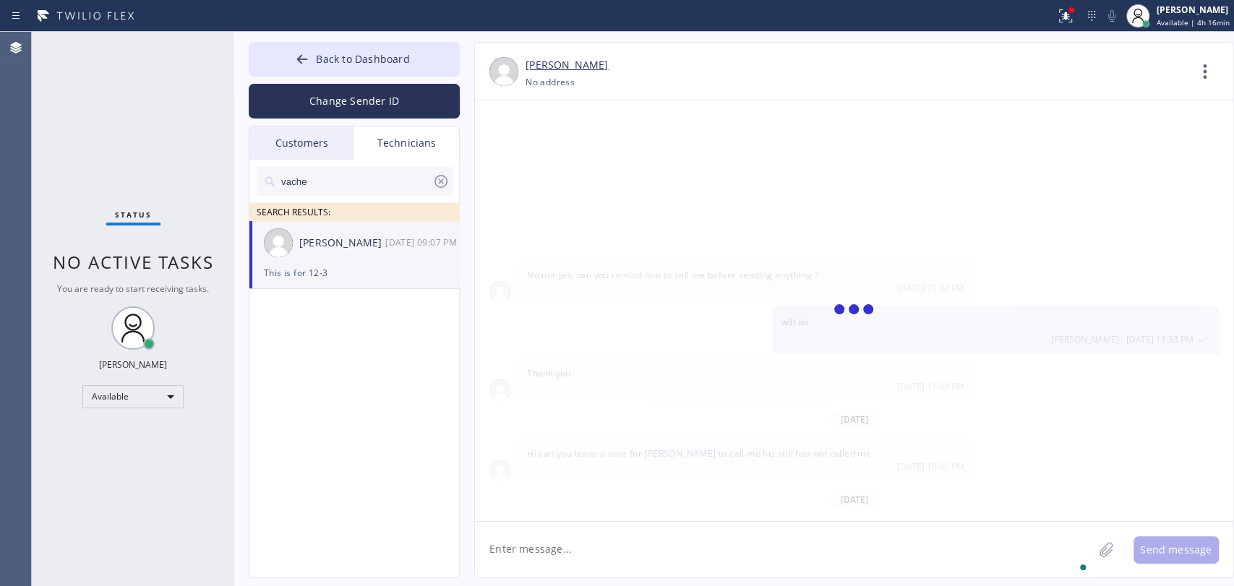
scroll to position [39491, 0]
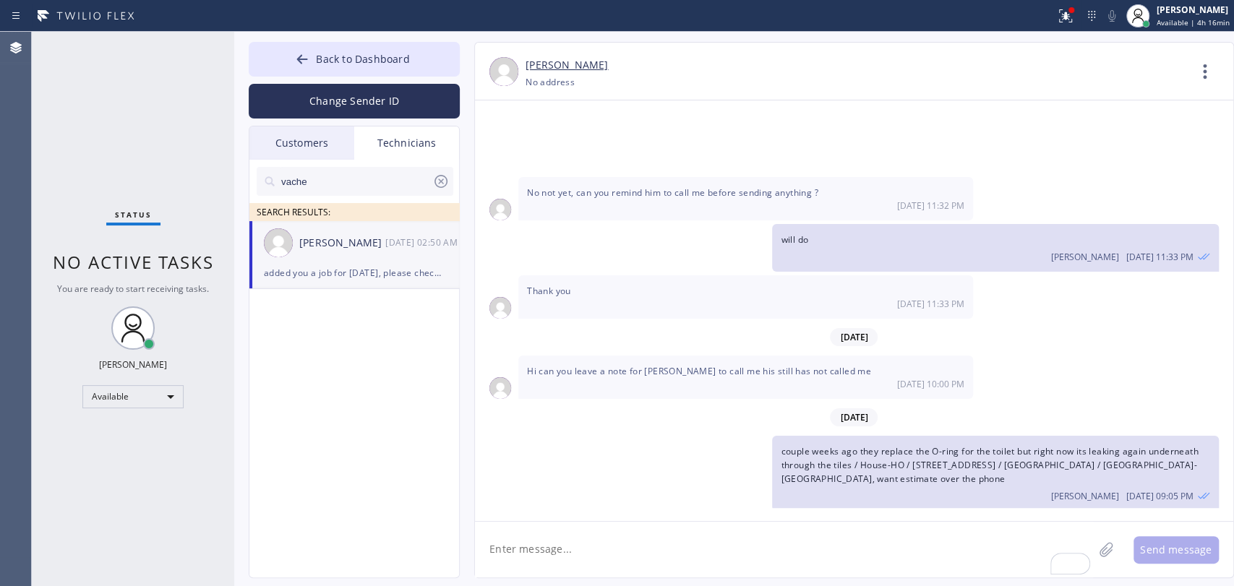
click at [355, 182] on input "vache" at bounding box center [356, 181] width 153 height 29
type input "Matthew"
click at [308, 256] on div "Matthew McCaw --:--" at bounding box center [354, 242] width 211 height 43
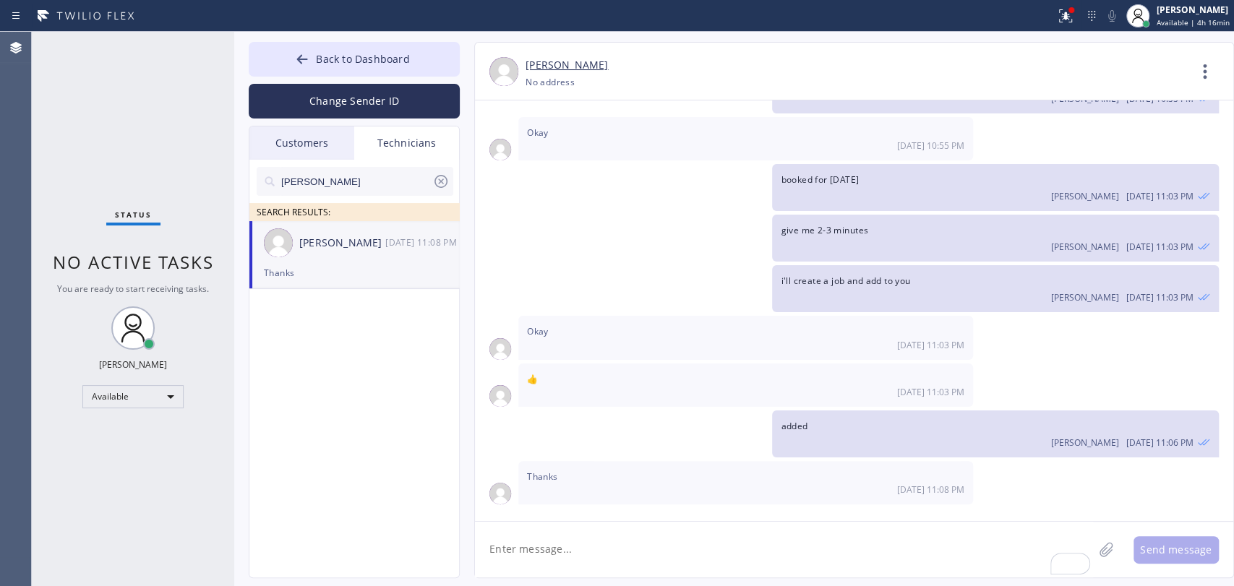
click at [550, 536] on textarea "To enrich screen reader interactions, please activate Accessibility in Grammarl…" at bounding box center [784, 550] width 618 height 56
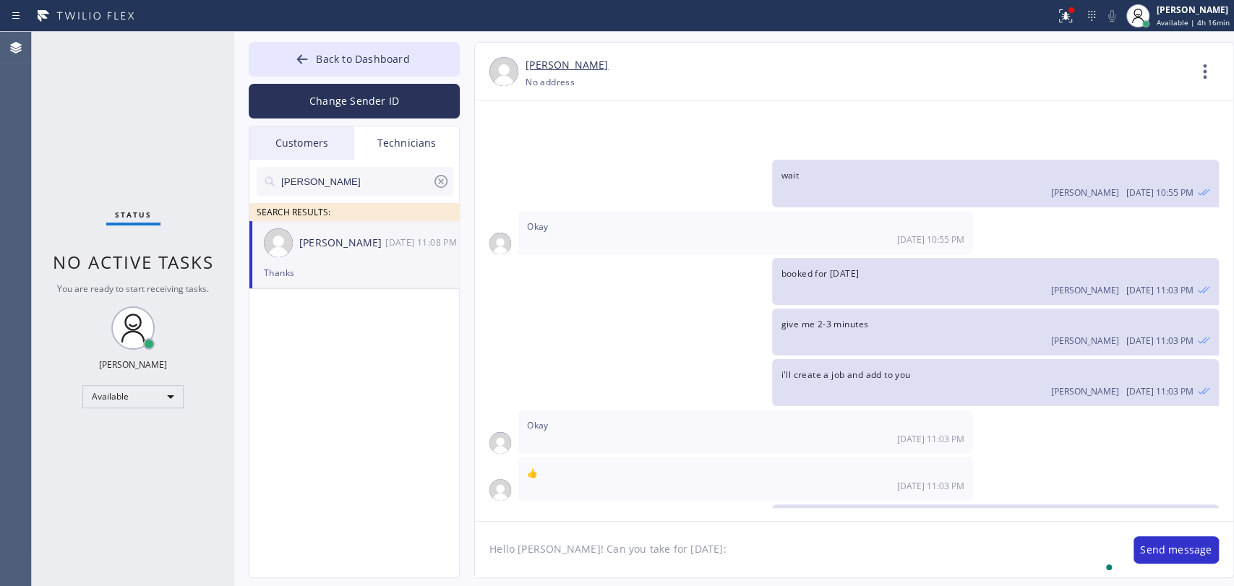
paste textarea "9-12/ no scf/ house-ho/ noticed some air bubbles coming out from the toilet , t…"
type textarea "Hello Matthew! Can you take for tomorrow: 9-12/ no scf/ house-ho/ noticed some …"
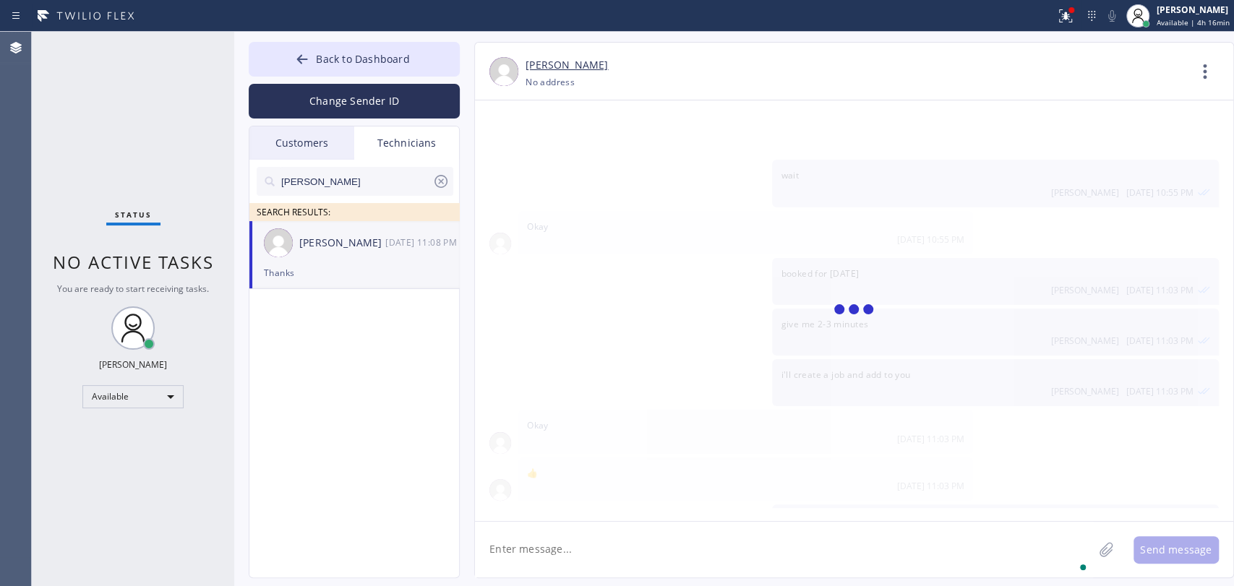
scroll to position [7685, 0]
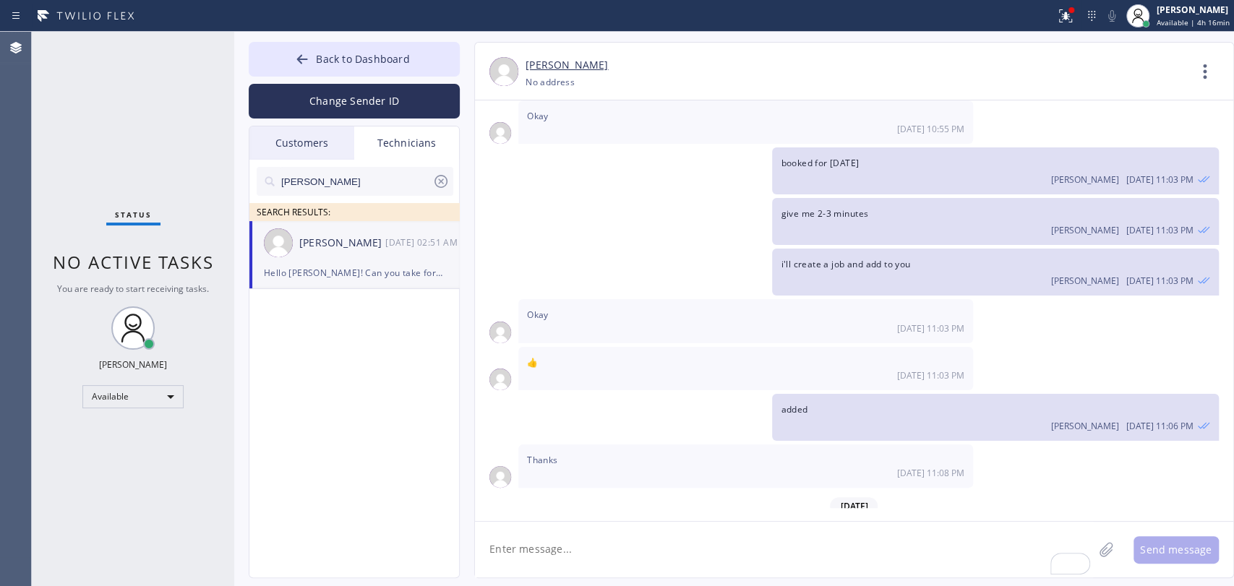
click at [364, 185] on input "Matthew" at bounding box center [356, 181] width 153 height 29
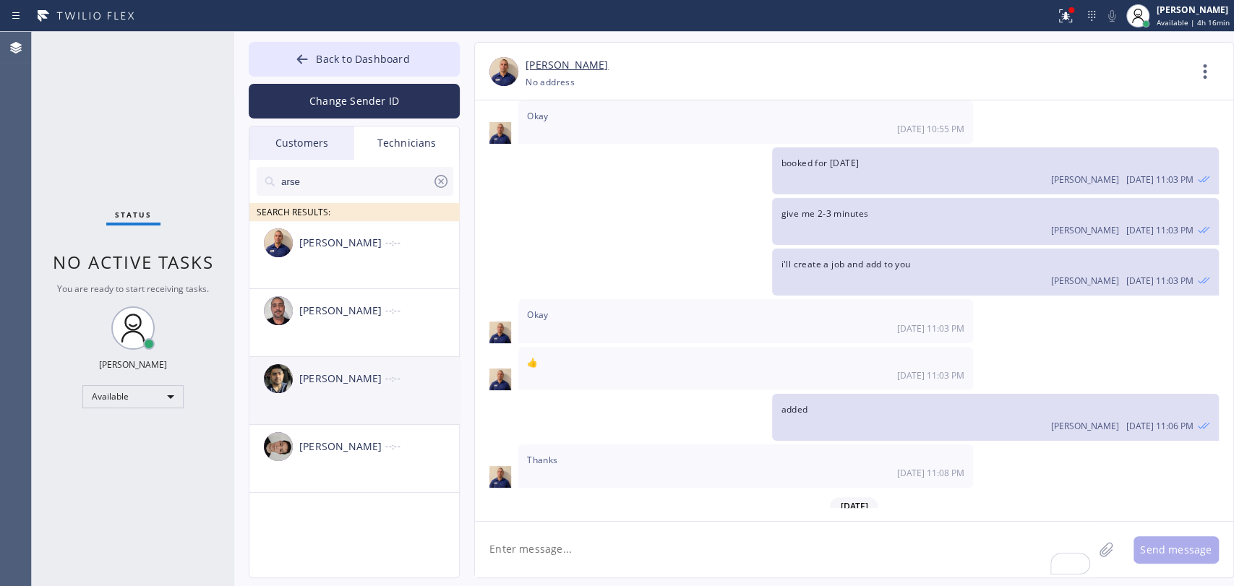
type input "arse"
click at [354, 387] on div "[PERSON_NAME]" at bounding box center [342, 379] width 86 height 17
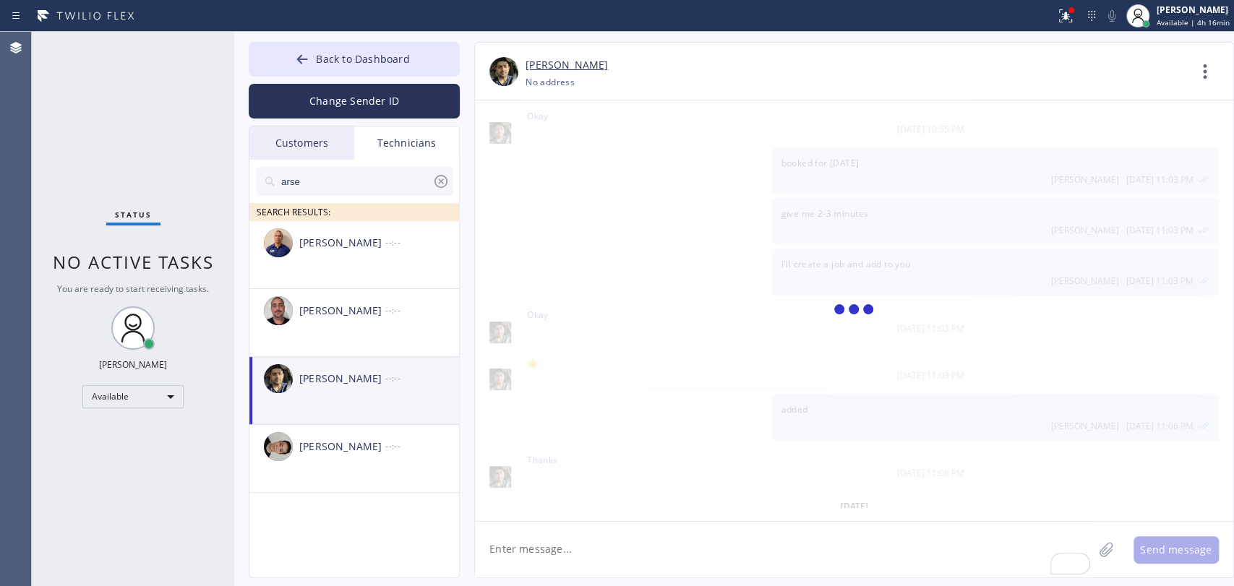
scroll to position [1769, 0]
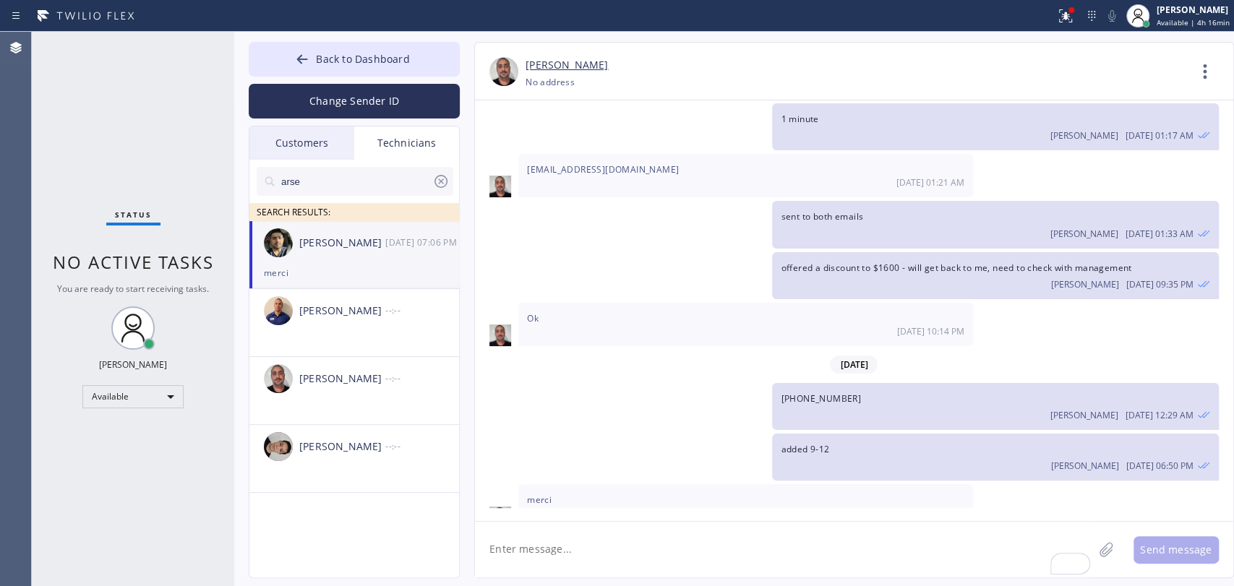
click at [571, 545] on textarea "To enrich screen reader interactions, please activate Accessibility in Grammarl…" at bounding box center [784, 550] width 618 height 56
paste textarea "12-3 | Free estimate Tankless Water heater / 3-4yo It smell gas / Gas company a…"
type textarea "12-3 | Free estimate Tankless Water heater / 3-4yo It smell gas / Gas company a…"
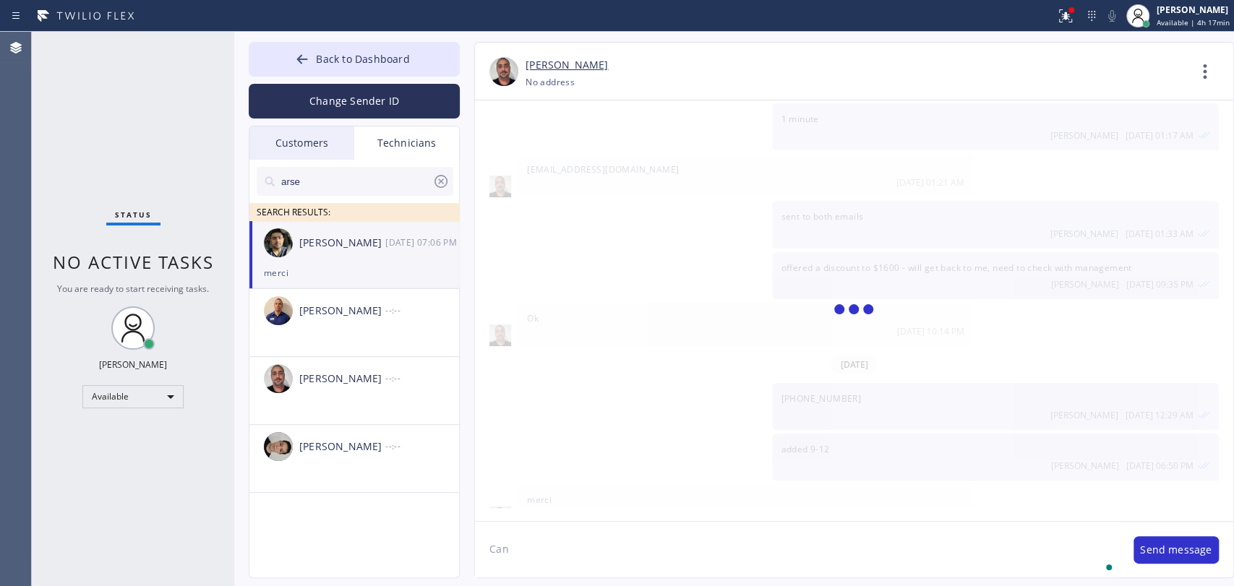
scroll to position [1879, 0]
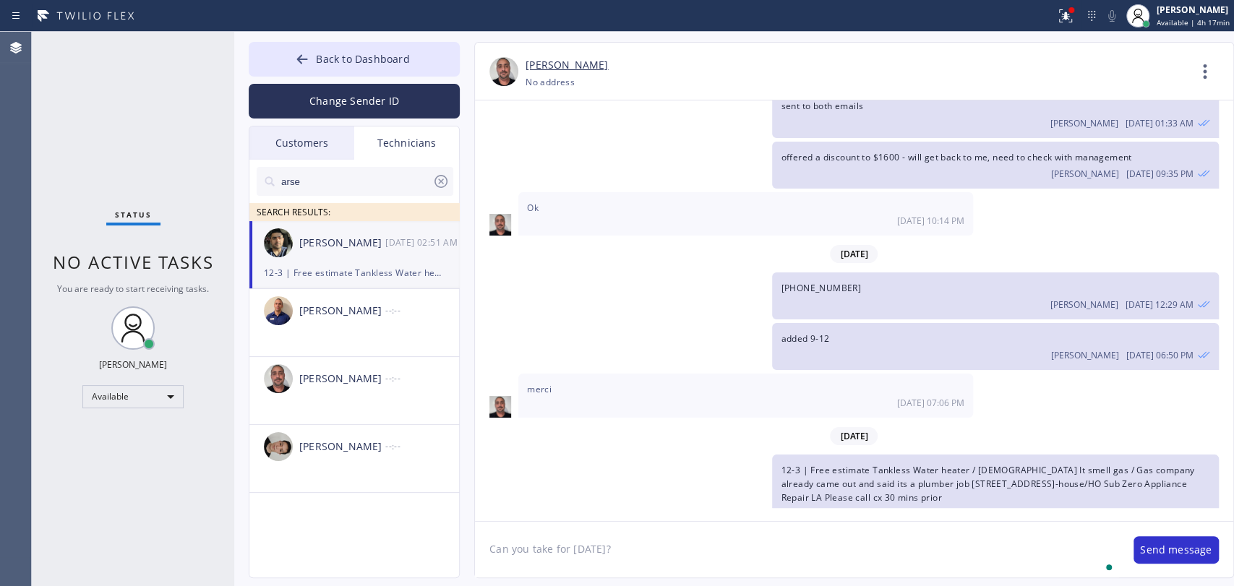
type textarea "Can you take for [DATE]?"
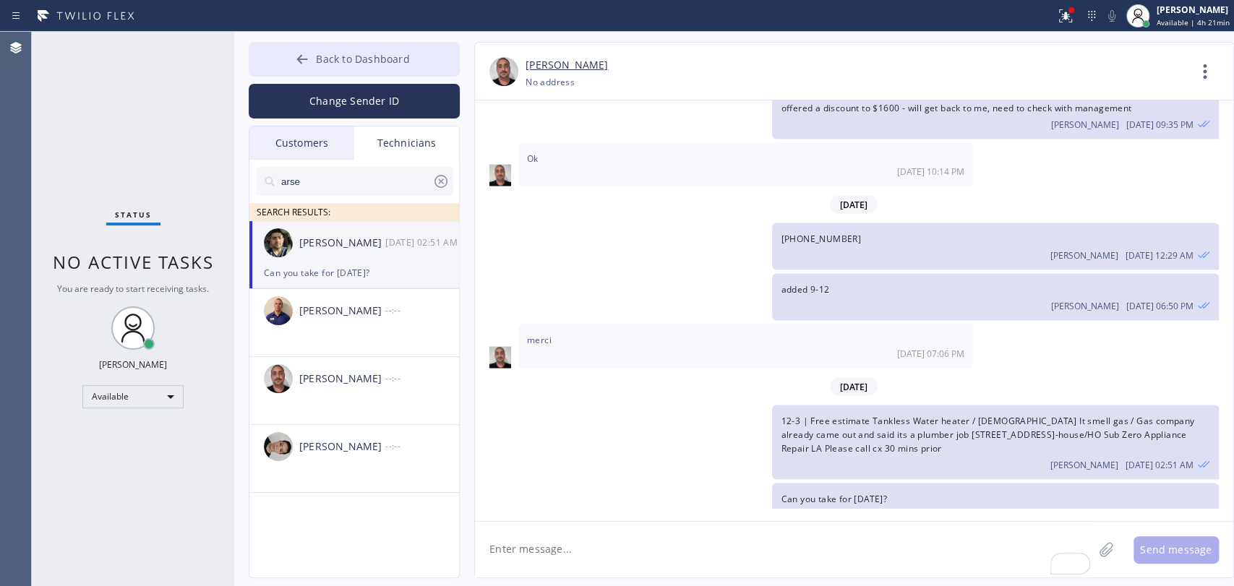
click at [392, 62] on span "Back to Dashboard" at bounding box center [362, 59] width 93 height 14
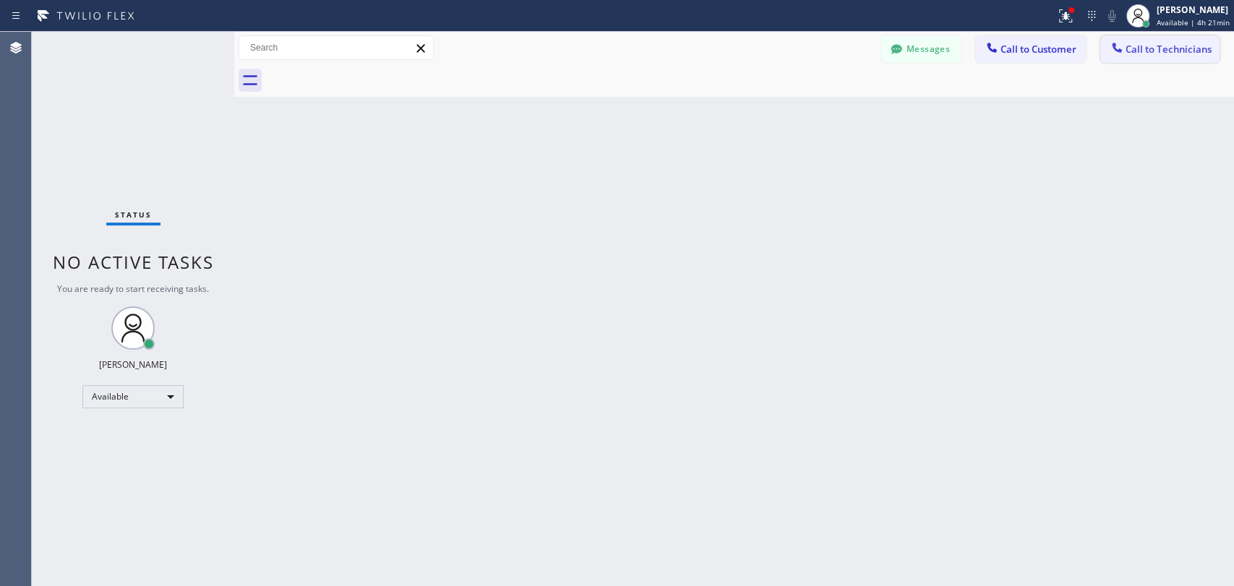
click at [1180, 61] on button "Call to Technicians" at bounding box center [1160, 48] width 119 height 27
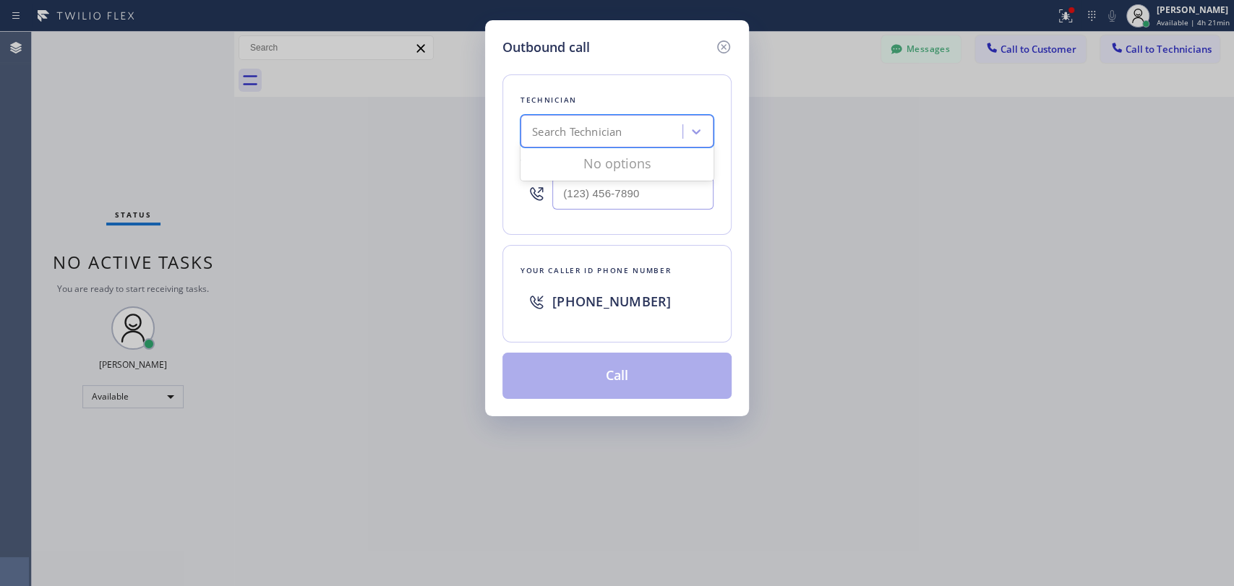
drag, startPoint x: 578, startPoint y: 145, endPoint x: 599, endPoint y: 140, distance: 21.6
click at [558, 148] on div "option David Romero, selected. 0 results available. Use Up and Down to choose o…" at bounding box center [617, 131] width 193 height 33
type input "den"
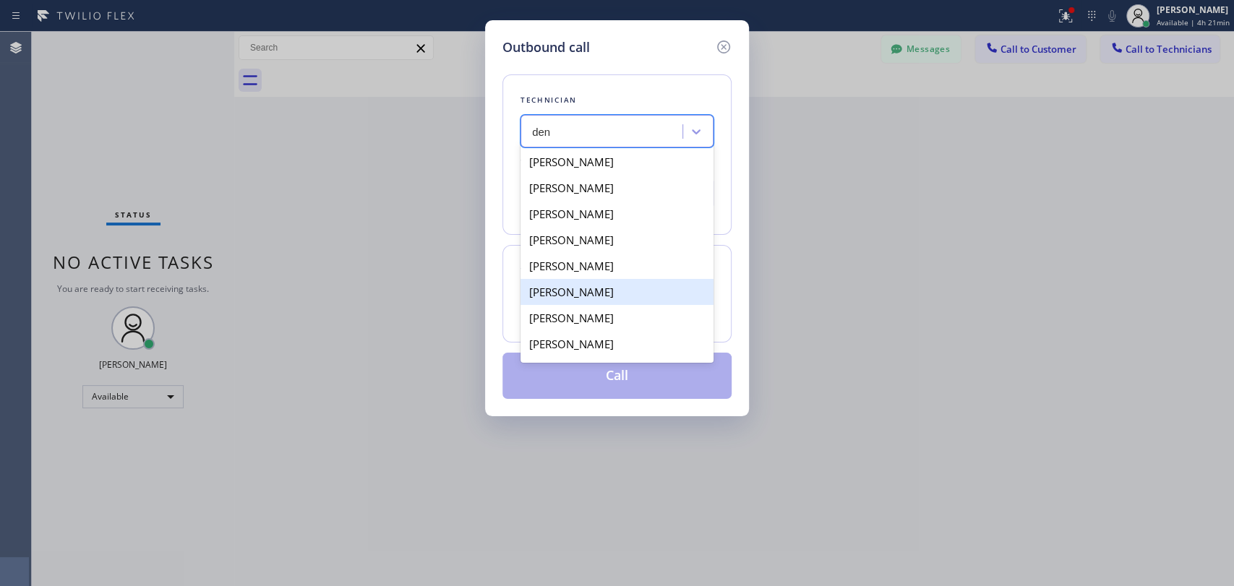
click at [619, 298] on div "Denis Nikolayevich Bolshunov" at bounding box center [617, 292] width 193 height 26
type input "(949) 394-0845"
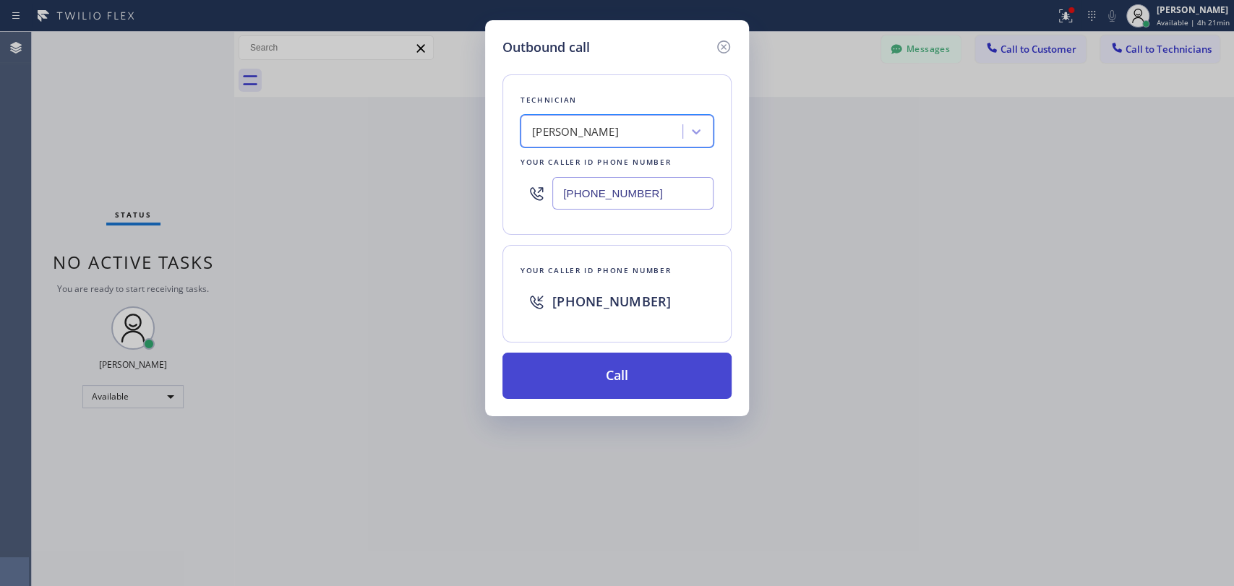
click at [628, 376] on button "Call" at bounding box center [617, 376] width 229 height 46
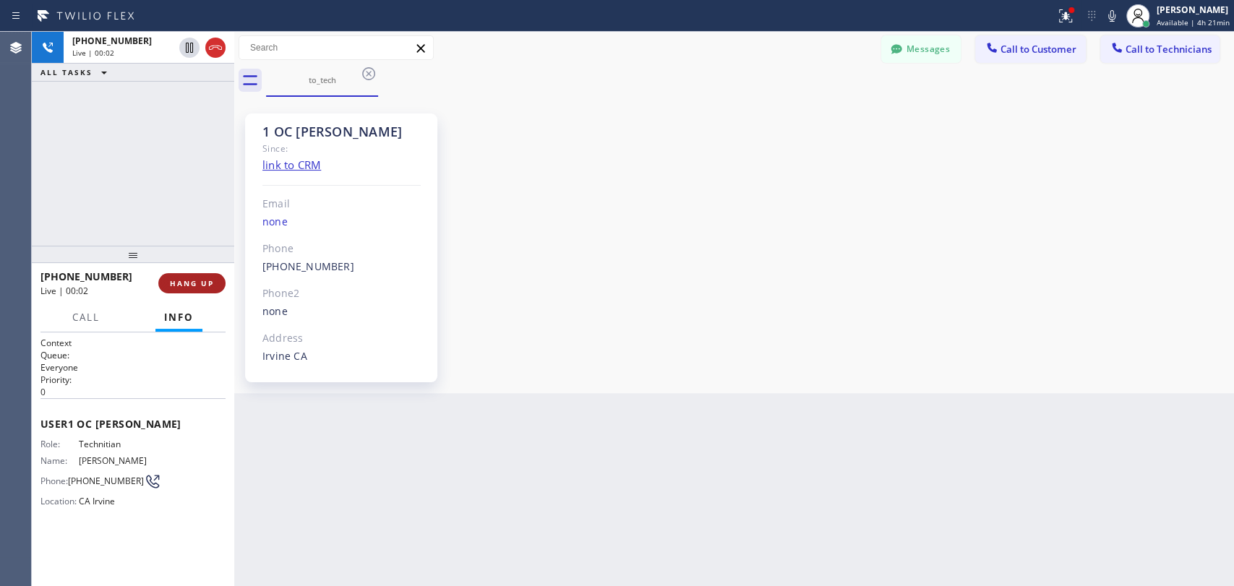
click at [179, 278] on button "HANG UP" at bounding box center [191, 283] width 67 height 20
click at [179, 278] on span "HANG UP" at bounding box center [192, 283] width 44 height 10
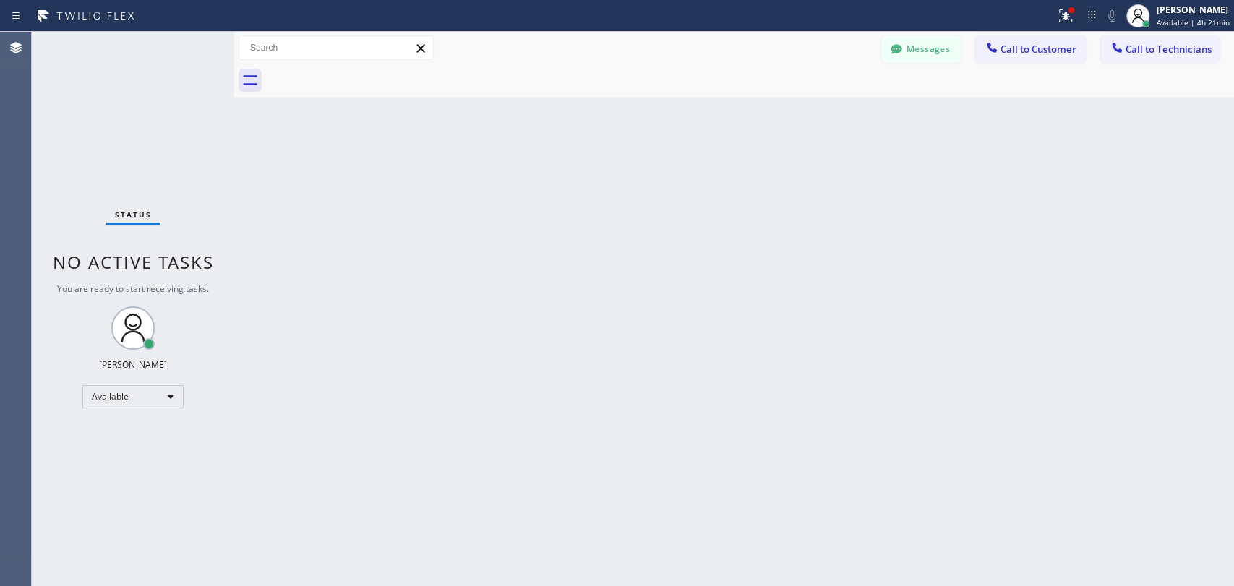
click at [922, 33] on div "Messages Call to Customer Call to Technicians Outbound call Location Remodeling…" at bounding box center [734, 48] width 1000 height 33
click at [918, 41] on button "Messages" at bounding box center [921, 48] width 80 height 27
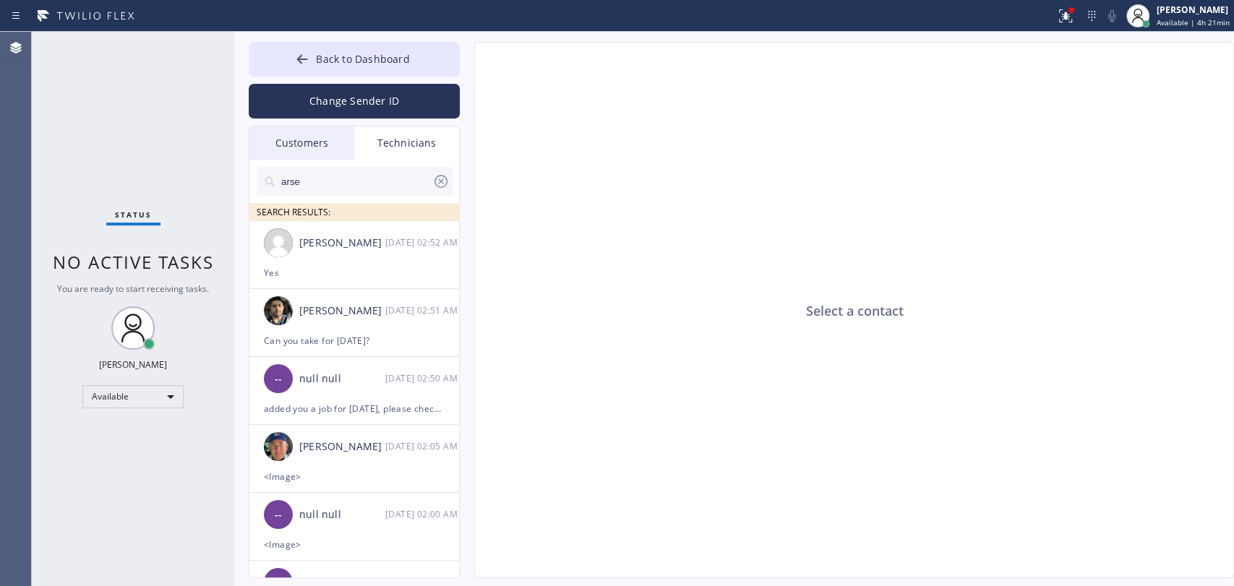
drag, startPoint x: 410, startPoint y: 149, endPoint x: 395, endPoint y: 164, distance: 21.5
click at [409, 149] on div "Technicians" at bounding box center [406, 143] width 105 height 33
click at [395, 166] on div "arse SEARCH RESULTS:" at bounding box center [354, 190] width 211 height 61
click at [391, 176] on input "arse" at bounding box center [356, 181] width 153 height 29
click at [393, 176] on input "arse" at bounding box center [356, 181] width 153 height 29
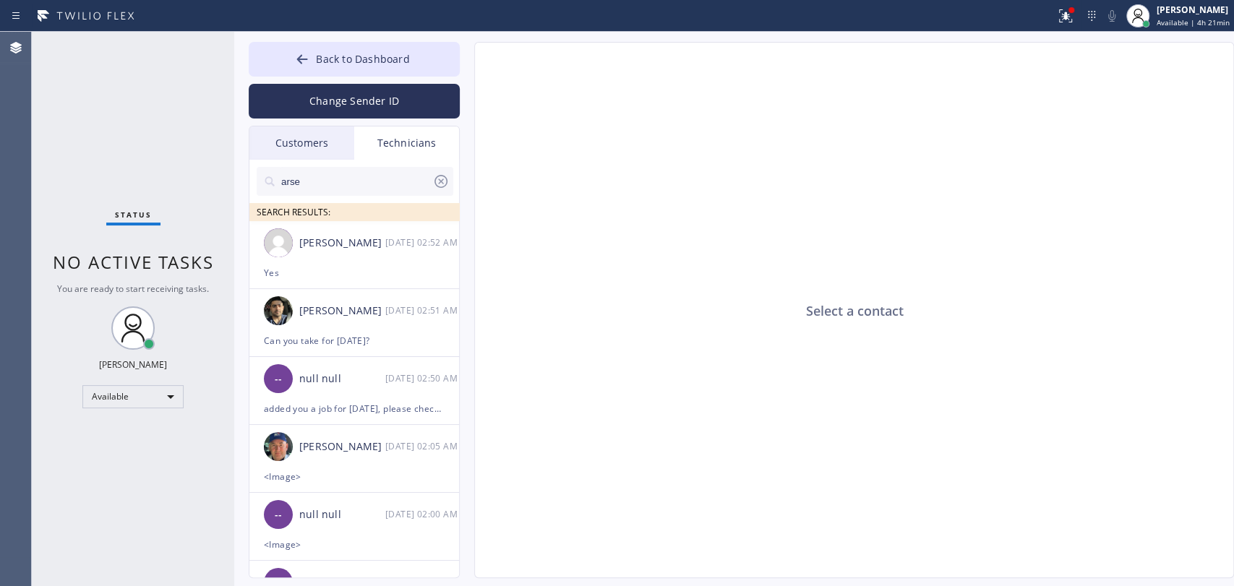
click at [393, 176] on input "arse" at bounding box center [356, 181] width 153 height 29
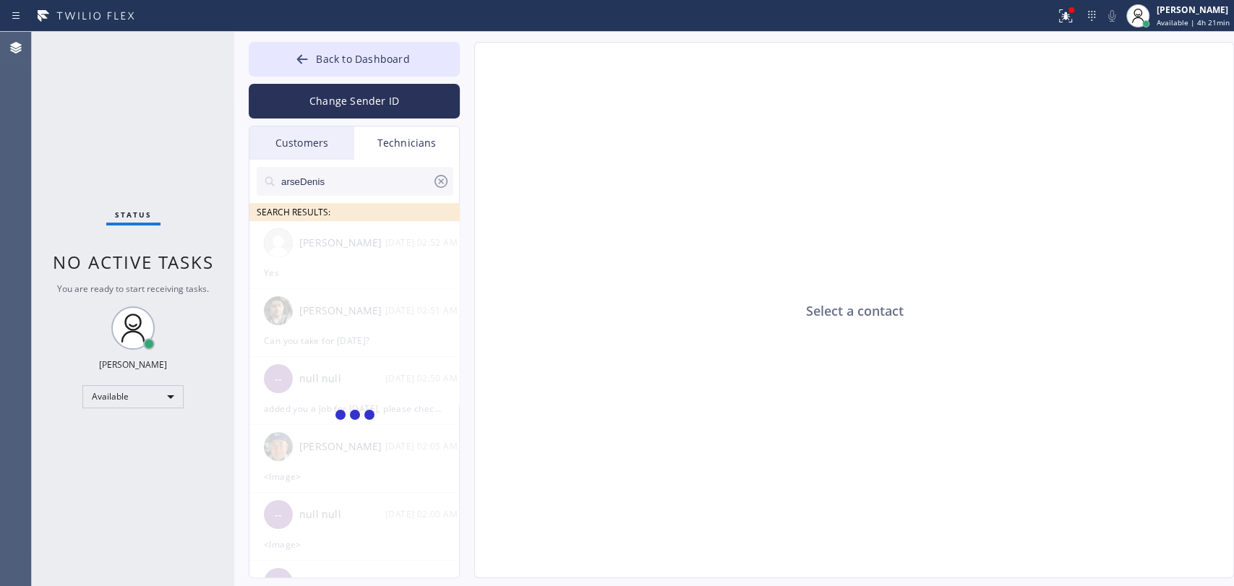
type input "arseDenis"
click at [443, 181] on icon at bounding box center [440, 181] width 17 height 17
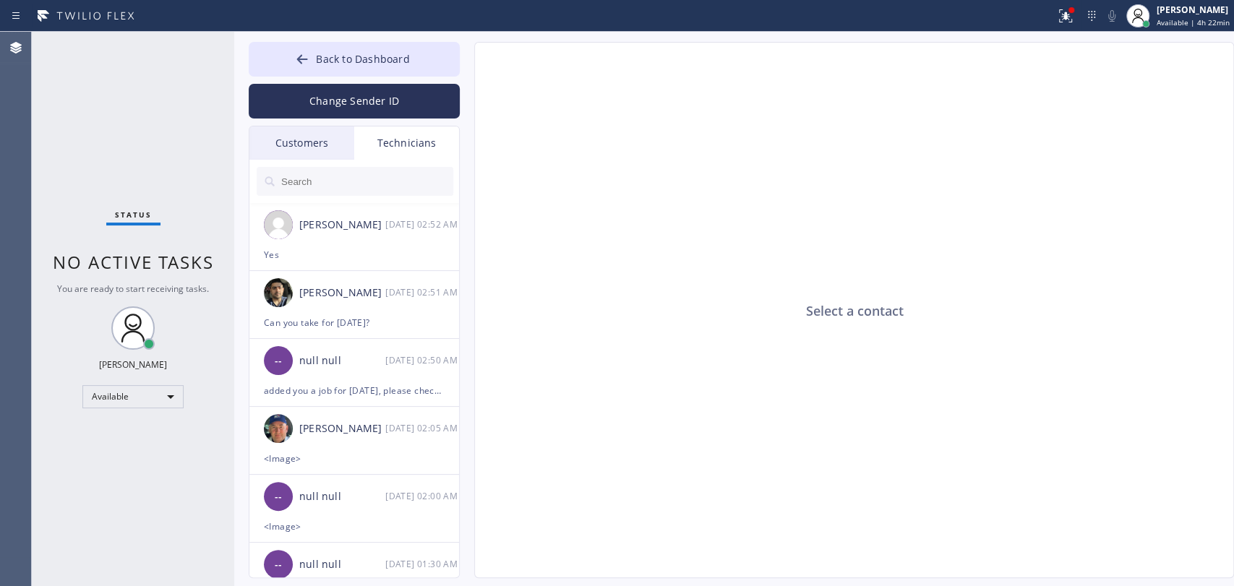
click at [364, 184] on input "text" at bounding box center [367, 181] width 174 height 29
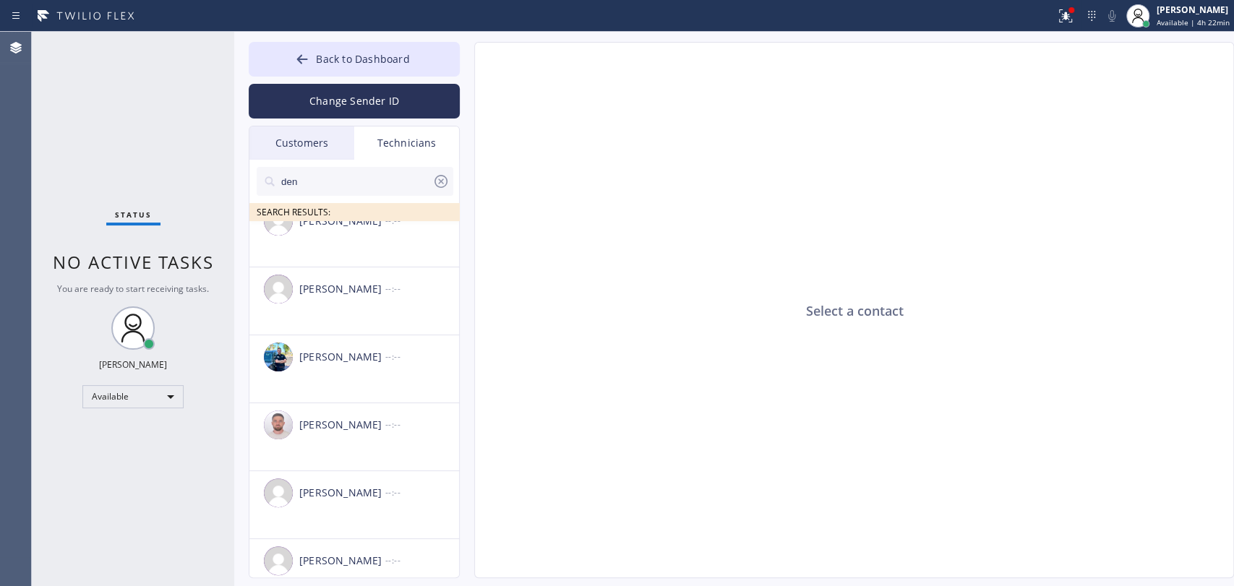
scroll to position [255, 0]
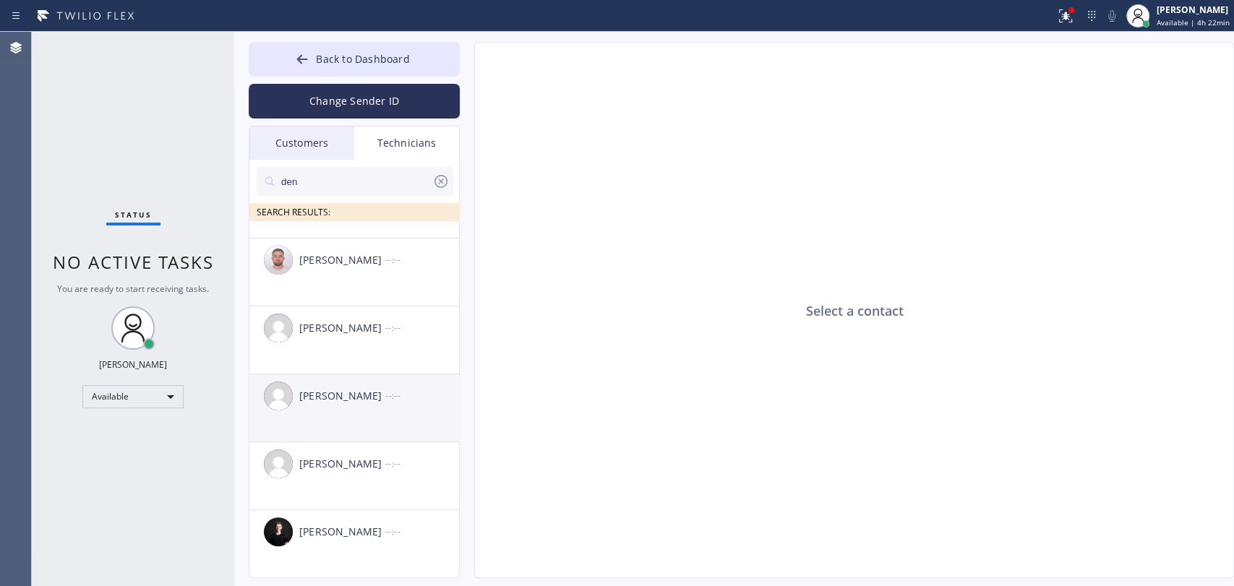
type input "den"
click at [370, 407] on div "Denis Mayatskiy --:--" at bounding box center [354, 396] width 211 height 43
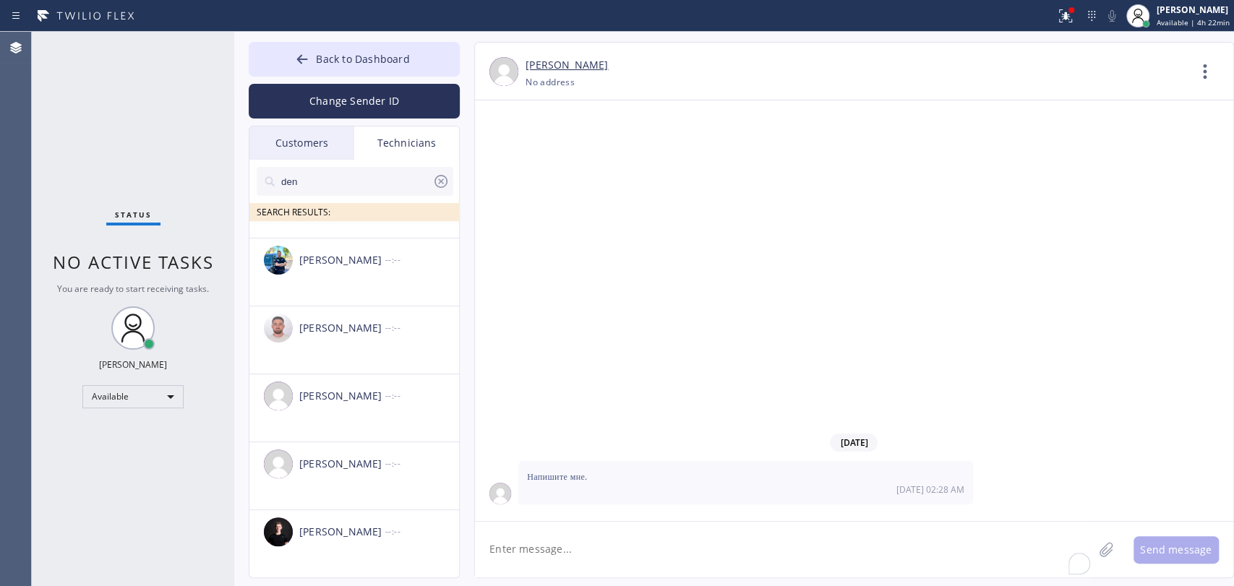
click at [552, 557] on textarea "To enrich screen reader interactions, please activate Accessibility in Grammarl…" at bounding box center [784, 550] width 618 height 56
click at [336, 387] on div "Denis Nikolayevich Bolshunov --:--" at bounding box center [354, 396] width 211 height 43
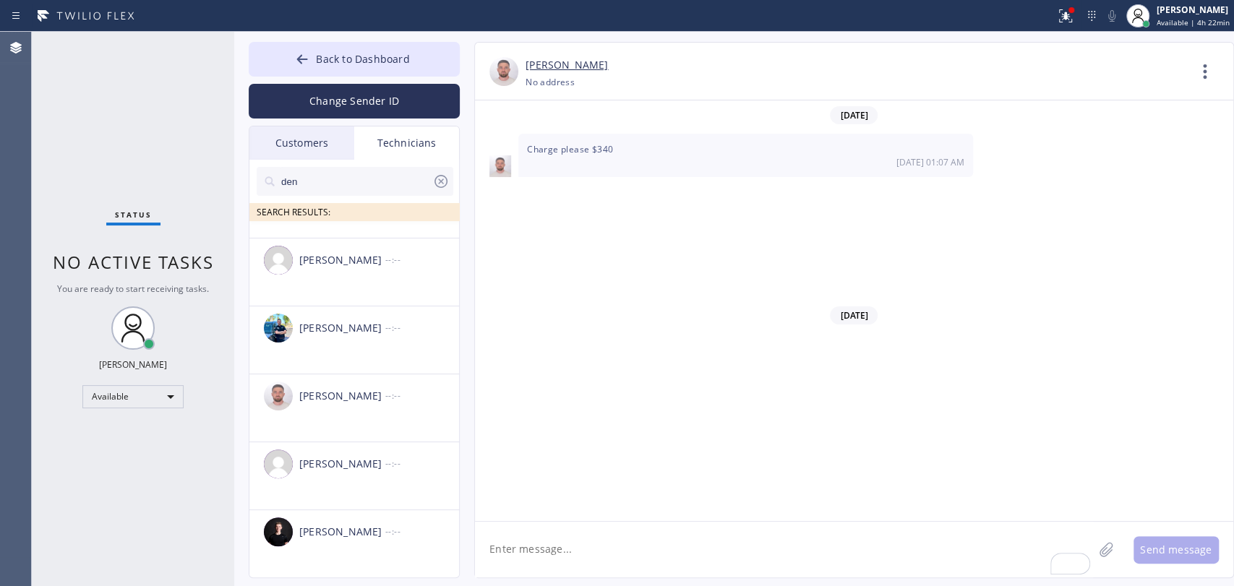
scroll to position [22398, 0]
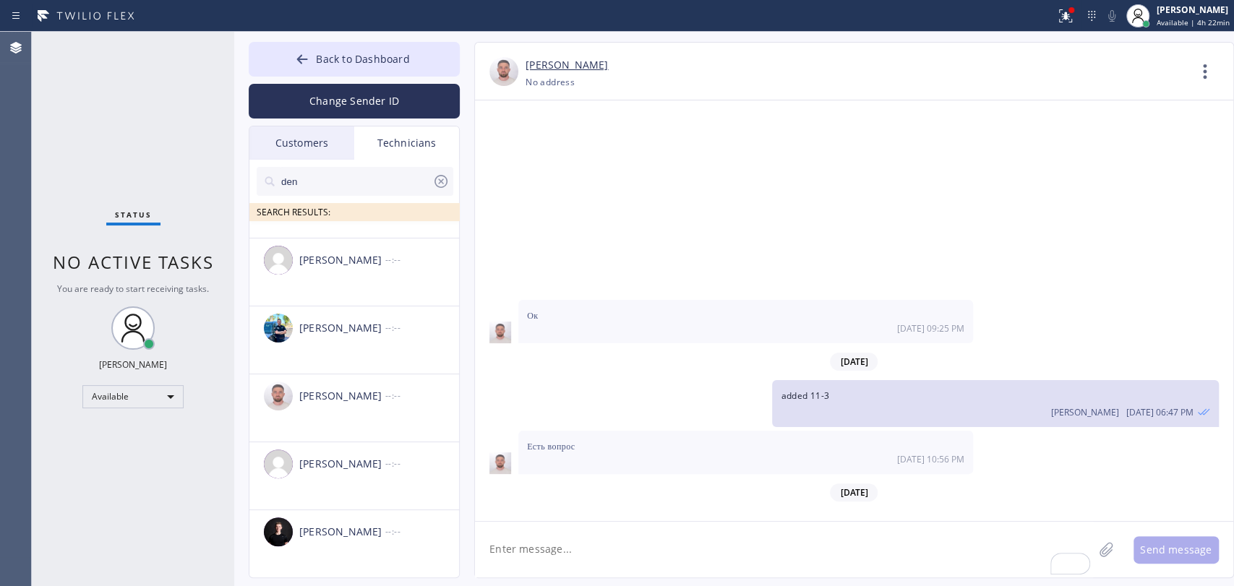
click at [602, 561] on textarea "To enrich screen reader interactions, please activate Accessibility in Grammarl…" at bounding box center [784, 550] width 618 height 56
type textarea "G"
type textarea "h"
type textarea "Добрый день! Добавьте сейлы в работы за сегодня, пожалуйста"
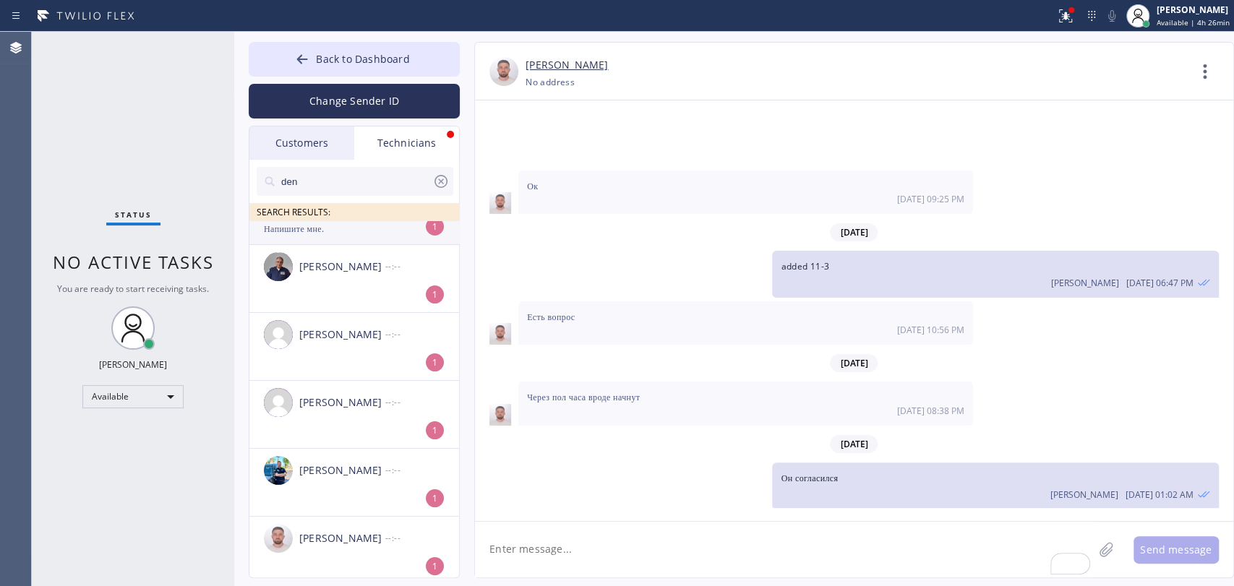
scroll to position [0, 0]
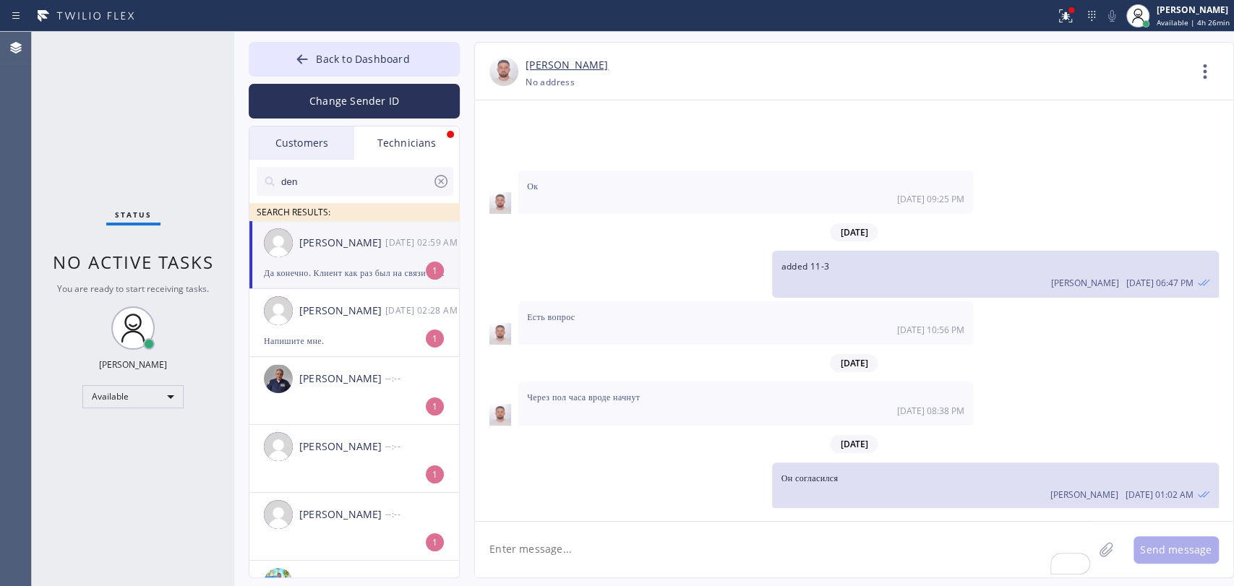
click at [398, 211] on div "SEARCH RESULTS:" at bounding box center [354, 212] width 211 height 18
drag, startPoint x: 403, startPoint y: 231, endPoint x: 431, endPoint y: 211, distance: 33.7
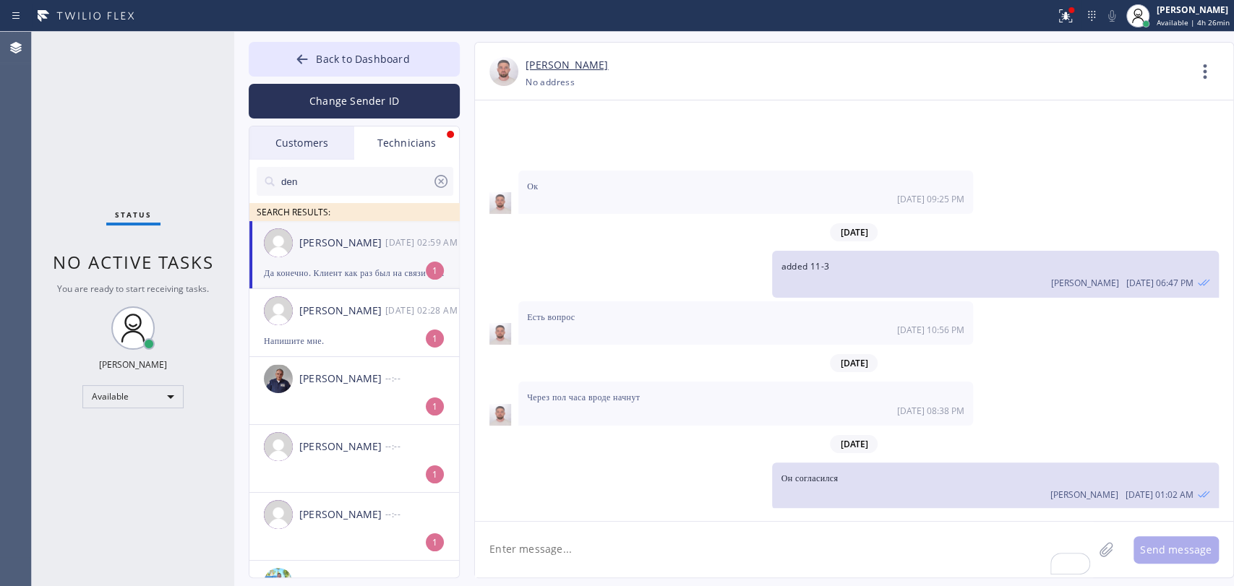
click at [406, 231] on div "Denis Nikolayevich Bolshunov 10/16 02:59 AM" at bounding box center [354, 242] width 211 height 43
click at [439, 188] on icon at bounding box center [440, 181] width 17 height 17
click at [234, 182] on div at bounding box center [234, 309] width 0 height 555
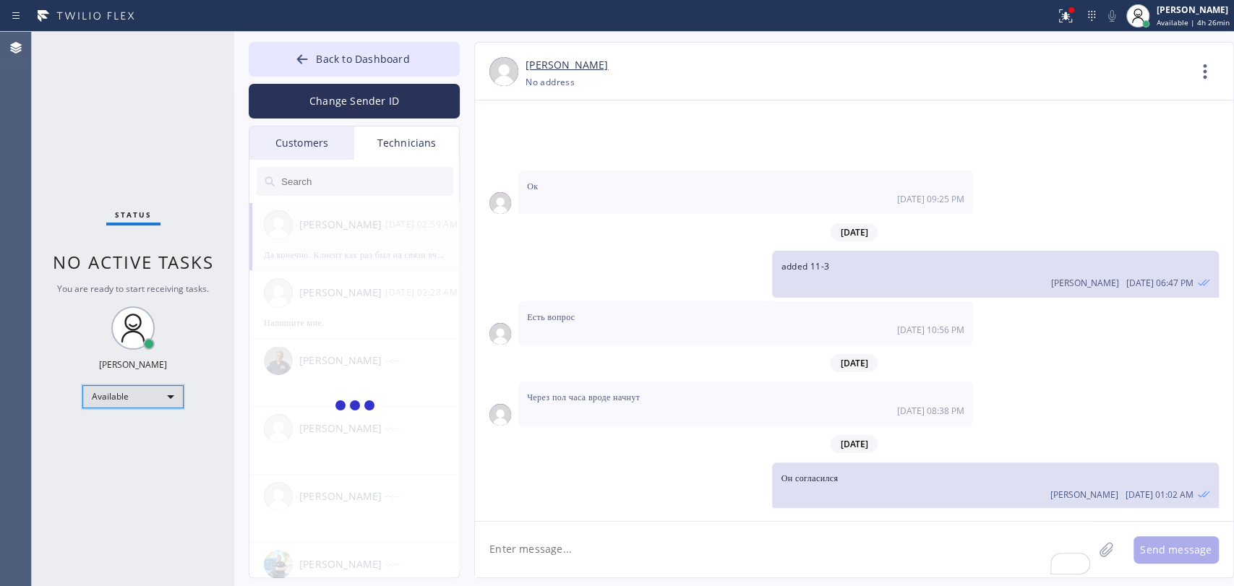
click at [153, 393] on div "Available" at bounding box center [132, 396] width 101 height 23
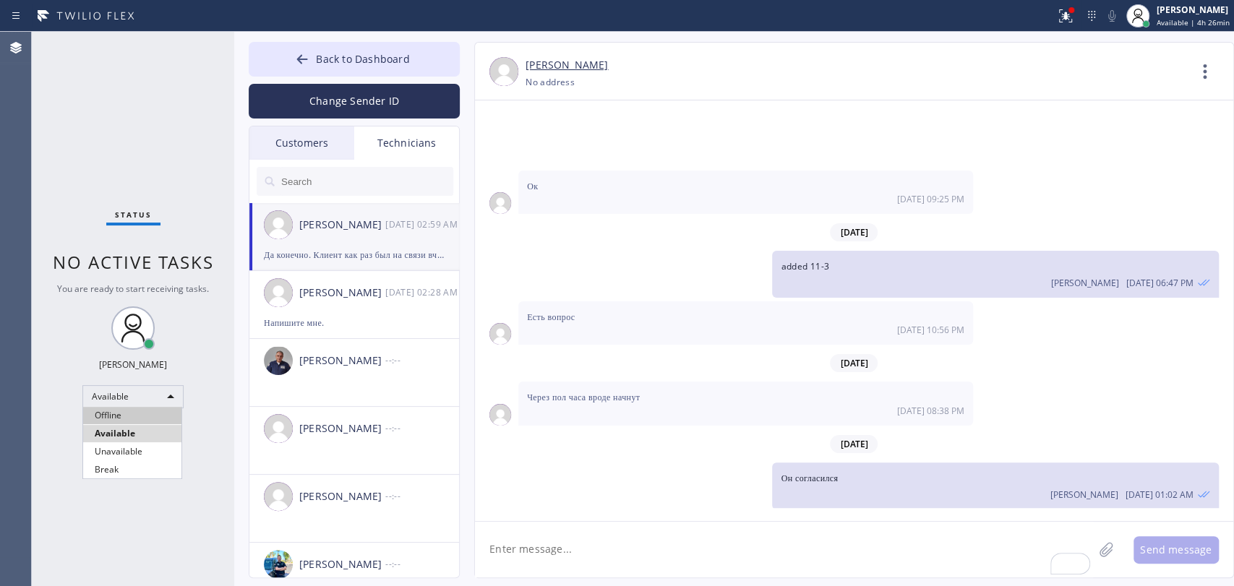
click at [145, 414] on li "Offline" at bounding box center [132, 415] width 98 height 17
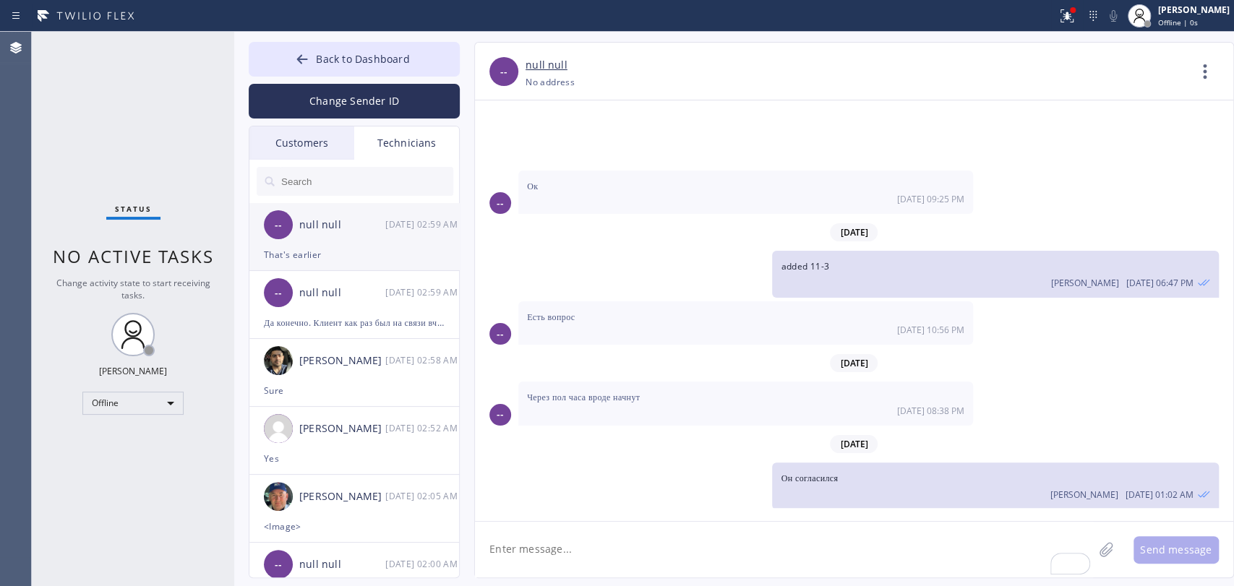
click at [307, 237] on div "-- null null 10/16 02:59 AM" at bounding box center [354, 224] width 211 height 43
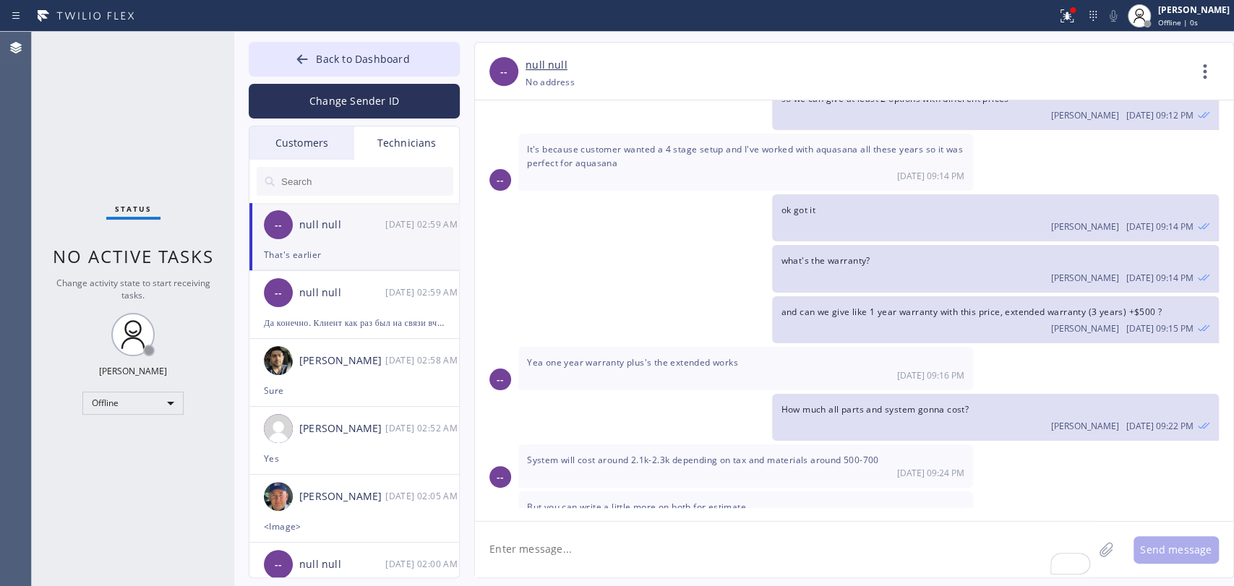
scroll to position [39631, 0]
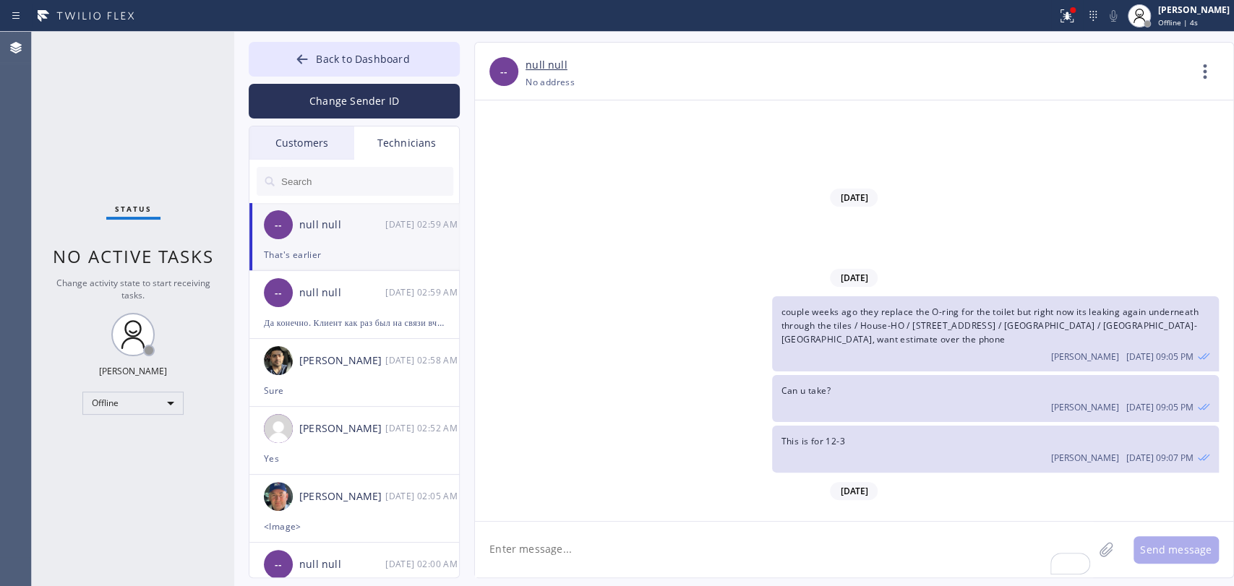
click at [723, 526] on textarea "To enrich screen reader interactions, please activate Accessibility in Grammarl…" at bounding box center [784, 550] width 618 height 56
type textarea "i'll ask them tomorrow"
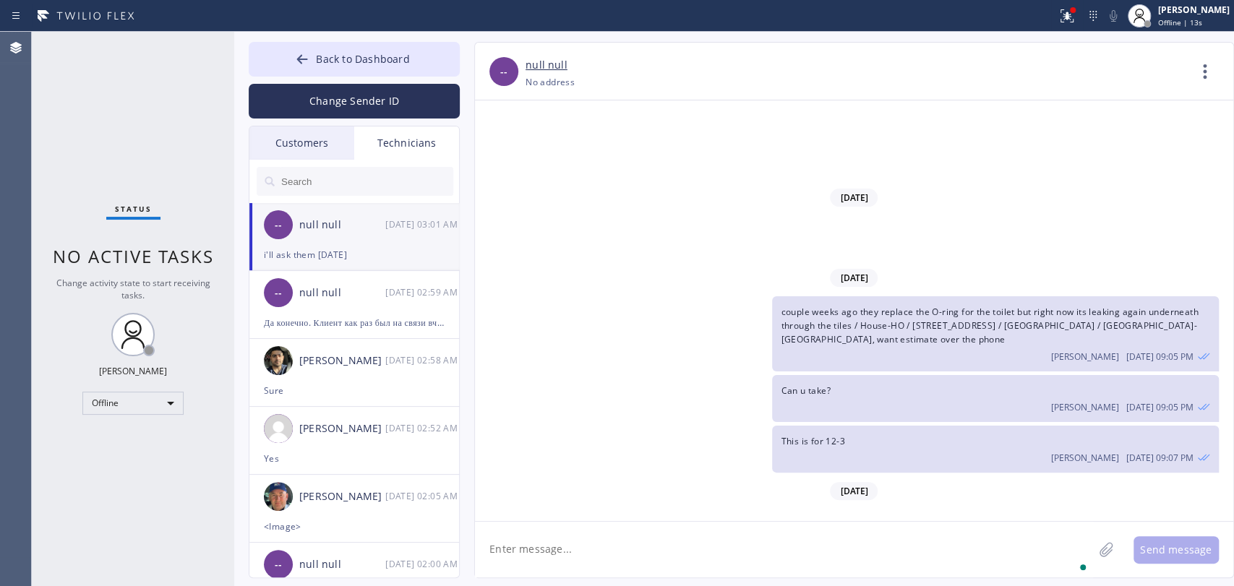
scroll to position [39681, 0]
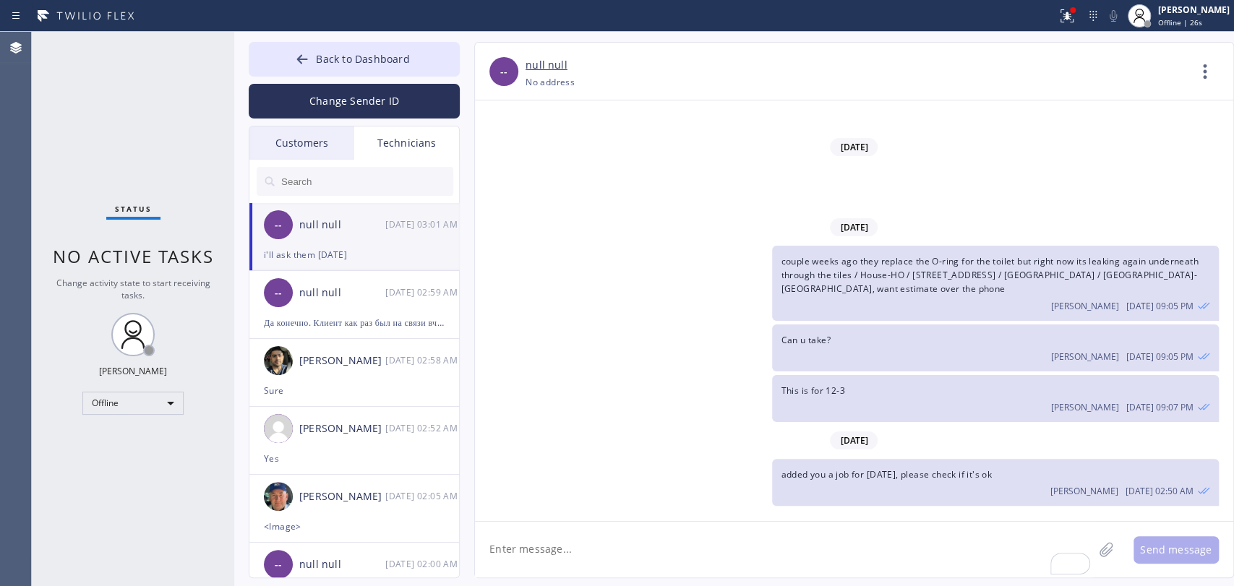
drag, startPoint x: 202, startPoint y: 163, endPoint x: 236, endPoint y: 131, distance: 47.0
click at [202, 164] on div "Status No active tasks Change activity state to start receiving tasks. Oleksiy …" at bounding box center [133, 309] width 202 height 555
click at [275, 65] on button "Back to Dashboard" at bounding box center [354, 59] width 211 height 35
